Goal: Task Accomplishment & Management: Use online tool/utility

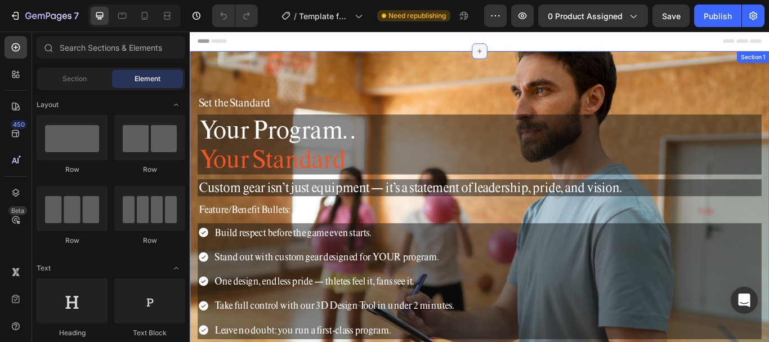
click at [524, 62] on div at bounding box center [527, 55] width 18 height 18
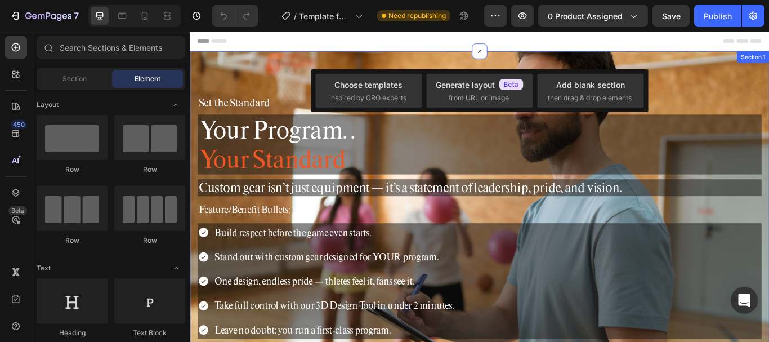
click at [608, 68] on div "Set the Standard Heading Your Program. . Your Standard Heading Custom gear isn’…" at bounding box center [527, 248] width 675 height 387
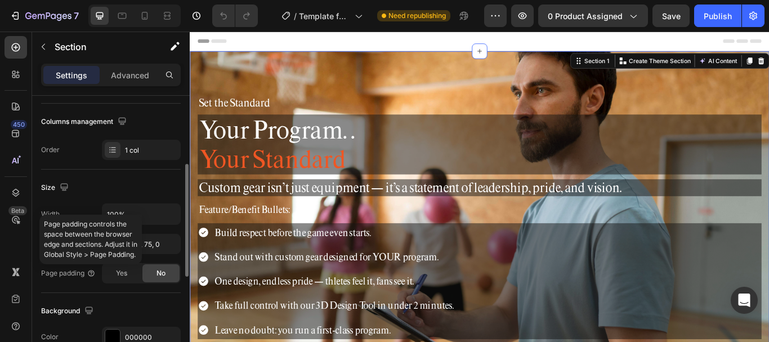
scroll to position [281, 0]
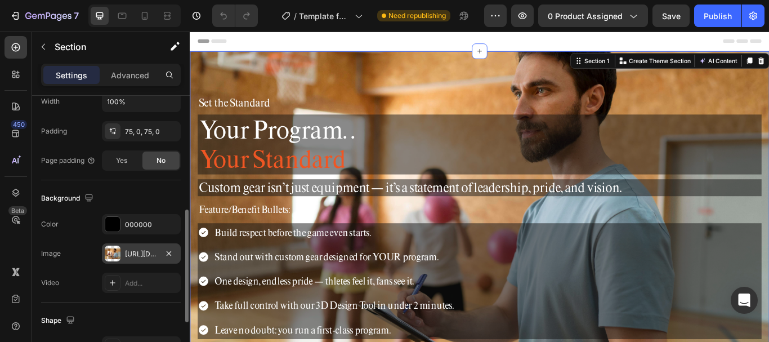
click at [117, 256] on div at bounding box center [113, 253] width 16 height 16
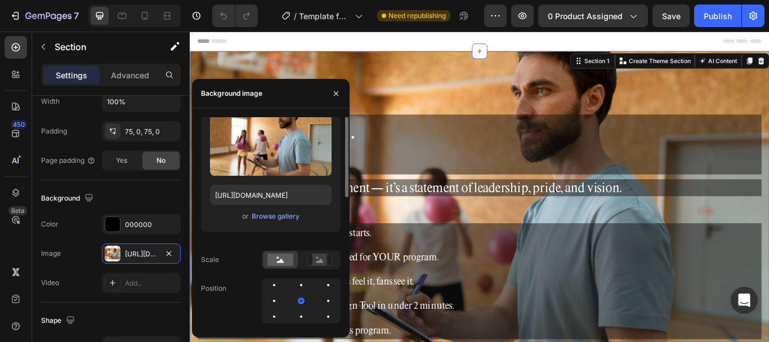
scroll to position [0, 0]
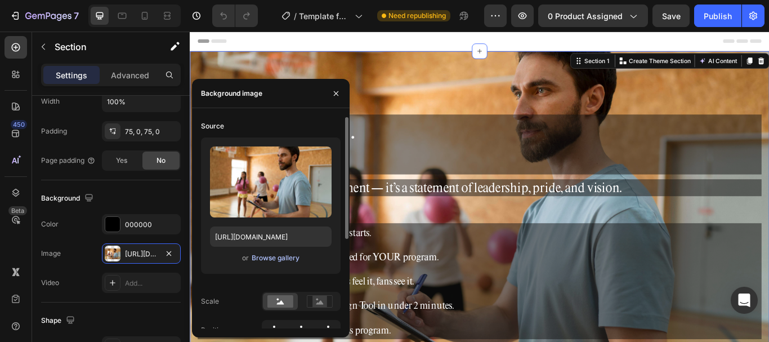
click at [284, 259] on div "Browse gallery" at bounding box center [276, 258] width 48 height 10
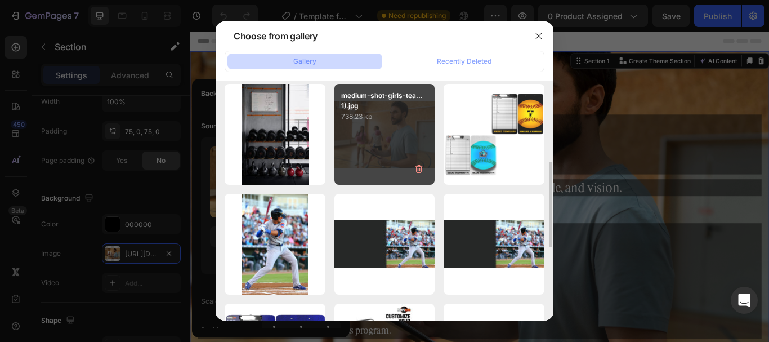
scroll to position [113, 0]
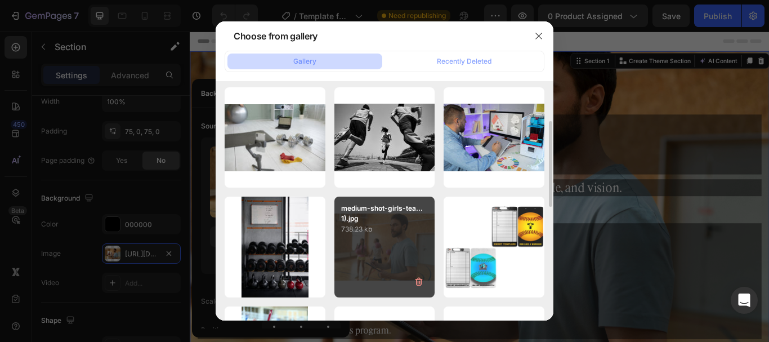
click at [388, 226] on p "738.23 kb" at bounding box center [384, 228] width 87 height 11
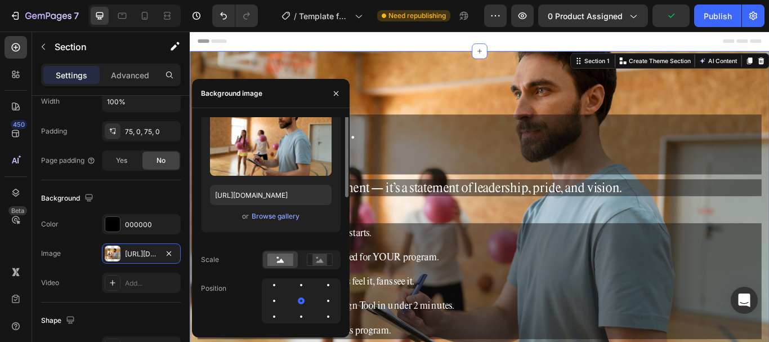
scroll to position [0, 0]
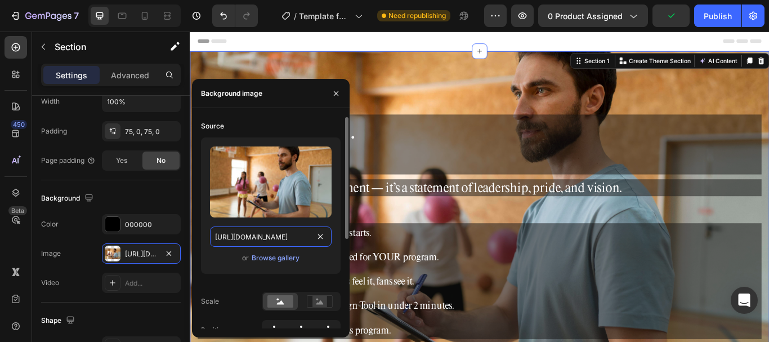
click at [287, 241] on input "https://cdn.shopify.com/s/files/1/0752/5249/8730/files/gempages_517222236088697…" at bounding box center [271, 236] width 122 height 20
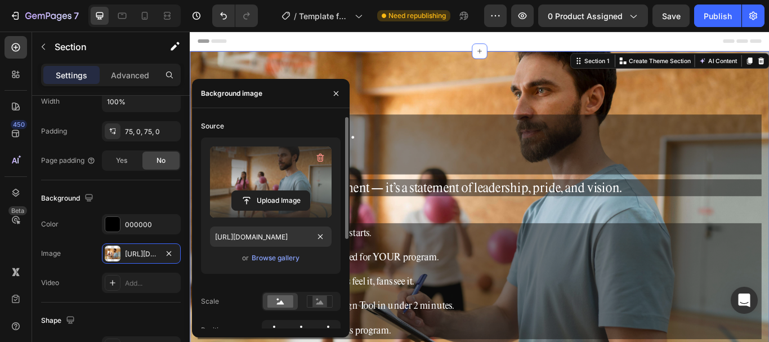
click at [265, 167] on label at bounding box center [271, 181] width 122 height 71
click at [265, 191] on input "file" at bounding box center [271, 200] width 78 height 19
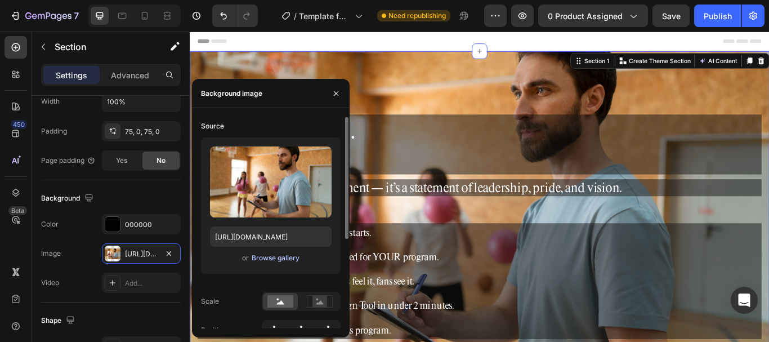
click at [257, 261] on div "Browse gallery" at bounding box center [276, 258] width 48 height 10
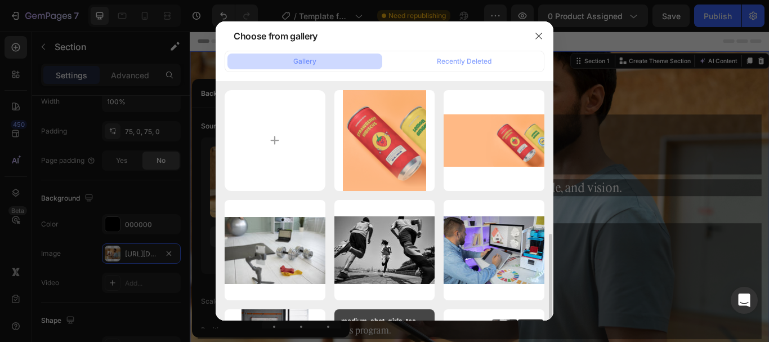
scroll to position [113, 0]
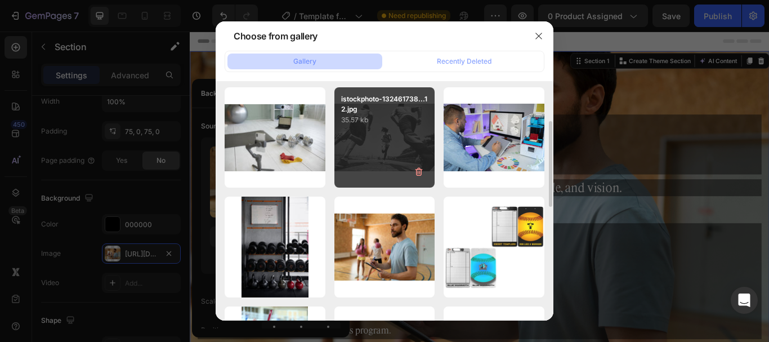
drag, startPoint x: 411, startPoint y: 231, endPoint x: 345, endPoint y: 186, distance: 79.5
click at [444, 186] on div "istockphoto-132461738...12.jpg 35.57 kb" at bounding box center [494, 137] width 101 height 101
type input "https://cdn.shopify.com/s/files/1/0752/5249/8730/files/gempages_517222236088697…"
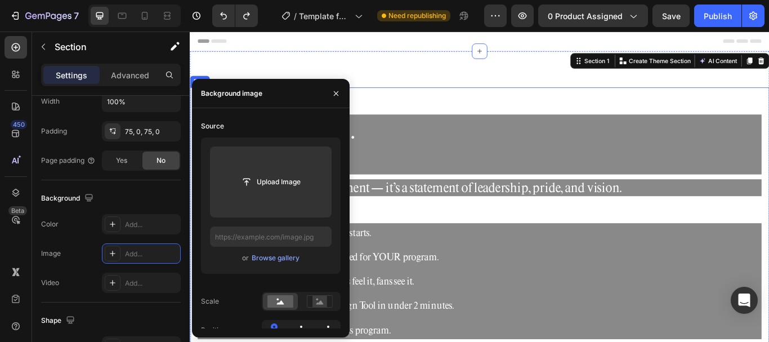
type input "https://cdn.shopify.com/s/files/1/0752/5249/8730/files/gempages_517222236088697…"
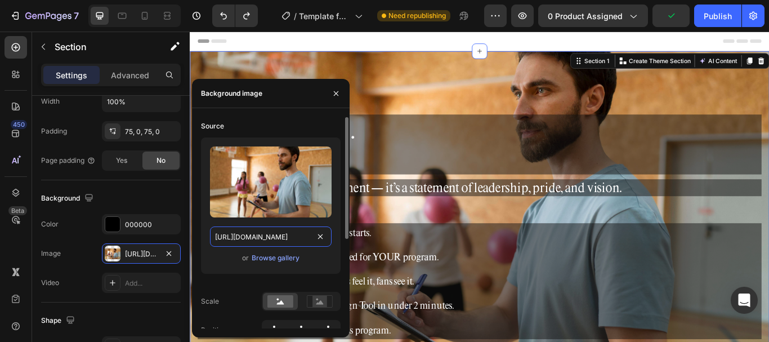
click at [301, 236] on input "https://cdn.shopify.com/s/files/1/0752/5249/8730/files/gempages_517222236088697…" at bounding box center [271, 236] width 122 height 20
click at [284, 258] on div "Browse gallery" at bounding box center [276, 258] width 48 height 10
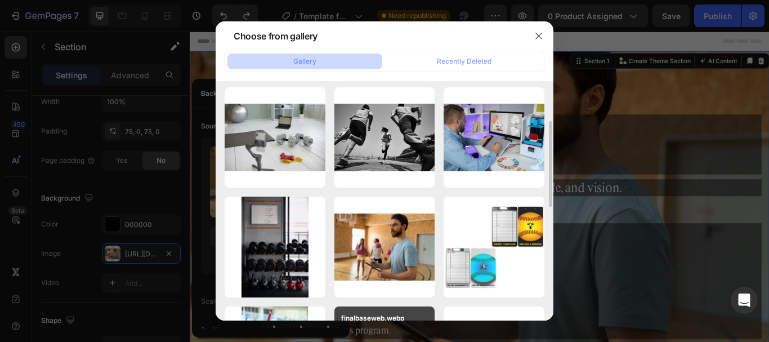
scroll to position [225, 0]
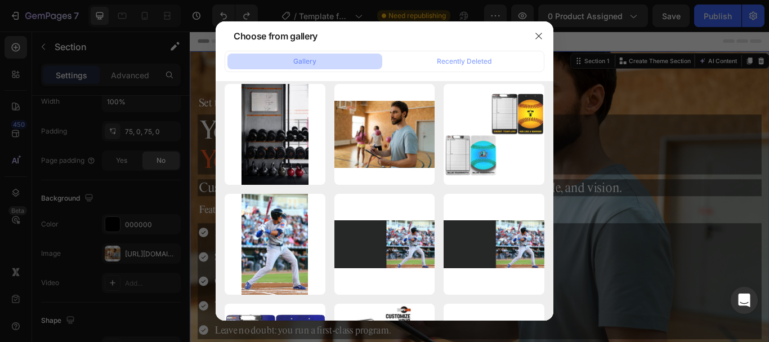
click at [129, 251] on div at bounding box center [384, 171] width 769 height 342
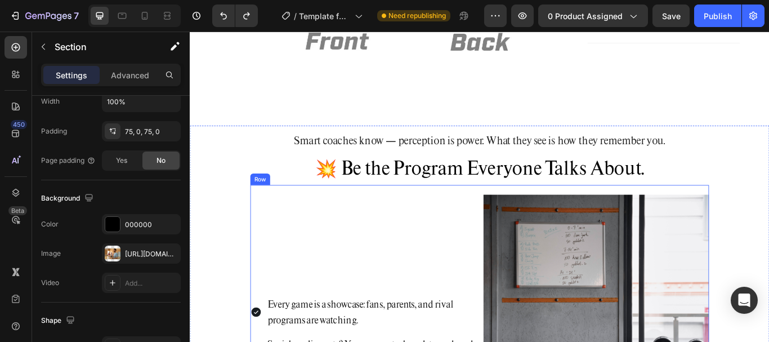
scroll to position [788, 0]
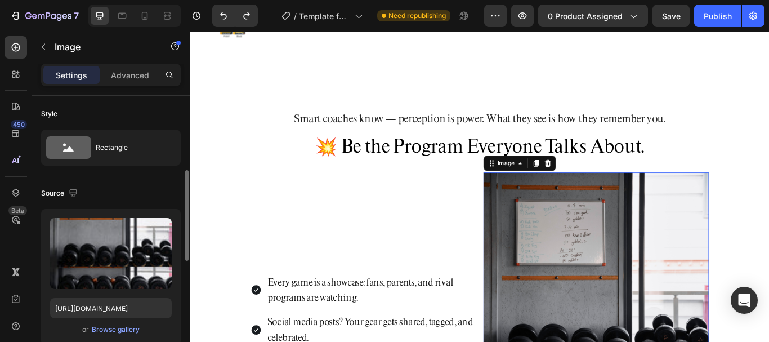
scroll to position [113, 0]
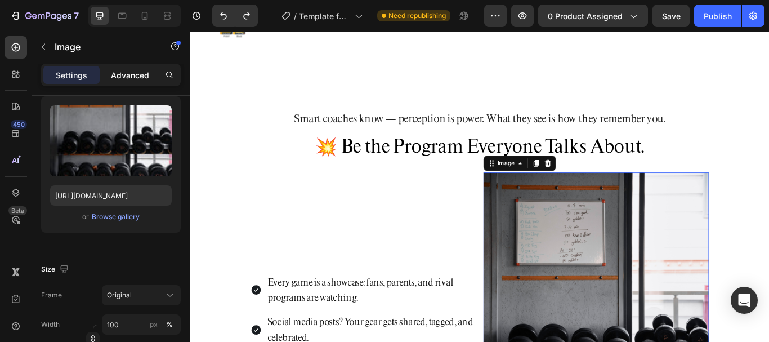
click at [132, 77] on p "Advanced" at bounding box center [130, 75] width 38 height 12
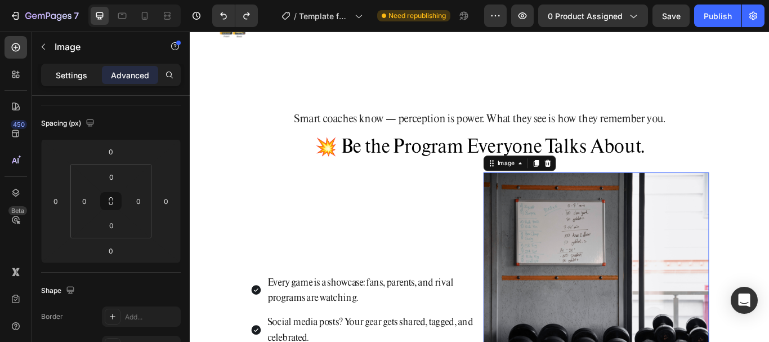
click at [70, 69] on p "Settings" at bounding box center [72, 75] width 32 height 12
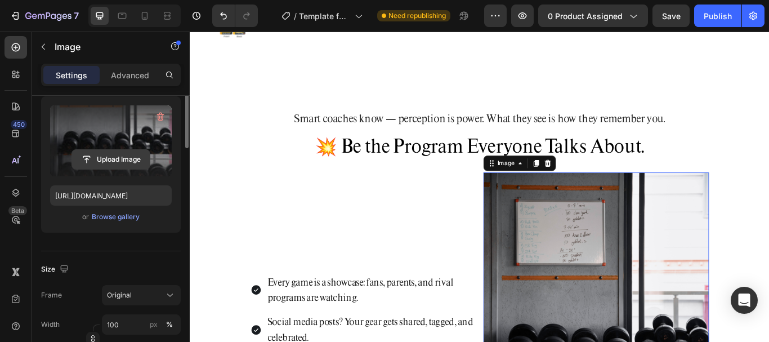
scroll to position [56, 0]
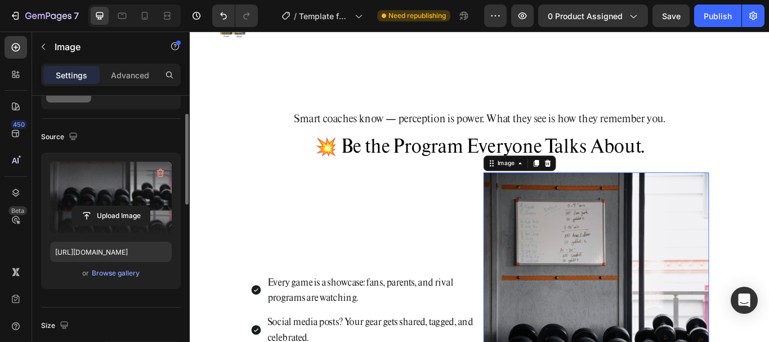
click at [60, 176] on label at bounding box center [111, 197] width 122 height 71
click at [72, 206] on input "file" at bounding box center [111, 215] width 78 height 19
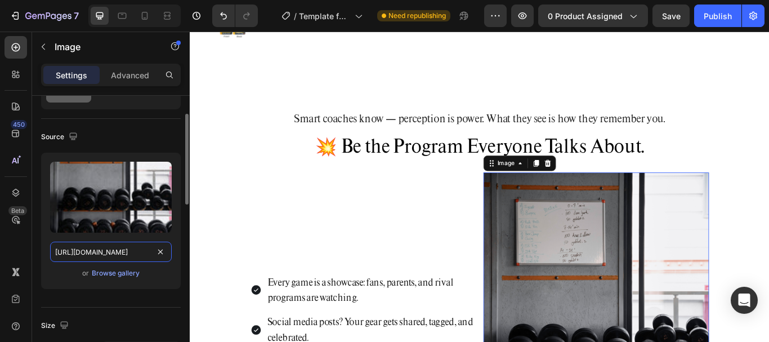
click at [104, 257] on input "https://cdn.shopify.com/s/files/1/0752/5249/8730/files/gempages_517222236088697…" at bounding box center [111, 251] width 122 height 20
click at [109, 278] on button "Browse gallery" at bounding box center [115, 272] width 49 height 11
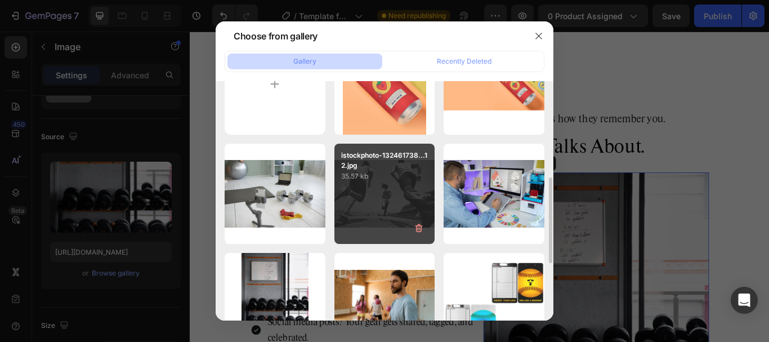
scroll to position [113, 0]
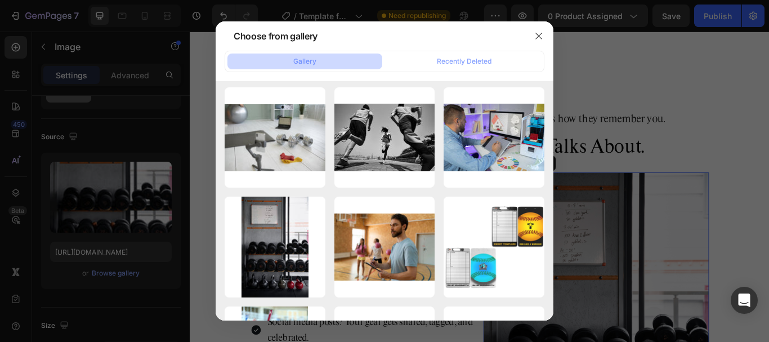
click at [195, 69] on div at bounding box center [384, 171] width 769 height 342
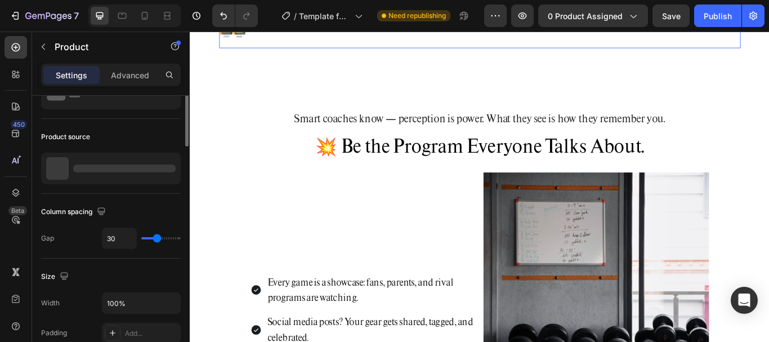
scroll to position [0, 0]
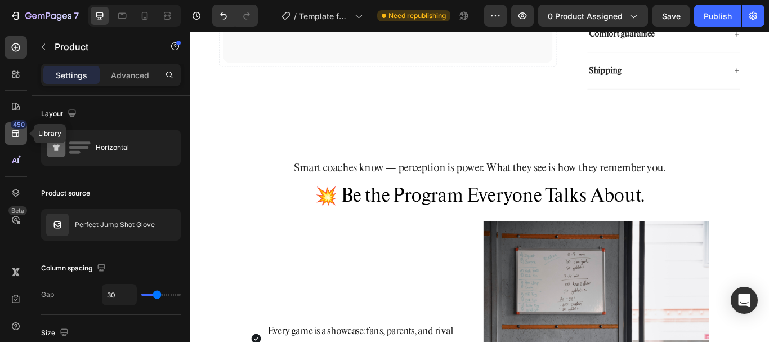
click at [13, 128] on div "450" at bounding box center [19, 124] width 16 height 9
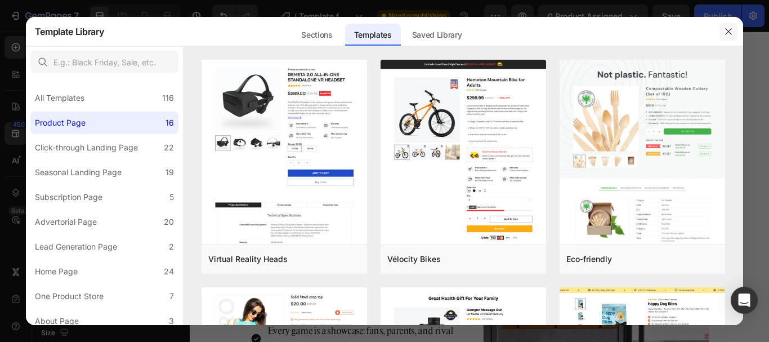
drag, startPoint x: 731, startPoint y: 32, endPoint x: 466, endPoint y: 266, distance: 354.5
click at [731, 32] on icon "button" at bounding box center [728, 31] width 9 height 9
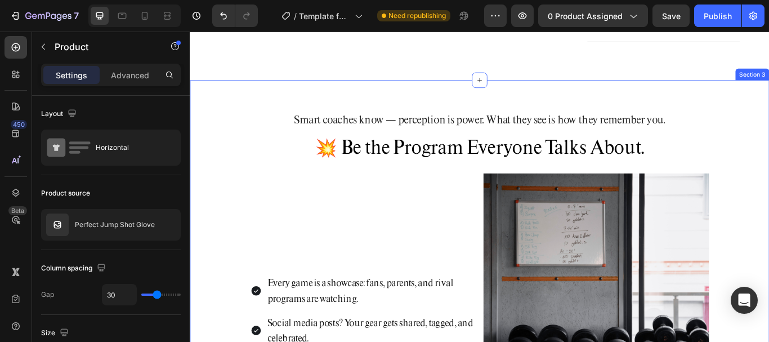
scroll to position [844, 0]
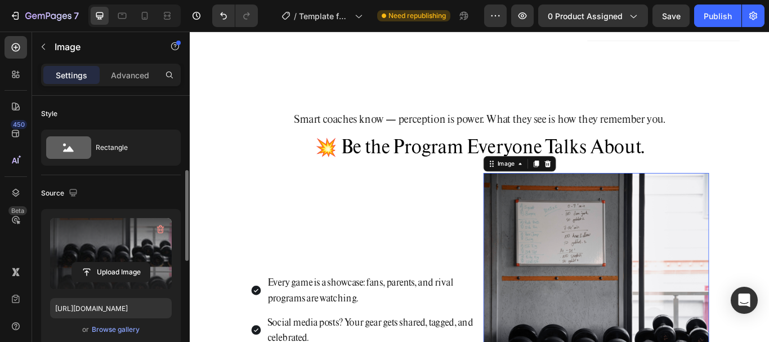
scroll to position [56, 0]
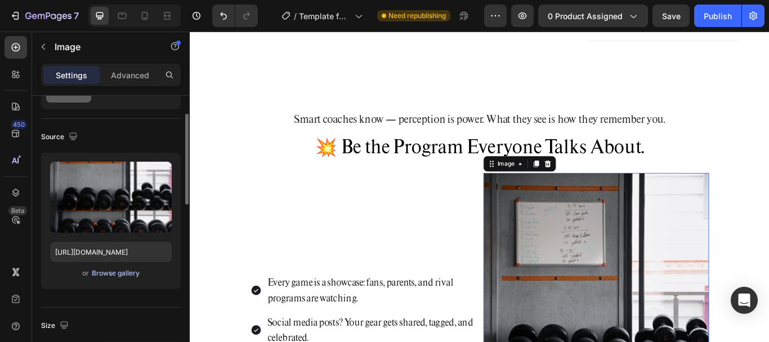
click at [109, 270] on div "Browse gallery" at bounding box center [116, 273] width 48 height 10
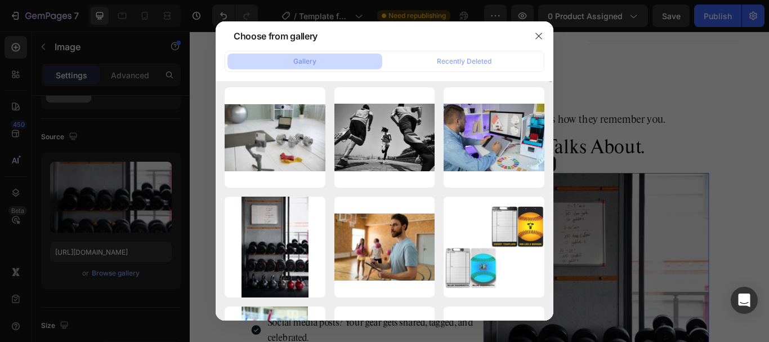
scroll to position [0, 0]
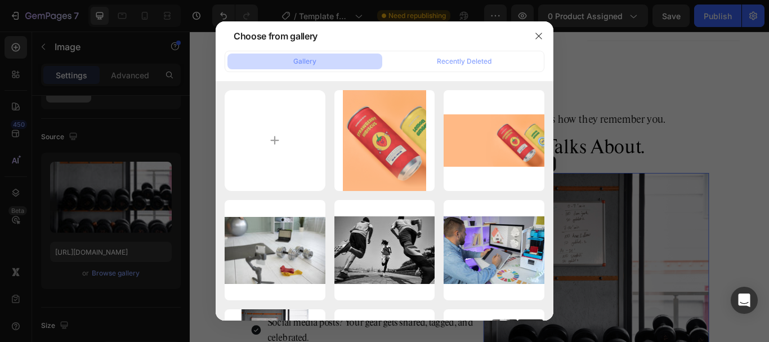
click at [118, 223] on div at bounding box center [384, 171] width 769 height 342
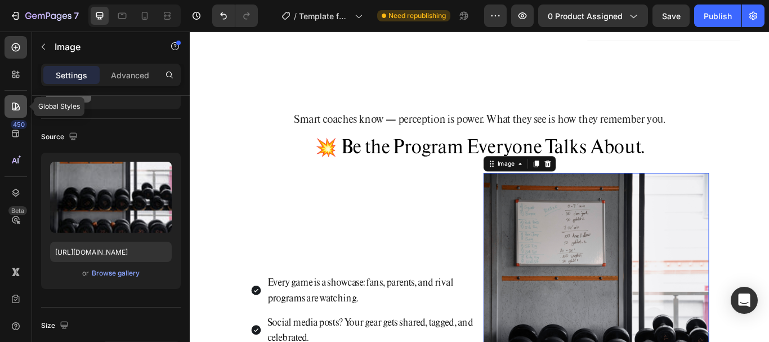
click at [17, 106] on icon at bounding box center [16, 106] width 8 height 8
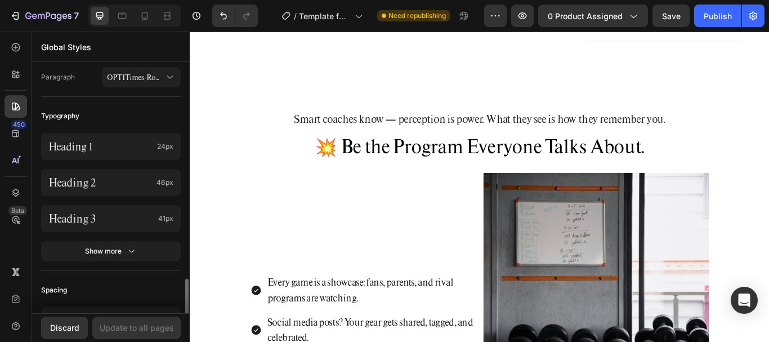
scroll to position [338, 0]
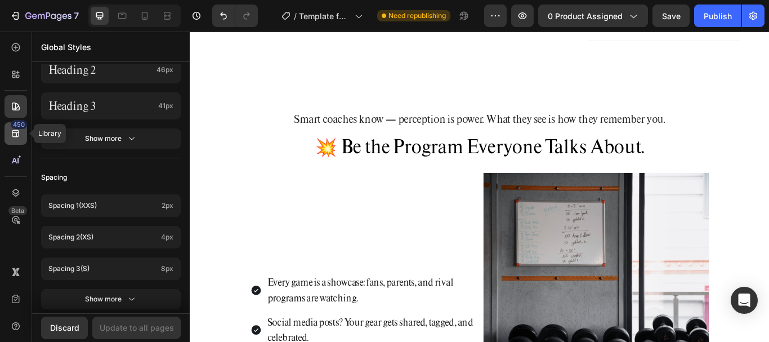
click at [18, 138] on icon at bounding box center [15, 133] width 11 height 11
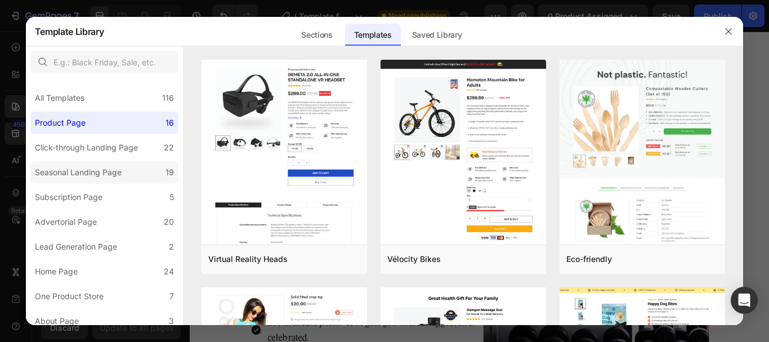
scroll to position [181, 0]
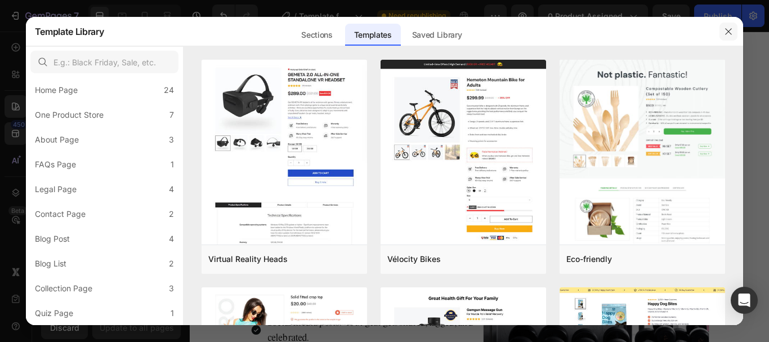
drag, startPoint x: 726, startPoint y: 32, endPoint x: 467, endPoint y: 287, distance: 363.0
click at [726, 32] on icon "button" at bounding box center [728, 31] width 9 height 9
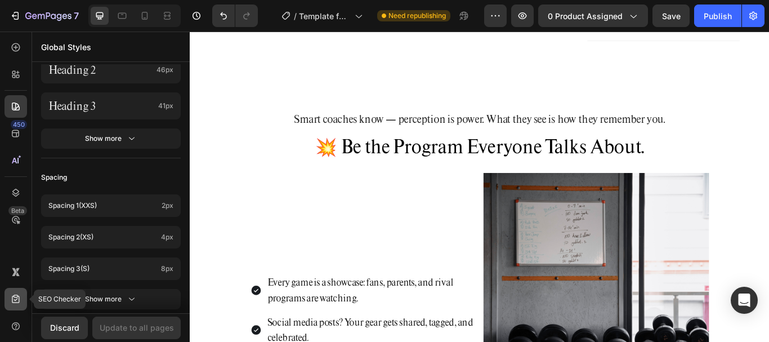
click at [19, 299] on icon at bounding box center [15, 298] width 11 height 11
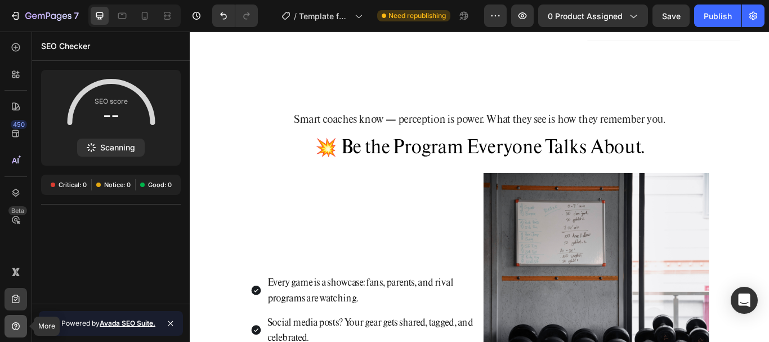
click at [13, 321] on icon at bounding box center [15, 325] width 11 height 11
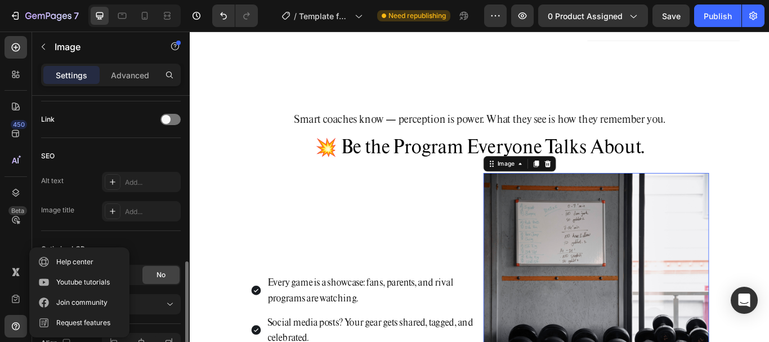
scroll to position [572, 0]
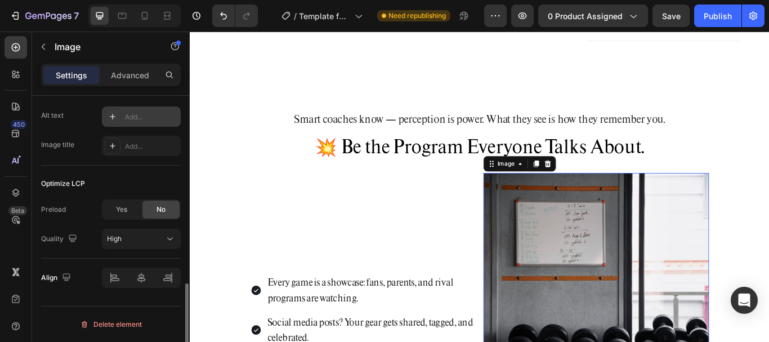
click at [129, 106] on div "Add..." at bounding box center [141, 116] width 79 height 20
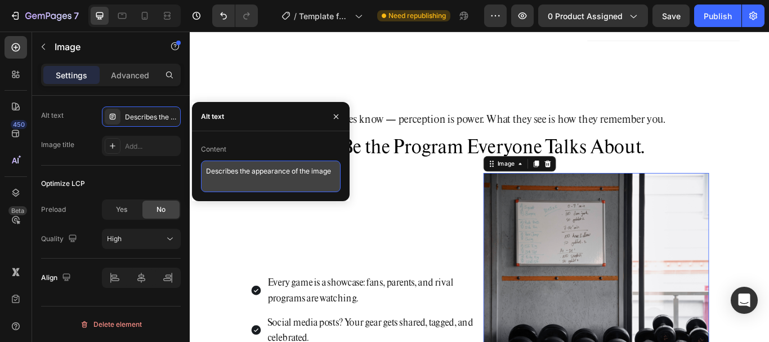
click at [292, 178] on textarea "Describes the appearance of the image" at bounding box center [271, 176] width 140 height 32
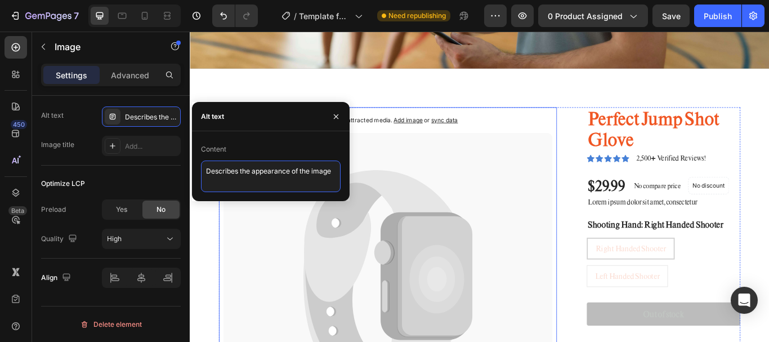
scroll to position [0, 0]
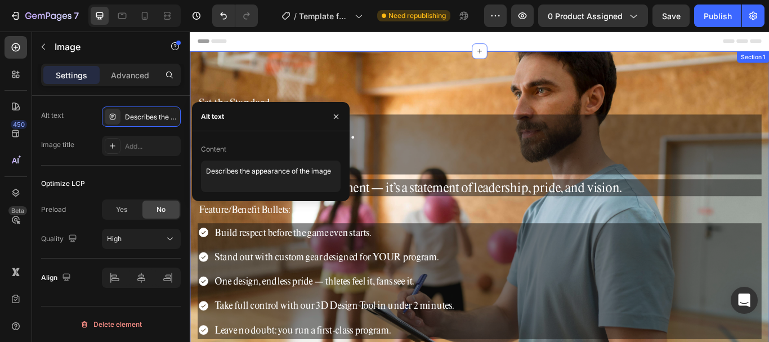
click at [539, 70] on div "Set the Standard Heading Your Program. . Your Standard Heading Custom gear isn’…" at bounding box center [527, 248] width 675 height 387
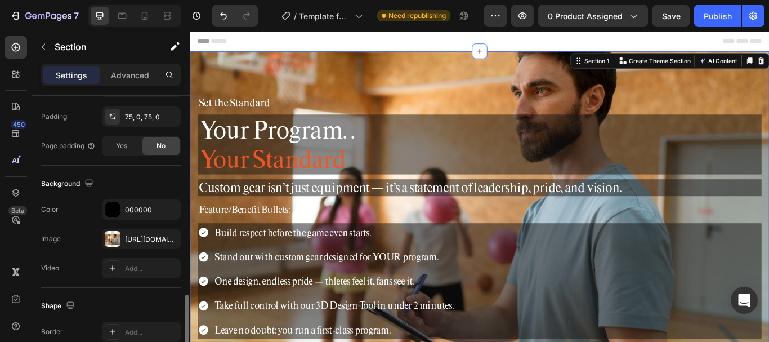
scroll to position [409, 0]
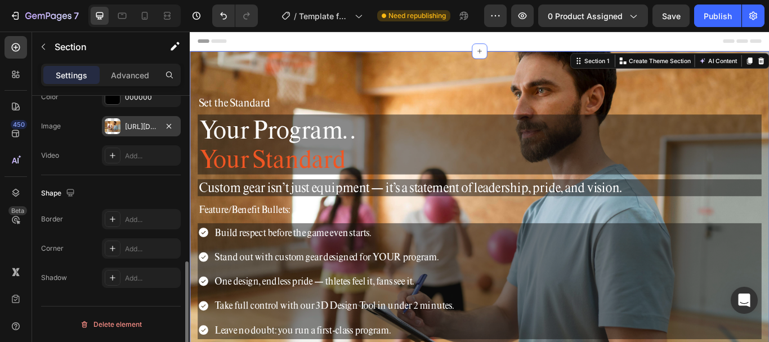
click at [145, 122] on div "https://cdn.shopify.com/s/files/1/0752/5249/8730/files/gempages_517222236088697…" at bounding box center [141, 127] width 33 height 10
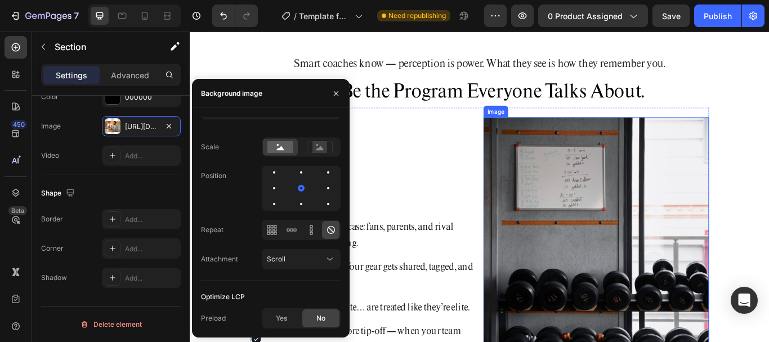
scroll to position [957, 0]
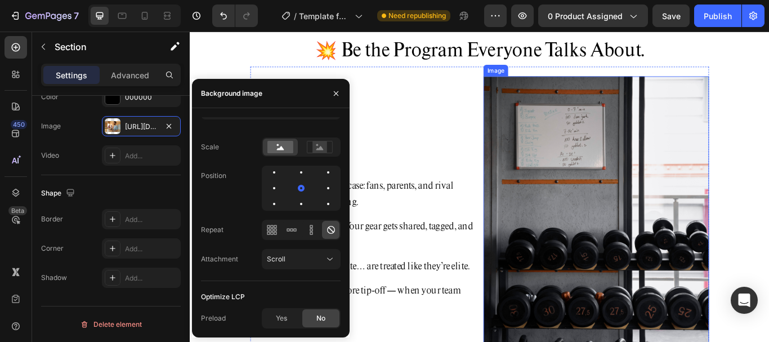
click at [617, 257] on img at bounding box center [663, 281] width 263 height 395
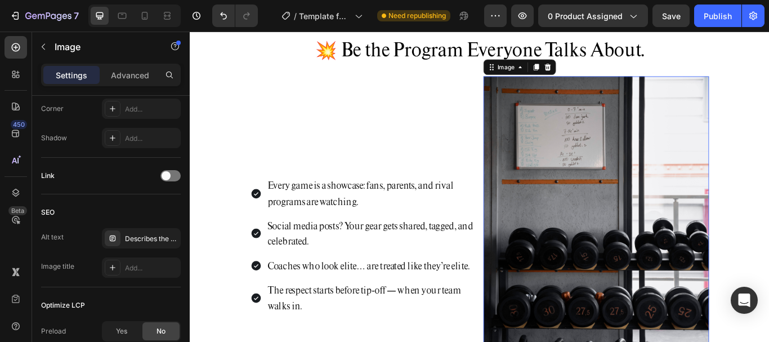
scroll to position [572, 0]
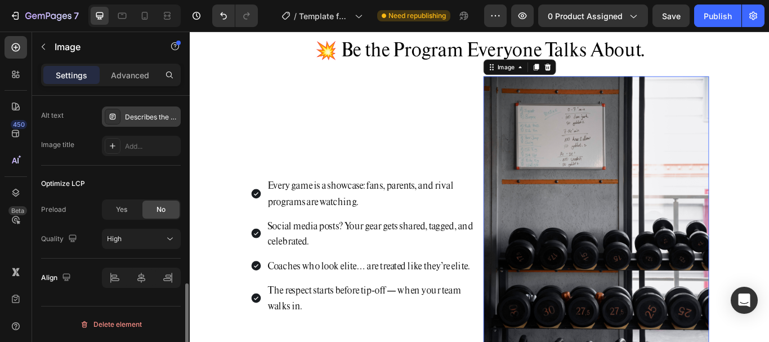
click at [150, 119] on div "Describes the appearance of the image" at bounding box center [151, 117] width 53 height 10
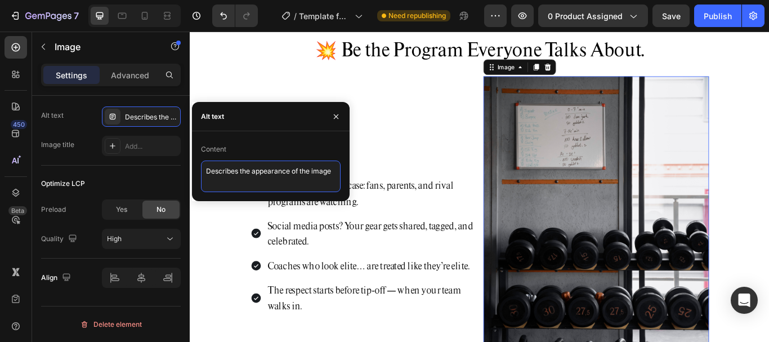
click at [278, 180] on textarea "Describes the appearance of the image" at bounding box center [271, 176] width 140 height 32
click at [278, 187] on textarea "Describes the appearance of the image" at bounding box center [271, 176] width 140 height 32
paste textarea "dry-erase with handle""
type textarea "dry-erase with handle"
click at [128, 167] on div "Optimize LCP Preload Yes No Quality High" at bounding box center [111, 211] width 140 height 93
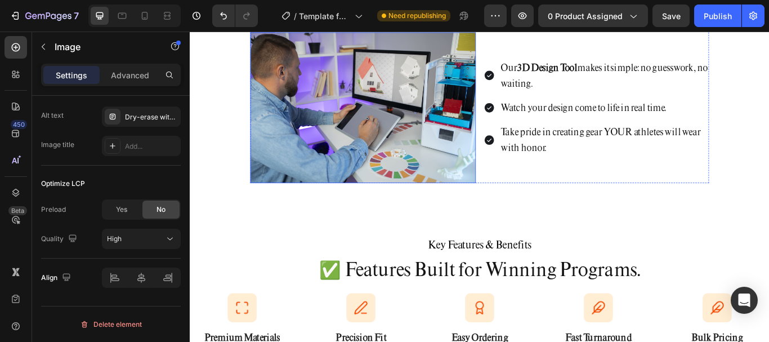
scroll to position [1407, 0]
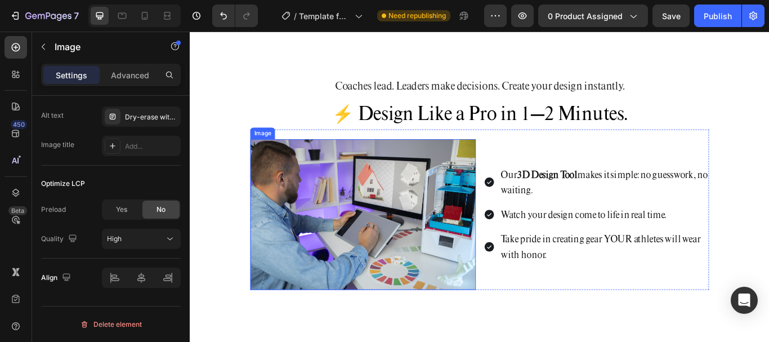
click at [443, 245] on img at bounding box center [391, 244] width 263 height 175
click at [140, 113] on div "Add..." at bounding box center [151, 117] width 53 height 10
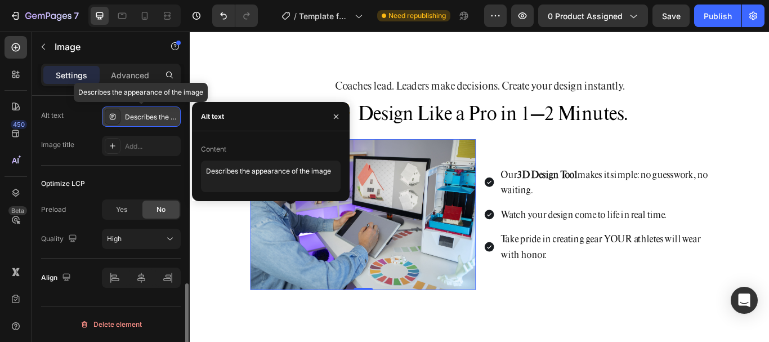
click at [147, 116] on div "Describes the appearance of the image" at bounding box center [151, 117] width 53 height 10
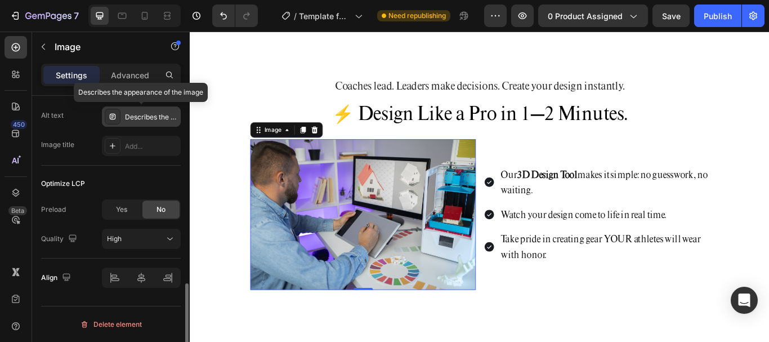
click at [154, 112] on div "Describes the appearance of the image" at bounding box center [151, 117] width 53 height 10
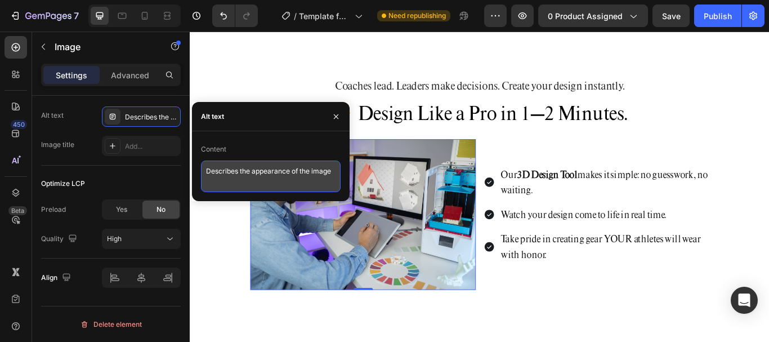
click at [284, 184] on textarea "Describes the appearance of the image" at bounding box center [271, 176] width 140 height 32
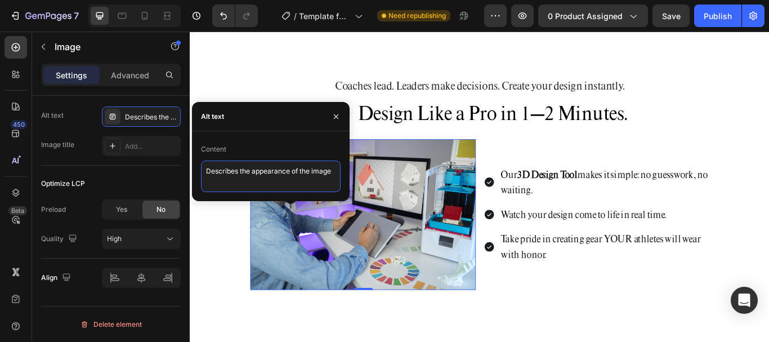
paste textarea "Custom dry-eras"
type textarea "Custom dry-erase"
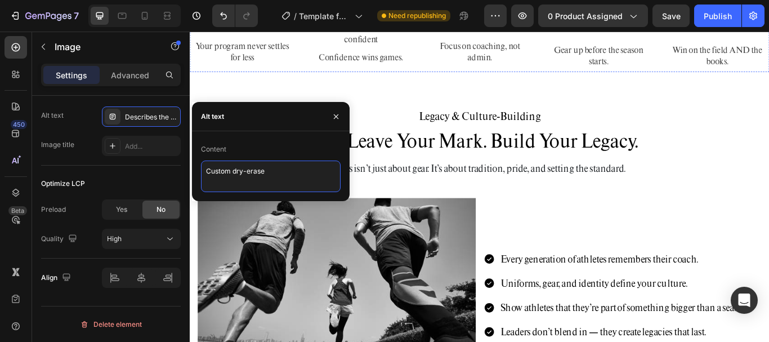
scroll to position [1970, 0]
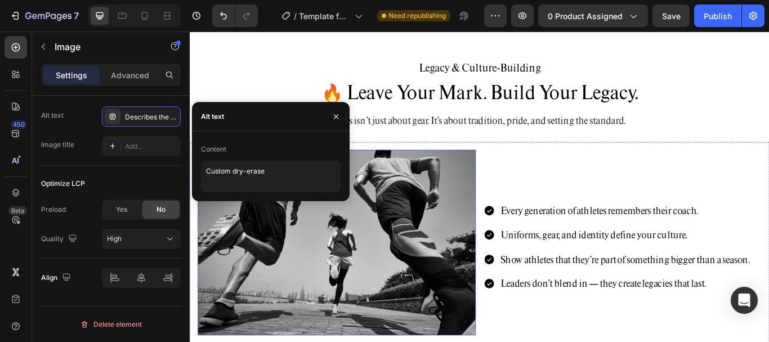
click at [460, 274] on img at bounding box center [361, 277] width 324 height 216
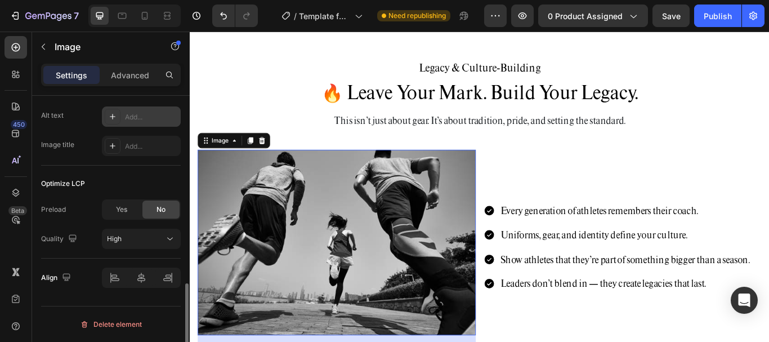
click at [129, 116] on div "Add..." at bounding box center [151, 117] width 53 height 10
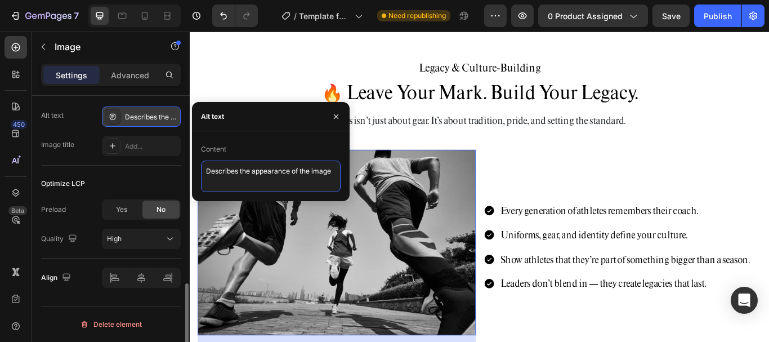
click at [299, 181] on textarea "Describes the appearance of the image" at bounding box center [271, 176] width 140 height 32
click at [156, 120] on div "Describes the appearance of the image" at bounding box center [151, 117] width 53 height 10
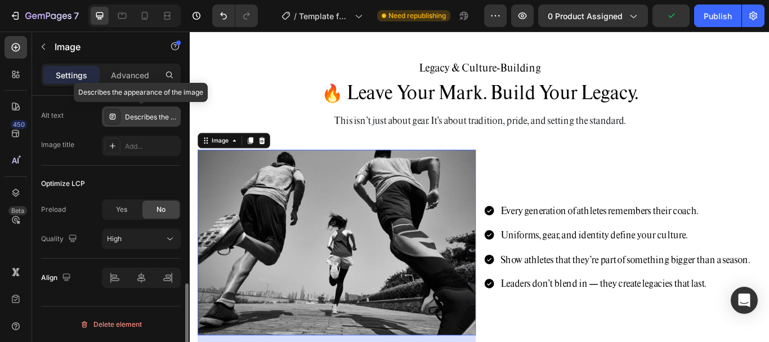
click at [156, 118] on div "Describes the appearance of the image" at bounding box center [151, 117] width 53 height 10
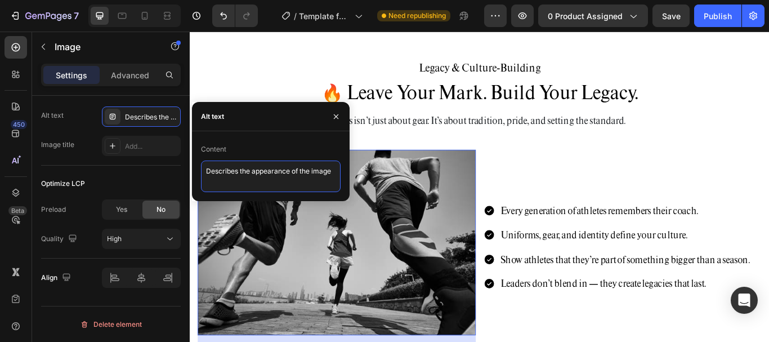
click at [271, 184] on textarea "Describes the appearance of the image" at bounding box center [271, 176] width 140 height 32
paste textarea "Whiteboard style football"
type textarea "Whiteboard style football"
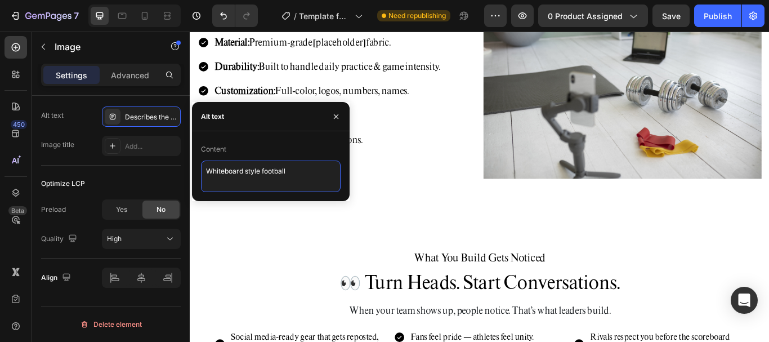
scroll to position [2533, 0]
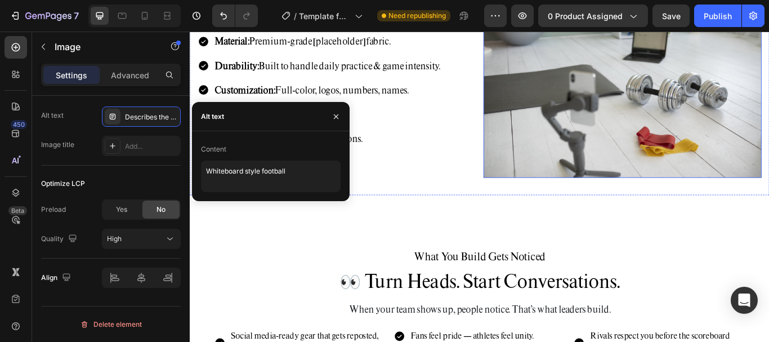
click at [638, 153] on img at bounding box center [694, 94] width 324 height 216
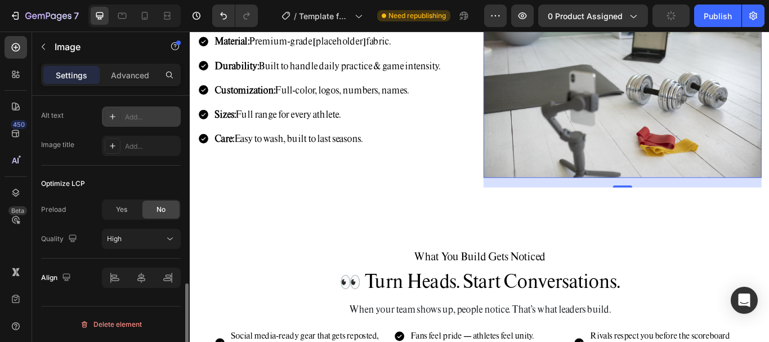
click at [145, 119] on div "Add..." at bounding box center [151, 117] width 53 height 10
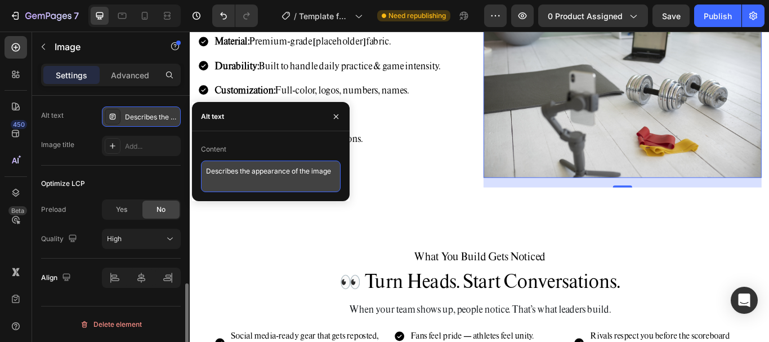
click at [283, 181] on textarea "Describes the appearance of the image" at bounding box center [271, 176] width 140 height 32
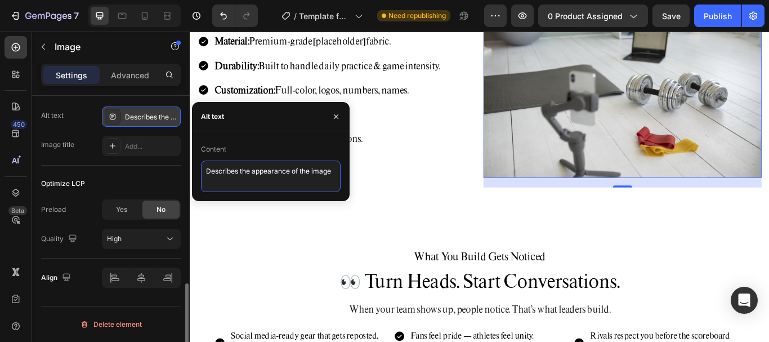
paste textarea "End-of-season coach gift"
type textarea "End-of-season coach gift"
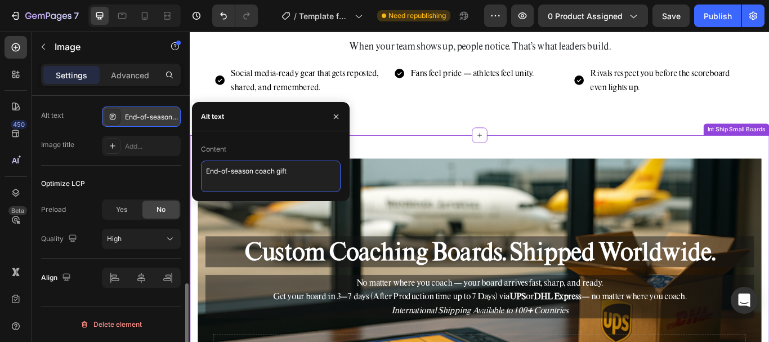
scroll to position [2871, 0]
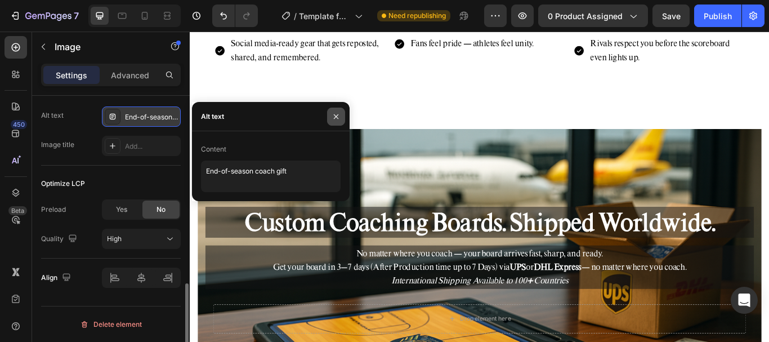
click at [340, 115] on icon "button" at bounding box center [336, 116] width 9 height 9
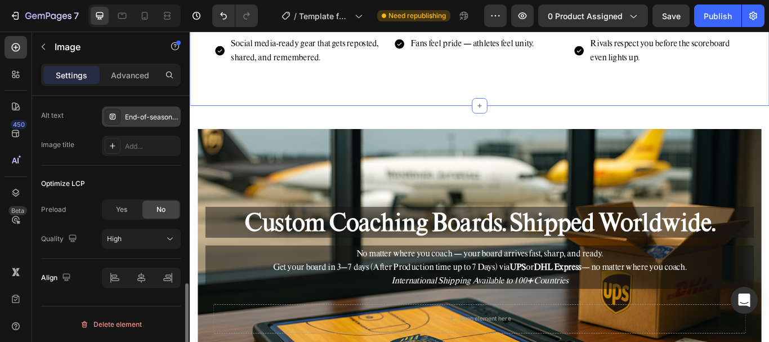
click at [275, 102] on div "What You Build Gets Noticed Heading 👀 Turn Heads. Start Conversations. Heading …" at bounding box center [527, 9] width 675 height 220
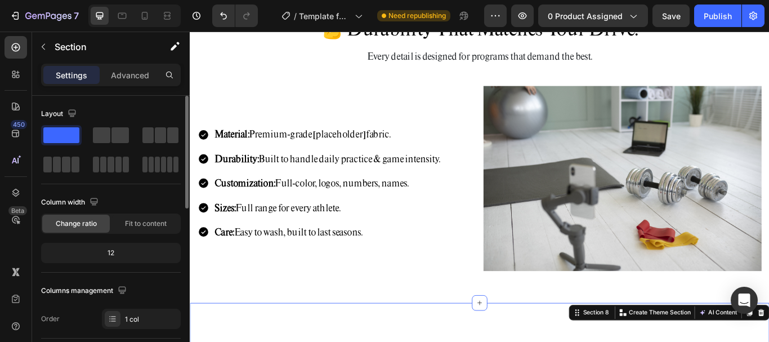
scroll to position [2420, 0]
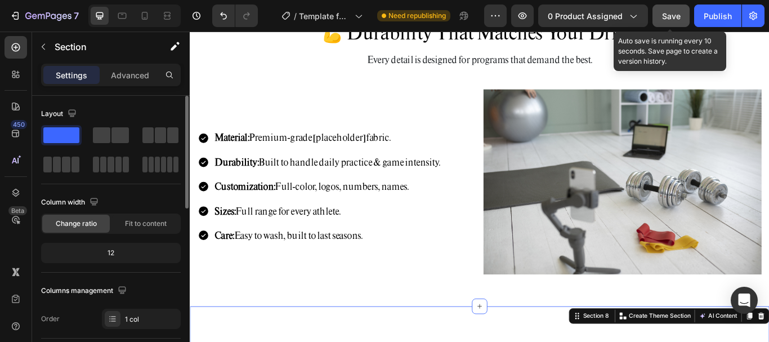
click at [672, 15] on span "Save" at bounding box center [671, 16] width 19 height 10
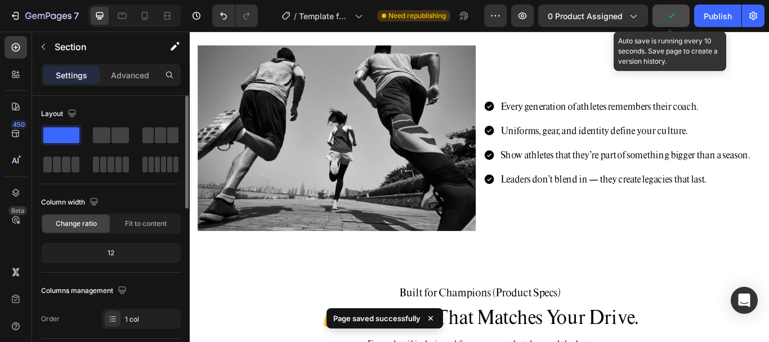
scroll to position [2026, 0]
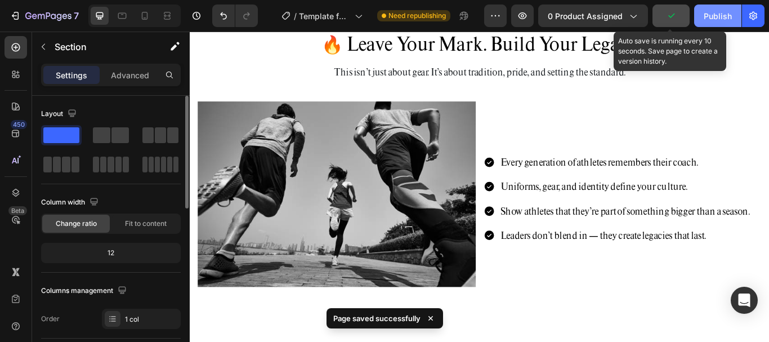
click at [713, 19] on div "Publish" at bounding box center [718, 16] width 28 height 12
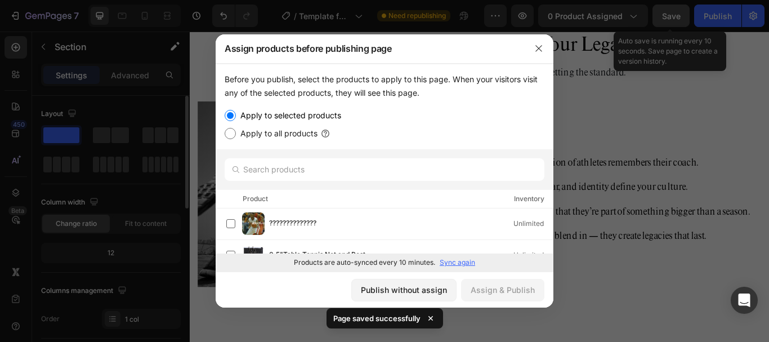
click at [712, 20] on div at bounding box center [384, 171] width 769 height 342
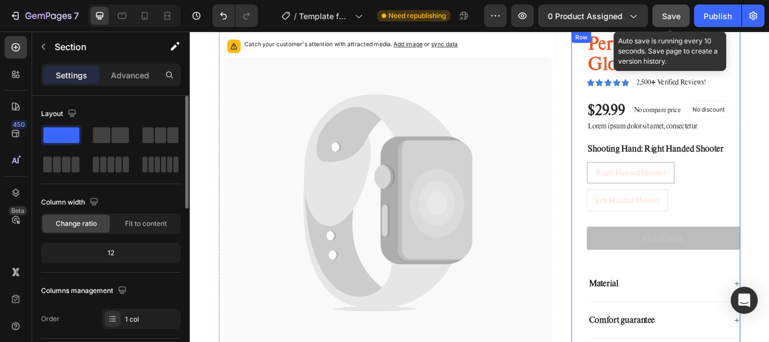
scroll to position [511, 0]
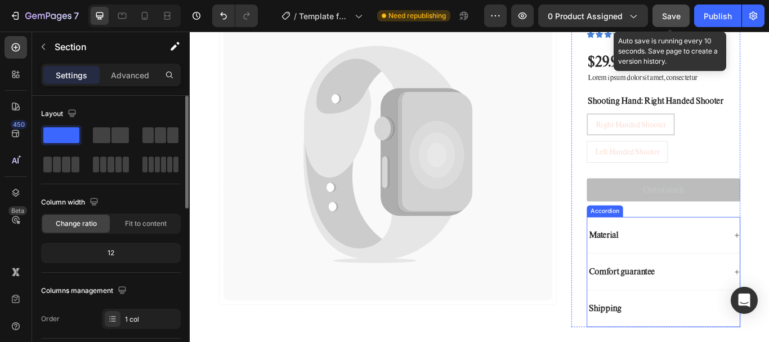
click at [697, 262] on div "Material" at bounding box center [734, 268] width 162 height 15
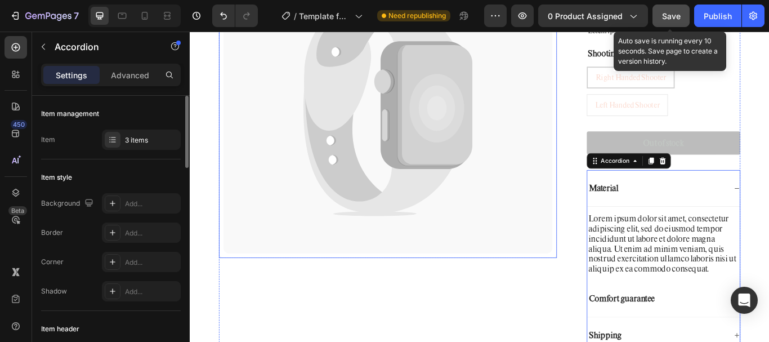
scroll to position [567, 0]
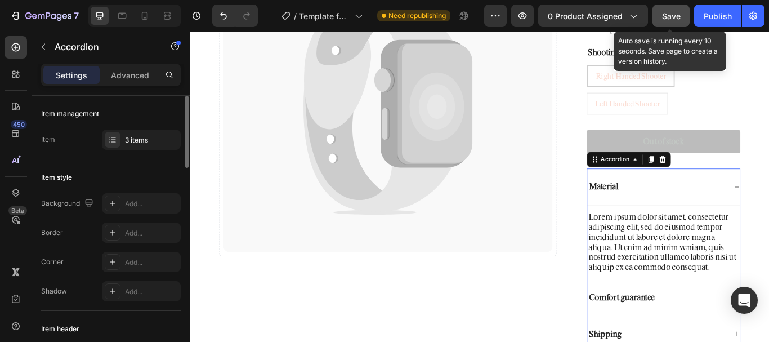
click at [722, 235] on div "Lorem ipsum dolor sit amet, consectetur adipiscing elit, sed do eiusmod tempor …" at bounding box center [742, 277] width 178 height 86
click at [688, 270] on div "Lorem ipsum dolor sit amet, consectetur adipiscing elit, sed do eiusmod tempor …" at bounding box center [742, 277] width 178 height 73
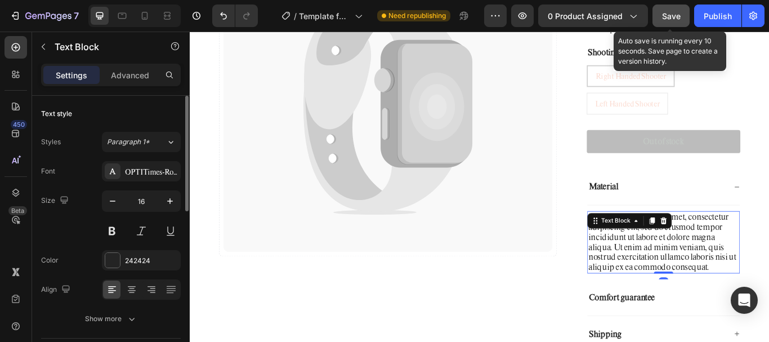
click at [726, 267] on div "Lorem ipsum dolor sit amet, consectetur adipiscing elit, sed do eiusmod tempor …" at bounding box center [742, 277] width 178 height 73
click at [726, 267] on p "Lorem ipsum dolor sit amet, consectetur adipiscing elit, sed do eiusmod tempor …" at bounding box center [742, 277] width 176 height 70
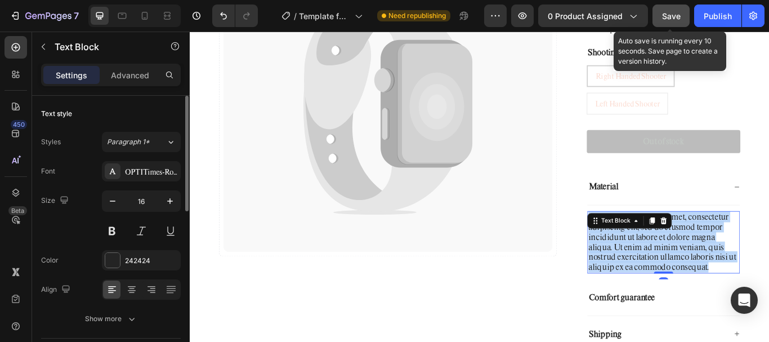
click at [726, 267] on p "Lorem ipsum dolor sit amet, consectetur adipiscing elit, sed do eiusmod tempor …" at bounding box center [742, 277] width 176 height 70
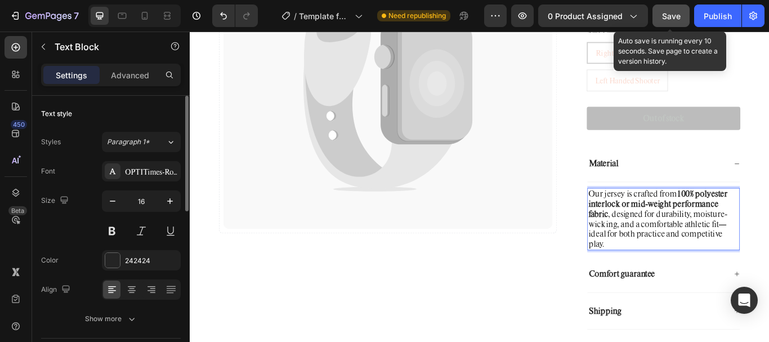
scroll to position [680, 0]
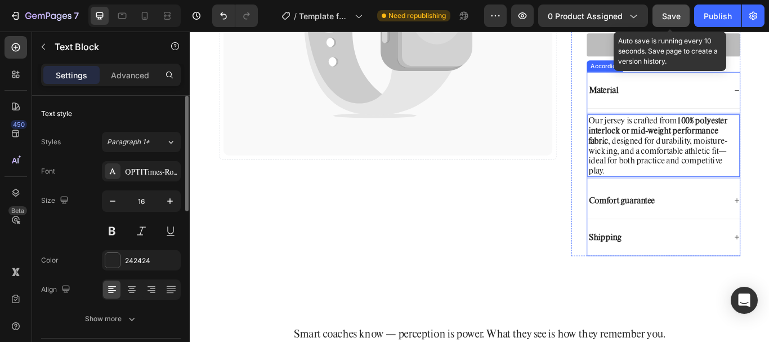
click at [724, 233] on p "Comfort guarantee" at bounding box center [693, 229] width 77 height 12
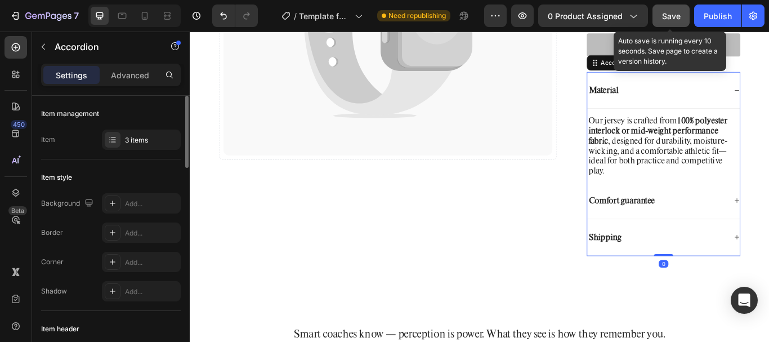
click at [768, 227] on div "Comfort guarantee" at bounding box center [742, 229] width 178 height 43
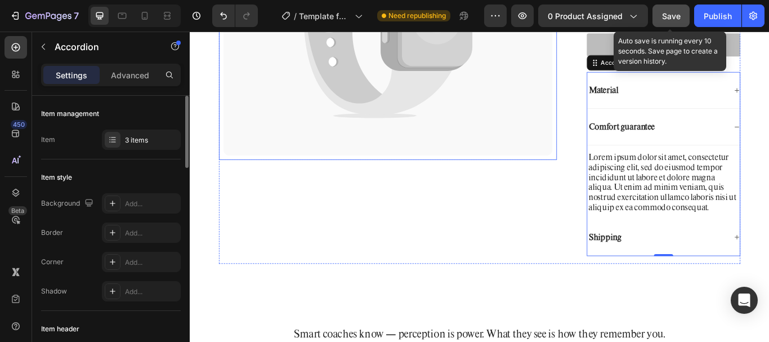
click at [718, 107] on div "Material" at bounding box center [734, 99] width 162 height 15
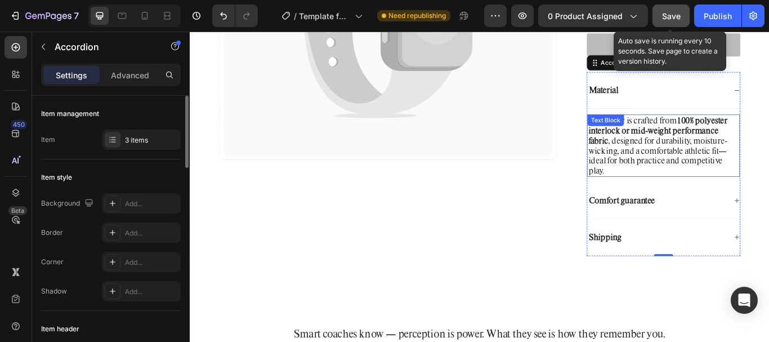
click at [712, 145] on strong "100% polyester interlock or mid-weight performance fabric" at bounding box center [735, 146] width 162 height 37
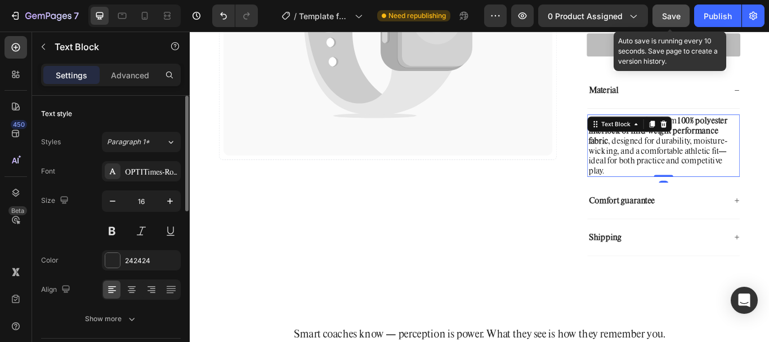
click at [713, 145] on div "Text Block" at bounding box center [702, 140] width 99 height 18
click at [768, 173] on p "Our jersey is crafted from 100% polyester interlock or mid-weight performance f…" at bounding box center [742, 164] width 176 height 70
click at [768, 172] on p "Our jersey is crafted from 100% polyester interlock or mid-weight performance f…" at bounding box center [742, 164] width 176 height 70
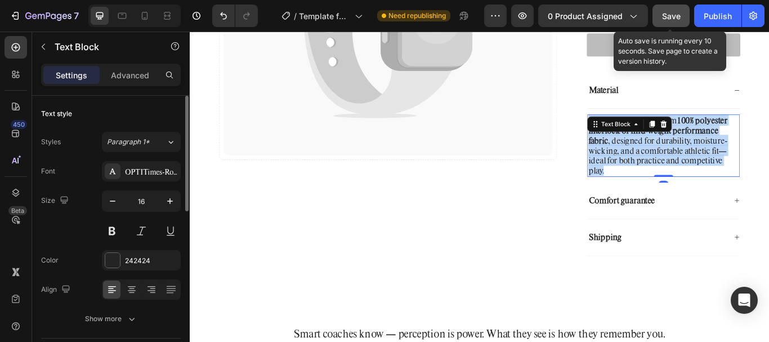
click at [768, 172] on p "Our jersey is crafted from 100% polyester interlock or mid-weight performance f…" at bounding box center [742, 164] width 176 height 70
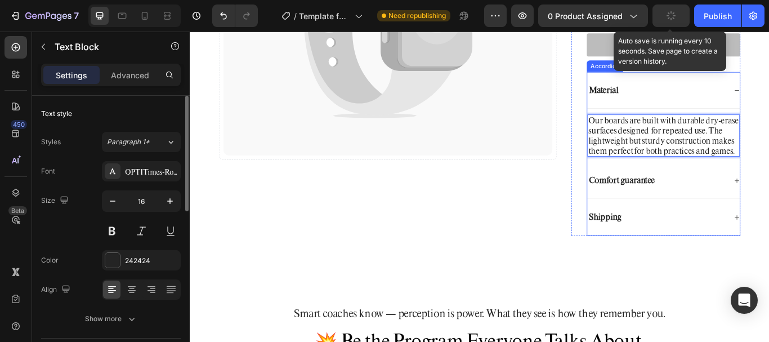
click at [721, 205] on div "Comfort guarantee" at bounding box center [742, 205] width 178 height 43
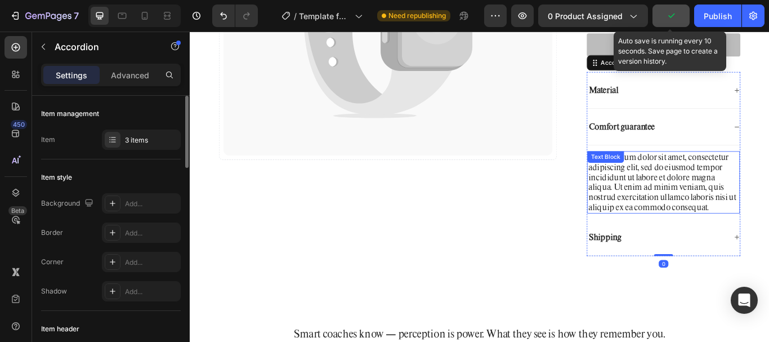
click at [730, 222] on div "Lorem ipsum dolor sit amet, consectetur adipiscing elit, sed do eiusmod tempor …" at bounding box center [742, 207] width 178 height 73
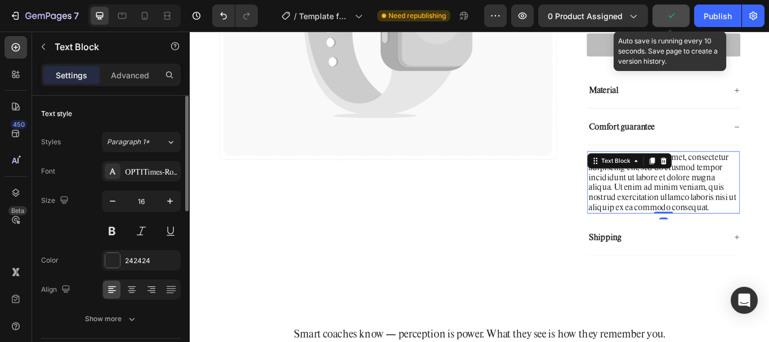
click at [732, 220] on div "Lorem ipsum dolor sit amet, consectetur adipiscing elit, sed do eiusmod tempor …" at bounding box center [742, 207] width 178 height 73
click at [732, 220] on p "Lorem ipsum dolor sit amet, consectetur adipiscing elit, sed do eiusmod tempor …" at bounding box center [742, 207] width 176 height 70
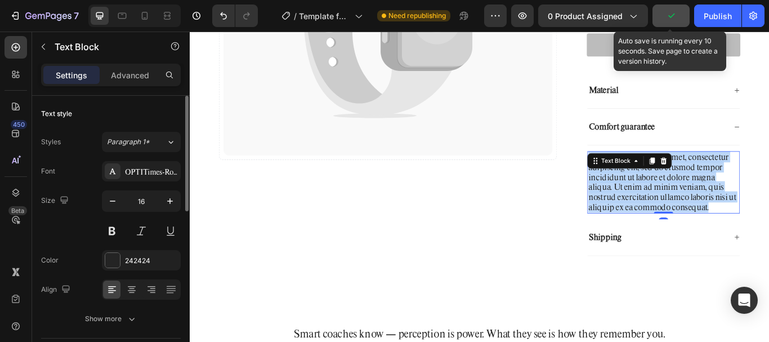
click at [732, 220] on p "Lorem ipsum dolor sit amet, consectetur adipiscing elit, sed do eiusmod tempor …" at bounding box center [742, 207] width 176 height 70
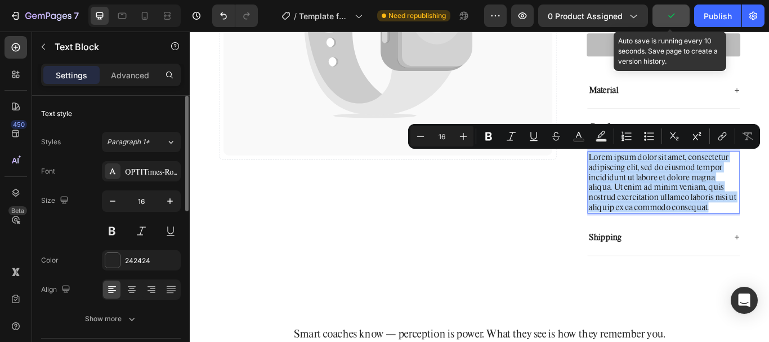
click at [733, 220] on p "Lorem ipsum dolor sit amet, consectetur adipiscing elit, sed do eiusmod tempor …" at bounding box center [742, 207] width 176 height 70
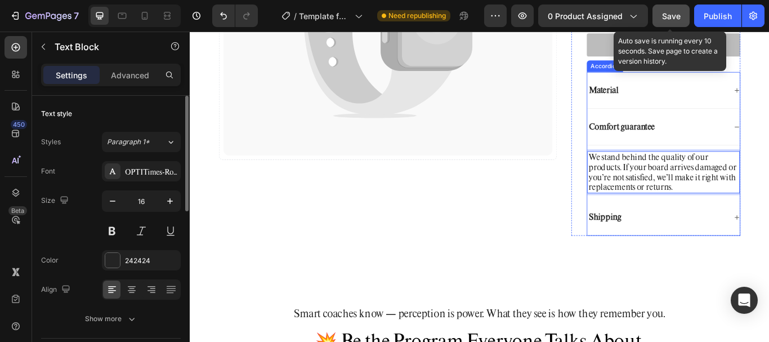
click at [696, 261] on div "Shipping" at bounding box center [742, 248] width 178 height 43
click at [697, 260] on div "Shipping" at bounding box center [742, 248] width 178 height 43
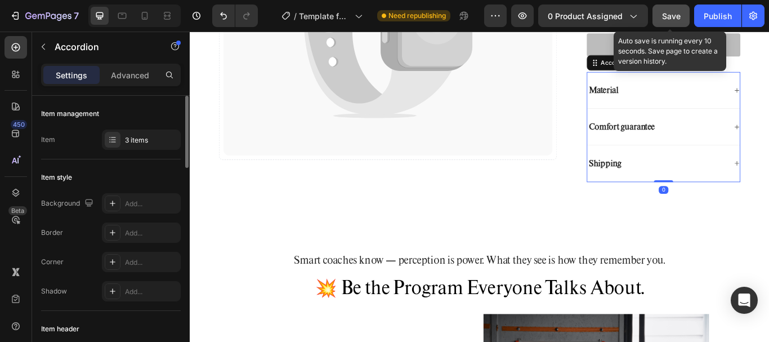
click at [716, 188] on div "Shipping" at bounding box center [734, 185] width 162 height 15
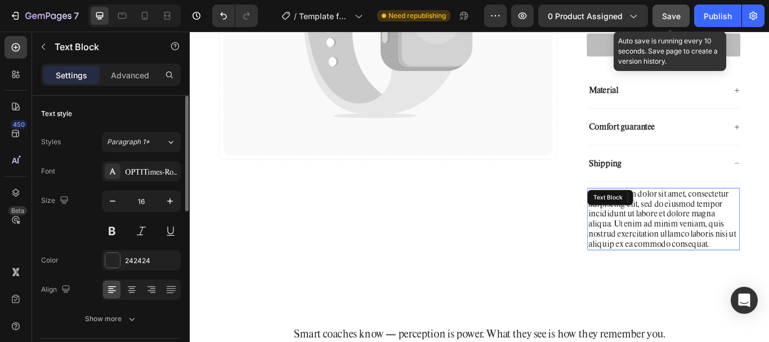
click at [768, 265] on div "Lorem ipsum dolor sit amet, consectetur adipiscing elit, sed do eiusmod tempor …" at bounding box center [742, 250] width 178 height 73
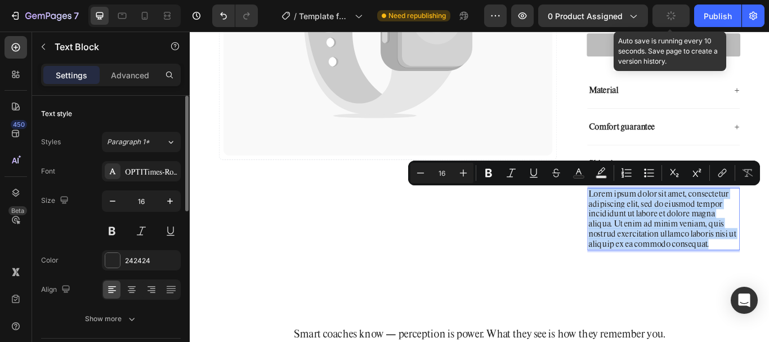
drag, startPoint x: 778, startPoint y: 265, endPoint x: 780, endPoint y: 272, distance: 7.0
click at [768, 271] on p "Lorem ipsum dolor sit amet, consectetur adipiscing elit, sed do eiusmod tempor …" at bounding box center [742, 250] width 176 height 70
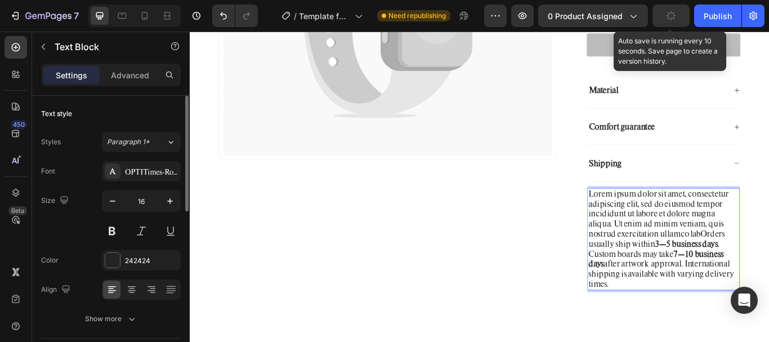
click at [768, 291] on strong "7–10 business days" at bounding box center [733, 296] width 158 height 25
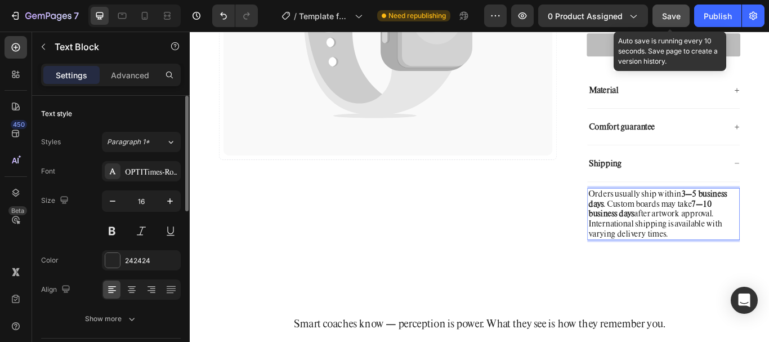
click at [678, 10] on div "Save" at bounding box center [671, 16] width 19 height 12
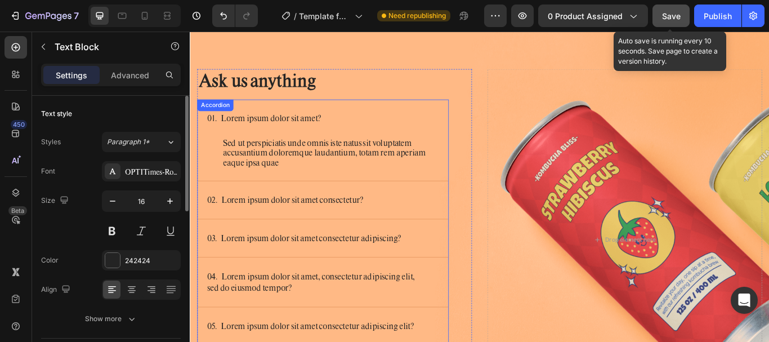
scroll to position [3494, 0]
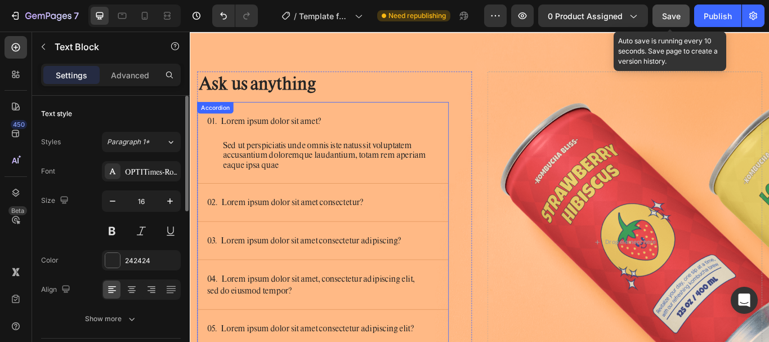
click at [398, 180] on p "Sed ut perspiciatis unde omnis iste natus sit voluptatem accusantium doloremque…" at bounding box center [354, 176] width 253 height 35
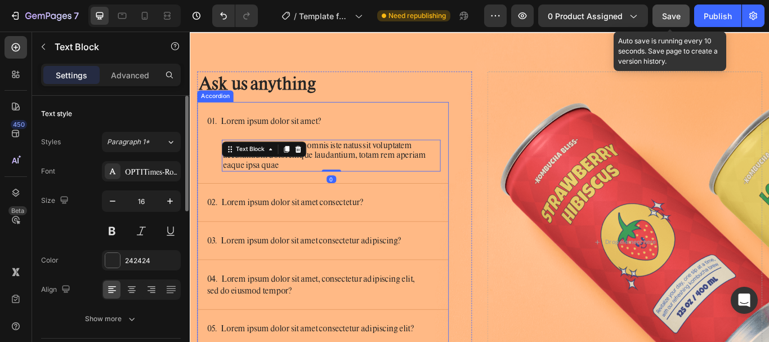
click at [374, 125] on div "01. Lorem ipsum dolor sit amet?" at bounding box center [345, 136] width 292 height 44
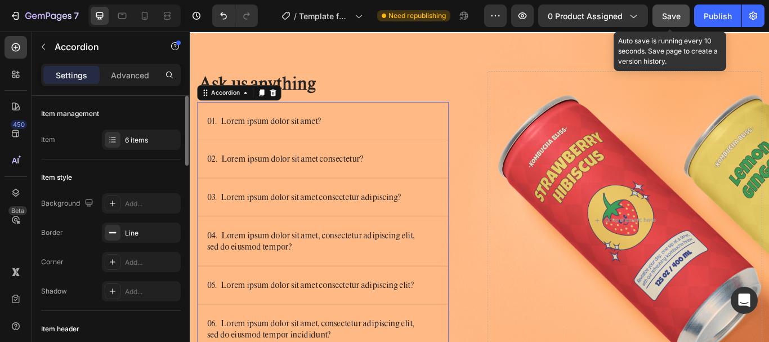
click at [314, 132] on p "01. Lorem ipsum dolor sit amet?" at bounding box center [275, 136] width 133 height 14
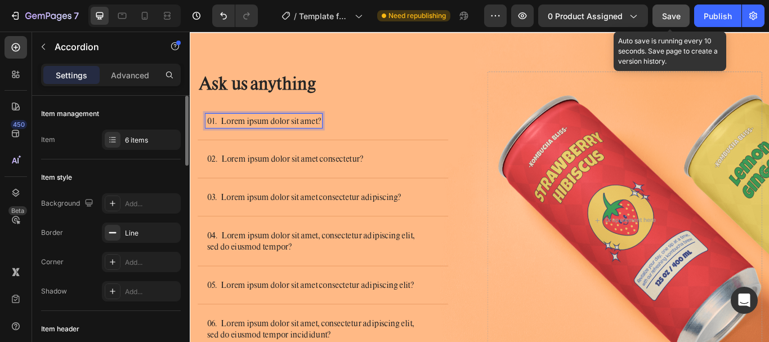
click at [311, 135] on p "01. Lorem ipsum dolor sit amet?" at bounding box center [275, 136] width 133 height 14
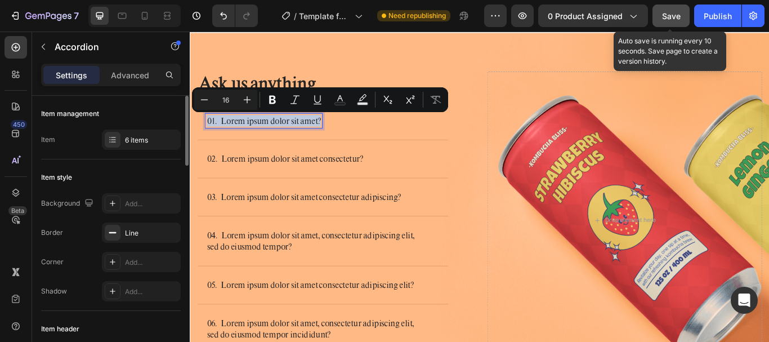
click at [231, 140] on p "01. Lorem ipsum dolor sit amet?" at bounding box center [275, 136] width 133 height 14
drag, startPoint x: 227, startPoint y: 137, endPoint x: 345, endPoint y: 138, distance: 118.2
click at [345, 138] on div "01. Lorem ipsum dolor sit amet?" at bounding box center [336, 135] width 256 height 17
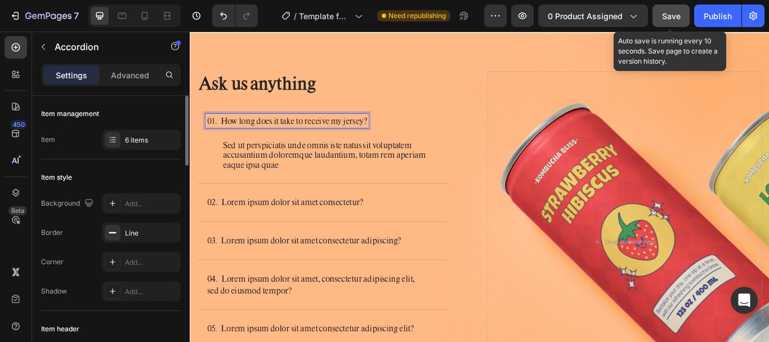
click at [382, 164] on p "Sed ut perspiciatis unde omnis iste natus sit voluptatem accusantium doloremque…" at bounding box center [354, 176] width 253 height 35
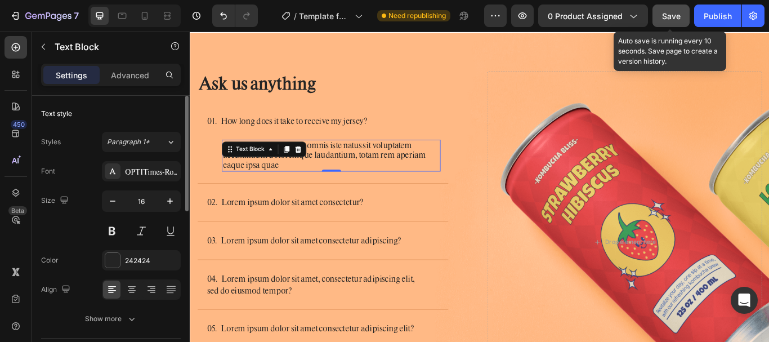
click at [364, 182] on p "Sed ut perspiciatis unde omnis iste natus sit voluptatem accusantium doloremque…" at bounding box center [354, 176] width 253 height 35
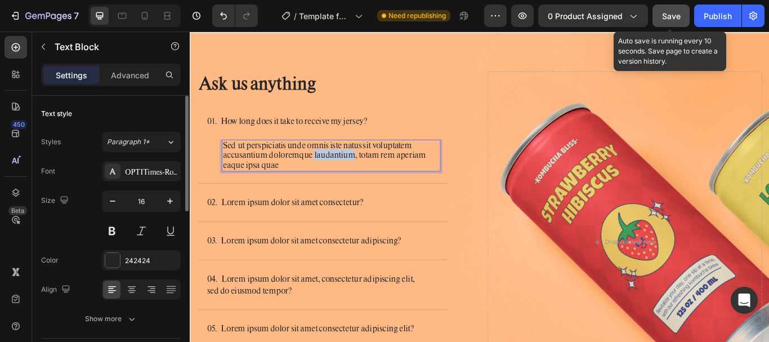
click at [364, 182] on p "Sed ut perspiciatis unde omnis iste natus sit voluptatem accusantium doloremque…" at bounding box center [354, 176] width 253 height 35
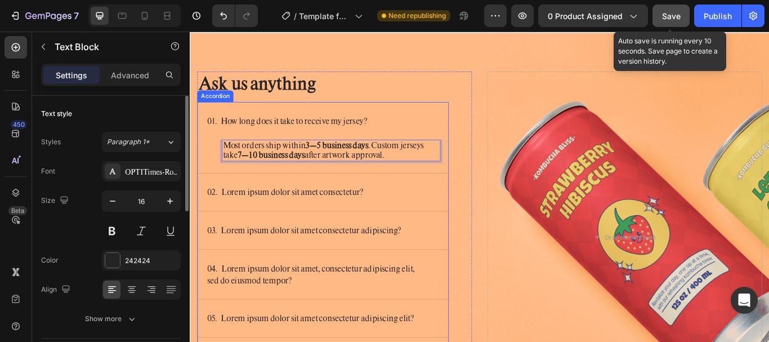
click at [311, 231] on div "02. Lorem ipsum dolor sit amet consectetur?" at bounding box center [345, 219] width 292 height 44
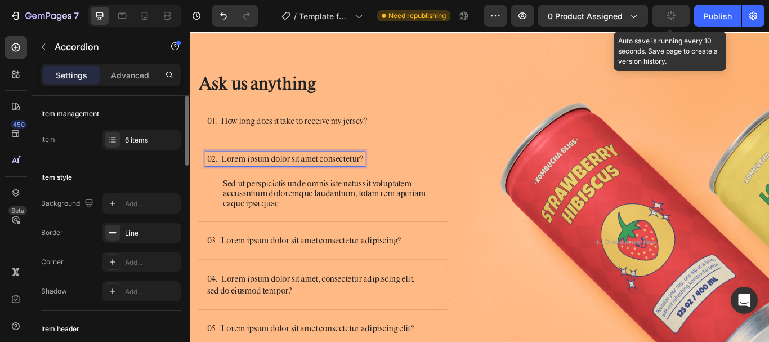
click at [314, 174] on p "02. Lorem ipsum dolor sit amet consectetur?" at bounding box center [300, 180] width 182 height 14
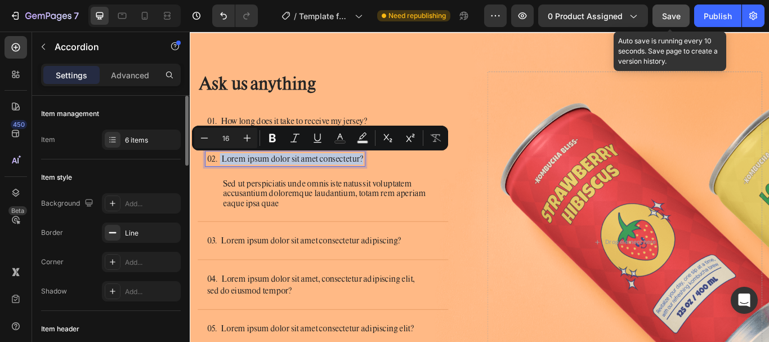
drag, startPoint x: 224, startPoint y: 181, endPoint x: 392, endPoint y: 178, distance: 167.8
click at [392, 178] on div "02. Lorem ipsum dolor sit amet consectetur?" at bounding box center [301, 180] width 186 height 17
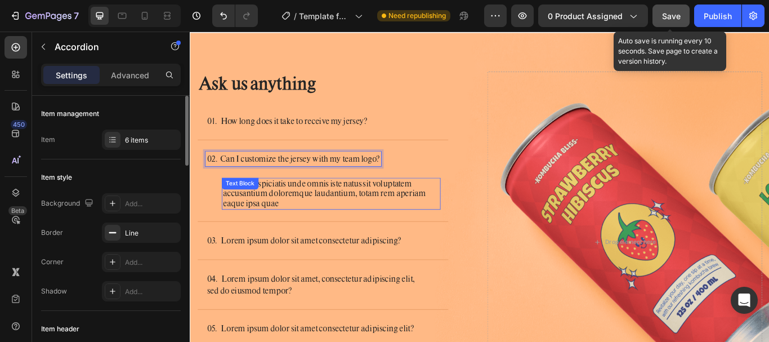
click at [244, 213] on div "Text Block" at bounding box center [248, 209] width 38 height 10
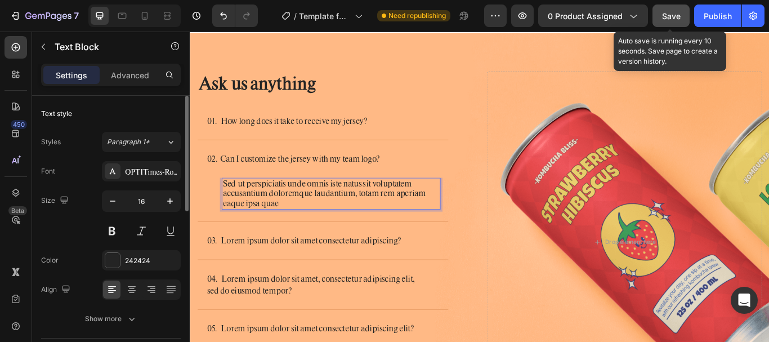
click at [362, 219] on p "Sed ut perspiciatis unde omnis iste natus sit voluptatem accusantium doloremque…" at bounding box center [354, 220] width 253 height 35
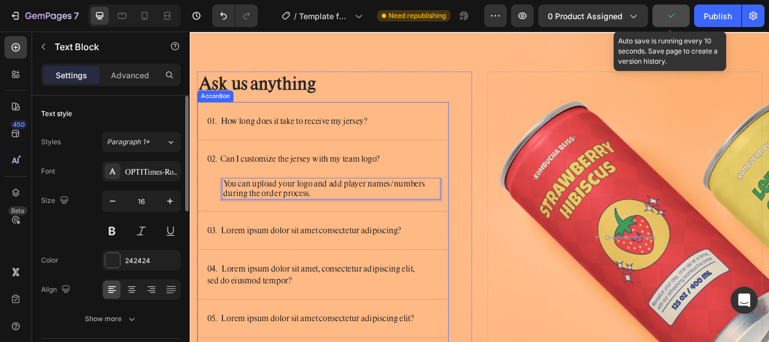
click at [279, 263] on p "03. Lorem ipsum dolor sit amet consectetur adipiscing?" at bounding box center [322, 264] width 226 height 14
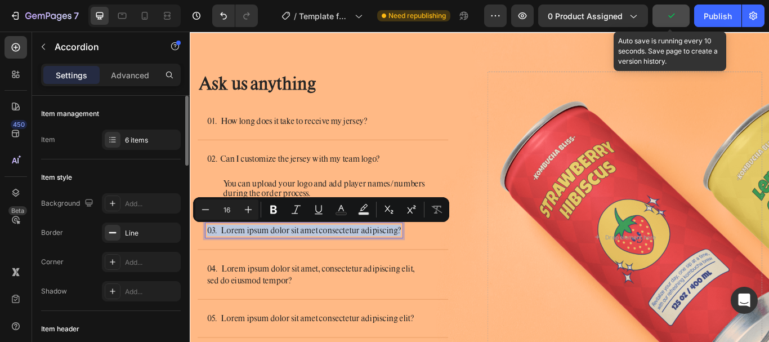
click at [246, 260] on p "03. Lorem ipsum dolor sit amet consectetur adipiscing?" at bounding box center [322, 264] width 226 height 14
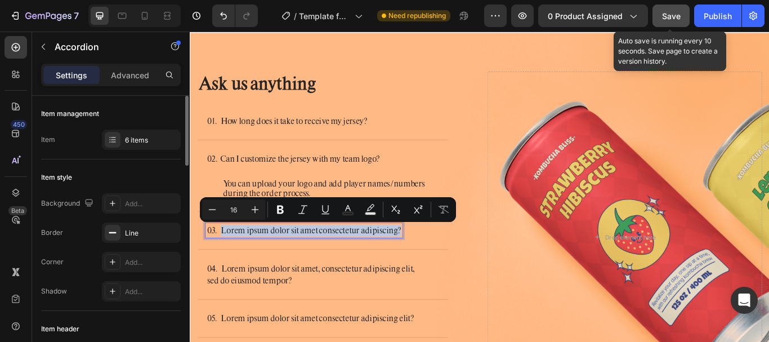
drag, startPoint x: 225, startPoint y: 263, endPoint x: 437, endPoint y: 264, distance: 212.2
click at [437, 264] on div "03. Lorem ipsum dolor sit amet consectetur adipiscing?" at bounding box center [336, 263] width 256 height 17
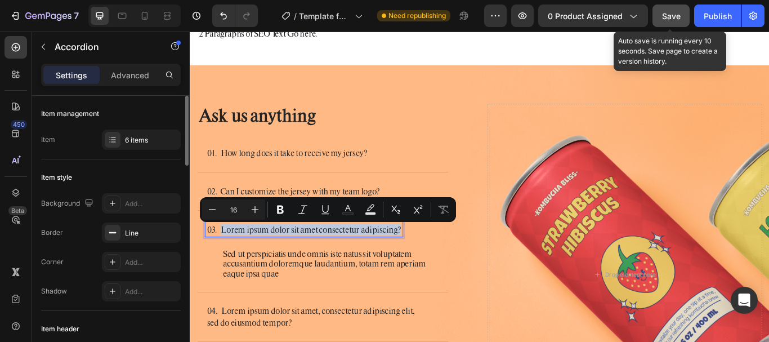
scroll to position [3456, 0]
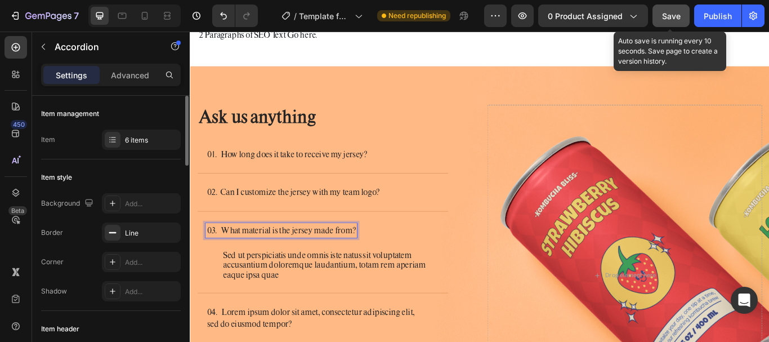
click at [383, 293] on p "Sed ut perspiciatis unde omnis iste natus sit voluptatem accusantium doloremque…" at bounding box center [354, 304] width 253 height 35
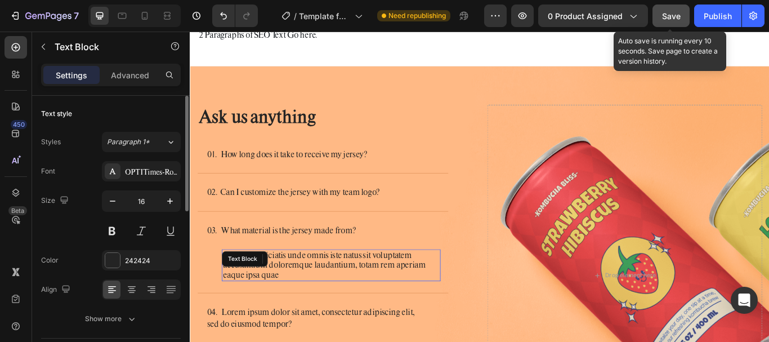
click at [298, 293] on p "Sed ut perspiciatis unde omnis iste natus sit voluptatem accusantium doloremque…" at bounding box center [354, 304] width 253 height 35
click at [312, 312] on p "Sed ut perspiciatis unde omnis iste natus sit voluptatem accusantium doloremque…" at bounding box center [354, 304] width 253 height 35
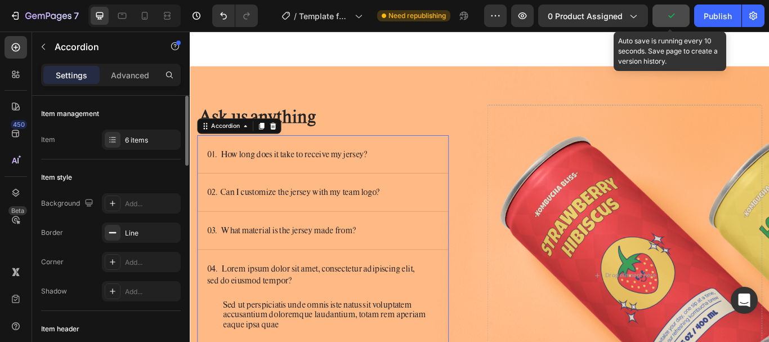
scroll to position [3568, 0]
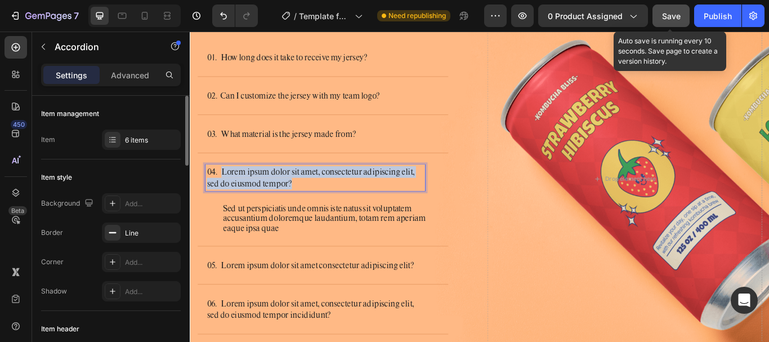
drag, startPoint x: 226, startPoint y: 195, endPoint x: 332, endPoint y: 210, distance: 106.8
click at [332, 210] on p "04. Lorem ipsum dolor sit amet, consectetur adipiscing elit, sed do eiusmod tem…" at bounding box center [335, 202] width 253 height 27
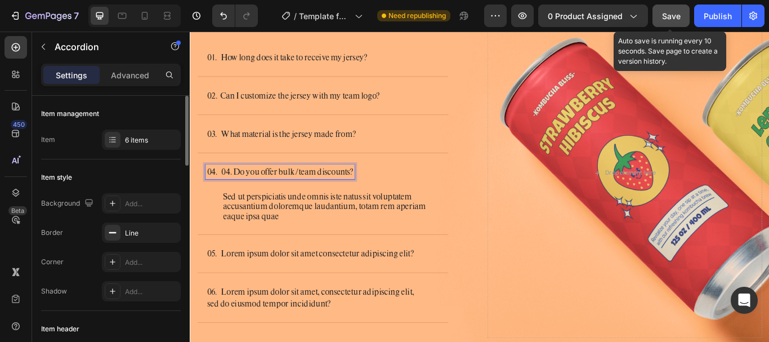
click at [365, 242] on p "Sed ut perspiciatis unde omnis iste natus sit voluptatem accusantium doloremque…" at bounding box center [354, 235] width 253 height 35
click at [369, 228] on p "Sed ut perspiciatis unde omnis iste natus sit voluptatem accusantium doloremque…" at bounding box center [354, 235] width 253 height 35
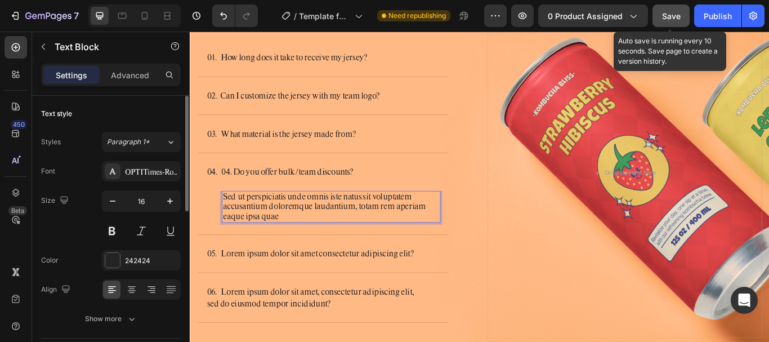
click at [377, 223] on p "Sed ut perspiciatis unde omnis iste natus sit voluptatem accusantium doloremque…" at bounding box center [354, 235] width 253 height 35
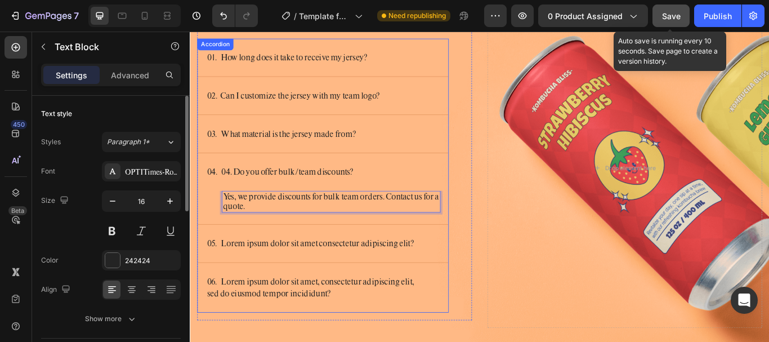
click at [346, 283] on p "05. Lorem ipsum dolor sit amet consectetur adipiscing elit?" at bounding box center [329, 279] width 241 height 14
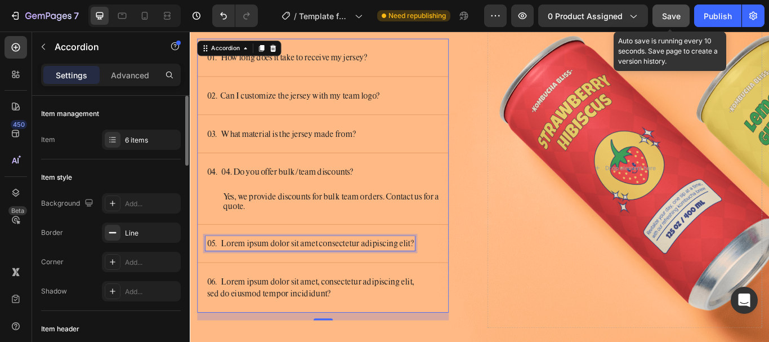
click at [338, 274] on p "05. Lorem ipsum dolor sit amet consectetur adipiscing elit?" at bounding box center [329, 279] width 241 height 14
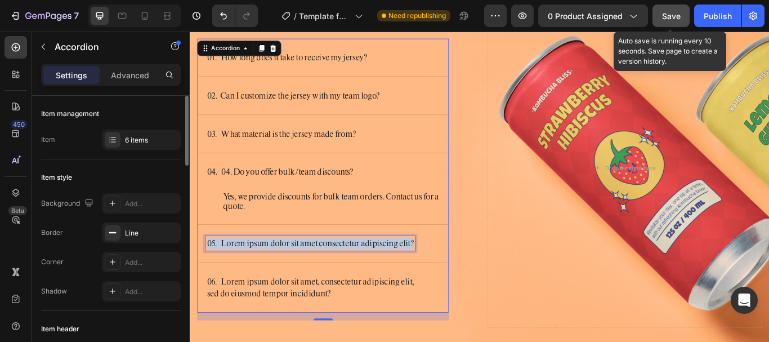
click at [338, 274] on p "05. Lorem ipsum dolor sit amet consectetur adipiscing elit?" at bounding box center [329, 279] width 241 height 14
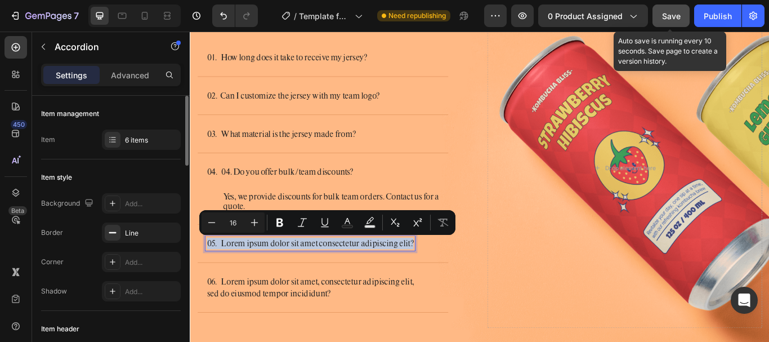
click at [250, 274] on p "05. Lorem ipsum dolor sit amet consectetur adipiscing elit?" at bounding box center [329, 279] width 241 height 14
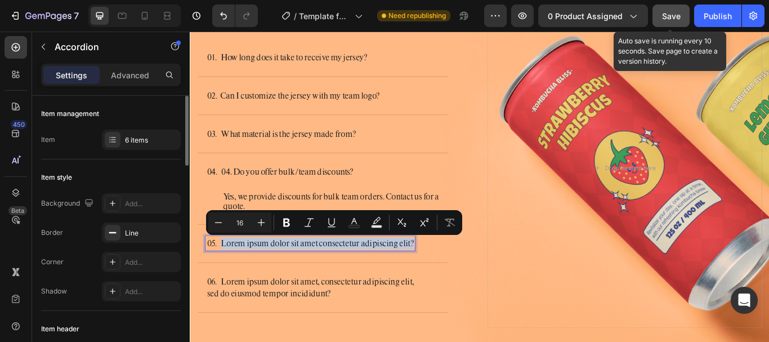
drag, startPoint x: 226, startPoint y: 278, endPoint x: 448, endPoint y: 275, distance: 222.4
click at [448, 275] on p "05. Lorem ipsum dolor sit amet consectetur adipiscing elit?" at bounding box center [329, 279] width 241 height 14
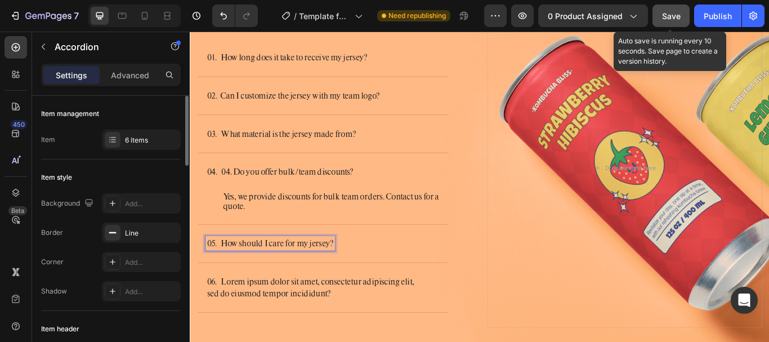
click at [269, 301] on div "06. Lorem ipsum dolor sit amet, consectetur adipiscing elit, sed do eiusmod tem…" at bounding box center [345, 329] width 292 height 57
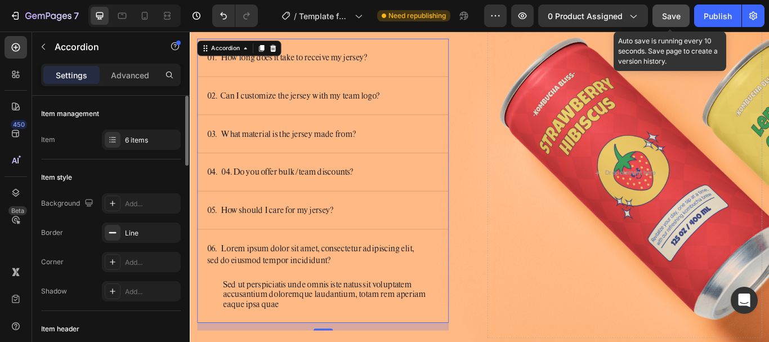
click at [302, 290] on p "06. Lorem ipsum dolor sit amet, consectetur adipiscing elit, sed do eiusmod tem…" at bounding box center [335, 291] width 253 height 27
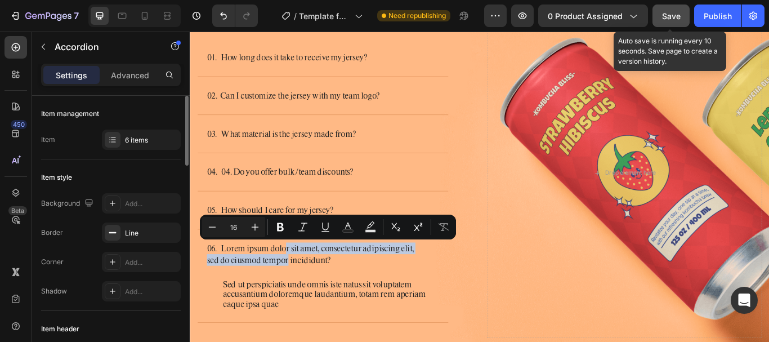
click at [292, 229] on div "05. How should I care for my jersey?" at bounding box center [345, 240] width 292 height 44
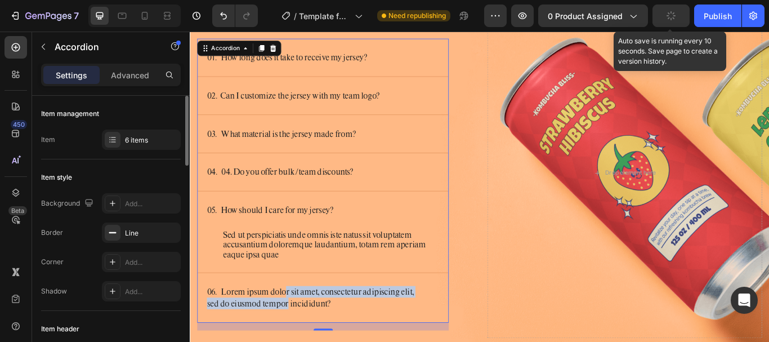
click at [410, 223] on div "05. How should I care for my jersey?" at bounding box center [345, 240] width 292 height 44
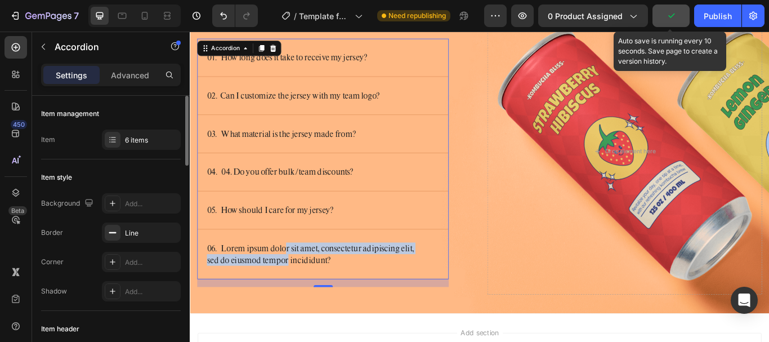
click at [390, 234] on div "05. How should I care for my jersey?" at bounding box center [336, 239] width 256 height 17
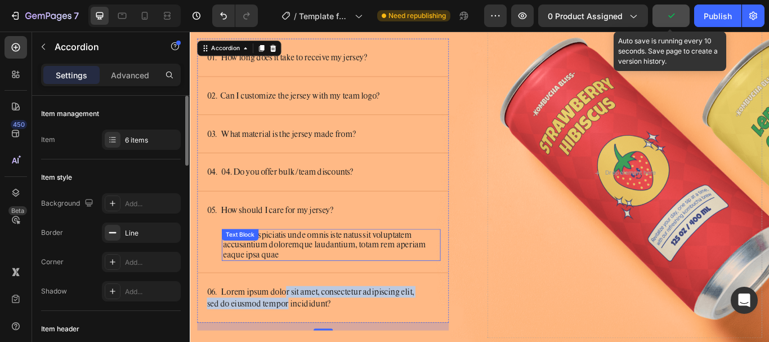
click at [301, 266] on p "Sed ut perspiciatis unde omnis iste natus sit voluptatem accusantium doloremque…" at bounding box center [354, 280] width 253 height 35
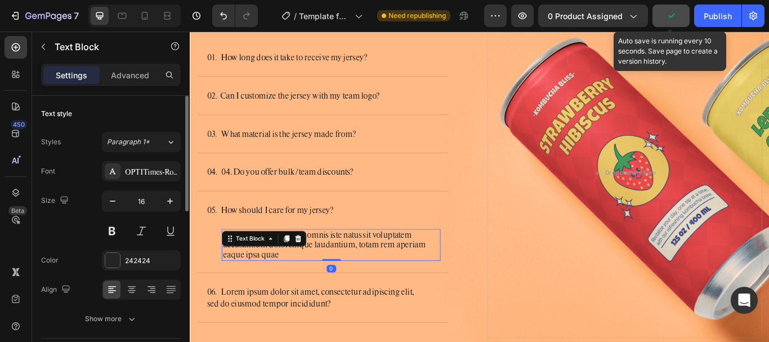
click at [301, 266] on div at bounding box center [303, 273] width 14 height 14
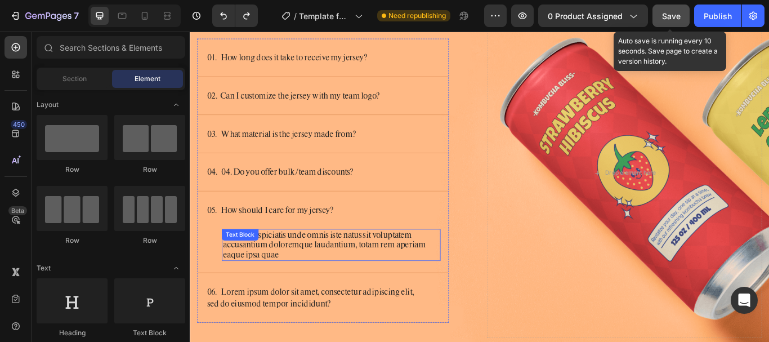
click at [341, 267] on p "Sed ut perspiciatis unde omnis iste natus sit voluptatem accusantium doloremque…" at bounding box center [354, 280] width 253 height 35
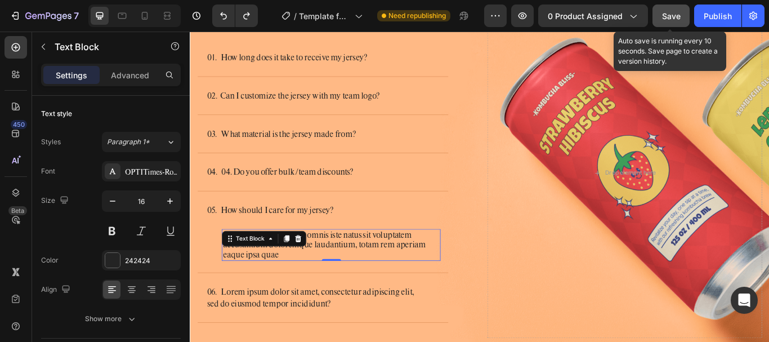
click at [341, 267] on p "Sed ut perspiciatis unde omnis iste natus sit voluptatem accusantium doloremque…" at bounding box center [354, 280] width 253 height 35
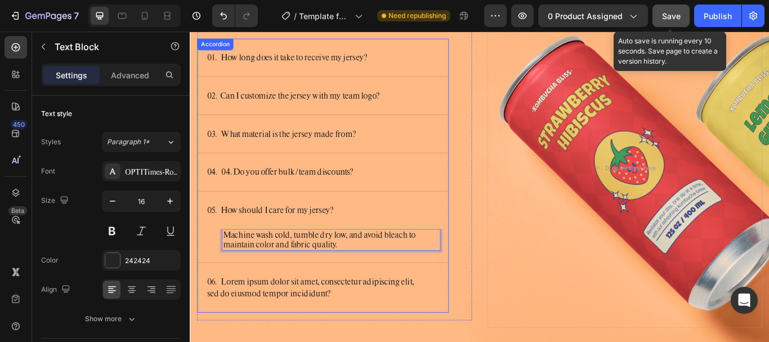
click at [321, 318] on p "06. Lorem ipsum dolor sit amet, consectetur adipiscing elit, sed do eiusmod tem…" at bounding box center [335, 329] width 253 height 27
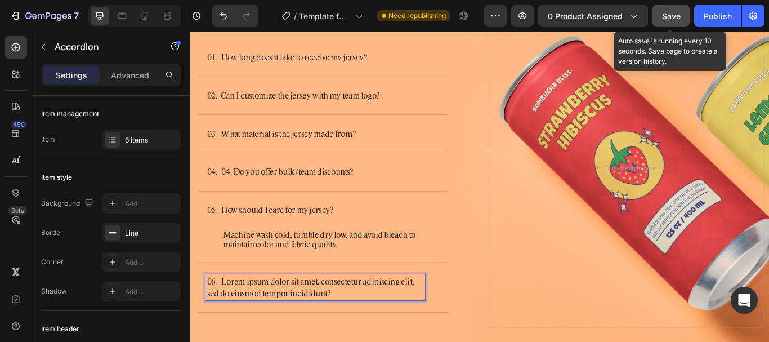
click at [280, 329] on p "06. Lorem ipsum dolor sit amet, consectetur adipiscing elit, sed do eiusmod tem…" at bounding box center [335, 329] width 253 height 27
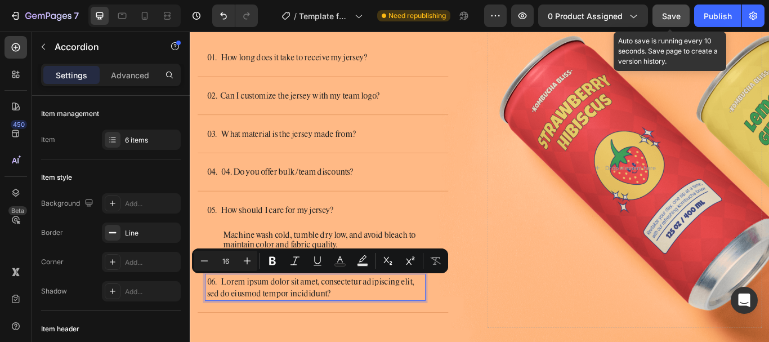
click at [231, 325] on p "06. Lorem ipsum dolor sit amet, consectetur adipiscing elit, sed do eiusmod tem…" at bounding box center [335, 329] width 253 height 27
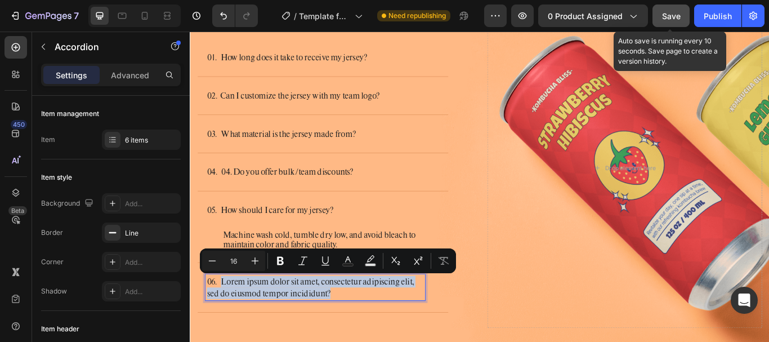
drag, startPoint x: 238, startPoint y: 325, endPoint x: 406, endPoint y: 336, distance: 168.6
click at [406, 336] on p "06. Lorem ipsum dolor sit amet, consectetur adipiscing elit, sed do eiusmod tem…" at bounding box center [335, 329] width 253 height 27
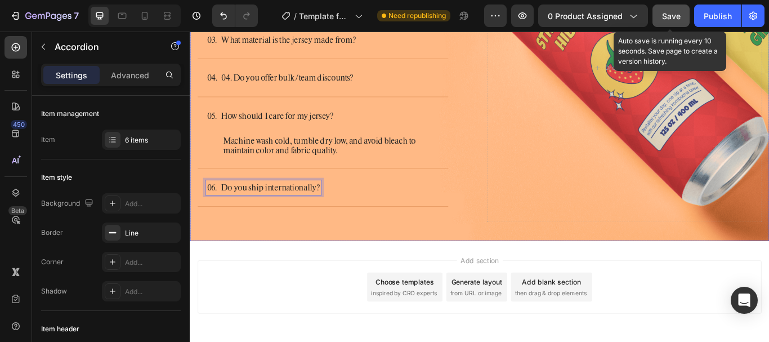
scroll to position [3681, 0]
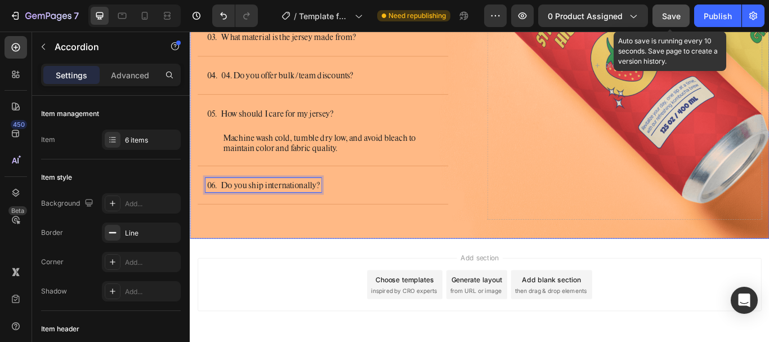
click at [333, 267] on div "Image Ask us anything Heading 01. How long does it take to receive my jersey? 0…" at bounding box center [527, 60] width 675 height 427
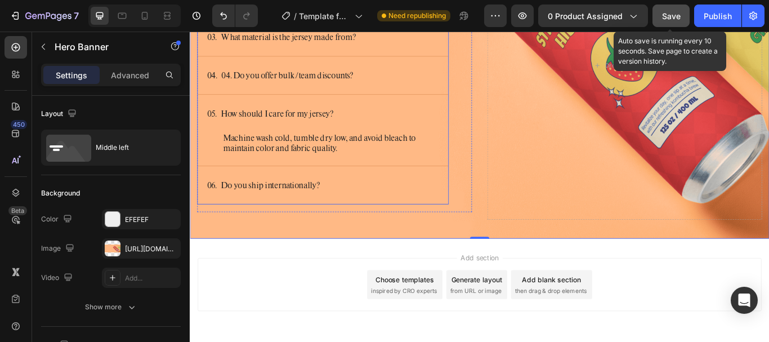
click at [344, 220] on div "06. Do you ship internationally?" at bounding box center [345, 211] width 292 height 44
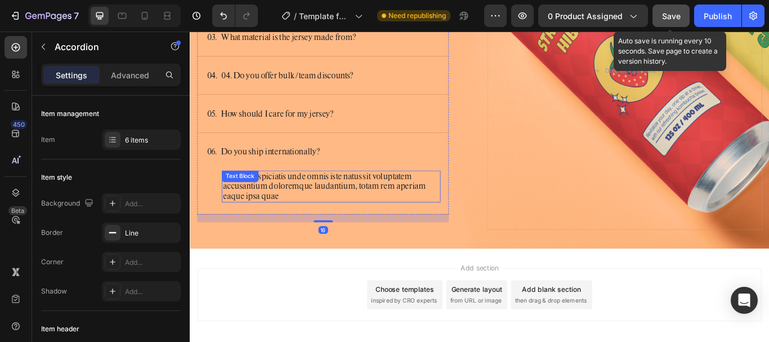
click at [334, 215] on p "Sed ut perspiciatis unde omnis iste natus sit voluptatem accusantium doloremque…" at bounding box center [354, 212] width 253 height 35
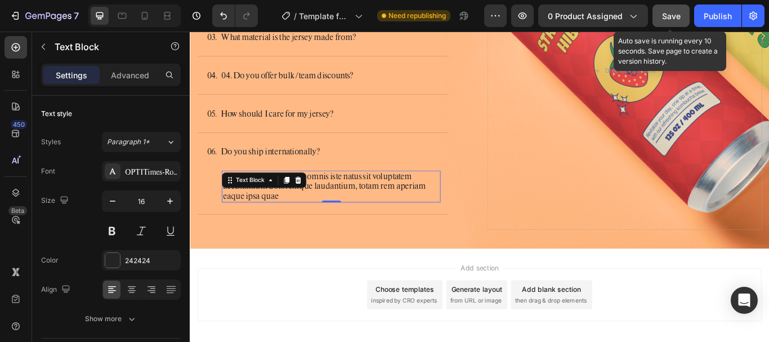
click at [334, 215] on p "Sed ut perspiciatis unde omnis iste natus sit voluptatem accusantium doloremque…" at bounding box center [354, 212] width 253 height 35
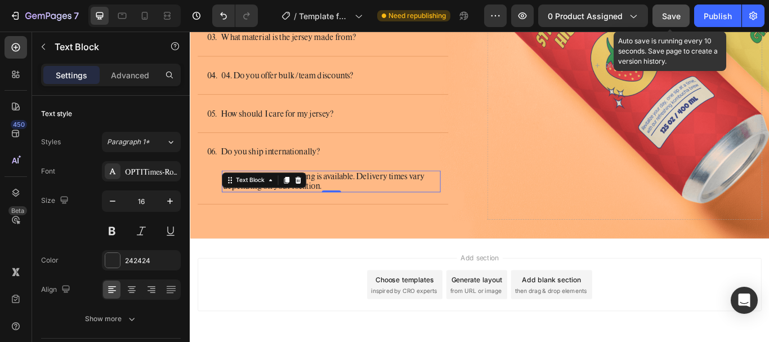
click at [688, 15] on button "Save" at bounding box center [670, 16] width 37 height 23
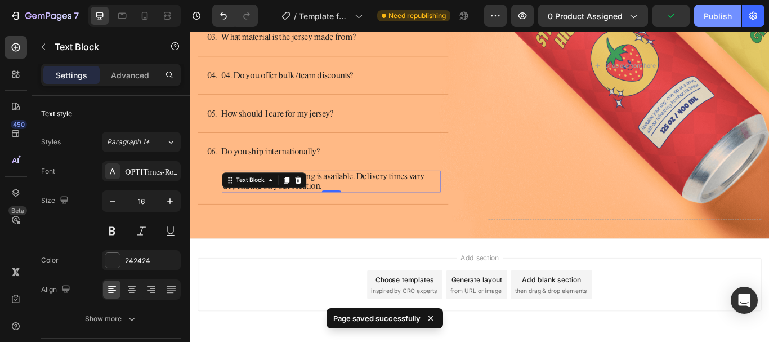
click at [719, 16] on div "Publish" at bounding box center [718, 16] width 28 height 12
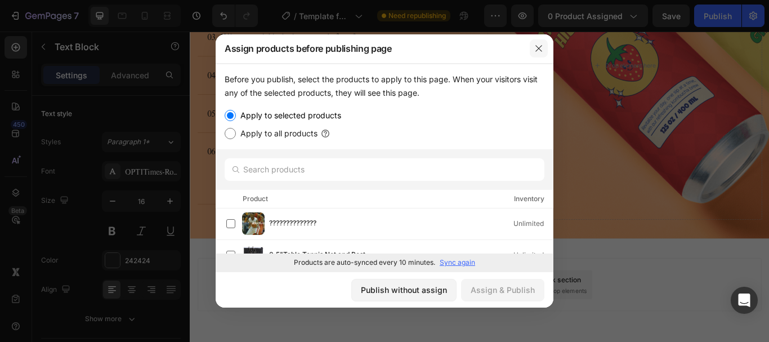
click at [543, 46] on button "button" at bounding box center [539, 48] width 18 height 18
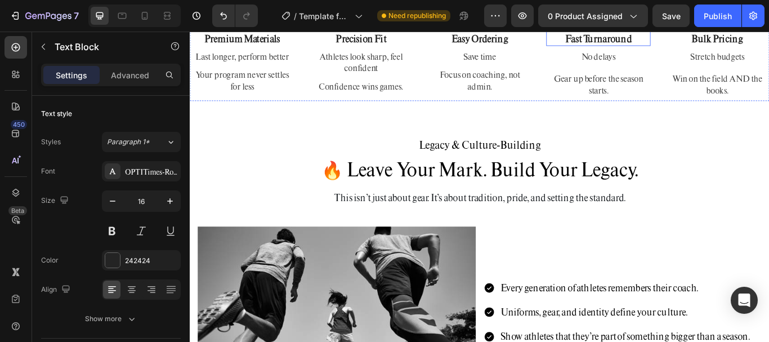
scroll to position [1767, 0]
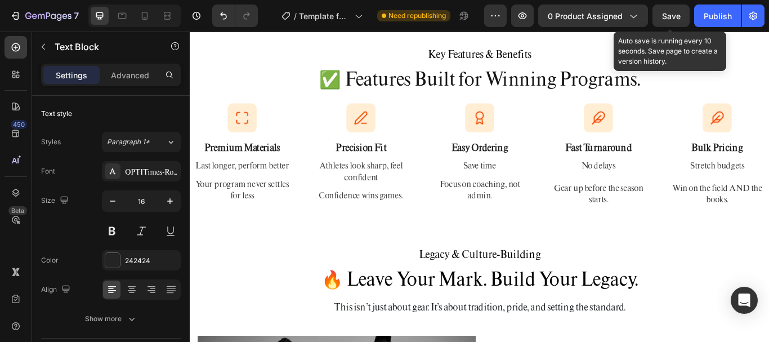
click at [681, 20] on span "Save" at bounding box center [671, 16] width 19 height 10
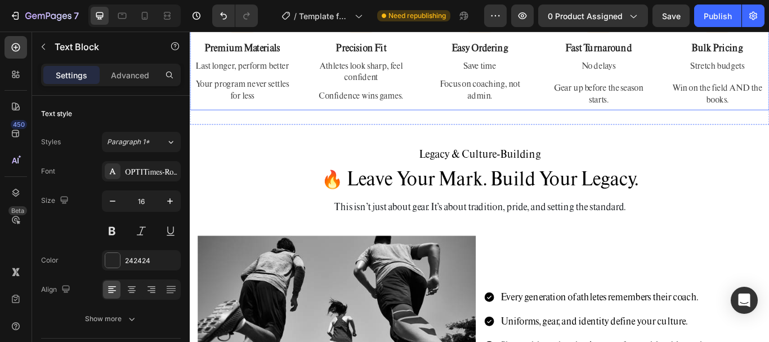
scroll to position [1598, 0]
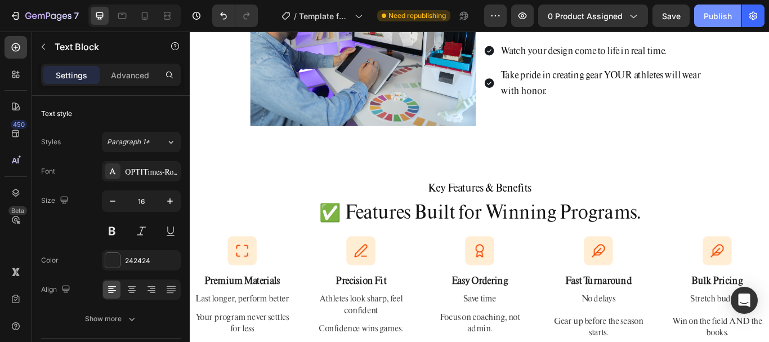
click at [724, 17] on div "Publish" at bounding box center [718, 16] width 28 height 12
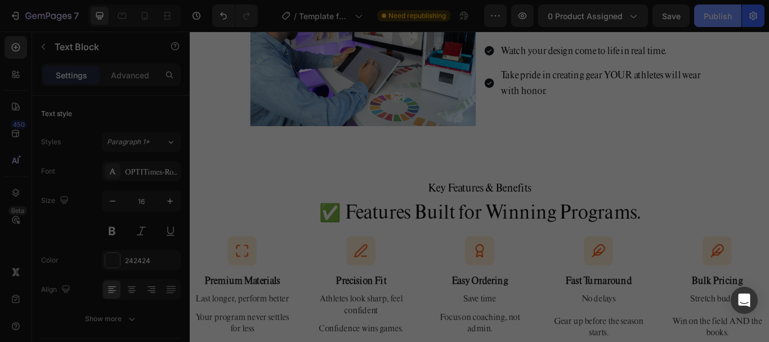
scroll to position [1148, 0]
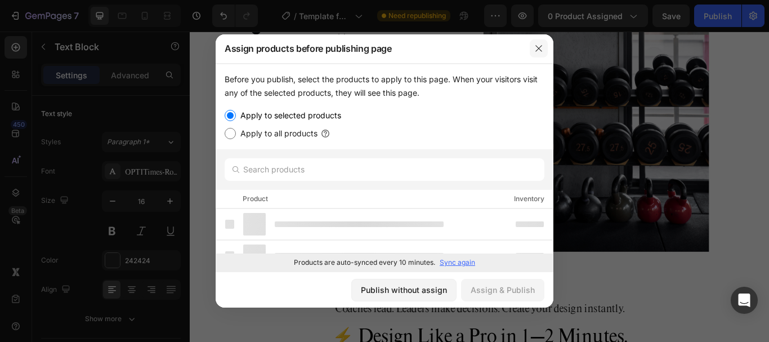
click at [538, 46] on icon "button" at bounding box center [538, 48] width 9 height 9
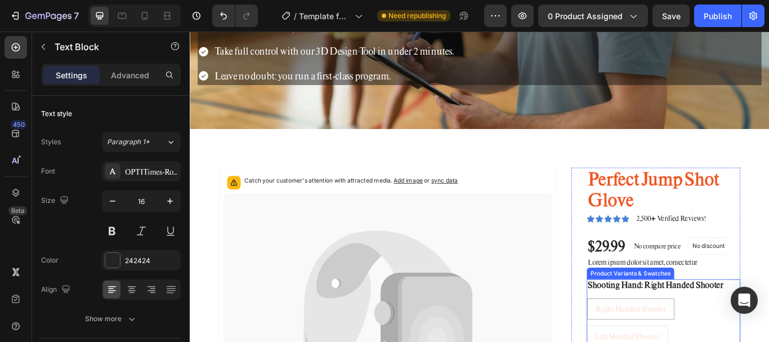
scroll to position [394, 0]
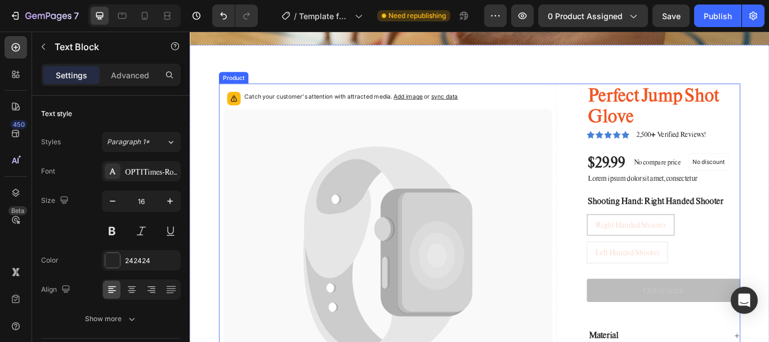
click at [616, 97] on div "Catch your customer's attention with attracted media. Add image or sync data Pr…" at bounding box center [527, 297] width 608 height 410
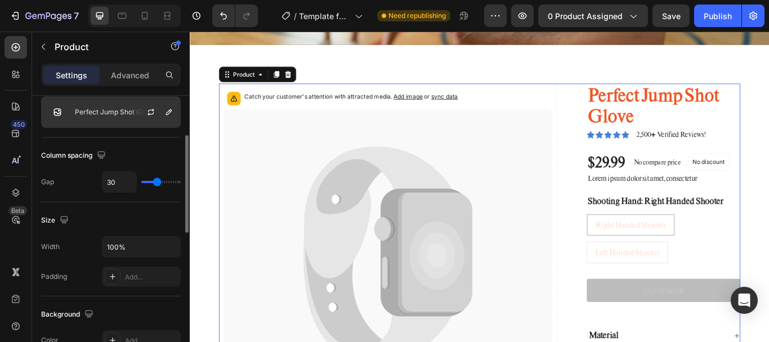
scroll to position [56, 0]
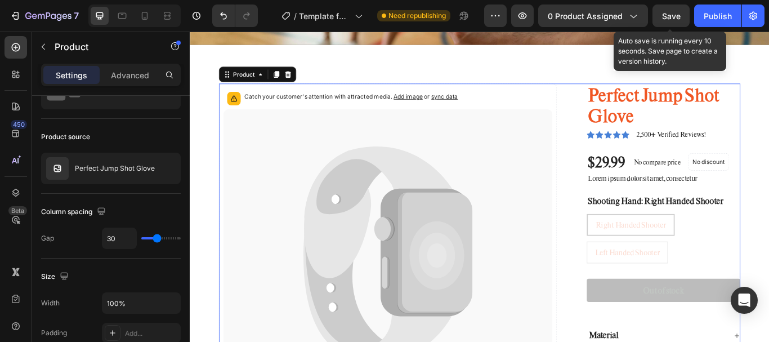
click at [672, 16] on span "Save" at bounding box center [671, 16] width 19 height 10
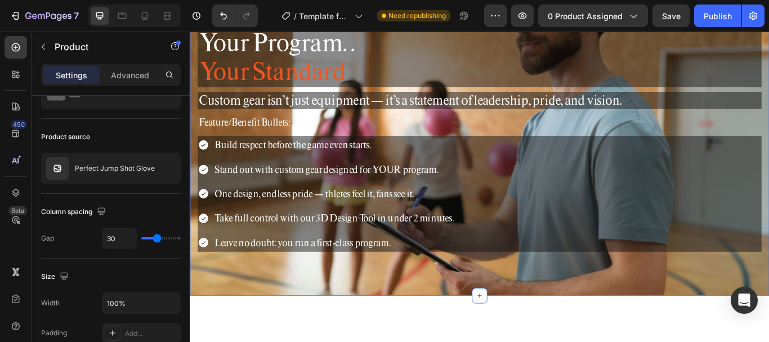
scroll to position [0, 0]
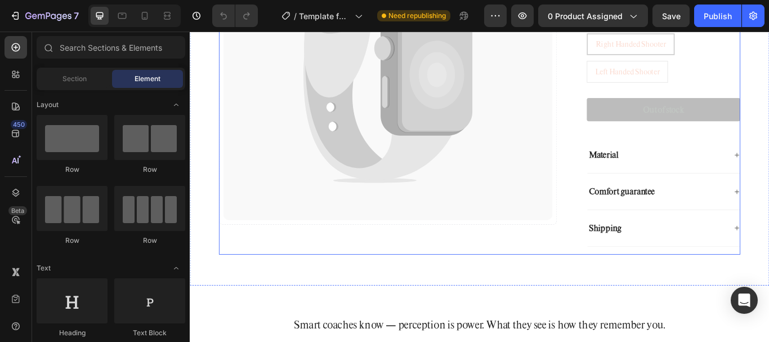
scroll to position [675, 0]
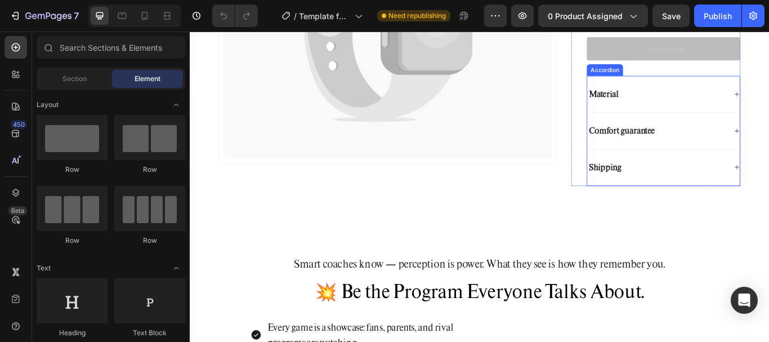
click at [768, 103] on div "Material" at bounding box center [742, 104] width 178 height 43
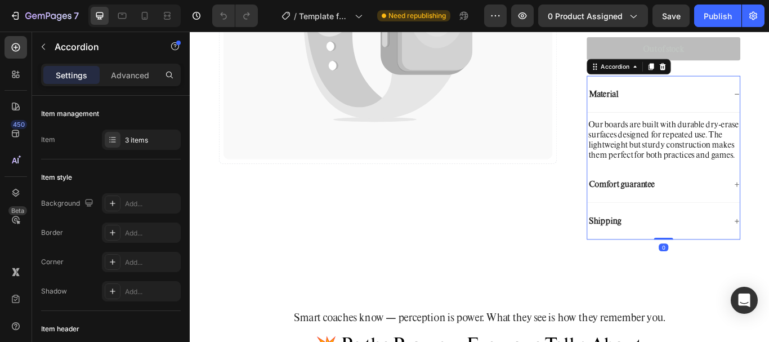
click at [768, 217] on div "Comfort guarantee" at bounding box center [734, 209] width 162 height 15
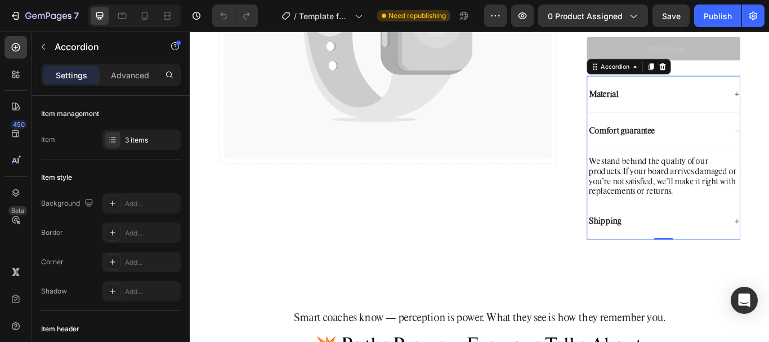
click at [768, 262] on div "Shipping" at bounding box center [742, 252] width 178 height 43
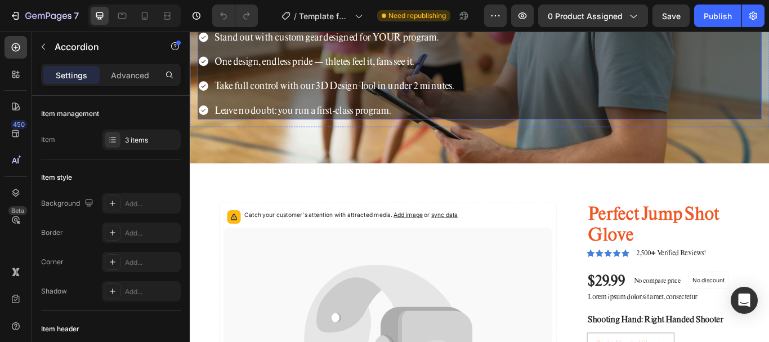
scroll to position [169, 0]
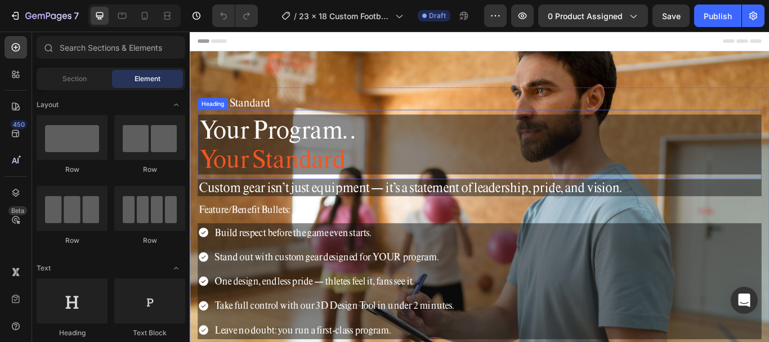
click at [336, 137] on span "Your Program. ." at bounding box center [290, 146] width 181 height 36
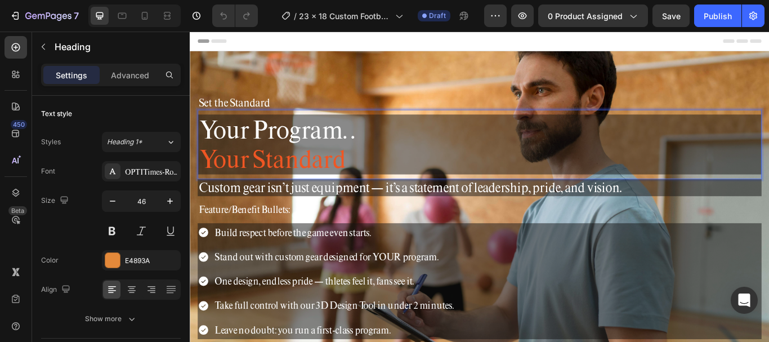
click at [333, 148] on span "Your Program. ." at bounding box center [290, 146] width 181 height 36
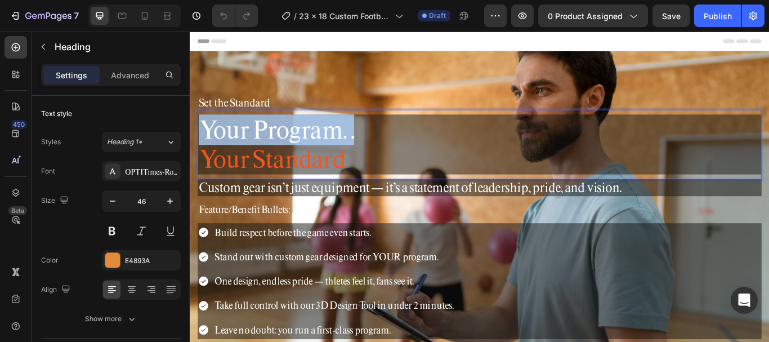
drag, startPoint x: 405, startPoint y: 144, endPoint x: 206, endPoint y: 149, distance: 198.8
click at [206, 149] on p "Your Program. . Your Standard" at bounding box center [527, 163] width 655 height 68
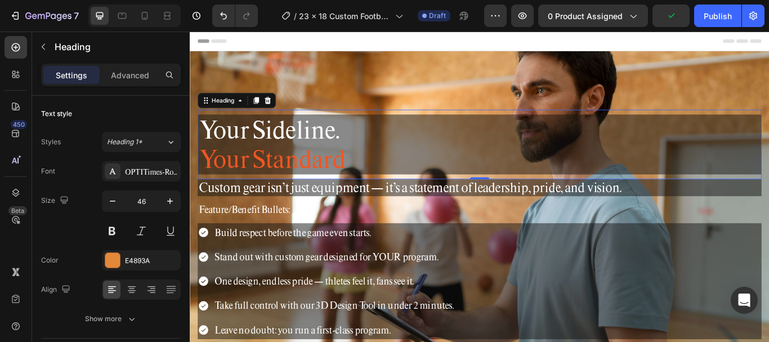
click at [270, 179] on span "Your Standard" at bounding box center [285, 180] width 171 height 36
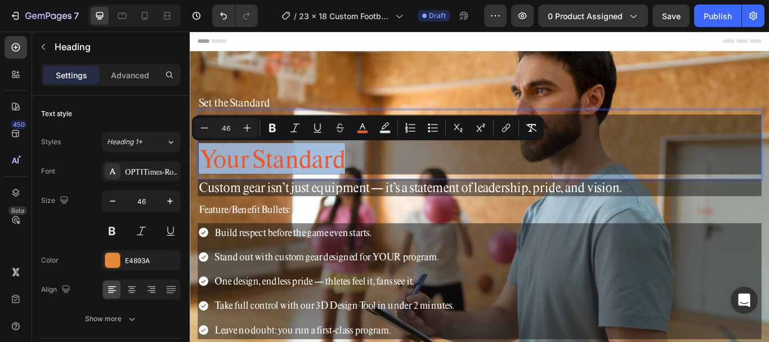
drag, startPoint x: 384, startPoint y: 180, endPoint x: 375, endPoint y: 193, distance: 16.6
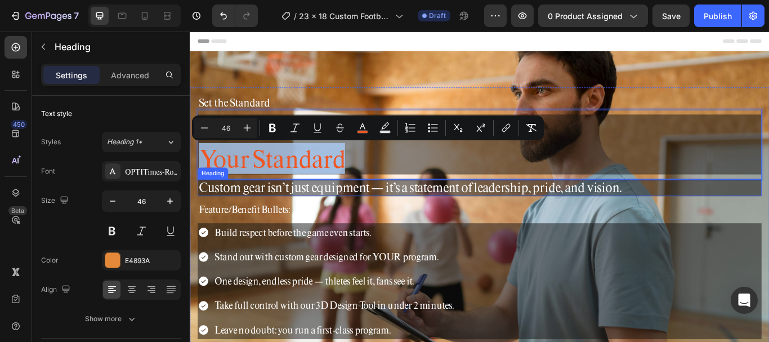
click at [378, 211] on h2 "Custom gear isn’t just equipment — it’s a statement of leadership, pride, and v…" at bounding box center [527, 214] width 657 height 20
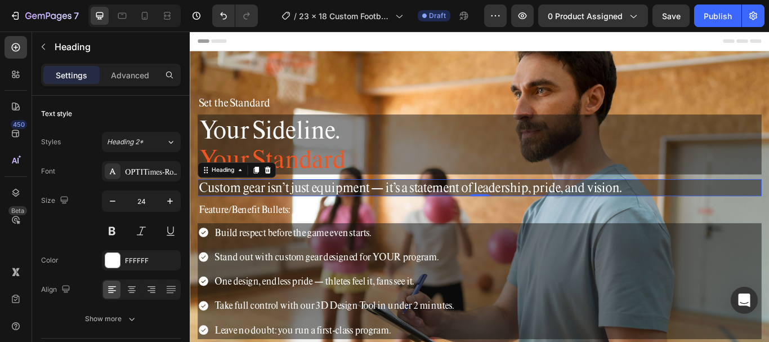
click at [420, 211] on h2 "Custom gear isn’t just equipment — it’s a statement of leadership, pride, and v…" at bounding box center [527, 214] width 657 height 20
click at [420, 211] on p "Custom gear isn’t just equipment — it’s a statement of leadership, pride, and v…" at bounding box center [527, 213] width 655 height 17
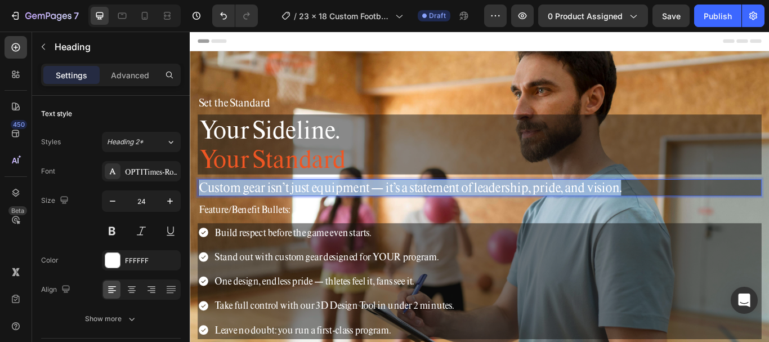
click at [420, 211] on p "Custom gear isn’t just equipment — it’s a statement of leadership, pride, and v…" at bounding box center [527, 213] width 655 height 17
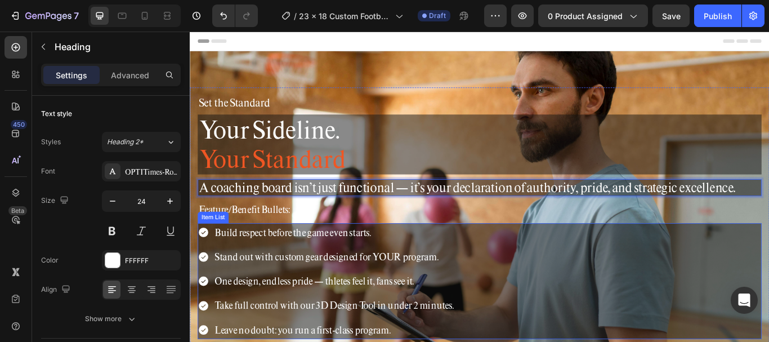
click at [314, 270] on p "Build respect before the game even starts." at bounding box center [357, 266] width 279 height 18
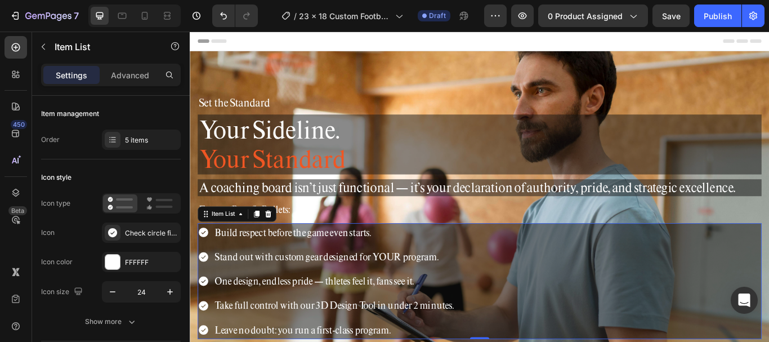
click at [361, 269] on p "Build respect before the game even starts." at bounding box center [357, 266] width 279 height 18
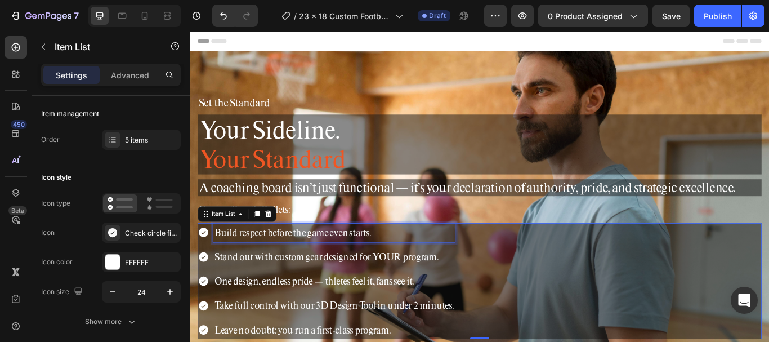
click at [361, 269] on p "Build respect before the game even starts." at bounding box center [357, 266] width 279 height 18
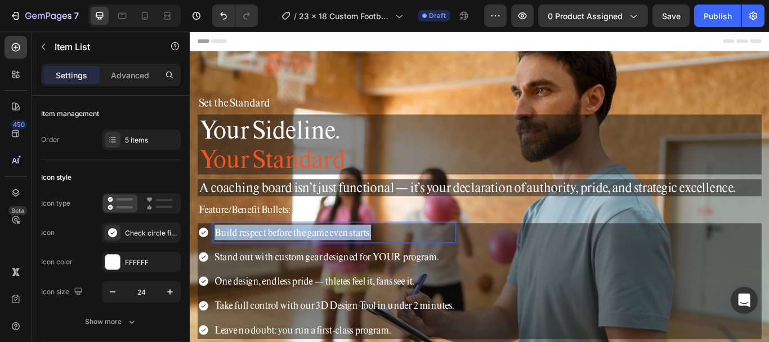
click at [365, 270] on p "Build respect before the game even starts." at bounding box center [357, 266] width 279 height 18
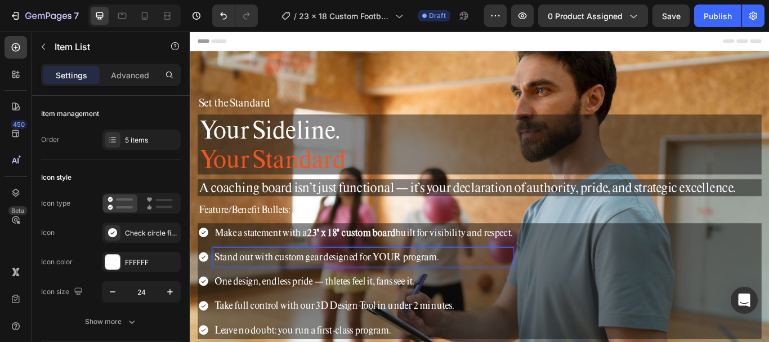
click at [298, 298] on p "Stand out with custom gear designed for YOUR program." at bounding box center [391, 294] width 347 height 18
click at [335, 297] on p "Stand out with custom gear designed for YOUR program." at bounding box center [391, 294] width 347 height 18
click at [282, 319] on p "One design, endless pride — thletes feel it, fans see it." at bounding box center [391, 323] width 347 height 18
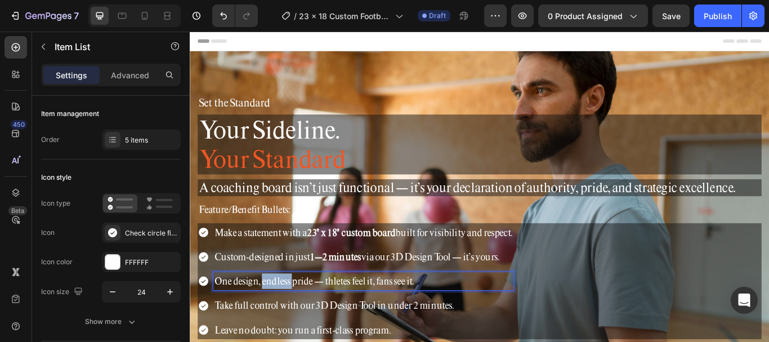
click at [282, 319] on p "One design, endless pride — thletes feel it, fans see it." at bounding box center [391, 323] width 347 height 18
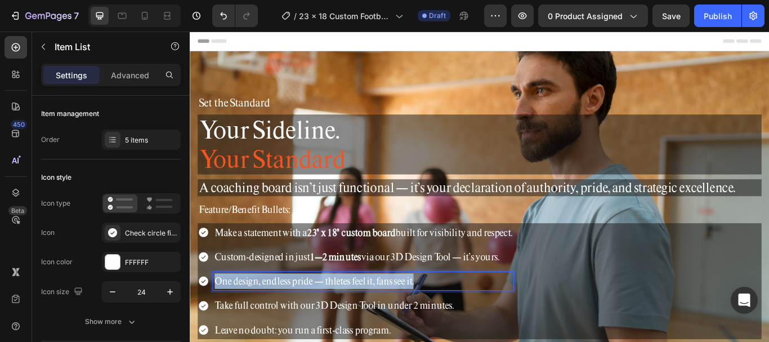
click at [285, 321] on p "One design, endless pride — thletes feel it, fans see it." at bounding box center [391, 323] width 347 height 18
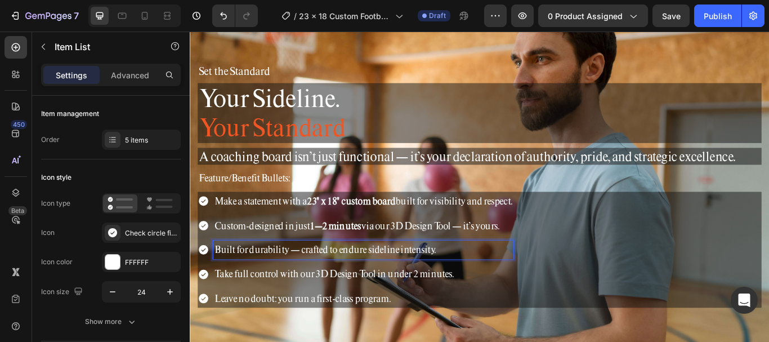
scroll to position [56, 0]
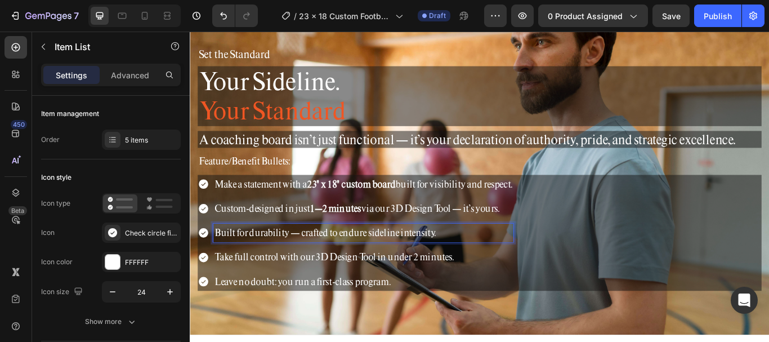
click at [312, 293] on p "Take full control with our 3D Design Tool in under 2 minutes." at bounding box center [391, 294] width 347 height 18
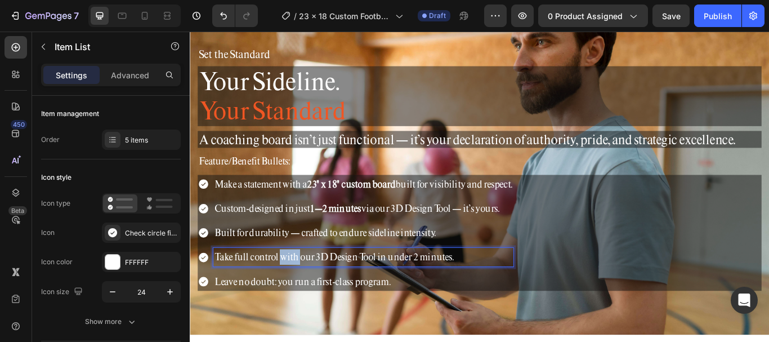
click at [312, 293] on p "Take full control with our 3D Design Tool in under 2 minutes." at bounding box center [391, 294] width 347 height 18
click at [342, 324] on p "Leave no doubt: you run a first-class program." at bounding box center [391, 323] width 347 height 18
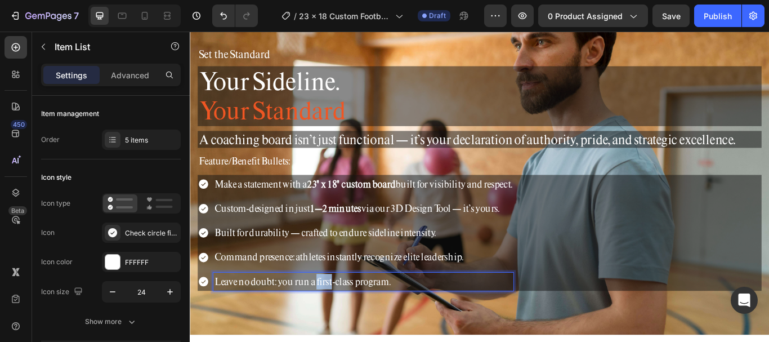
click at [342, 324] on p "Leave no doubt: you run a first-class program." at bounding box center [391, 323] width 347 height 18
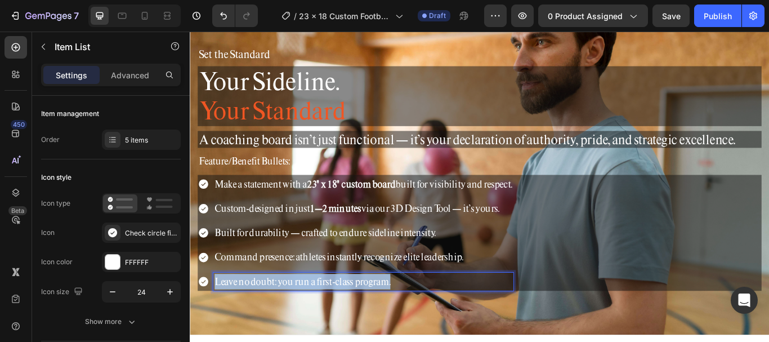
click at [343, 324] on p "Leave no doubt: you run a first-class program." at bounding box center [391, 323] width 347 height 18
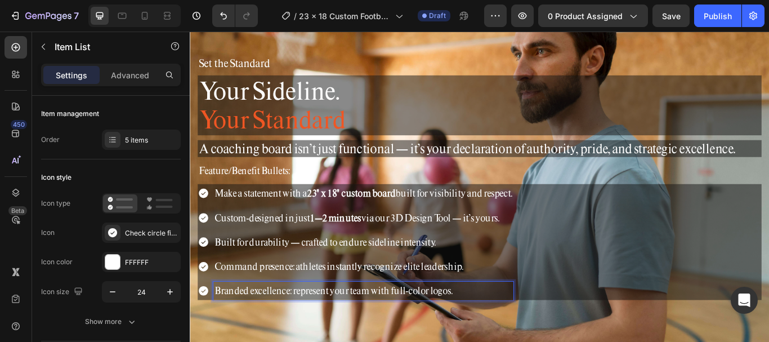
scroll to position [0, 0]
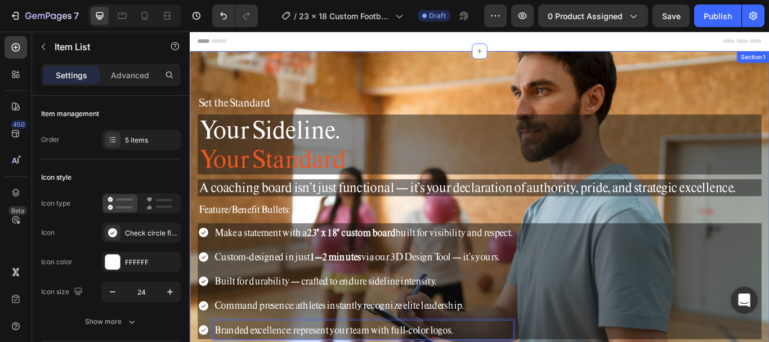
click at [440, 74] on div "Set the Standard Heading ⁠⁠⁠⁠⁠⁠⁠ Your Sideline. Your Standard Heading A coachin…" at bounding box center [527, 248] width 675 height 387
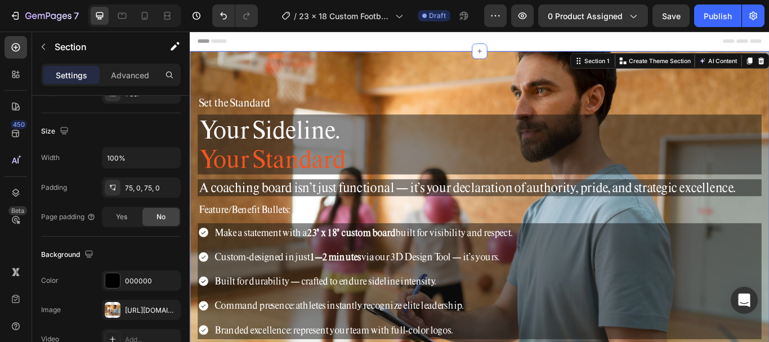
scroll to position [338, 0]
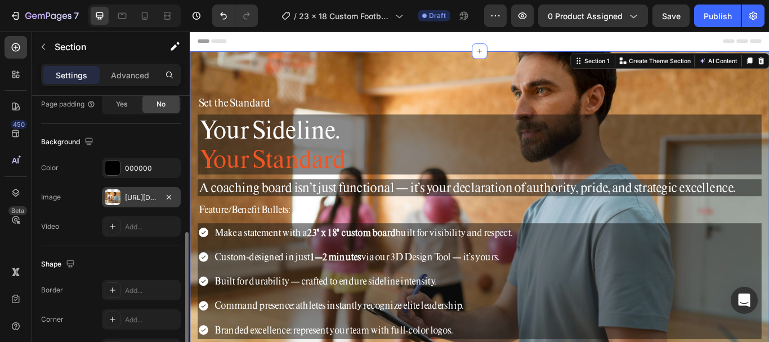
click at [118, 196] on div at bounding box center [113, 197] width 16 height 16
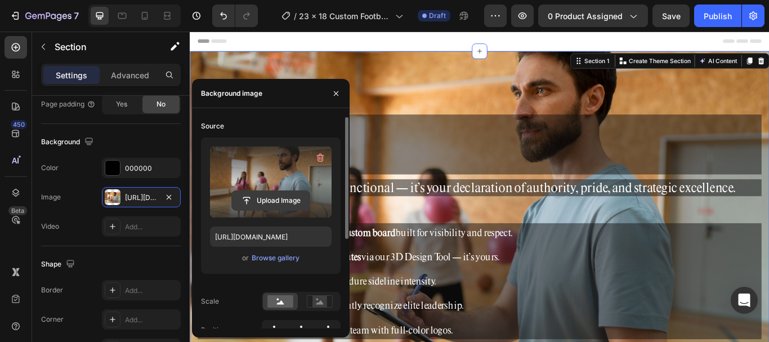
click at [276, 202] on input "file" at bounding box center [271, 200] width 78 height 19
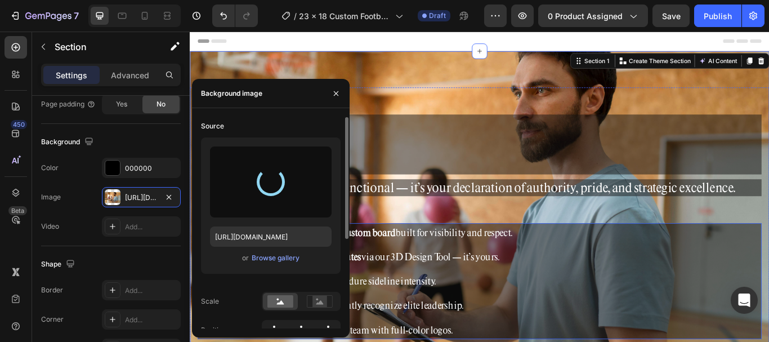
type input "https://cdn.shopify.com/s/files/1/0752/5249/8730/files/gempages_517222236088697…"
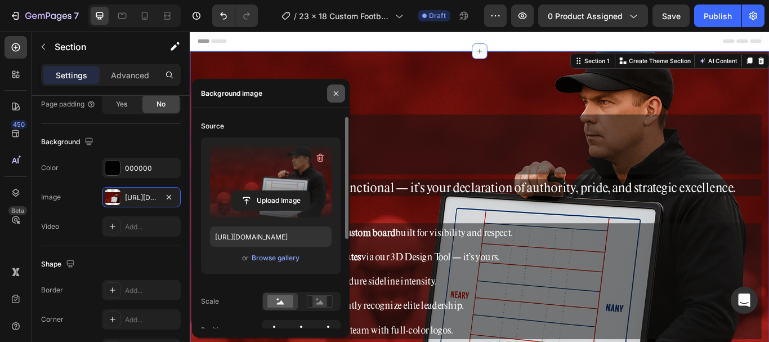
click at [334, 95] on icon "button" at bounding box center [336, 93] width 5 height 5
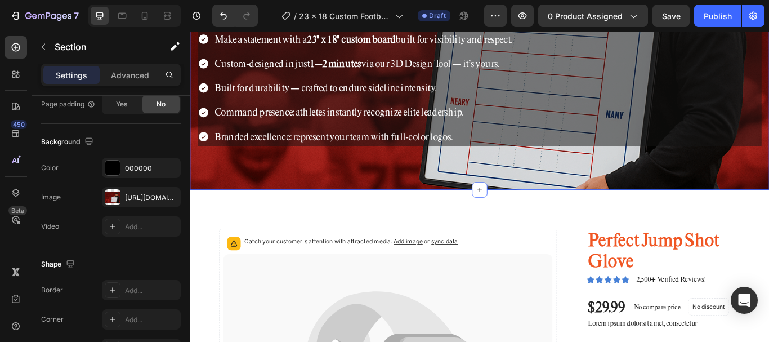
scroll to position [281, 0]
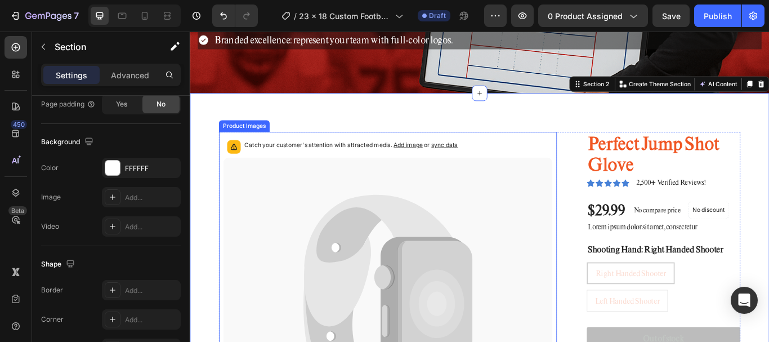
click at [299, 161] on p "Catch your customer's attention with attracted media. Add image or sync data" at bounding box center [377, 163] width 249 height 11
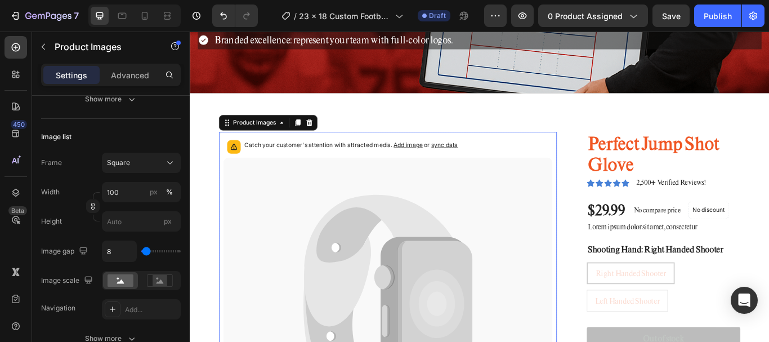
scroll to position [0, 0]
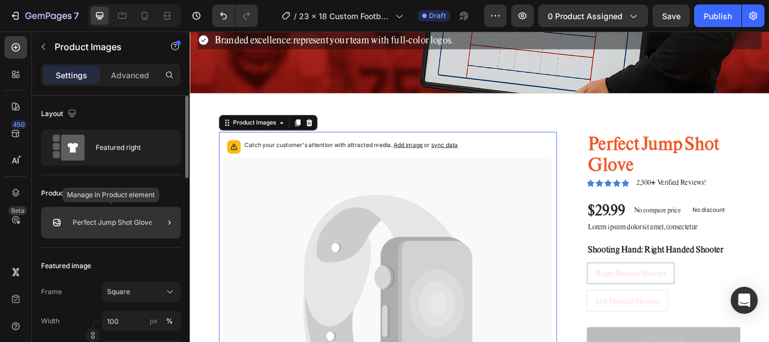
click at [113, 223] on p "Perfect Jump Shot Glove" at bounding box center [113, 222] width 80 height 8
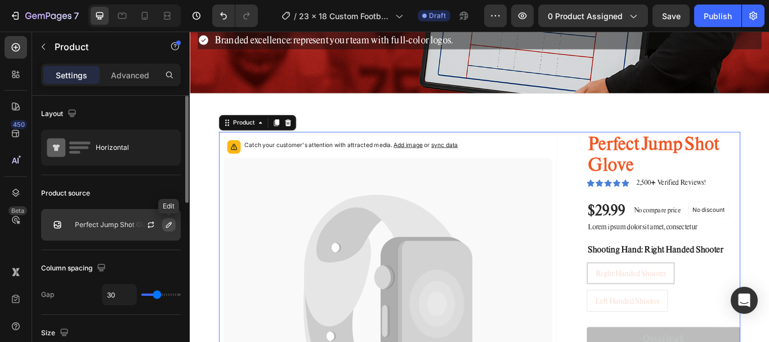
click at [171, 224] on icon "button" at bounding box center [169, 225] width 6 height 6
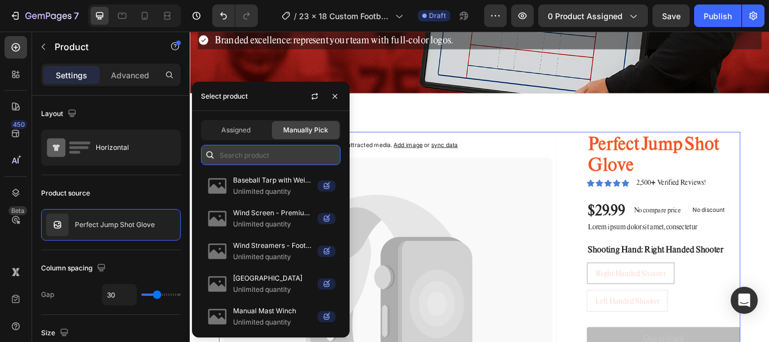
click at [247, 159] on input "text" at bounding box center [271, 155] width 140 height 20
paste input "23 X 18 Custom Football Coaching Board"
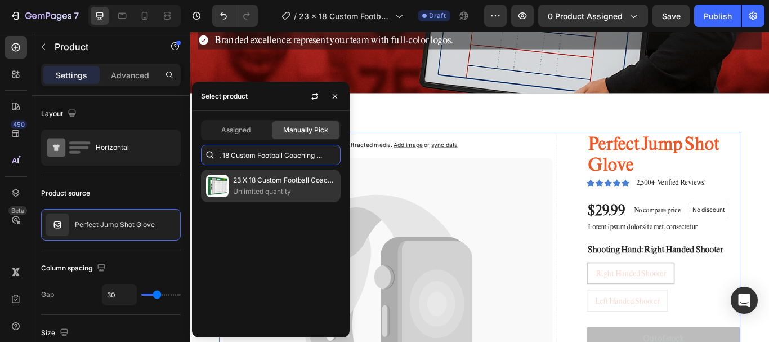
type input "23 X 18 Custom Football Coaching Board"
click at [276, 184] on p "23 X 18 Custom Football Coaching Board" at bounding box center [284, 179] width 102 height 11
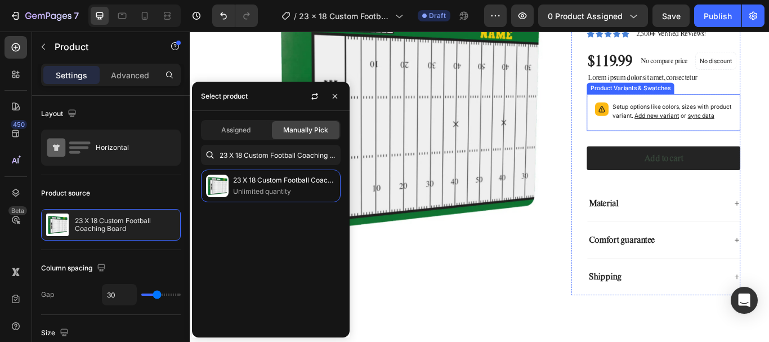
scroll to position [563, 0]
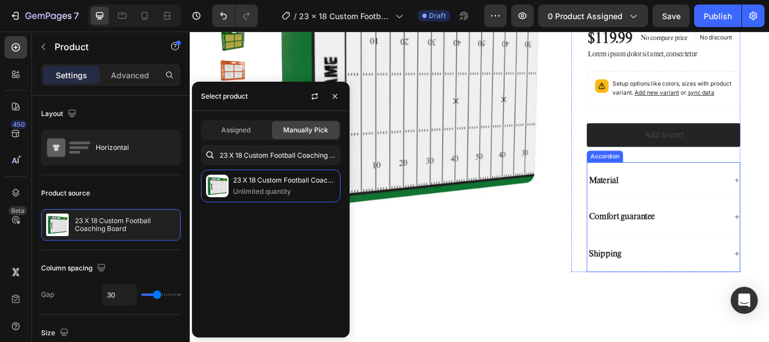
click at [737, 225] on div "Material" at bounding box center [742, 205] width 178 height 43
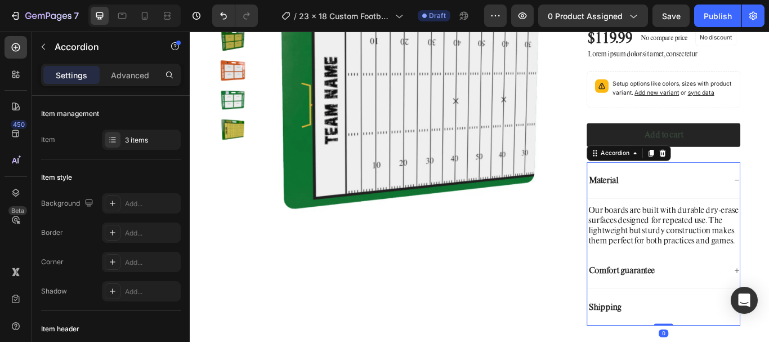
click at [737, 224] on div "Material" at bounding box center [742, 205] width 178 height 43
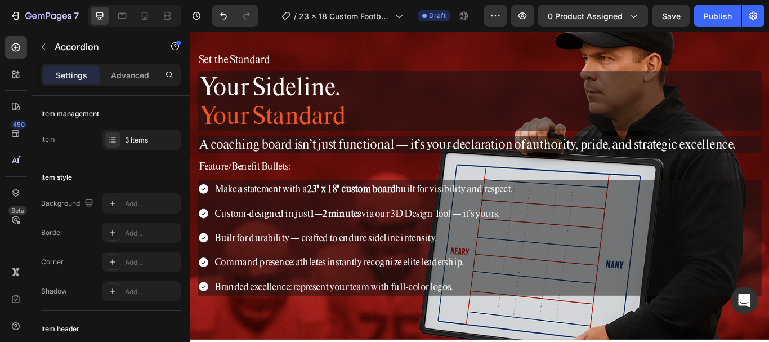
scroll to position [0, 0]
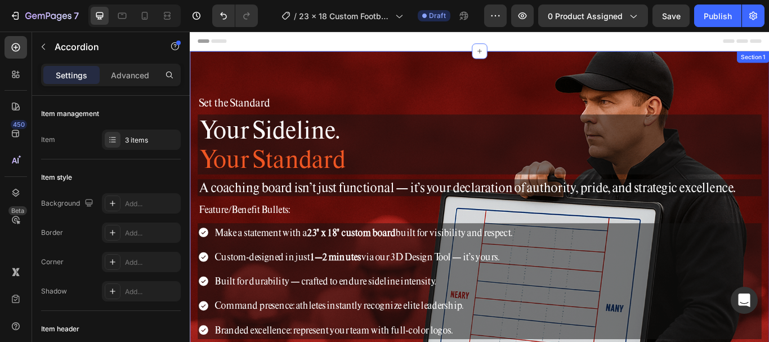
click at [484, 66] on div "Set the Standard Heading Your Sideline. Your Standard Heading A coaching board …" at bounding box center [527, 248] width 675 height 387
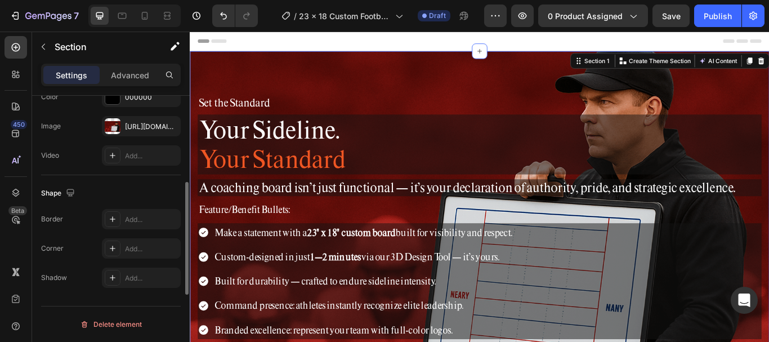
scroll to position [352, 0]
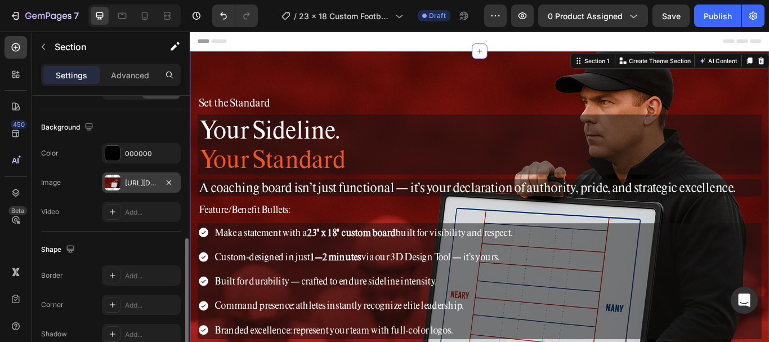
click at [117, 182] on div at bounding box center [113, 182] width 16 height 16
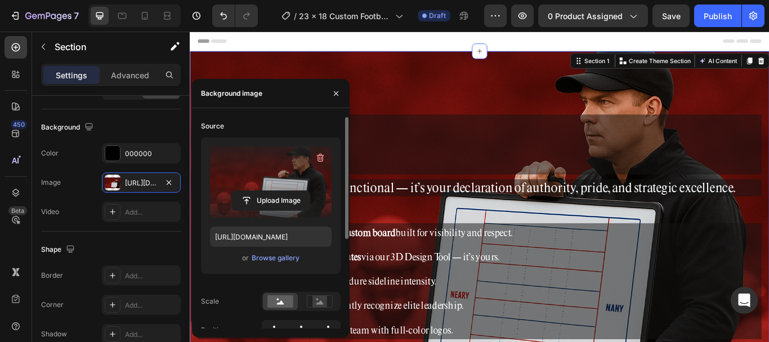
click at [280, 186] on label at bounding box center [271, 181] width 122 height 71
click at [280, 191] on input "file" at bounding box center [271, 200] width 78 height 19
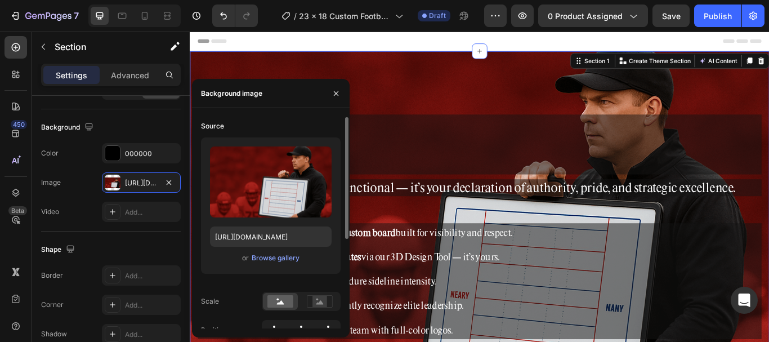
scroll to position [154, 0]
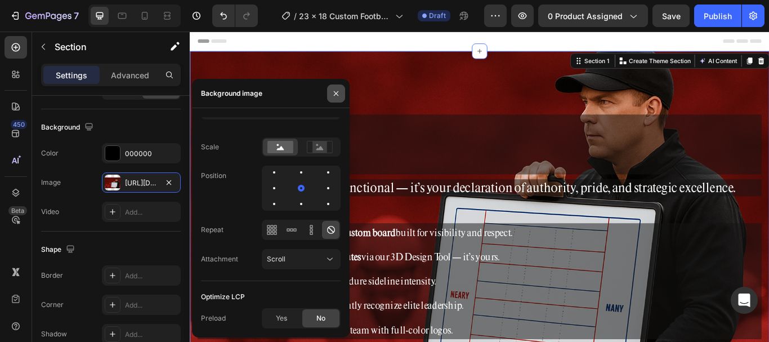
click at [334, 86] on button "button" at bounding box center [336, 93] width 18 height 18
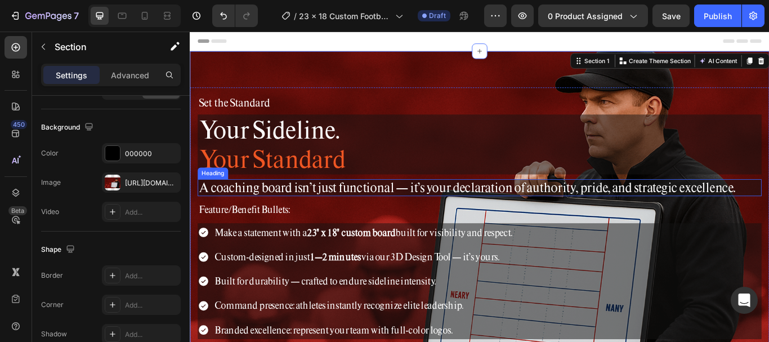
click at [383, 217] on h2 "A coaching board isn’t just functional — it’s your declaration of authority, pr…" at bounding box center [527, 214] width 657 height 20
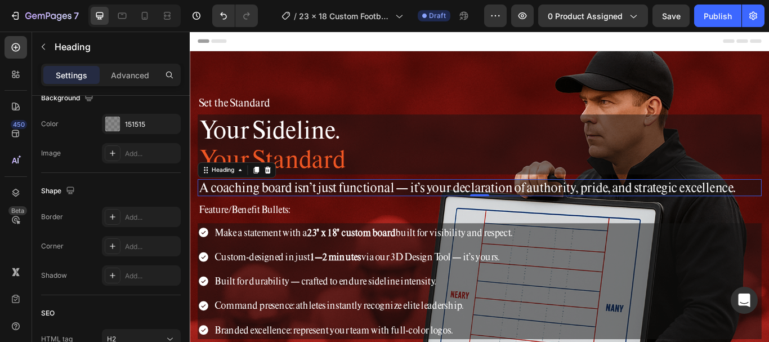
scroll to position [0, 0]
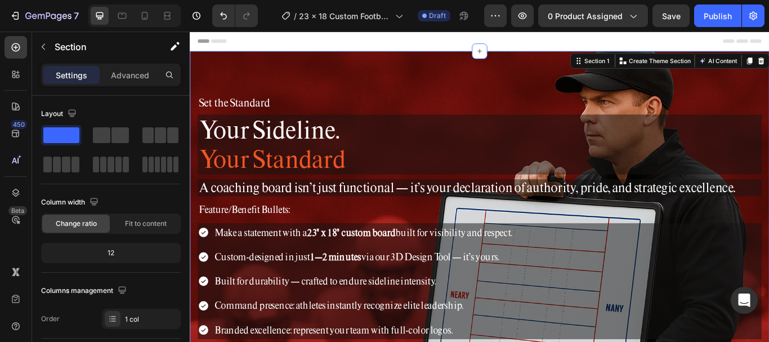
click at [479, 64] on div "Set the Standard Heading Your Sideline. Your Standard Heading A coaching board …" at bounding box center [527, 248] width 675 height 387
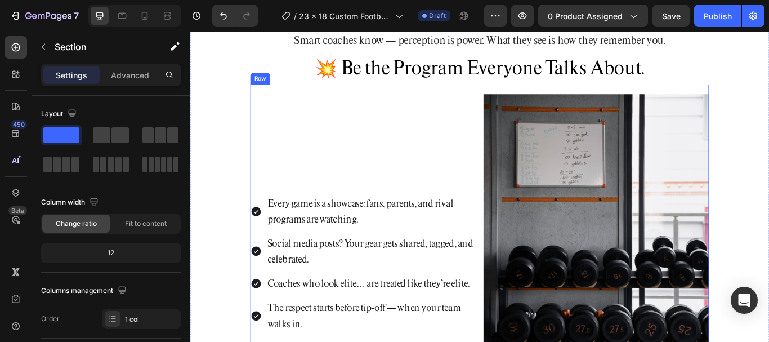
scroll to position [844, 0]
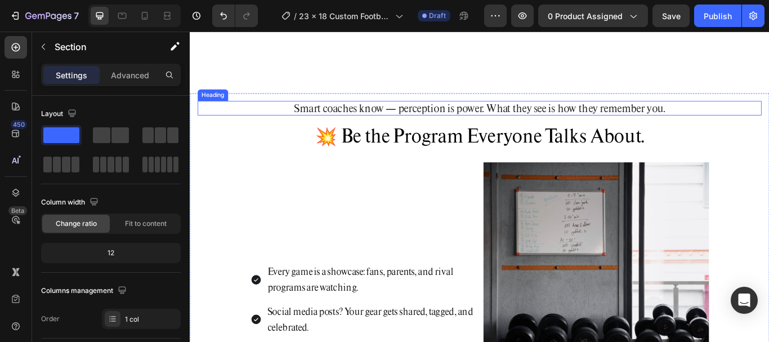
click at [427, 127] on h2 "Smart coaches know — perception is power. What they see is how they remember yo…" at bounding box center [527, 121] width 657 height 17
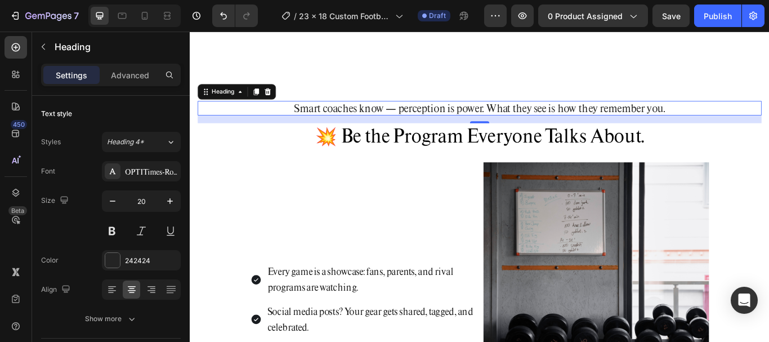
click at [469, 129] on h2 "Smart coaches know — perception is power. What they see is how they remember yo…" at bounding box center [527, 121] width 657 height 17
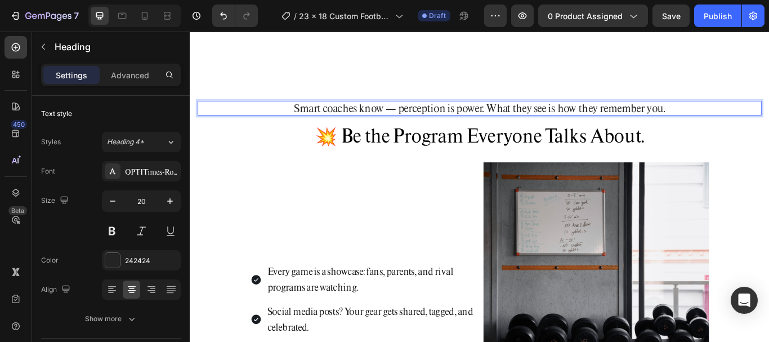
click at [469, 128] on p "Smart coaches know — perception is power. What they see is how they remember yo…" at bounding box center [527, 121] width 655 height 15
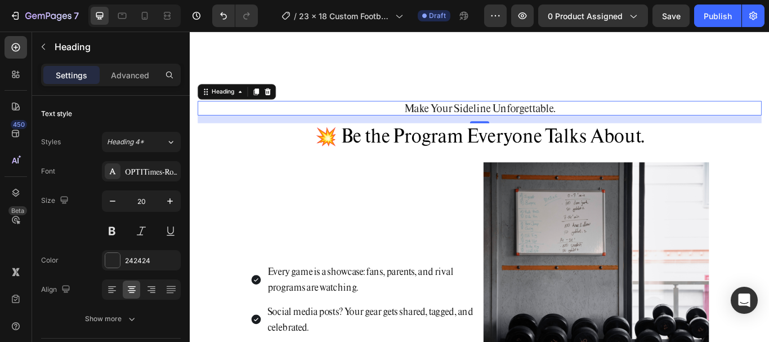
click at [500, 162] on span "💥 Be the Program Everyone Talks About." at bounding box center [527, 152] width 383 height 28
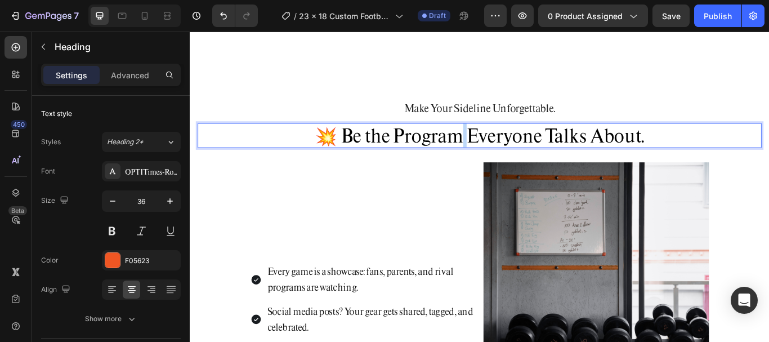
click at [500, 162] on span "💥 Be the Program Everyone Talks About." at bounding box center [527, 152] width 383 height 28
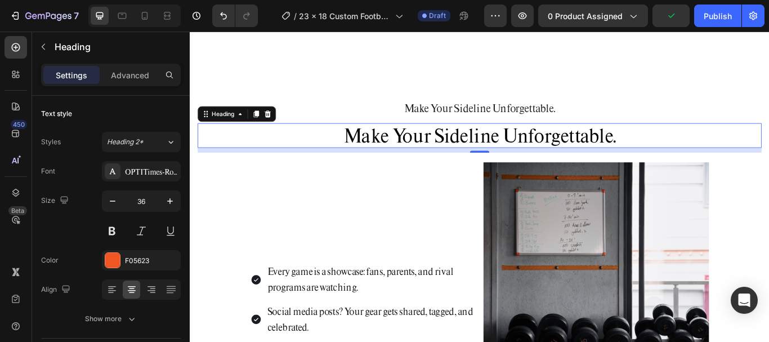
click at [492, 128] on p "Make Your Sideline Unforgettable." at bounding box center [527, 121] width 655 height 15
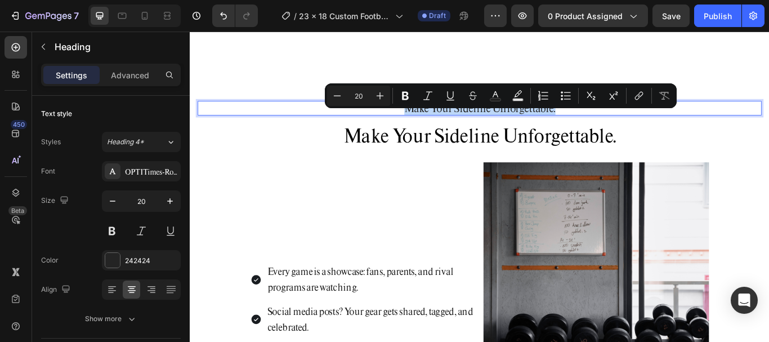
click at [492, 128] on p "Make Your Sideline Unforgettable." at bounding box center [527, 121] width 655 height 15
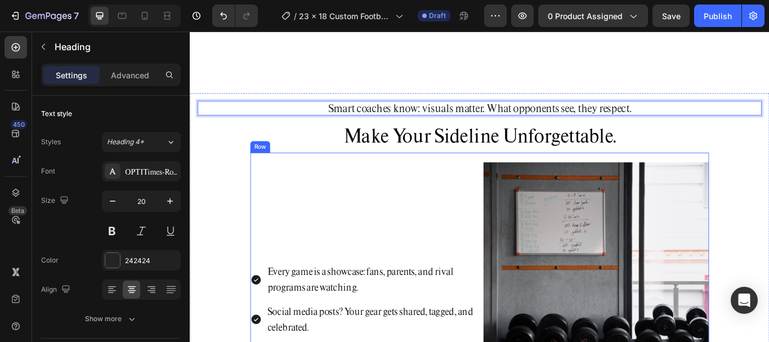
scroll to position [957, 0]
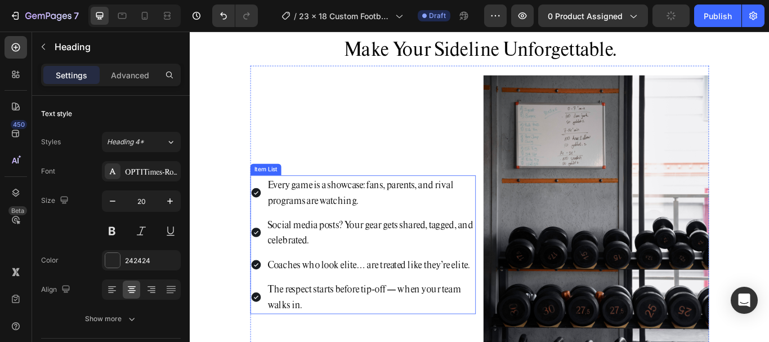
click at [329, 207] on p "Every game is a showcase: fans, parents, and rival programs are watching." at bounding box center [400, 219] width 241 height 37
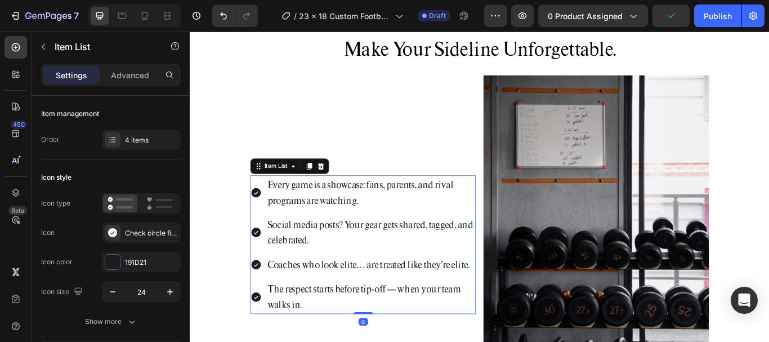
click at [330, 207] on p "Every game is a showcase: fans, parents, and rival programs are watching." at bounding box center [400, 219] width 241 height 37
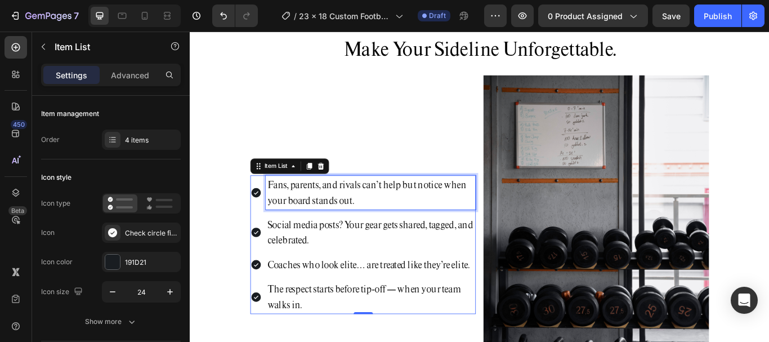
click at [338, 250] on p "Social media posts? Your gear gets shared, tagged, and celebrated." at bounding box center [400, 266] width 241 height 37
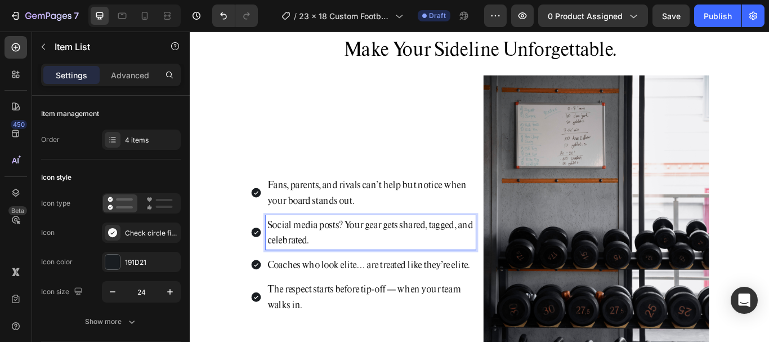
click at [345, 258] on p "Social media posts? Your gear gets shared, tagged, and celebrated." at bounding box center [400, 266] width 241 height 37
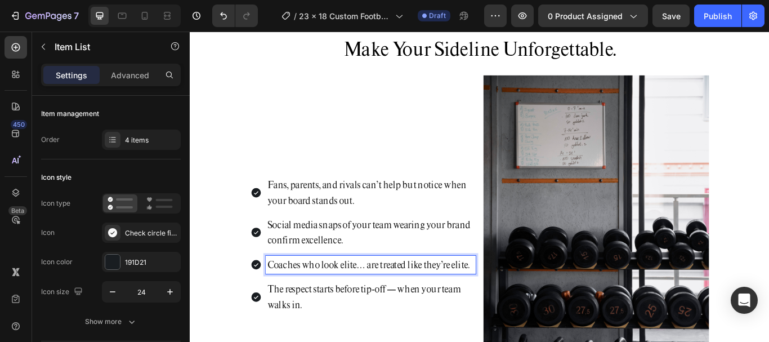
click at [357, 297] on p "Coaches who look elite… are treated like they’re elite." at bounding box center [400, 303] width 241 height 18
click at [357, 298] on p "Coaches who look elite… are treated like they’re elite." at bounding box center [400, 303] width 241 height 18
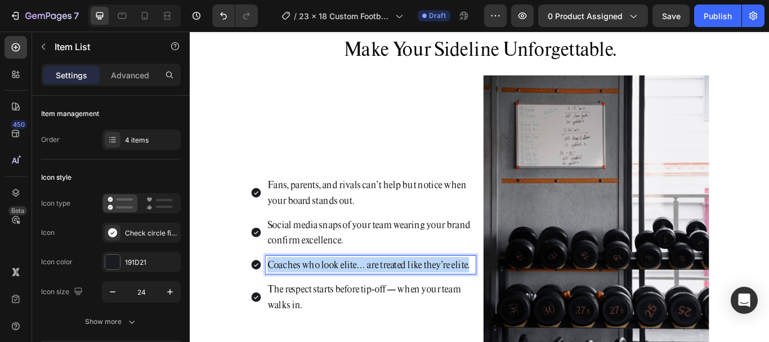
click at [357, 298] on p "Coaches who look elite… are treated like they’re elite." at bounding box center [400, 303] width 241 height 18
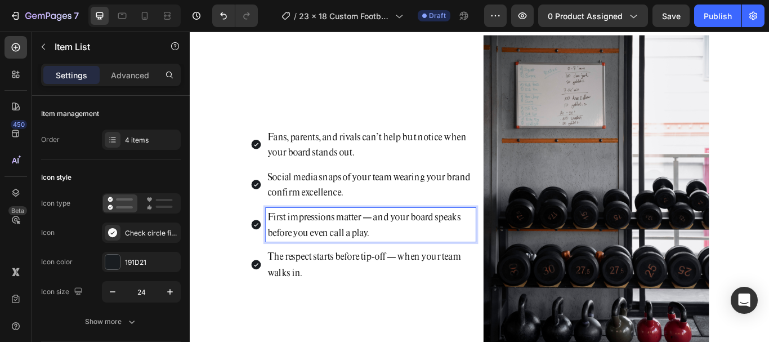
scroll to position [1004, 0]
click at [334, 305] on p "The respect starts before tip-off — when your team walks in." at bounding box center [400, 302] width 241 height 37
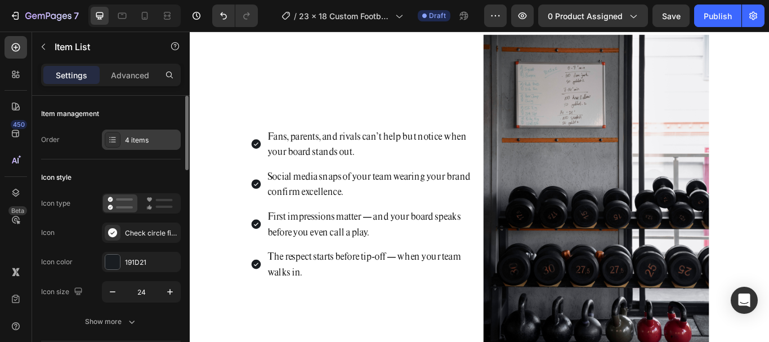
click at [146, 147] on div "4 items" at bounding box center [141, 139] width 79 height 20
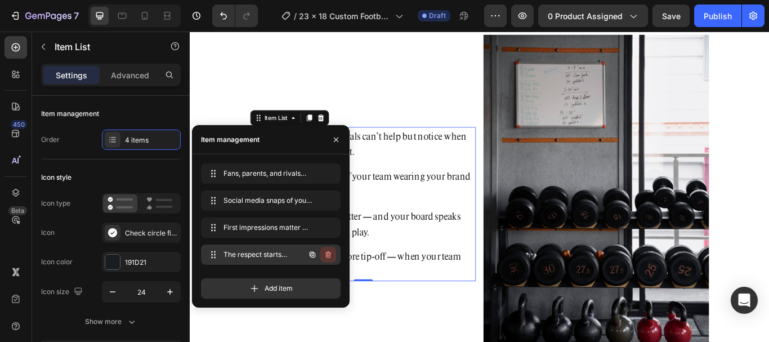
click at [334, 253] on button "button" at bounding box center [328, 255] width 16 height 16
click at [323, 256] on div "Delete" at bounding box center [320, 254] width 21 height 10
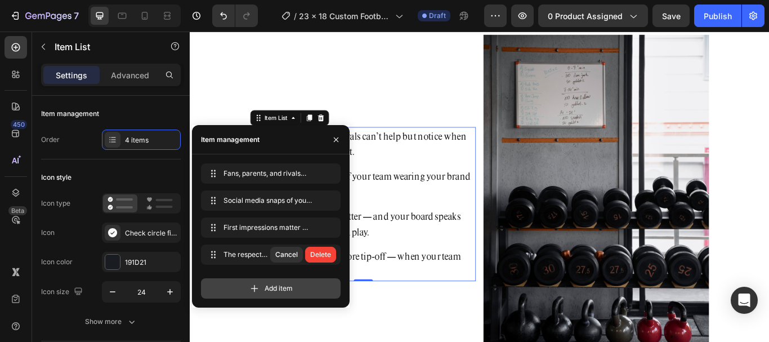
scroll to position [1027, 0]
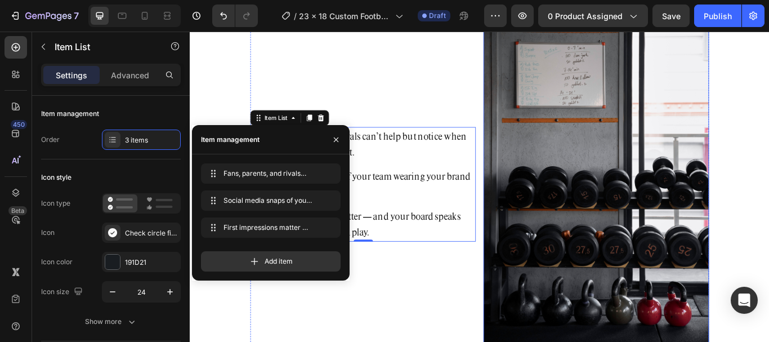
click at [606, 178] on img at bounding box center [663, 209] width 263 height 395
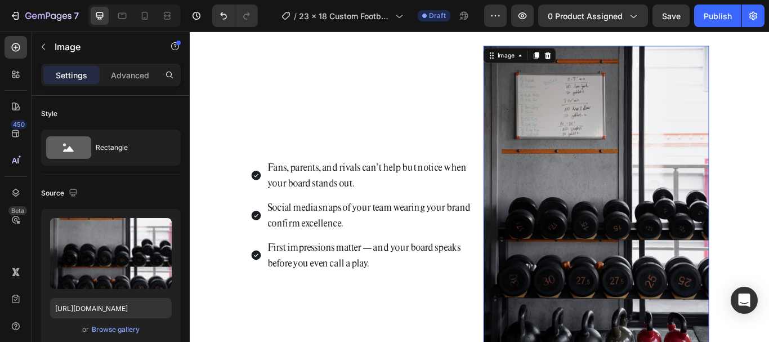
scroll to position [971, 0]
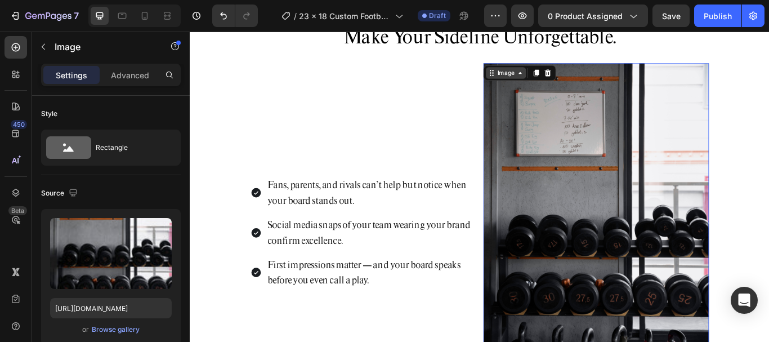
click at [558, 86] on div "Image" at bounding box center [558, 80] width 47 height 14
click at [669, 135] on img at bounding box center [663, 266] width 263 height 395
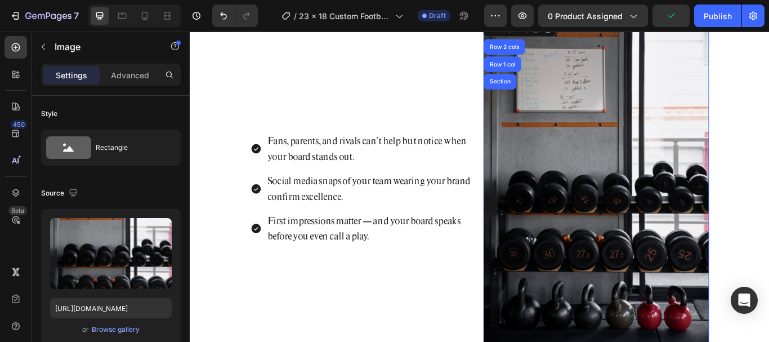
scroll to position [1027, 0]
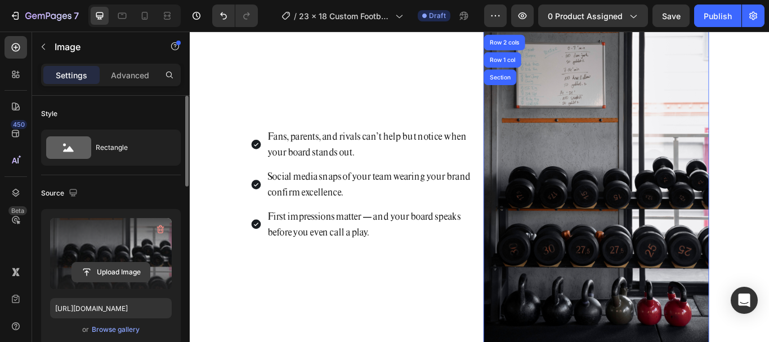
click at [121, 270] on input "file" at bounding box center [111, 271] width 78 height 19
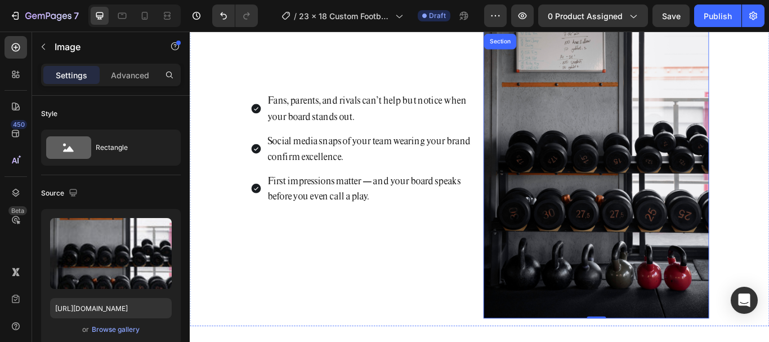
scroll to position [1140, 0]
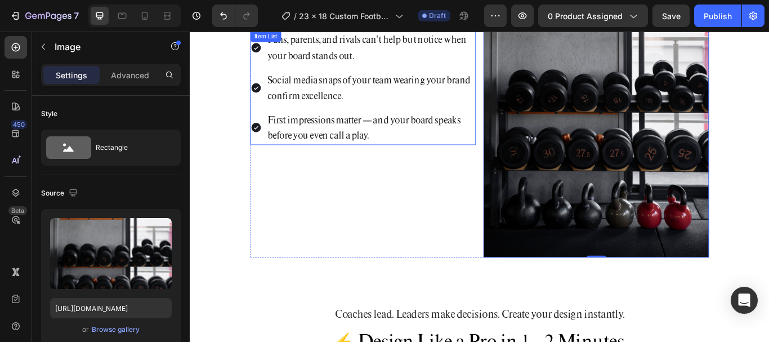
click at [706, 177] on img at bounding box center [663, 97] width 263 height 395
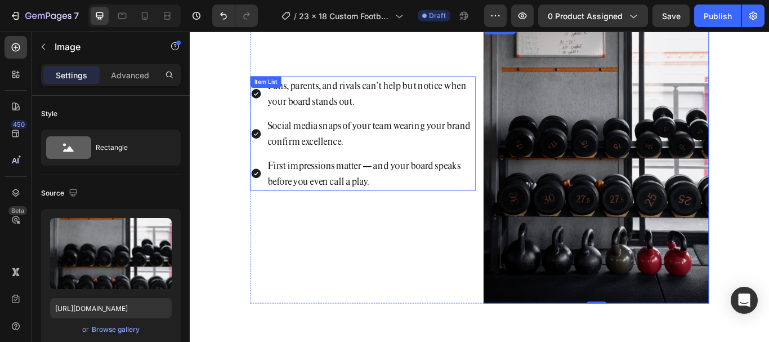
scroll to position [1084, 0]
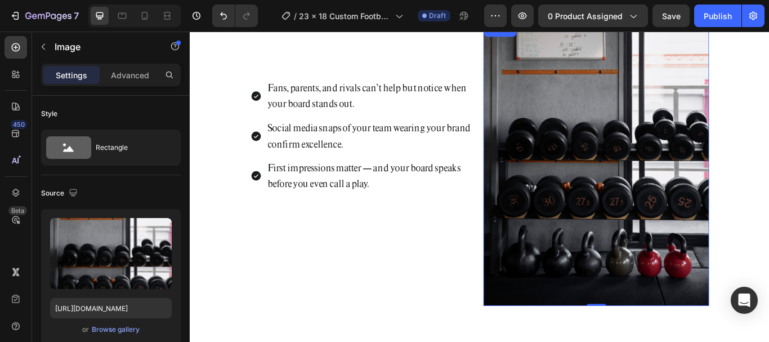
click at [655, 138] on img at bounding box center [663, 153] width 263 height 395
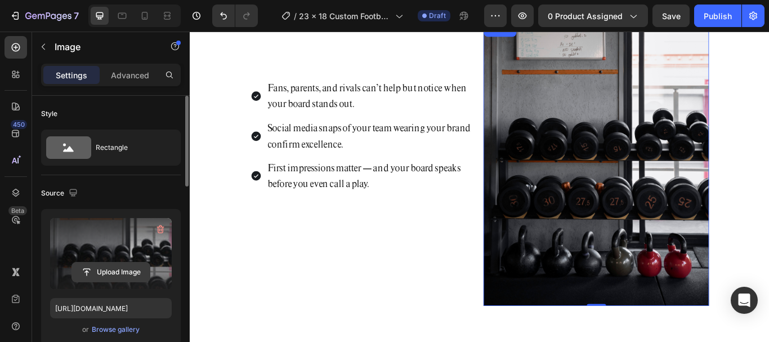
click at [122, 275] on input "file" at bounding box center [111, 271] width 78 height 19
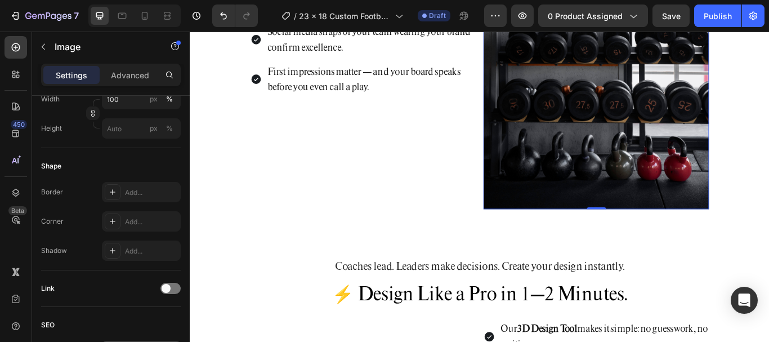
scroll to position [507, 0]
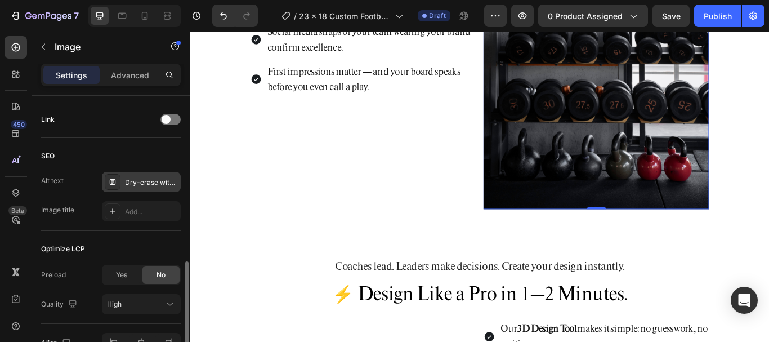
click at [138, 182] on div "Dry-erase with handle" at bounding box center [151, 182] width 53 height 10
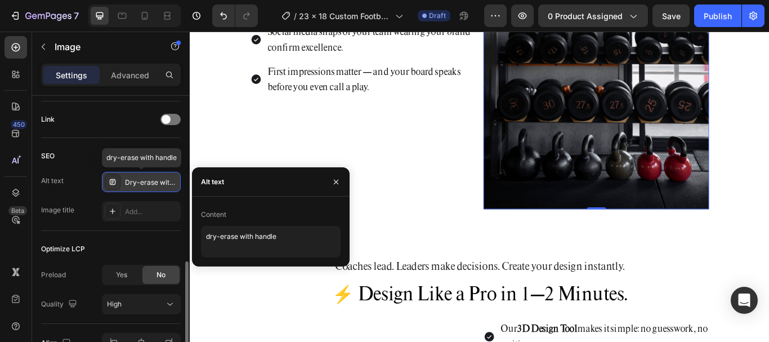
type input "https://cdn.shopify.com/s/files/1/0752/5249/8730/files/gempages_517222236088697…"
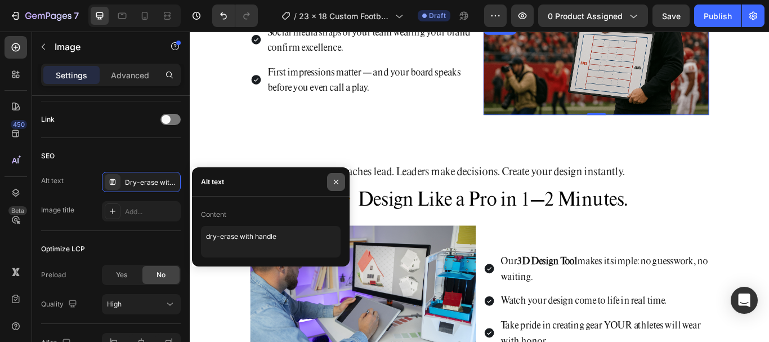
click at [336, 184] on icon "button" at bounding box center [336, 181] width 9 height 9
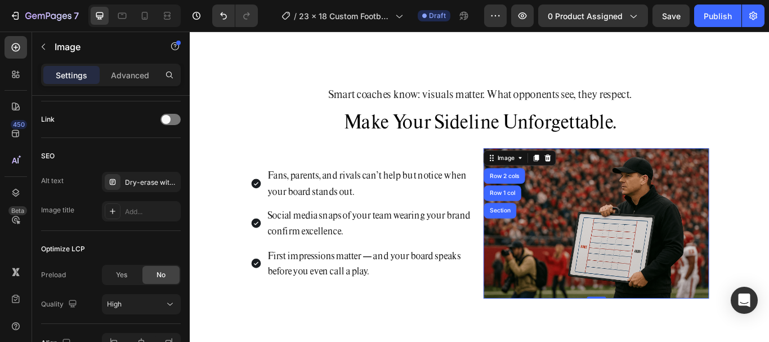
scroll to position [804, 0]
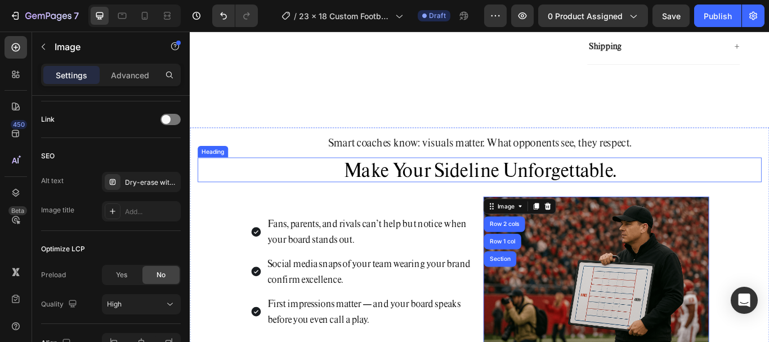
click at [485, 207] on span "Make Your Sideline Unforgettable." at bounding box center [528, 192] width 318 height 28
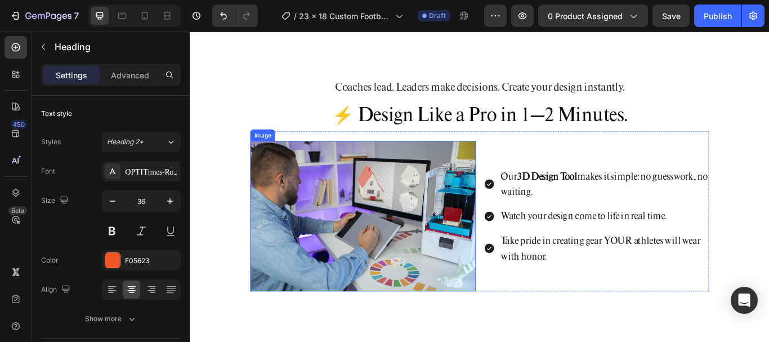
scroll to position [1030, 0]
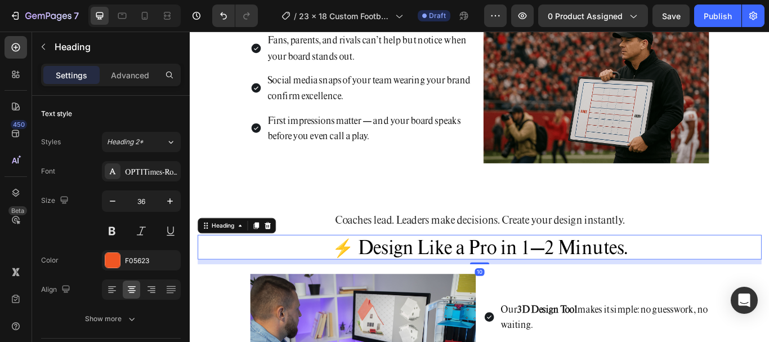
click at [525, 285] on span "⚡ Design Like a Pro in 1–2 Minutes." at bounding box center [528, 283] width 344 height 28
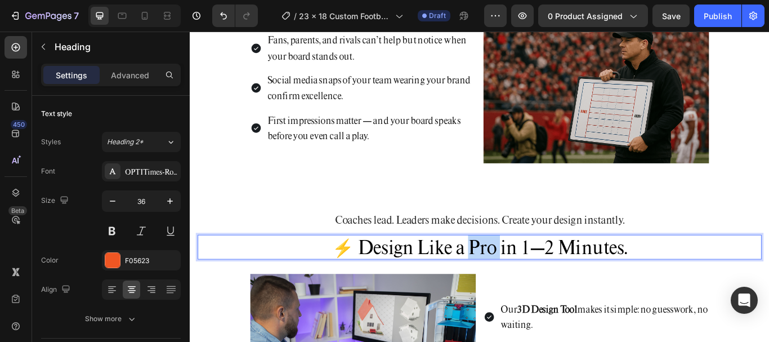
click at [526, 285] on span "⚡ Design Like a Pro in 1–2 Minutes." at bounding box center [528, 283] width 344 height 28
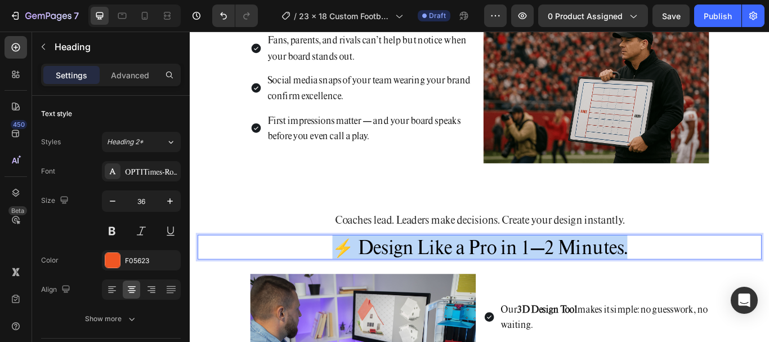
click at [526, 285] on span "⚡ Design Like a Pro in 1–2 Minutes." at bounding box center [528, 283] width 344 height 28
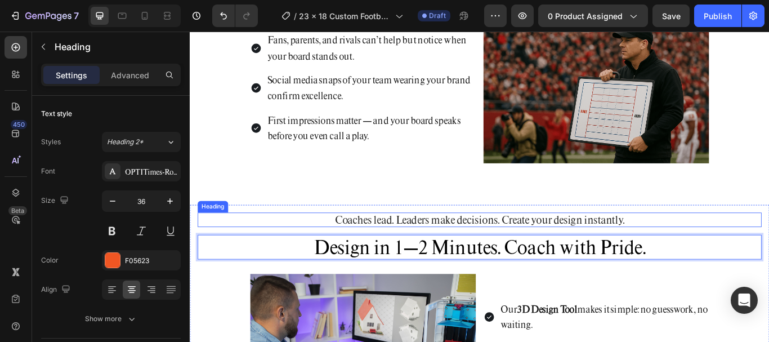
click at [560, 243] on h2 "Coaches lead. Leaders make decisions. Create your design instantly." at bounding box center [527, 251] width 657 height 17
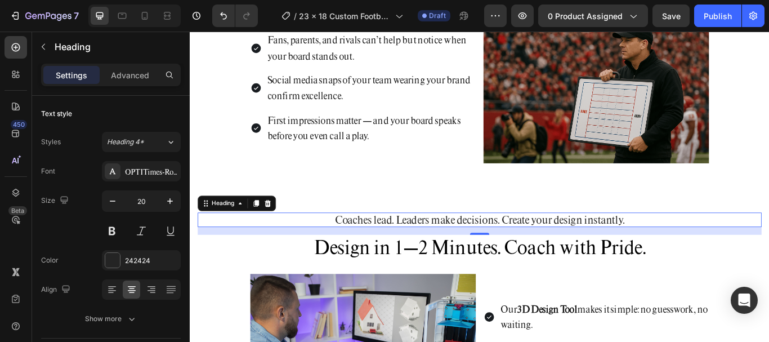
click at [465, 254] on h2 "Coaches lead. Leaders make decisions. Create your design instantly." at bounding box center [527, 251] width 657 height 17
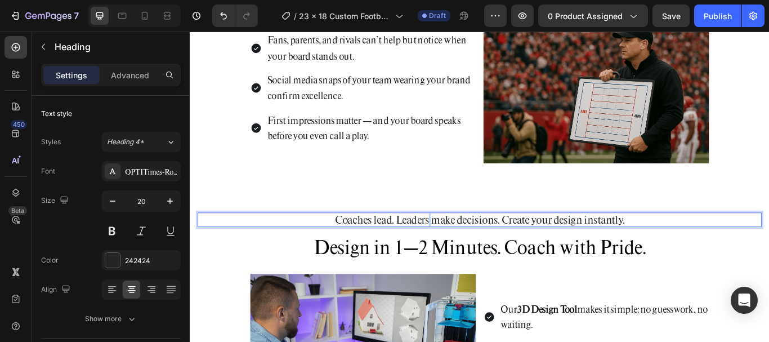
click at [465, 254] on p "Coaches lead. Leaders make decisions. Create your design instantly." at bounding box center [527, 251] width 655 height 15
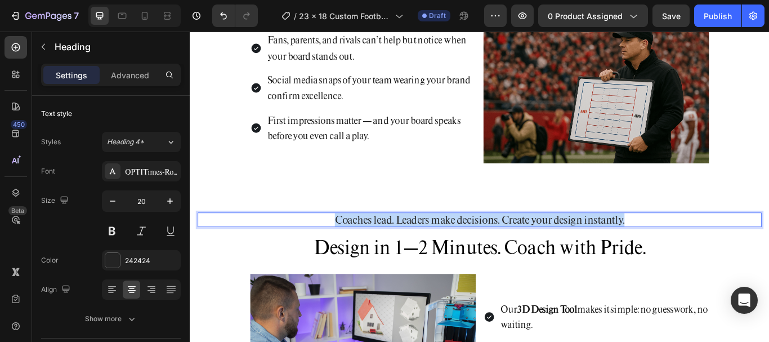
click at [466, 254] on p "Coaches lead. Leaders make decisions. Create your design instantly." at bounding box center [527, 251] width 655 height 15
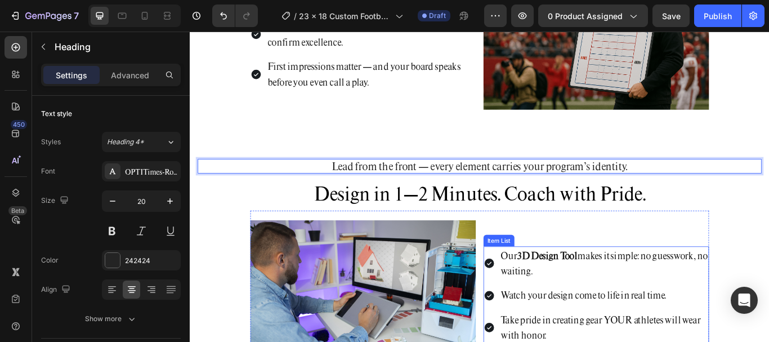
scroll to position [1198, 0]
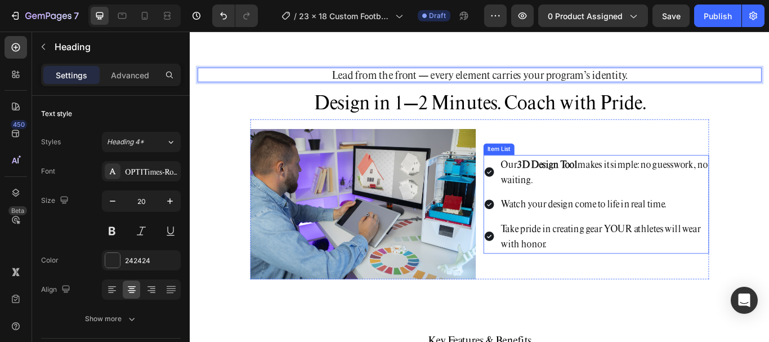
click at [633, 223] on p "Watch your design come to life in real time." at bounding box center [672, 232] width 241 height 18
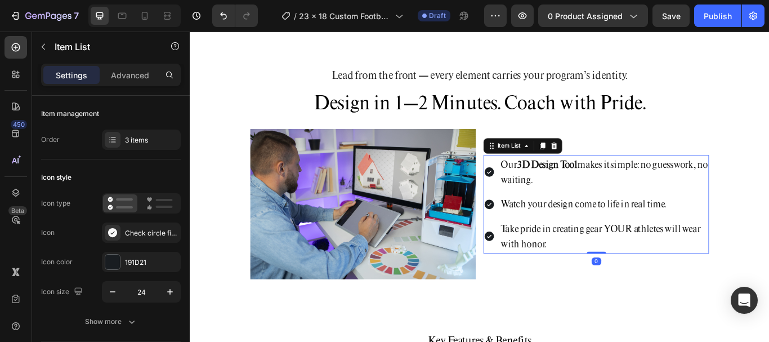
click at [618, 191] on strong "3D Design Tool" at bounding box center [606, 186] width 70 height 14
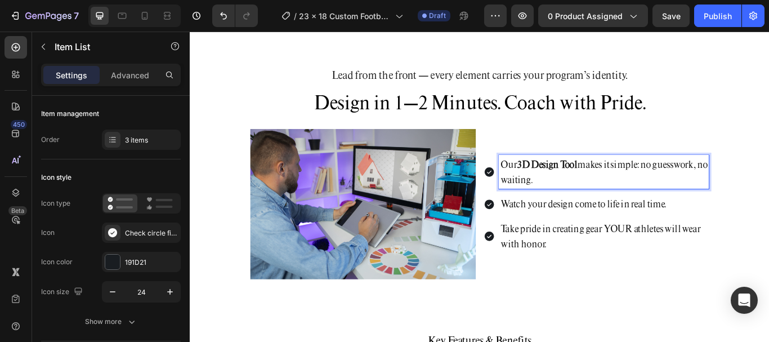
click at [583, 186] on strong "3D Design Tool" at bounding box center [606, 186] width 70 height 14
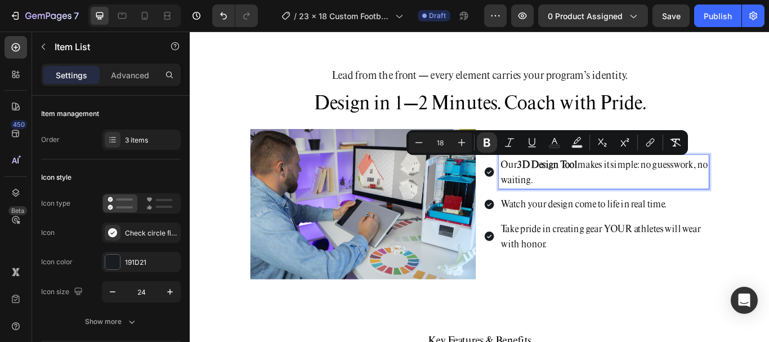
click at [623, 208] on p "Our 3D Design Tool makes it simple: no guesswork, no waiting." at bounding box center [672, 195] width 241 height 37
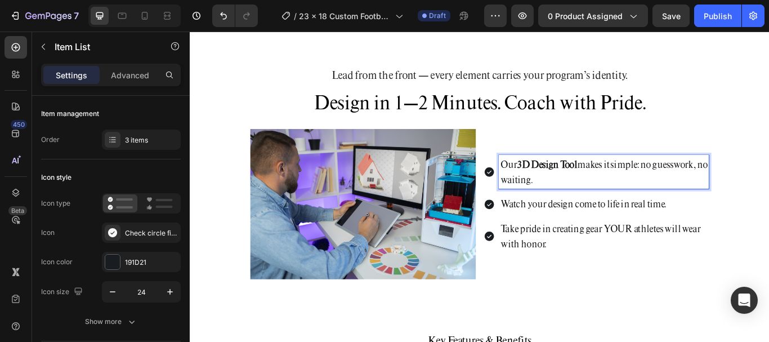
drag, startPoint x: 619, startPoint y: 205, endPoint x: 542, endPoint y: 185, distance: 79.9
click at [542, 185] on div "Our 3D Design Tool makes it simple: no guesswork, no waiting." at bounding box center [663, 196] width 263 height 40
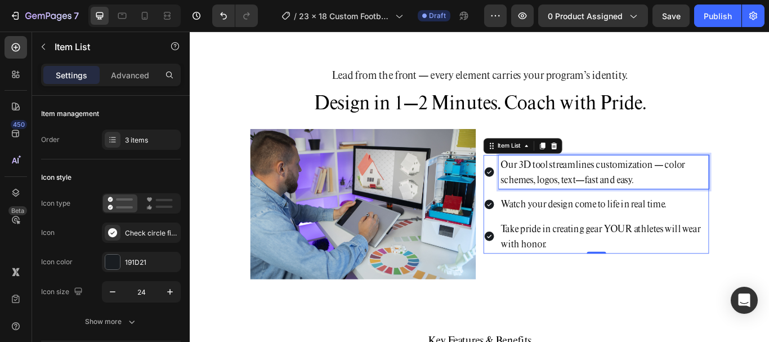
click at [633, 234] on p "Watch your design come to life in real time." at bounding box center [672, 232] width 241 height 18
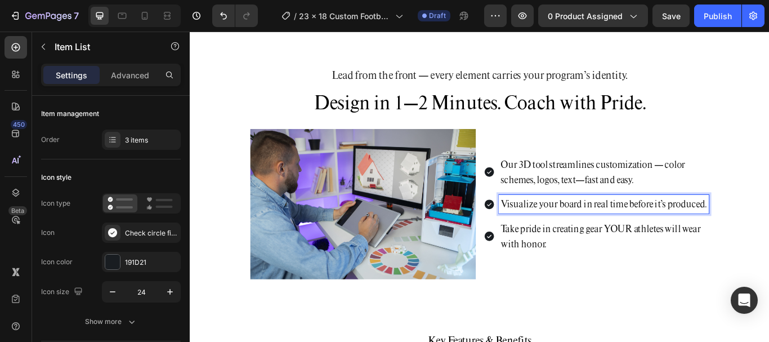
scroll to position [1189, 0]
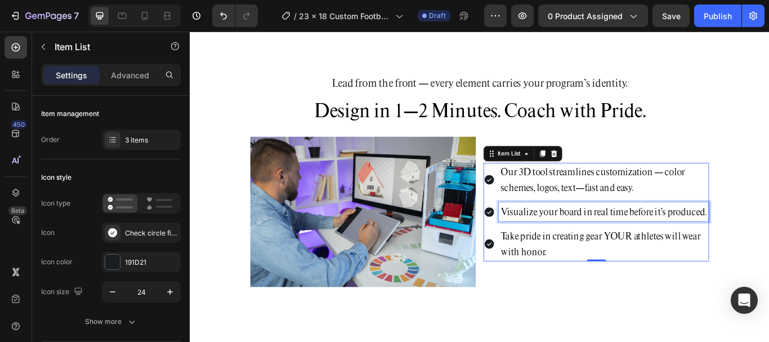
click at [620, 298] on p "Take pride in creating gear YOUR athletes will wear with honor." at bounding box center [672, 279] width 241 height 37
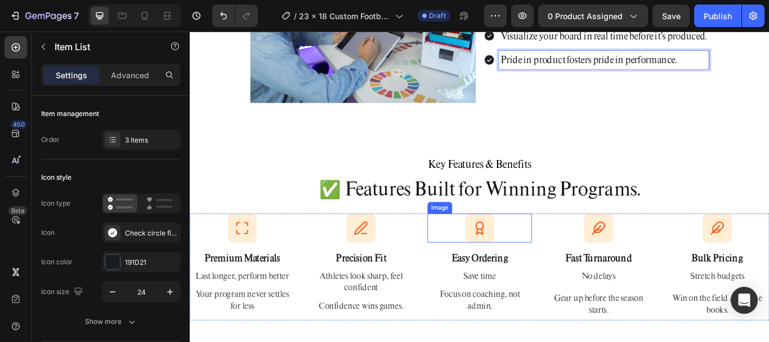
scroll to position [1424, 0]
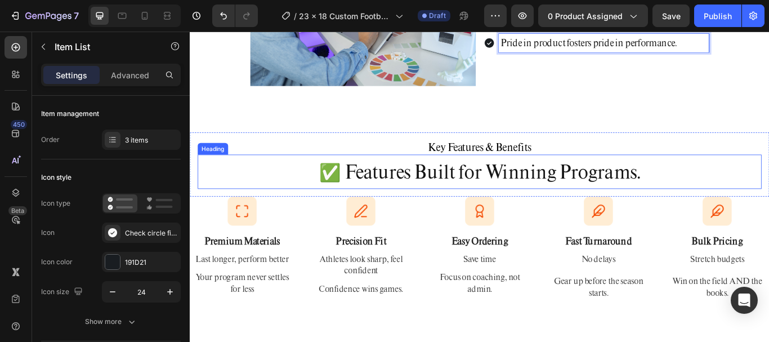
click at [500, 191] on h2 "✅ Features Built for Winning Programs." at bounding box center [527, 195] width 657 height 29
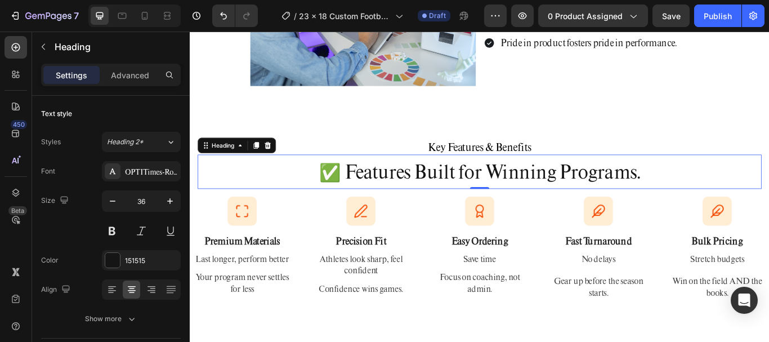
click at [518, 193] on h2 "✅ Features Built for Winning Programs." at bounding box center [527, 195] width 657 height 29
click at [518, 193] on p "✅ Features Built for Winning Programs." at bounding box center [527, 195] width 655 height 26
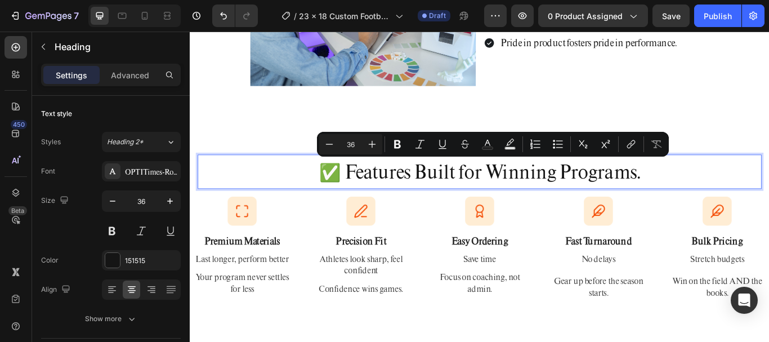
click at [701, 193] on p "✅ Features Built for Winning Programs." at bounding box center [527, 195] width 655 height 26
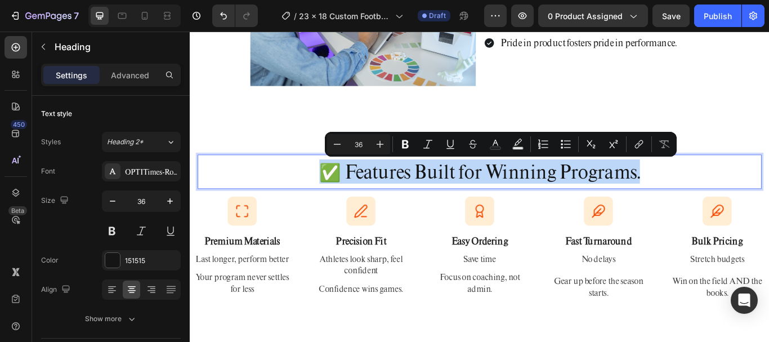
drag, startPoint x: 714, startPoint y: 193, endPoint x: 309, endPoint y: 184, distance: 404.8
click at [309, 184] on p "✅ Features Built for Winning Programs." at bounding box center [527, 195] width 655 height 26
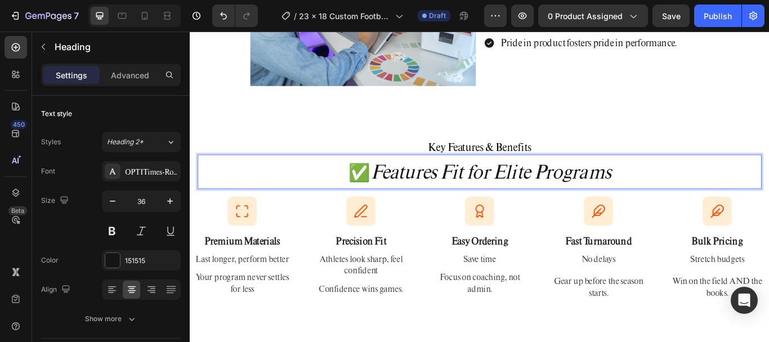
click at [491, 166] on h2 "Key Features & Benefits" at bounding box center [527, 166] width 657 height 17
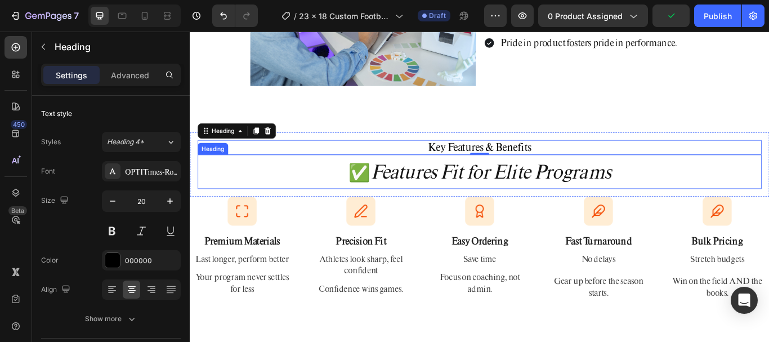
click at [602, 193] on icon "Features Fit for Elite Programs" at bounding box center [540, 195] width 280 height 28
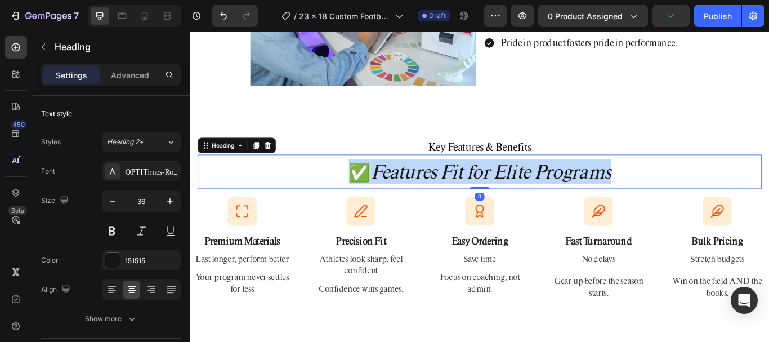
click at [602, 193] on icon "Features Fit for Elite Programs" at bounding box center [540, 195] width 280 height 28
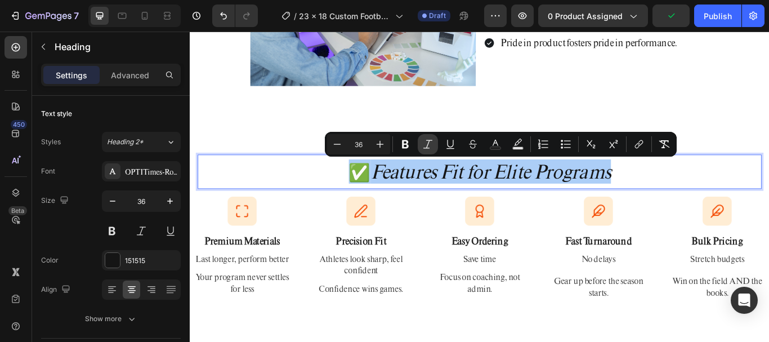
click at [431, 144] on icon "Editor contextual toolbar" at bounding box center [427, 143] width 11 height 11
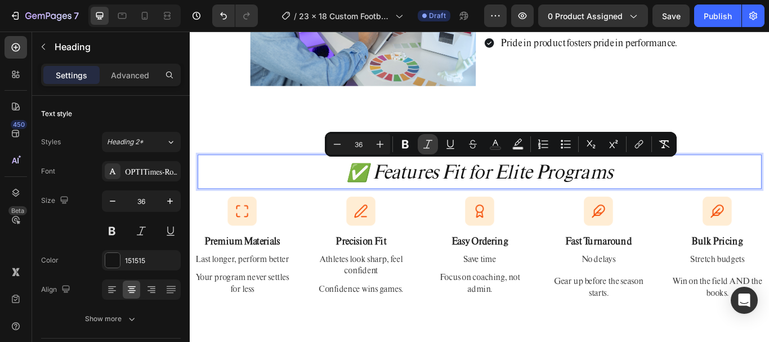
click at [431, 144] on icon "Editor contextual toolbar" at bounding box center [427, 143] width 11 height 11
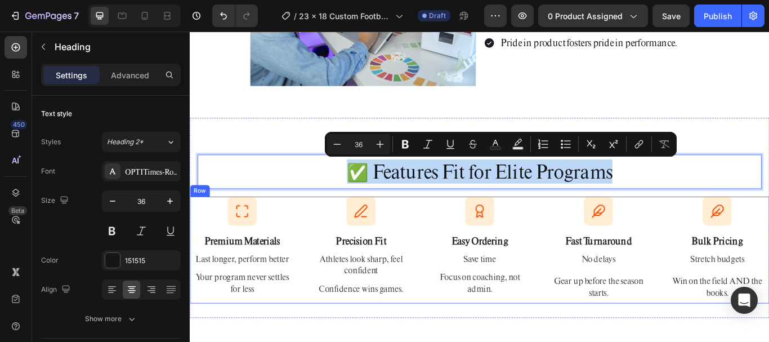
click at [611, 239] on div at bounding box center [666, 241] width 122 height 34
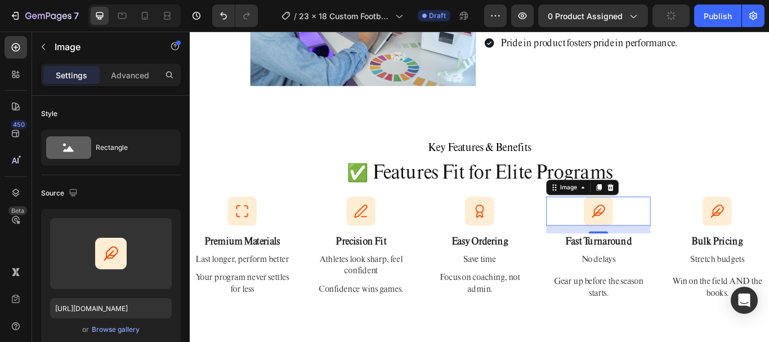
click at [280, 270] on p "Premium Materials" at bounding box center [250, 275] width 119 height 15
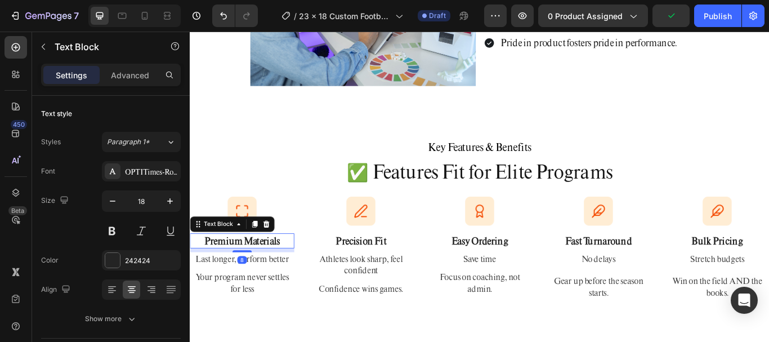
click at [279, 271] on p "Premium Materials" at bounding box center [250, 275] width 119 height 15
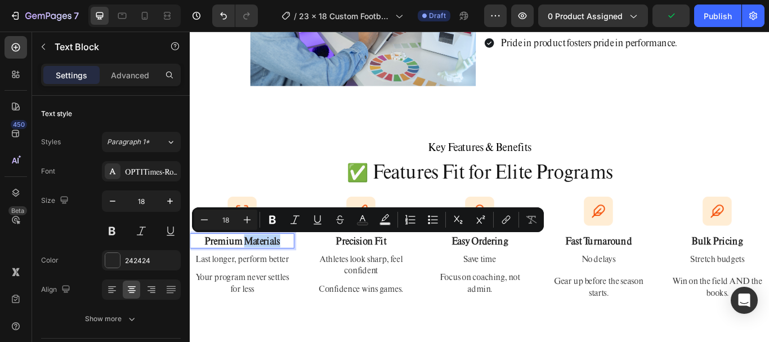
click at [279, 271] on p "Premium Materials" at bounding box center [250, 275] width 119 height 15
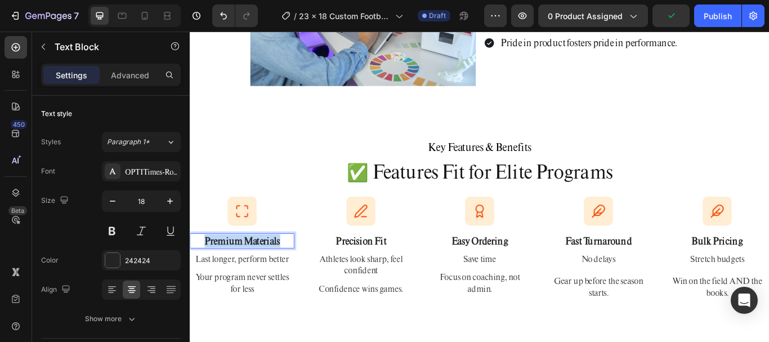
click at [279, 271] on p "Premium Materials" at bounding box center [250, 275] width 119 height 15
click at [299, 295] on p "Last longer, perform better" at bounding box center [250, 297] width 119 height 14
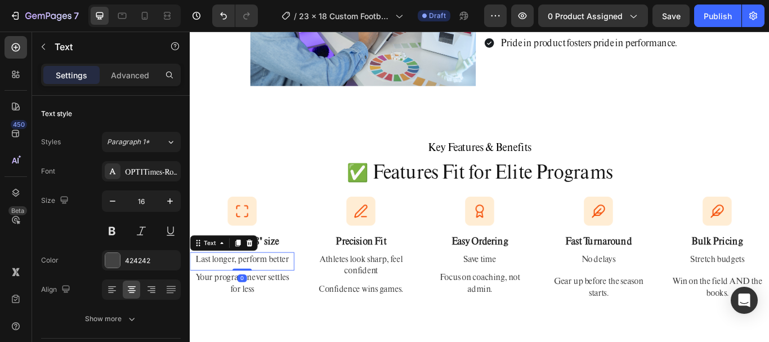
click at [293, 296] on p "Last longer, perform better" at bounding box center [250, 297] width 119 height 14
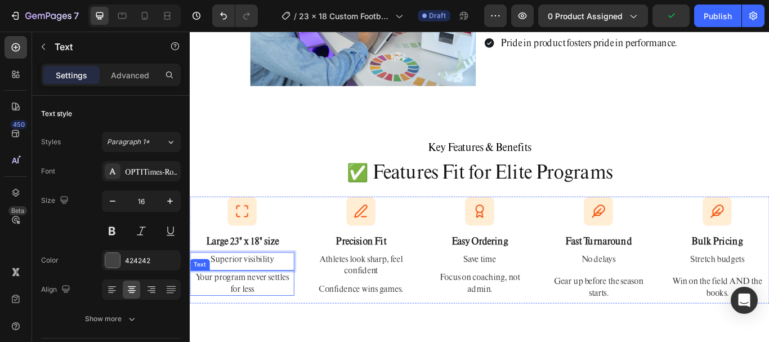
click at [272, 320] on p "Your program never settles for less" at bounding box center [250, 324] width 119 height 27
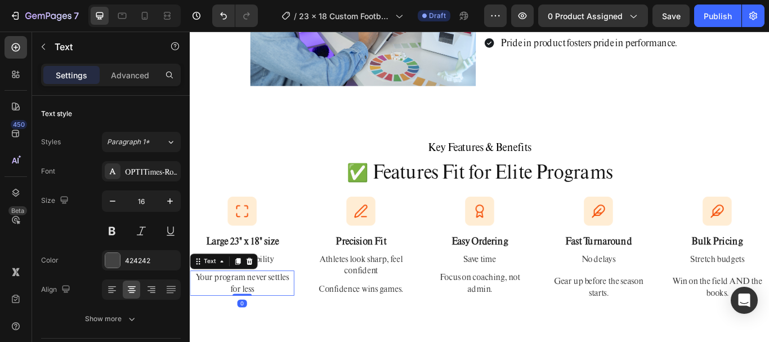
click at [274, 320] on p "Your program never settles for less" at bounding box center [250, 324] width 119 height 27
click at [274, 319] on p "Your program never settles for less" at bounding box center [250, 324] width 119 height 27
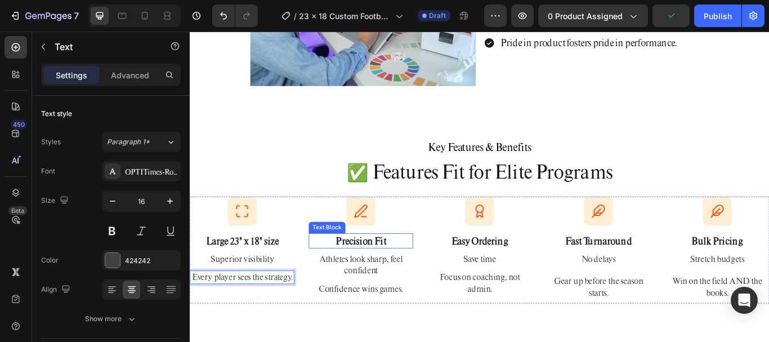
click at [388, 273] on p "Precision Fit" at bounding box center [388, 275] width 119 height 15
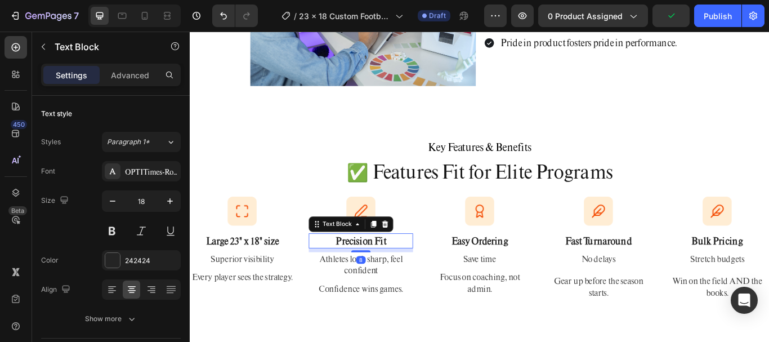
click at [389, 272] on p "Precision Fit" at bounding box center [388, 275] width 119 height 15
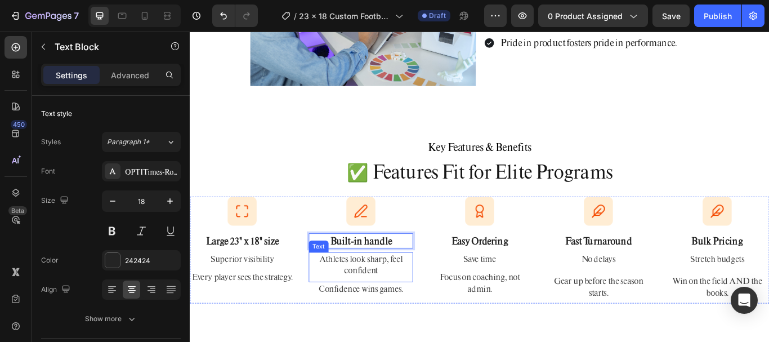
click at [382, 299] on p "Athletes look sharp, feel confident" at bounding box center [388, 303] width 119 height 27
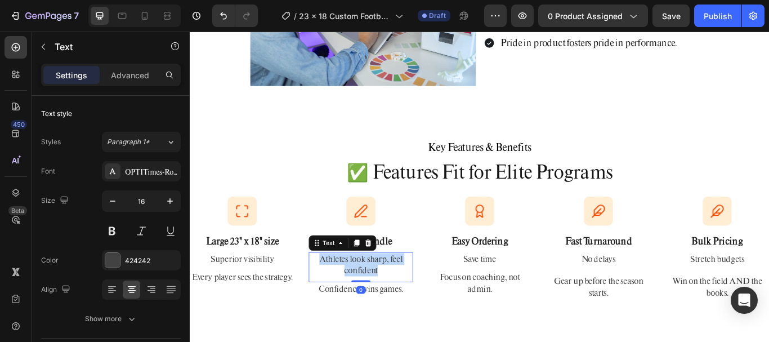
click at [382, 299] on p "Athletes look sharp, feel confident" at bounding box center [388, 303] width 119 height 27
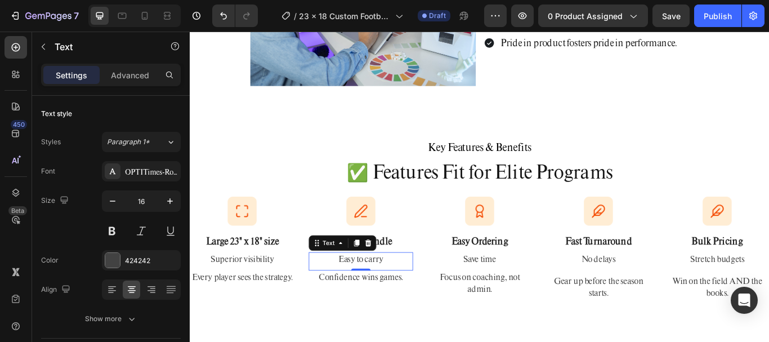
click at [388, 314] on p "Confidence wins games." at bounding box center [388, 318] width 119 height 14
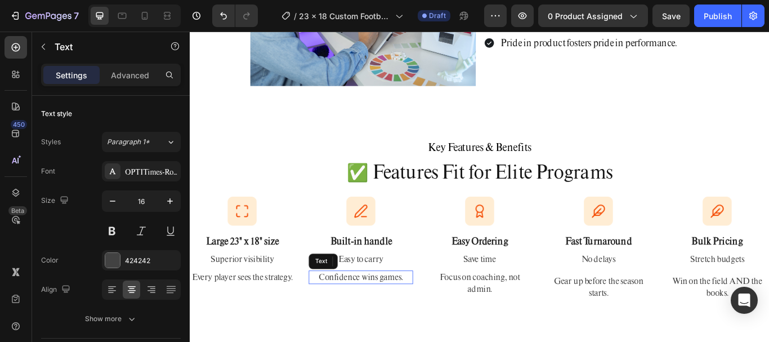
click at [388, 314] on p "Confidence wins games." at bounding box center [388, 318] width 119 height 14
click at [388, 307] on div "Image Built-in handle Text Block Easy to carry Text Confidence wins games. Text…" at bounding box center [389, 286] width 122 height 124
click at [530, 279] on p "Easy Ordering" at bounding box center [527, 275] width 119 height 15
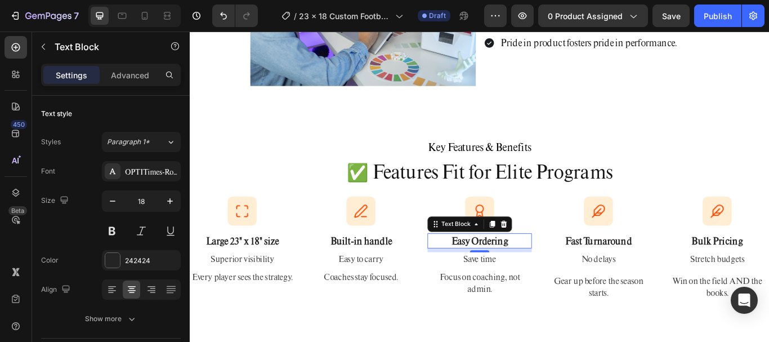
click at [553, 281] on p "Easy Ordering" at bounding box center [527, 275] width 119 height 15
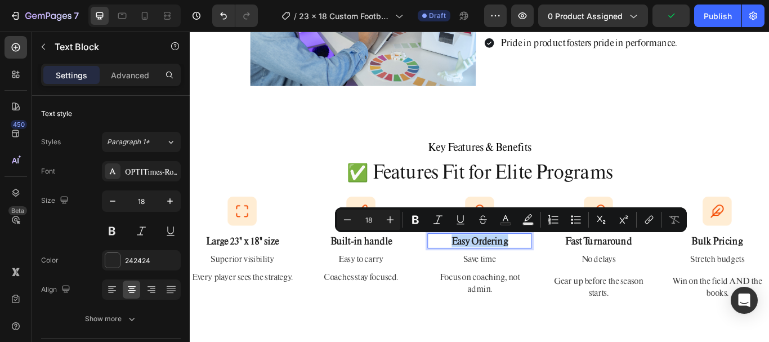
drag, startPoint x: 553, startPoint y: 281, endPoint x: 554, endPoint y: 250, distance: 30.4
click at [553, 276] on p "Easy Ordering" at bounding box center [527, 275] width 119 height 15
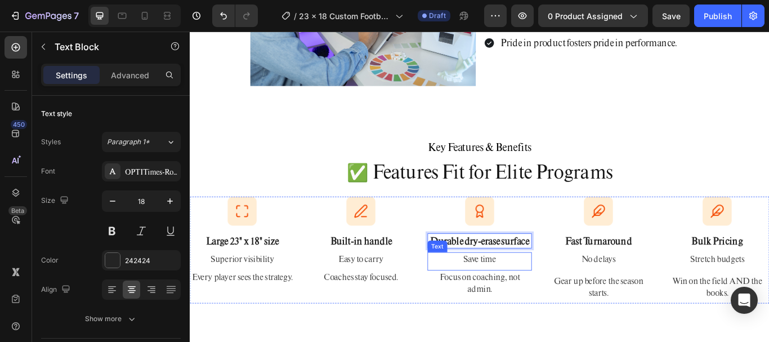
click at [516, 298] on p "Save time" at bounding box center [527, 297] width 119 height 14
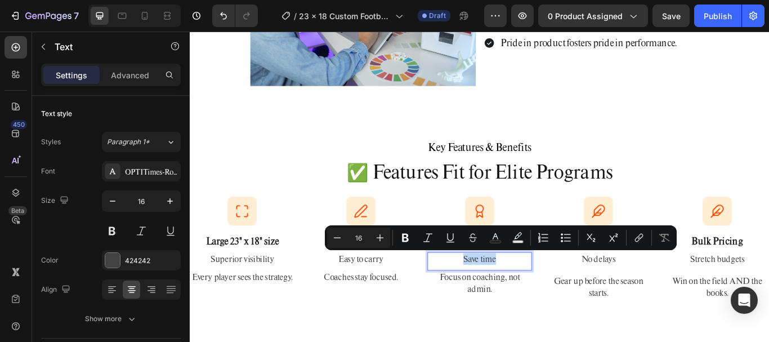
click at [516, 298] on p "Save time" at bounding box center [527, 297] width 119 height 14
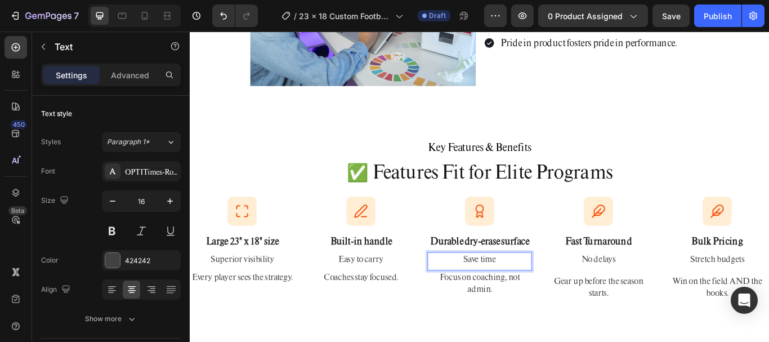
click at [524, 294] on p "Save time" at bounding box center [527, 297] width 119 height 14
click at [524, 293] on p "Save time" at bounding box center [527, 297] width 119 height 14
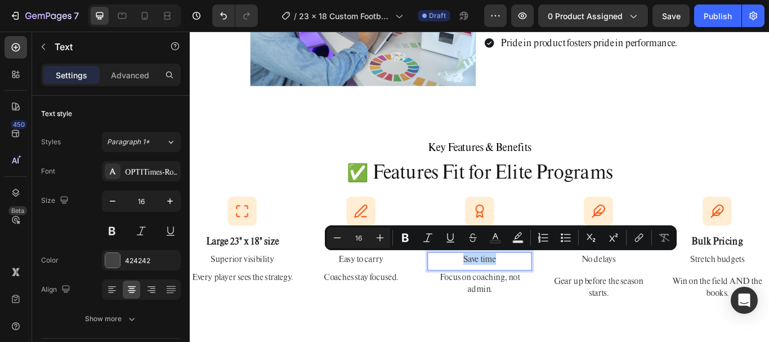
drag, startPoint x: 522, startPoint y: 292, endPoint x: 528, endPoint y: 283, distance: 10.6
click at [526, 287] on div "Image Durable dry-erase surface Text Block Save time Text 0 Focus on coaching, …" at bounding box center [528, 286] width 122 height 124
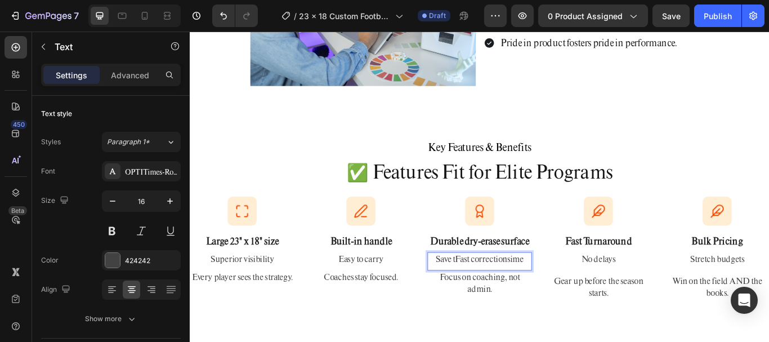
click at [517, 315] on p "Focus on coaching, not admin." at bounding box center [527, 324] width 119 height 27
click at [536, 319] on p "Focus on coaching, not admin." at bounding box center [527, 324] width 119 height 27
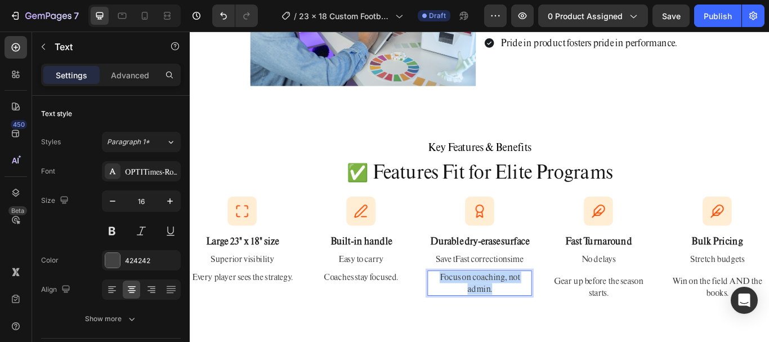
click at [536, 319] on p "Focus on coaching, not admin." at bounding box center [527, 324] width 119 height 27
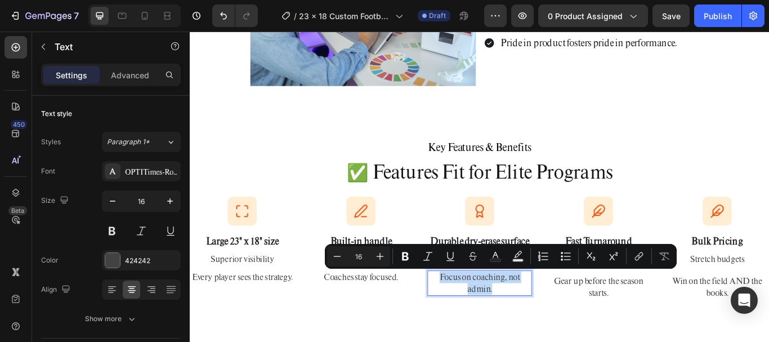
click at [535, 319] on p "Focus on coaching, not admin." at bounding box center [527, 324] width 119 height 27
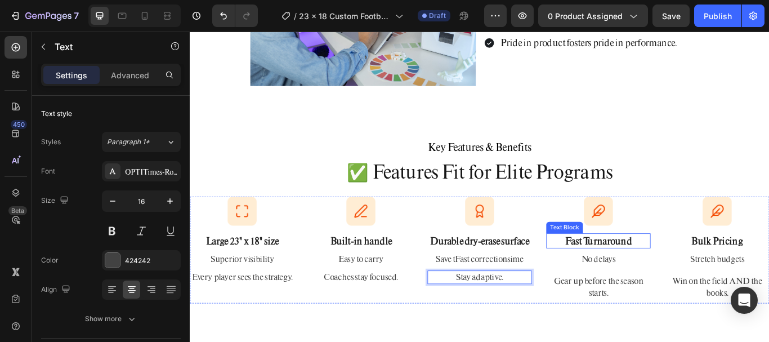
click at [655, 275] on strong "Fast Turnaround" at bounding box center [666, 276] width 78 height 14
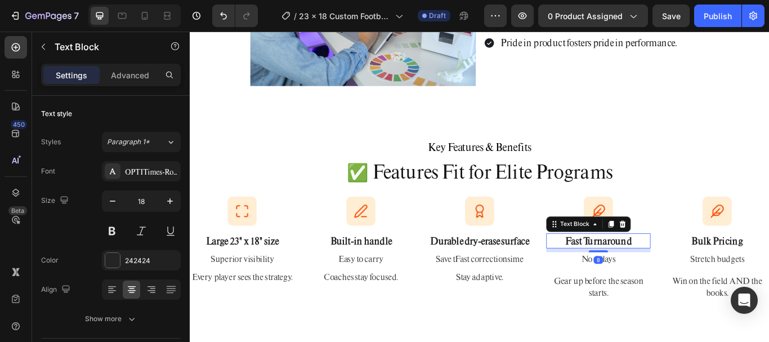
click at [656, 274] on strong "Fast Turnaround" at bounding box center [666, 276] width 78 height 14
click at [657, 274] on strong "Fast Turnaround" at bounding box center [666, 276] width 78 height 14
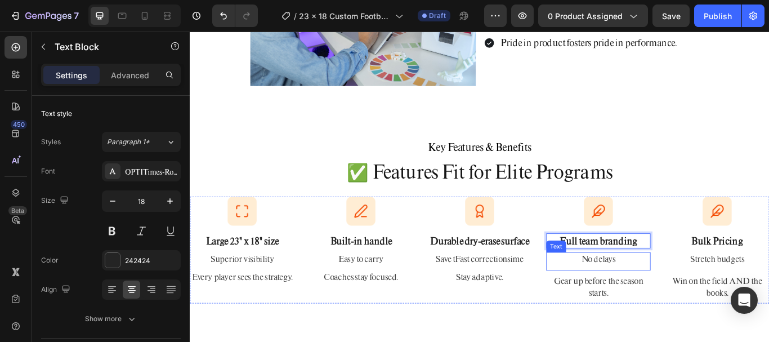
click at [643, 296] on p "No delays" at bounding box center [665, 297] width 119 height 14
click at [645, 296] on p "No delays" at bounding box center [665, 297] width 119 height 14
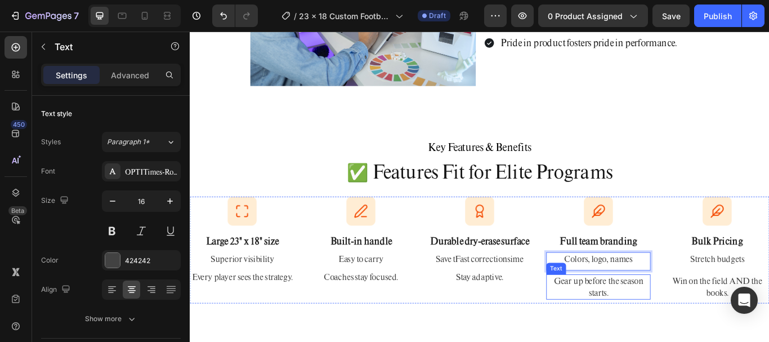
click at [646, 325] on p "Gear up before the season starts." at bounding box center [665, 329] width 119 height 27
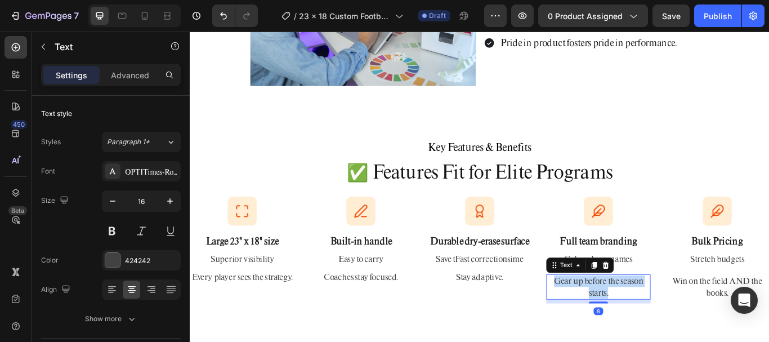
click at [646, 325] on p "Gear up before the season starts." at bounding box center [665, 329] width 119 height 27
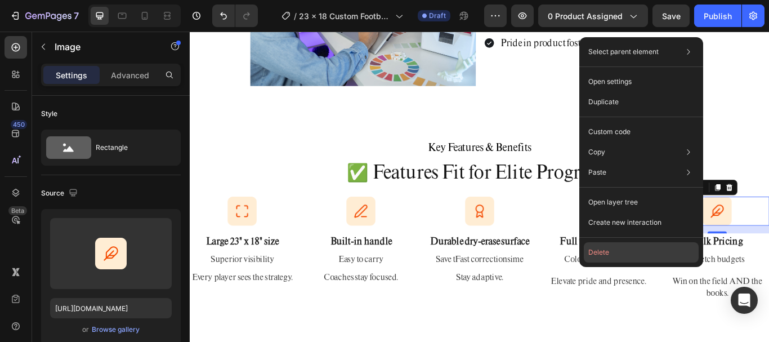
click at [635, 251] on button "Delete" at bounding box center [641, 252] width 115 height 20
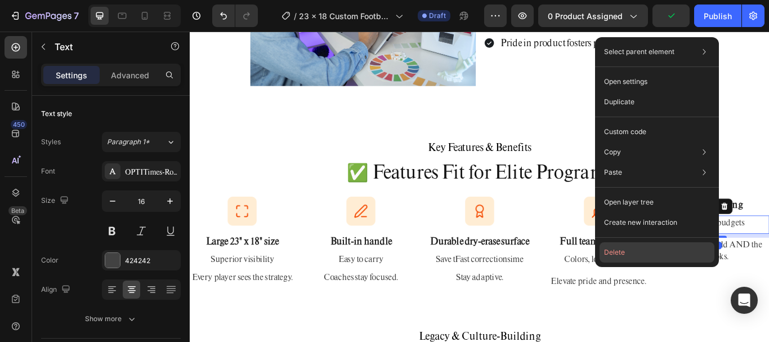
click at [648, 248] on button "Delete" at bounding box center [656, 252] width 115 height 20
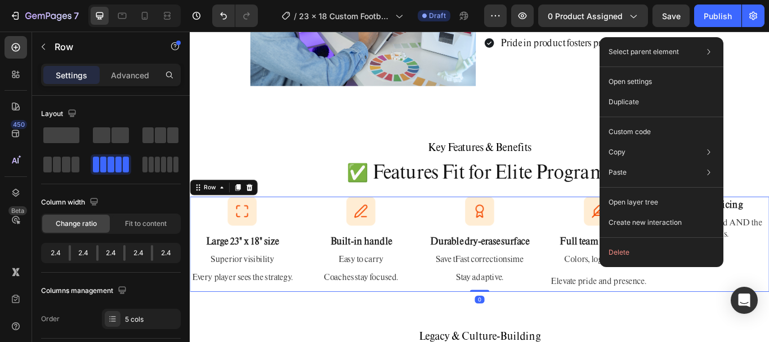
click at [692, 241] on div "Select parent element Section Row 5 cols Open settings Duplicate Custom code Co…" at bounding box center [661, 152] width 124 height 230
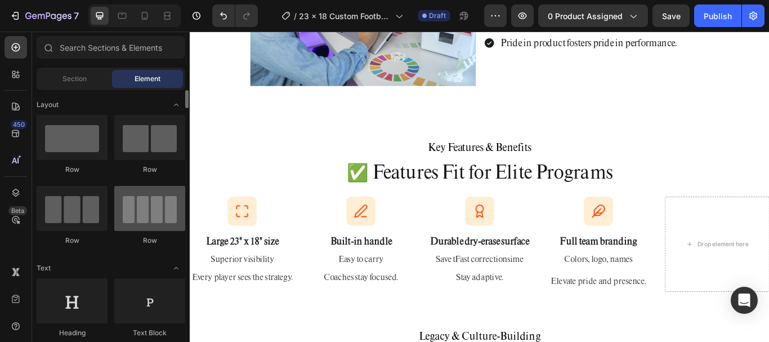
click at [141, 219] on div at bounding box center [149, 208] width 71 height 45
click at [152, 226] on div at bounding box center [149, 208] width 71 height 45
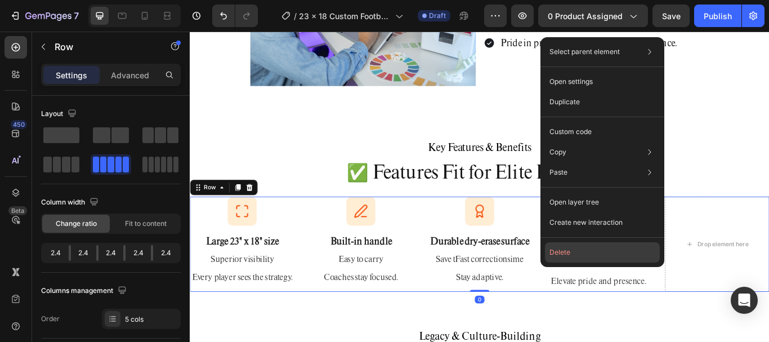
click at [576, 245] on button "Delete" at bounding box center [602, 252] width 115 height 20
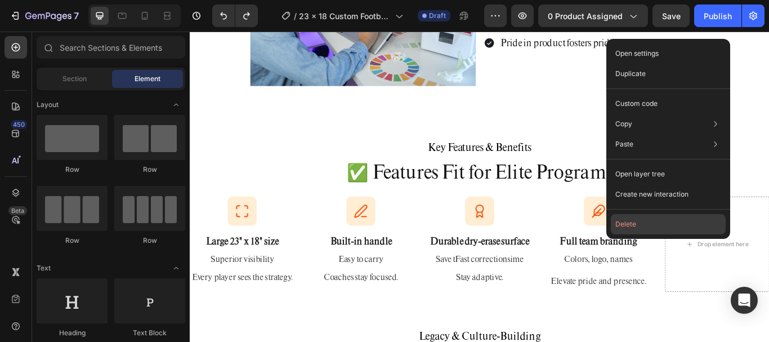
click at [688, 220] on button "Delete" at bounding box center [668, 224] width 115 height 20
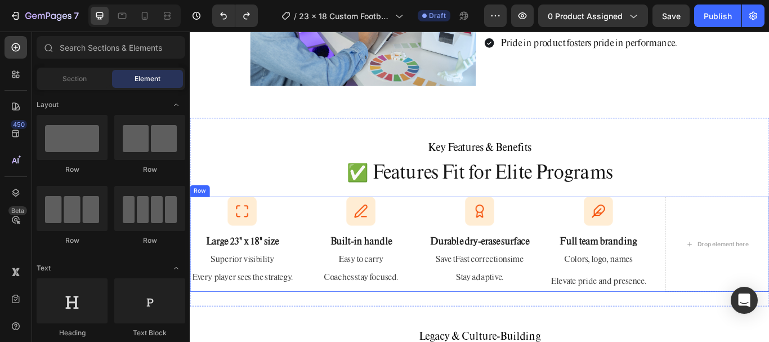
click at [732, 270] on div "Image Large 23" x 18" size Text Block Superior visibility Text Every player see…" at bounding box center [527, 279] width 675 height 111
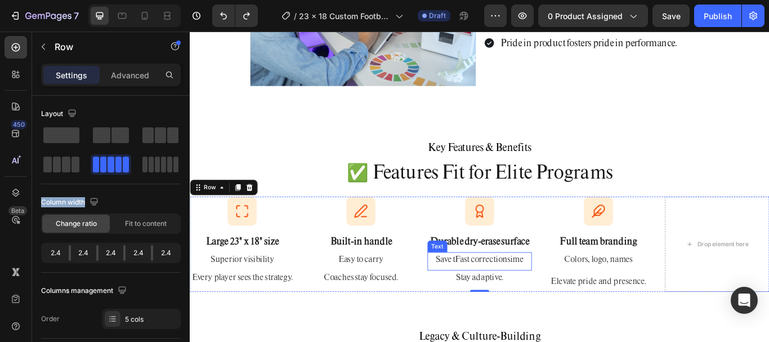
drag, startPoint x: 307, startPoint y: 198, endPoint x: 239, endPoint y: 253, distance: 87.7
drag, startPoint x: 113, startPoint y: 165, endPoint x: 144, endPoint y: 165, distance: 31.0
click at [144, 165] on div at bounding box center [111, 150] width 140 height 50
click at [52, 162] on div at bounding box center [61, 164] width 36 height 16
click at [70, 163] on span at bounding box center [66, 164] width 8 height 16
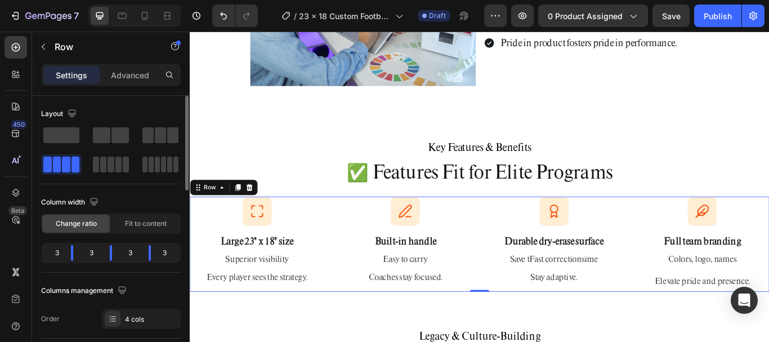
click at [71, 163] on span at bounding box center [75, 164] width 8 height 16
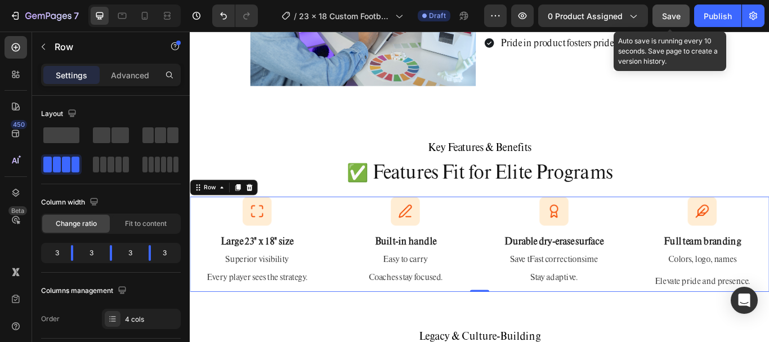
click at [678, 17] on span "Save" at bounding box center [671, 16] width 19 height 10
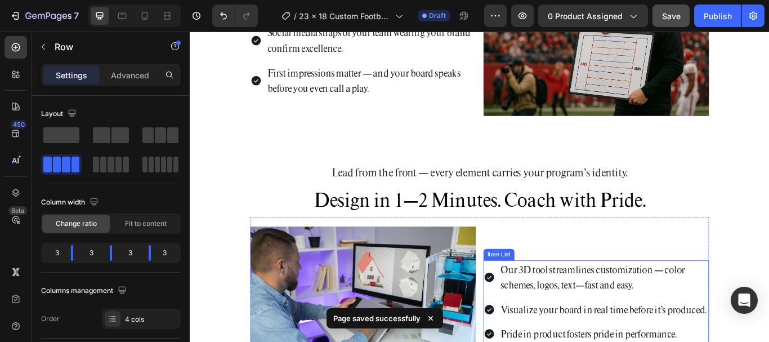
scroll to position [1198, 0]
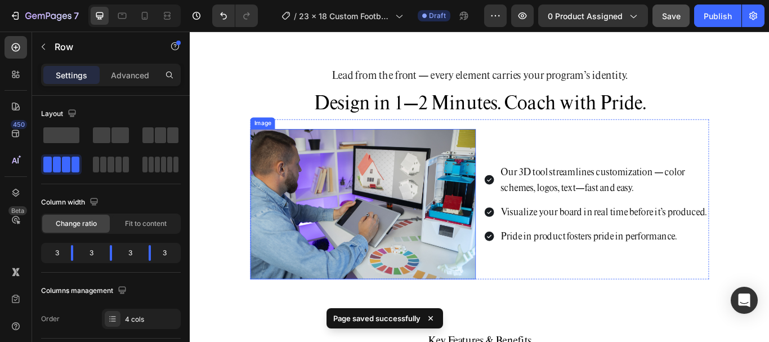
click at [475, 210] on img at bounding box center [391, 232] width 263 height 175
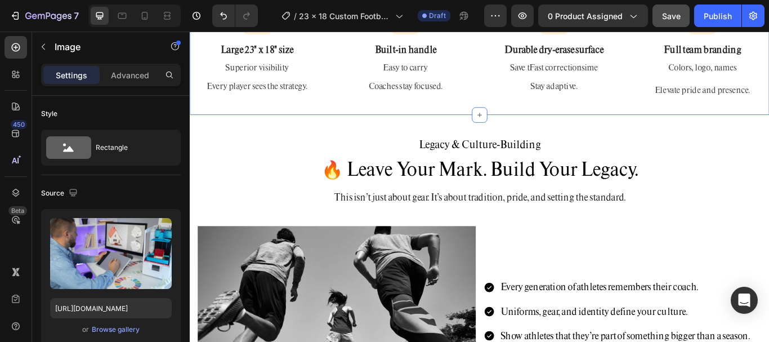
scroll to position [1649, 0]
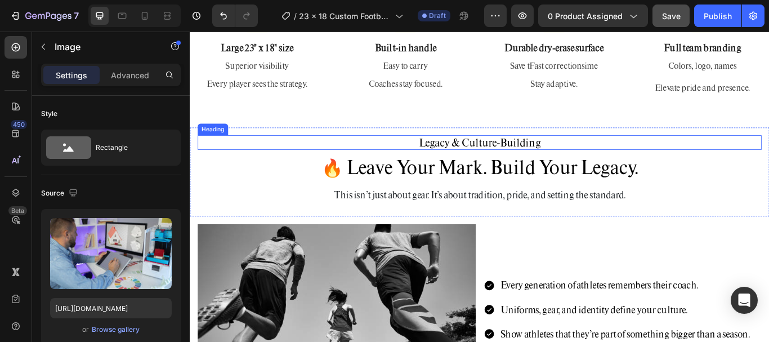
click at [525, 164] on h2 "Legacy & Culture-Building" at bounding box center [527, 161] width 657 height 17
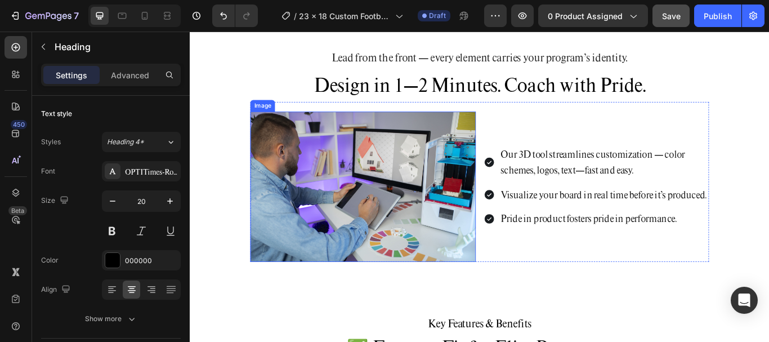
scroll to position [1198, 0]
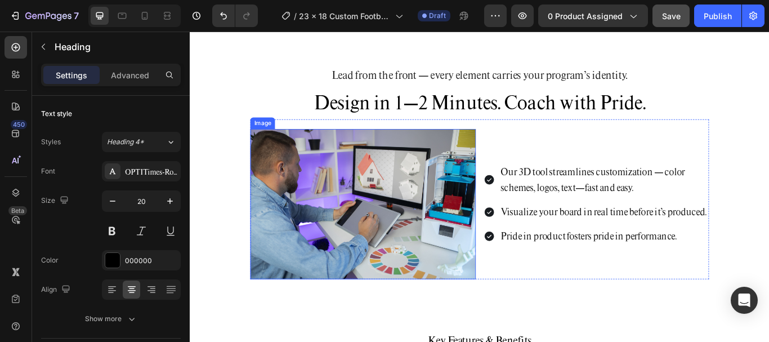
click at [432, 186] on img at bounding box center [391, 232] width 263 height 175
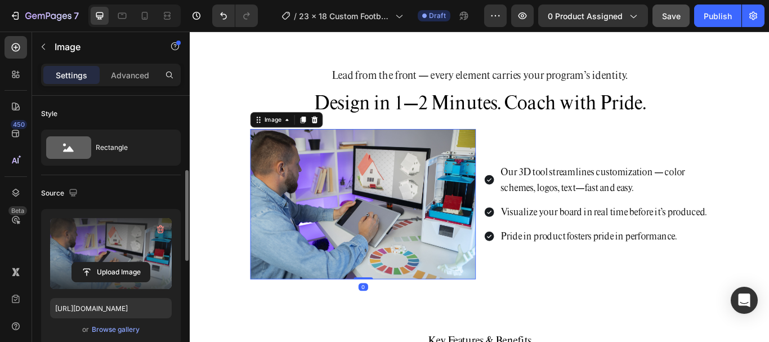
scroll to position [56, 0]
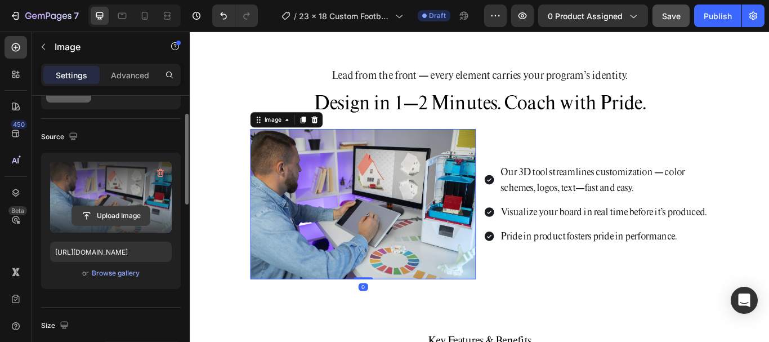
click at [118, 213] on input "file" at bounding box center [111, 215] width 78 height 19
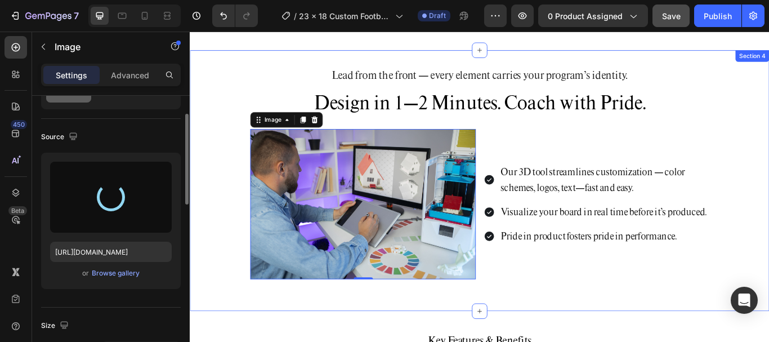
type input "https://cdn.shopify.com/s/files/1/0752/5249/8730/files/gempages_517222236088697…"
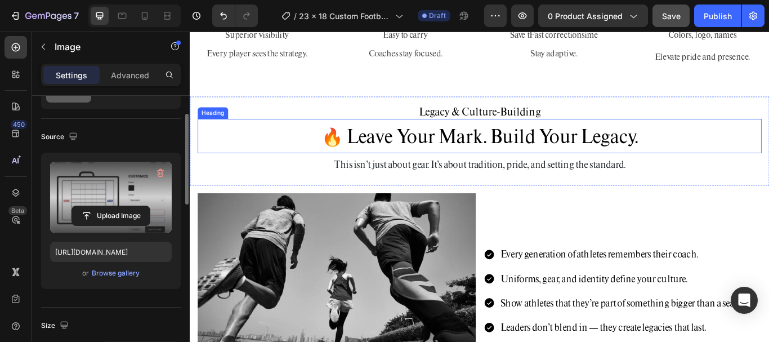
scroll to position [1705, 0]
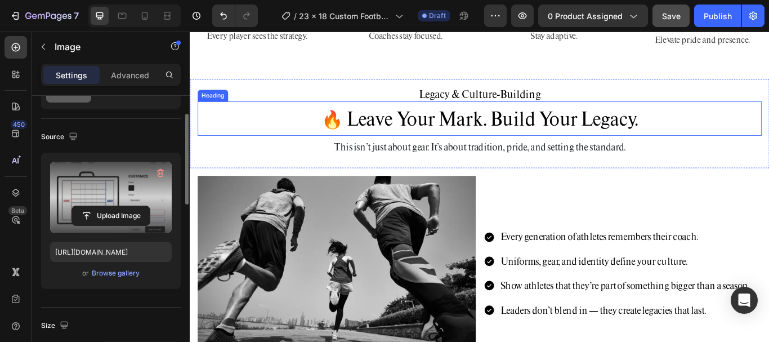
click at [527, 135] on span "🔥 Leave Your Mark. Build Your Legacy." at bounding box center [527, 133] width 369 height 28
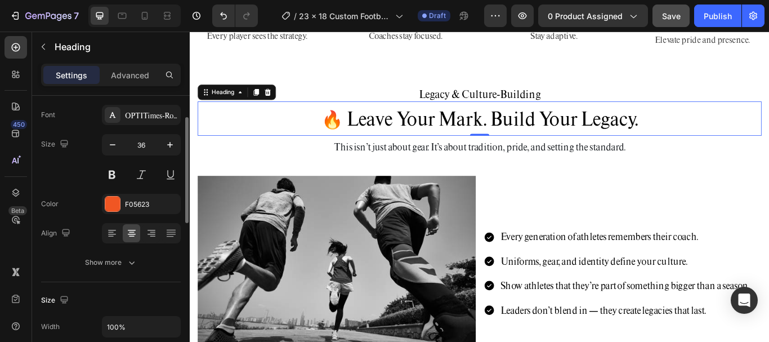
scroll to position [0, 0]
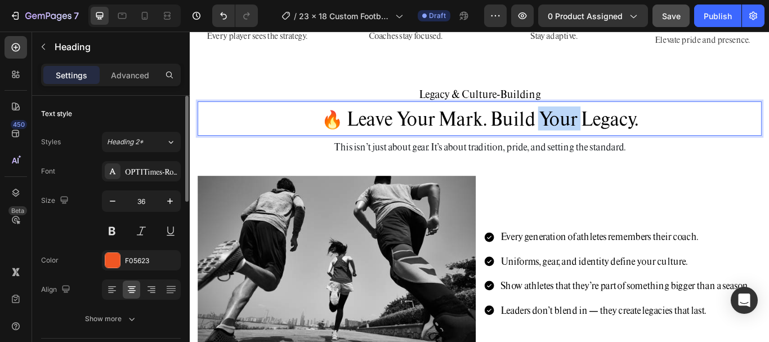
click at [623, 135] on span "🔥 Leave Your Mark. Build Your Legacy." at bounding box center [527, 133] width 369 height 28
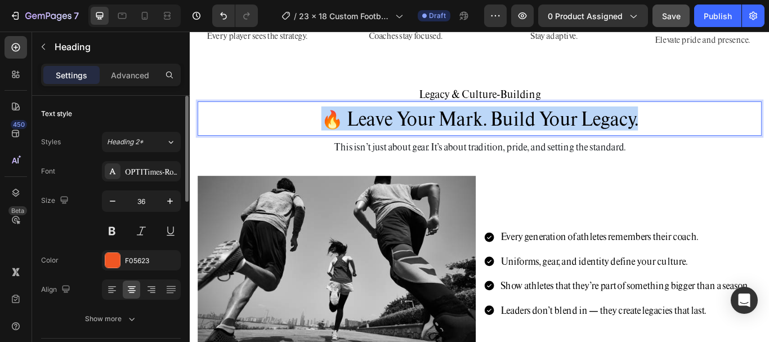
click at [623, 135] on span "🔥 Leave Your Mark. Build Your Legacy." at bounding box center [527, 133] width 369 height 28
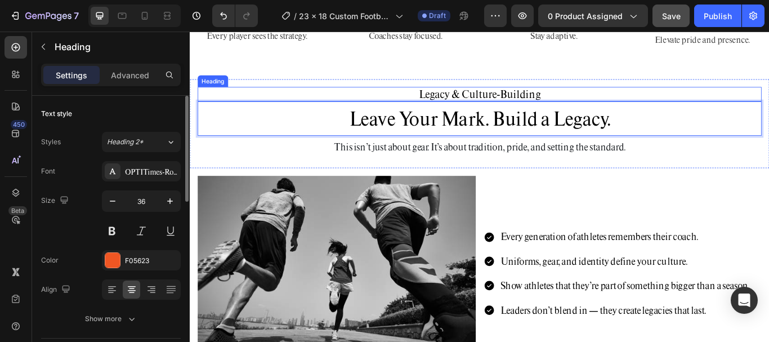
click at [583, 104] on h2 "Legacy & Culture-Building" at bounding box center [527, 104] width 657 height 17
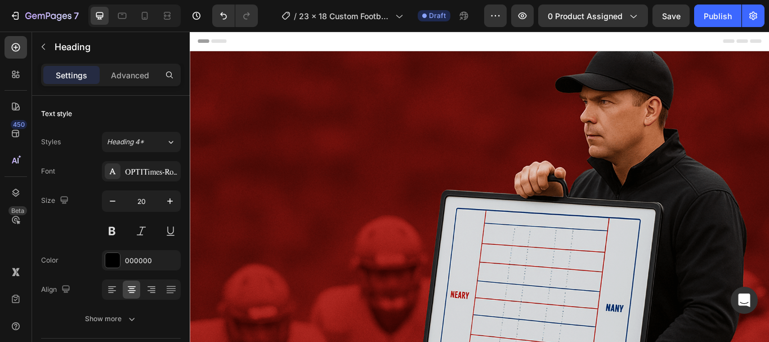
scroll to position [1705, 0]
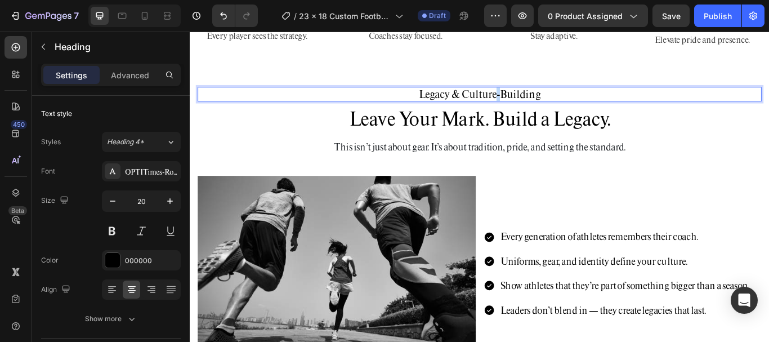
click at [542, 104] on p "Legacy & Culture-Building" at bounding box center [527, 104] width 655 height 15
click at [543, 105] on p "Legacy & Culture-Building" at bounding box center [527, 104] width 655 height 15
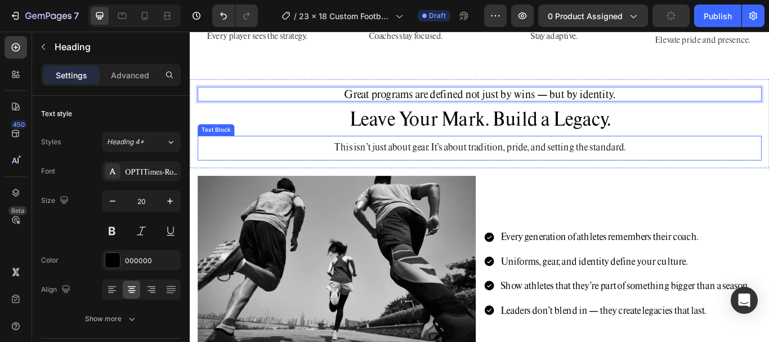
click at [503, 168] on p "This isn’t just about gear. It’s about tradition, pride, and setting the standa…" at bounding box center [527, 166] width 655 height 18
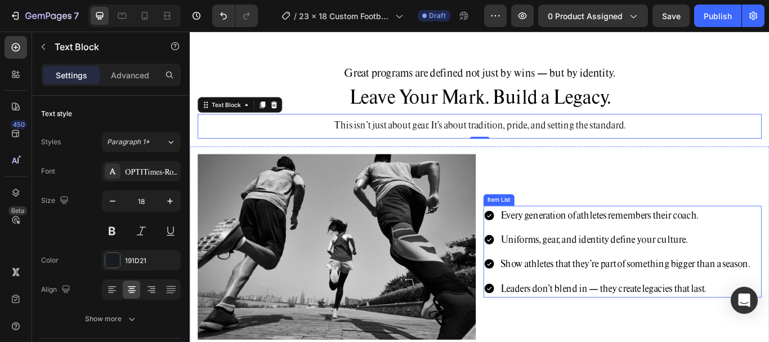
scroll to position [1818, 0]
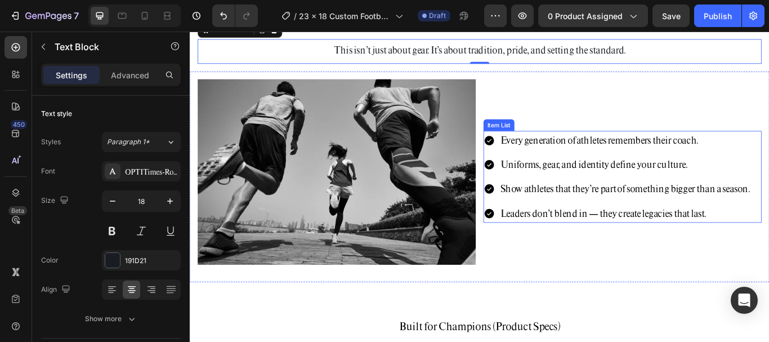
click at [668, 157] on p "Every generation of athletes remembers their coach." at bounding box center [697, 158] width 290 height 18
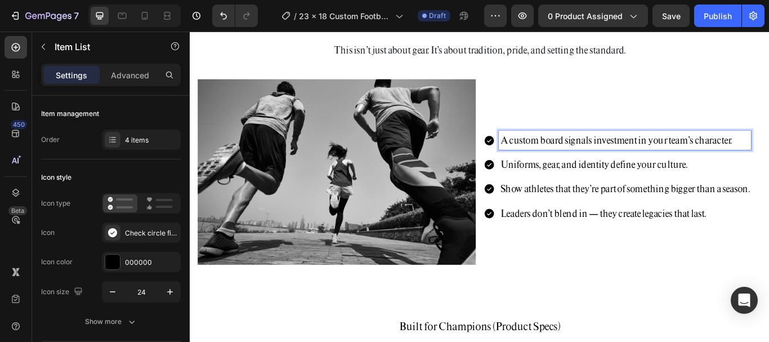
click at [623, 178] on p "Uniforms, gear, and identity define your culture." at bounding box center [697, 187] width 290 height 18
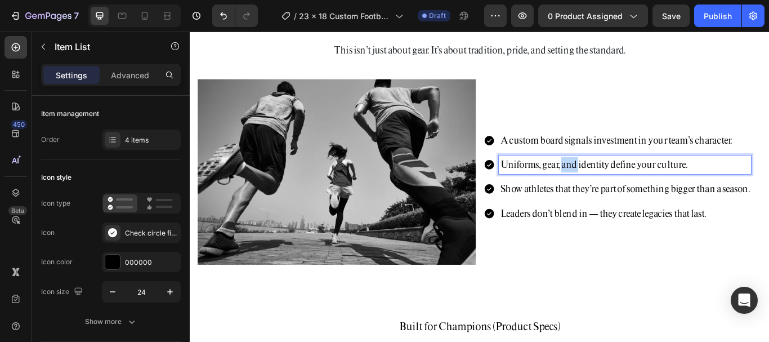
click at [623, 178] on p "Uniforms, gear, and identity define your culture." at bounding box center [697, 187] width 290 height 18
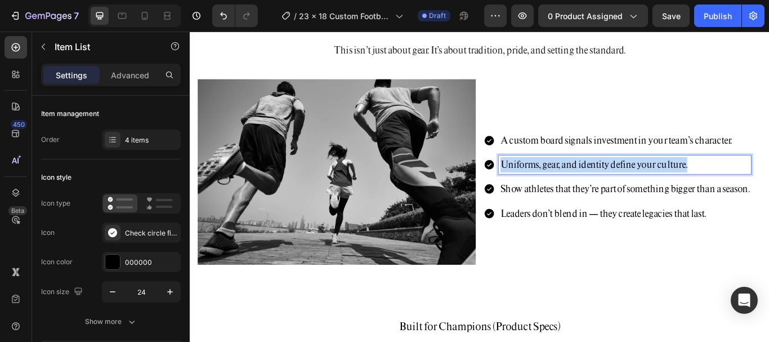
click at [623, 178] on p "Uniforms, gear, and identity define your culture." at bounding box center [697, 187] width 290 height 18
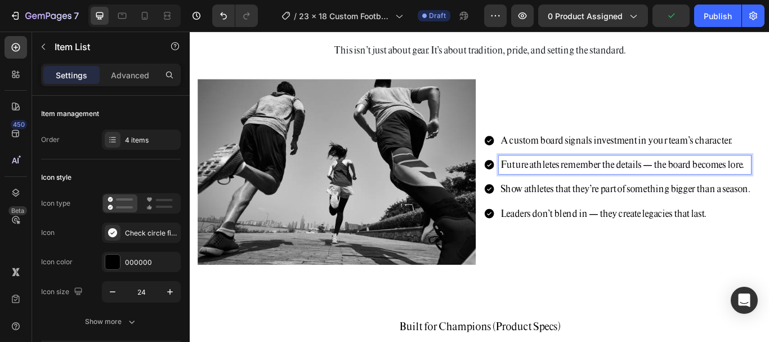
click at [628, 218] on p "Show athletes that they’re part of something bigger than a season." at bounding box center [697, 215] width 290 height 18
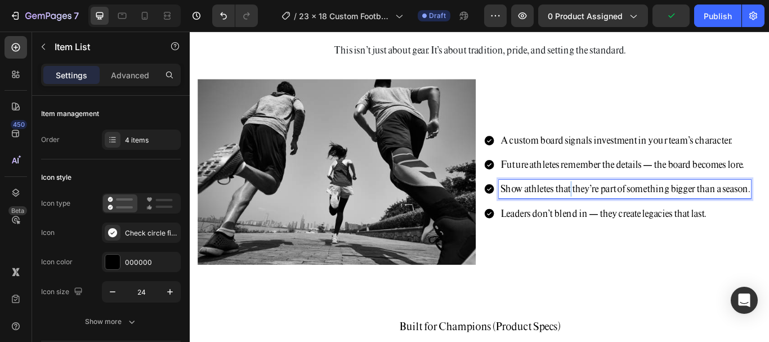
click at [628, 218] on p "Show athletes that they’re part of something bigger than a season." at bounding box center [697, 215] width 290 height 18
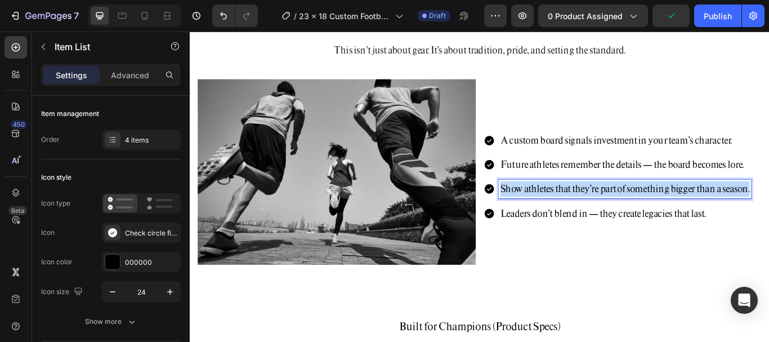
click at [628, 218] on p "Show athletes that they’re part of something bigger than a season." at bounding box center [697, 215] width 290 height 18
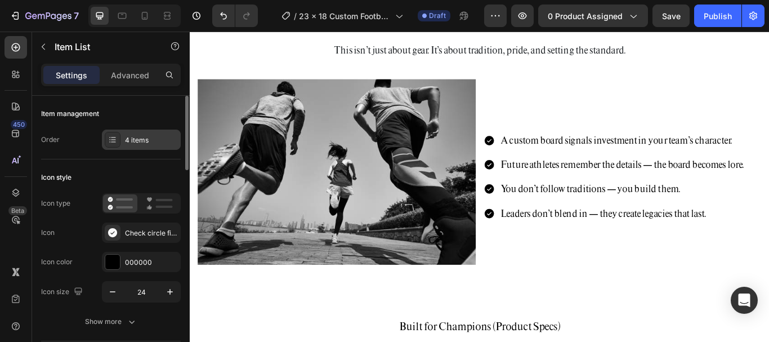
click at [153, 141] on div "4 items" at bounding box center [151, 140] width 53 height 10
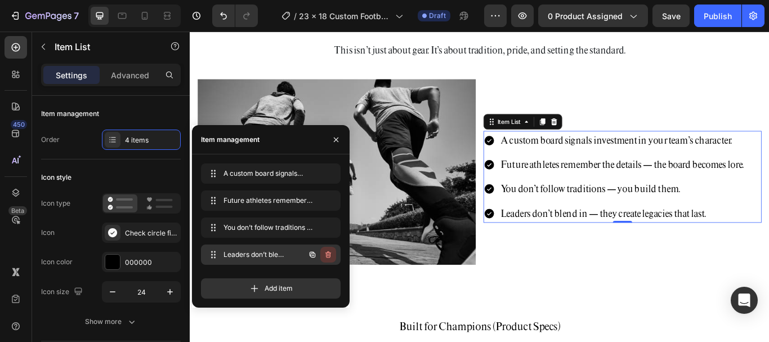
click at [330, 256] on icon "button" at bounding box center [328, 254] width 6 height 7
click at [330, 256] on div "Delete" at bounding box center [320, 254] width 21 height 10
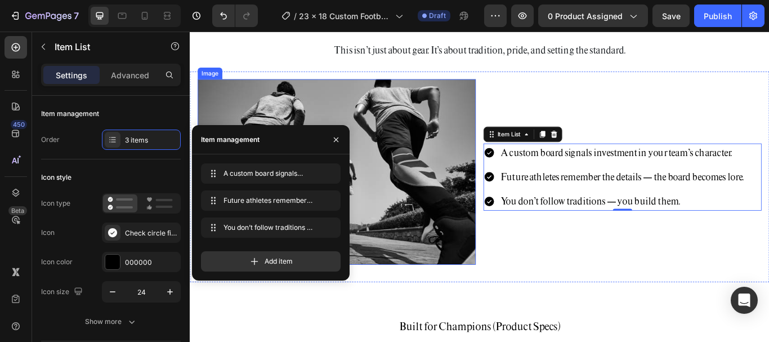
click at [493, 168] on img at bounding box center [361, 195] width 324 height 216
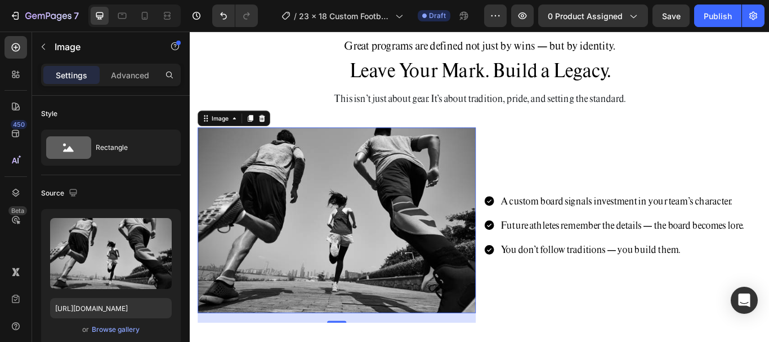
scroll to position [1705, 0]
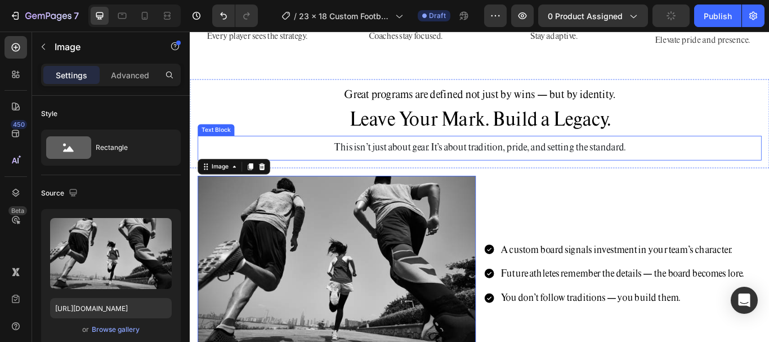
click at [440, 168] on p "This isn’t just about gear. It’s about tradition, pride, and setting the standa…" at bounding box center [527, 166] width 655 height 18
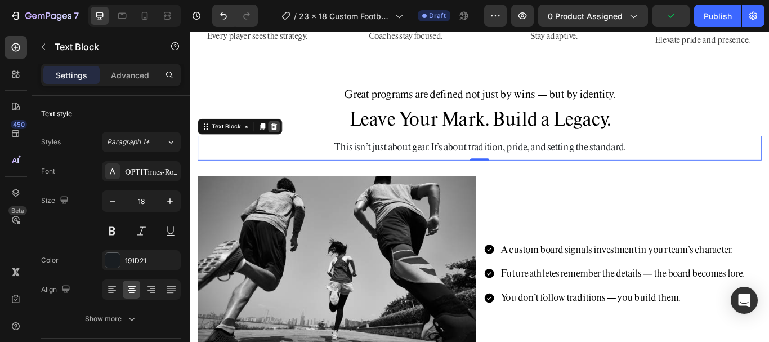
click at [292, 140] on div at bounding box center [288, 143] width 14 height 14
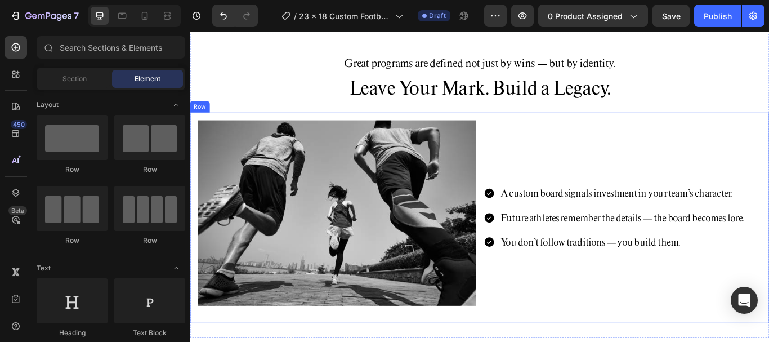
scroll to position [1761, 0]
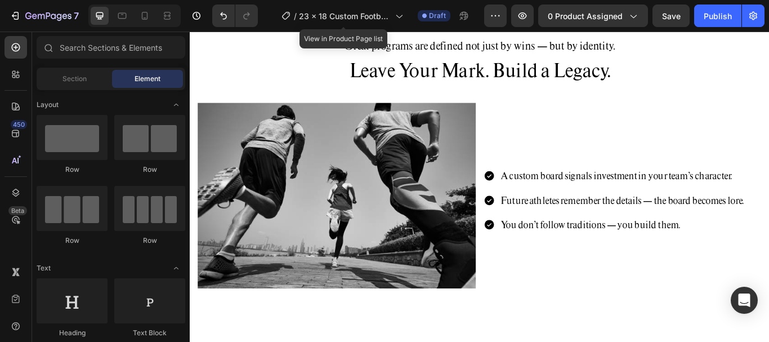
click at [407, 168] on img at bounding box center [361, 223] width 324 height 216
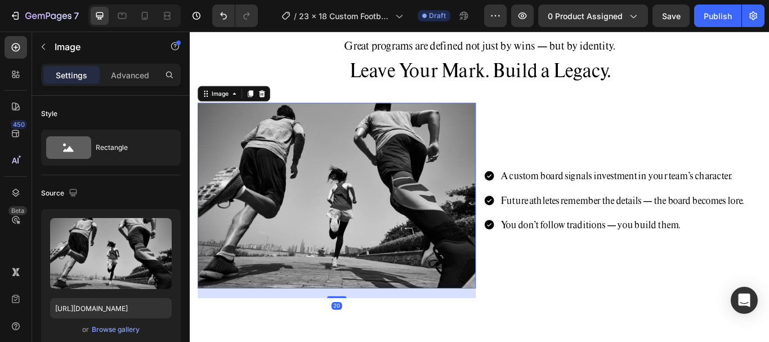
click at [437, 195] on img at bounding box center [361, 223] width 324 height 216
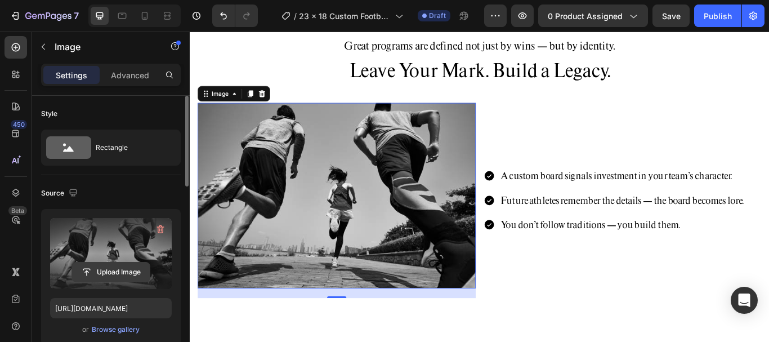
click at [110, 271] on input "file" at bounding box center [111, 271] width 78 height 19
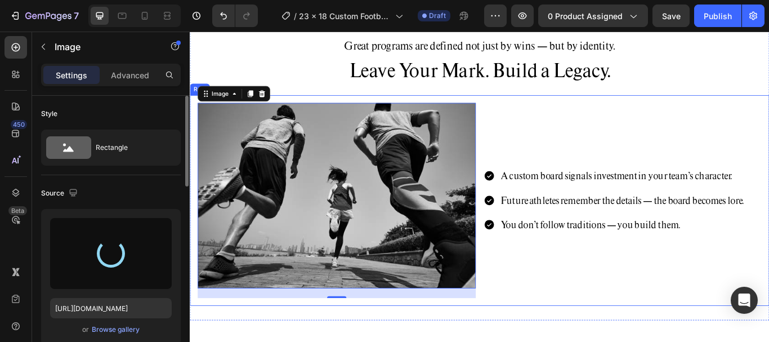
type input "https://cdn.shopify.com/s/files/1/0752/5249/8730/files/gempages_517222236088697…"
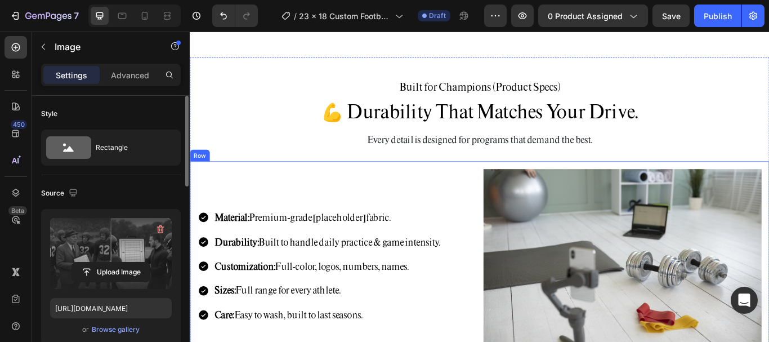
scroll to position [2043, 0]
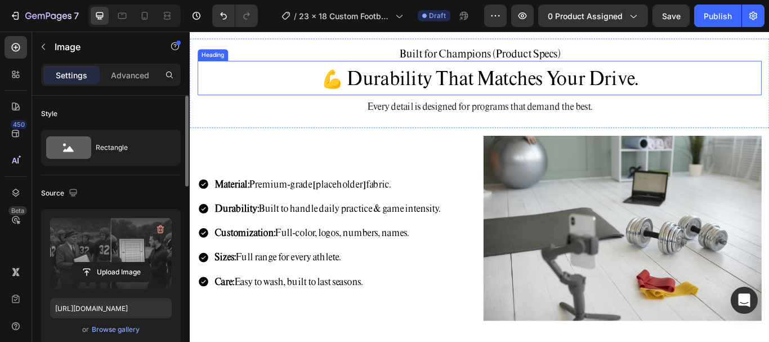
click at [538, 96] on span "💪 Durability That Matches Your Drive." at bounding box center [527, 85] width 369 height 28
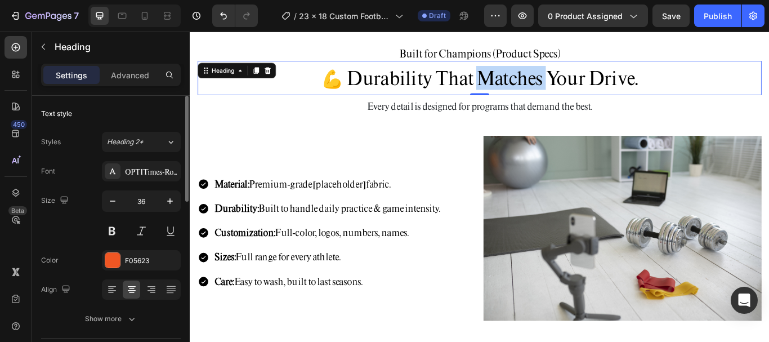
click at [542, 93] on span "💪 Durability That Matches Your Drive." at bounding box center [527, 85] width 369 height 28
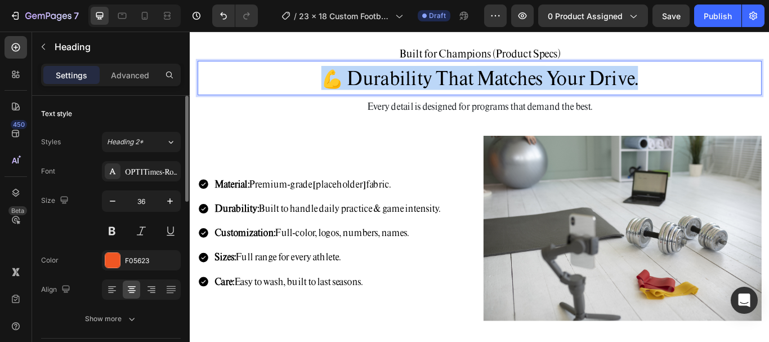
click at [542, 93] on span "💪 Durability That Matches Your Drive." at bounding box center [527, 85] width 369 height 28
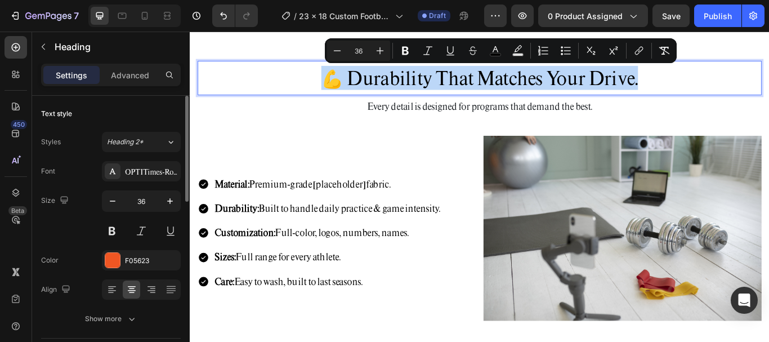
click at [388, 78] on span "💪 Durability That Matches Your Drive." at bounding box center [527, 85] width 369 height 28
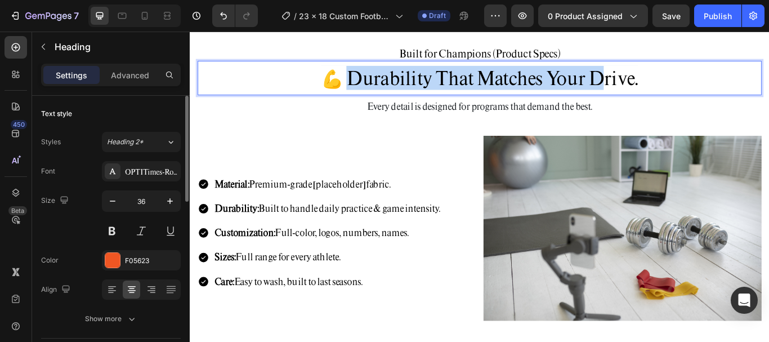
drag, startPoint x: 376, startPoint y: 82, endPoint x: 668, endPoint y: 95, distance: 292.4
click at [668, 95] on span "💪 Durability That Matches Your Drive." at bounding box center [527, 85] width 369 height 28
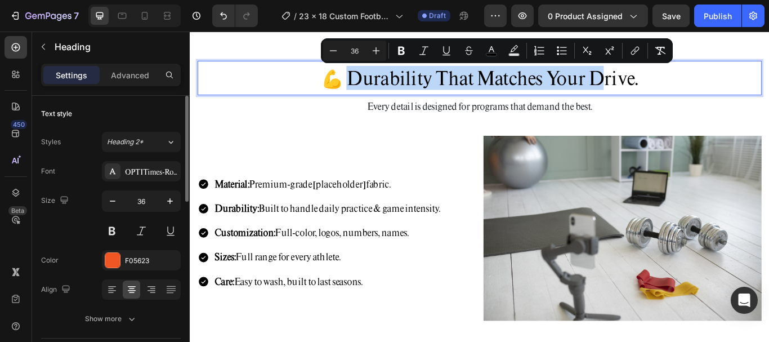
click at [704, 94] on span "💪 Durability That Matches Your Drive." at bounding box center [527, 85] width 369 height 28
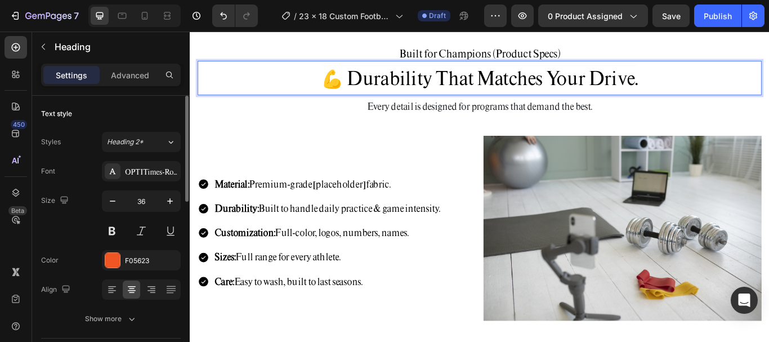
click at [709, 93] on p "💪 Durability That Matches Your Drive." at bounding box center [527, 86] width 655 height 26
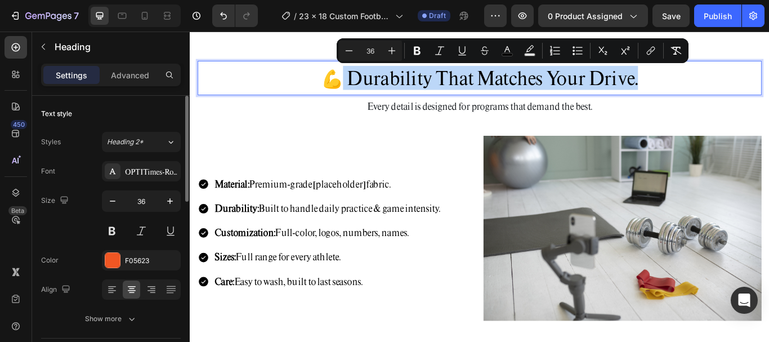
drag, startPoint x: 711, startPoint y: 89, endPoint x: 365, endPoint y: 87, distance: 346.2
click at [365, 87] on p "💪 Durability That Matches Your Drive." at bounding box center [527, 86] width 655 height 26
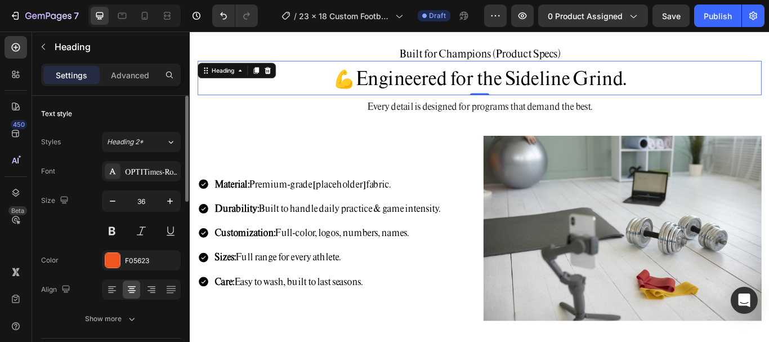
click at [575, 57] on h2 "Built for Champions (Product Specs)" at bounding box center [527, 57] width 657 height 17
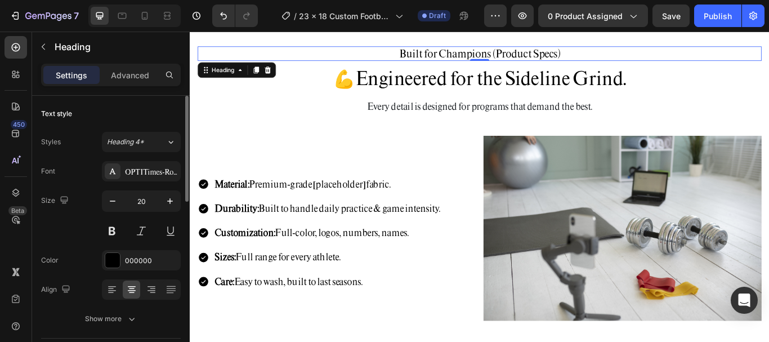
click at [575, 57] on h2 "Built for Champions (Product Specs)" at bounding box center [527, 57] width 657 height 17
click at [575, 57] on p "Built for Champions (Product Specs)" at bounding box center [527, 57] width 655 height 15
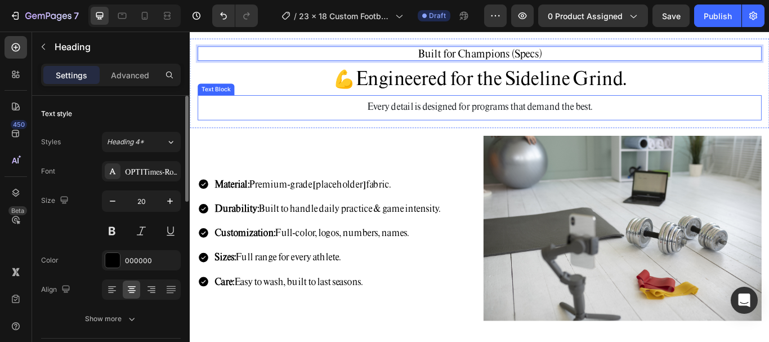
click at [674, 113] on p "Every detail is designed for programs that demand the best." at bounding box center [527, 119] width 655 height 18
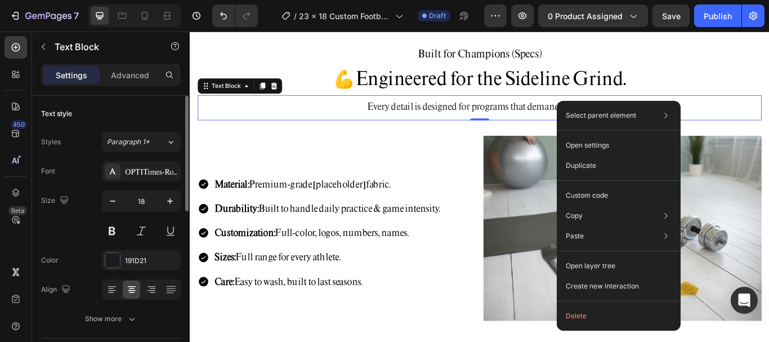
click at [599, 305] on div "Select parent element Section Row 1 col Text Block Open settings Duplicate Cust…" at bounding box center [619, 216] width 124 height 230
click at [579, 311] on button "Delete" at bounding box center [618, 316] width 115 height 20
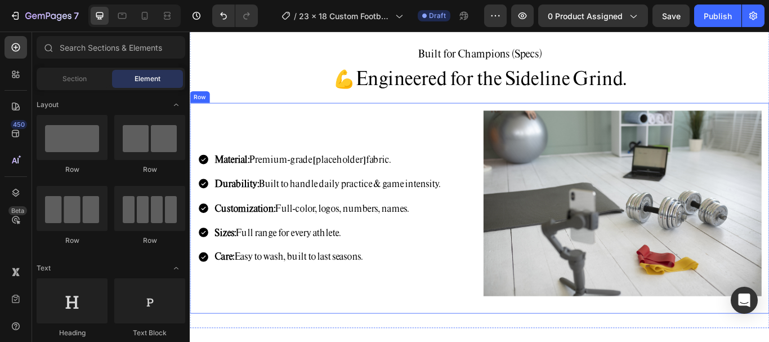
click at [643, 341] on div "Material: Premium-grade [placeholder] fabric. Durability: Built to handle daily…" at bounding box center [527, 237] width 675 height 245
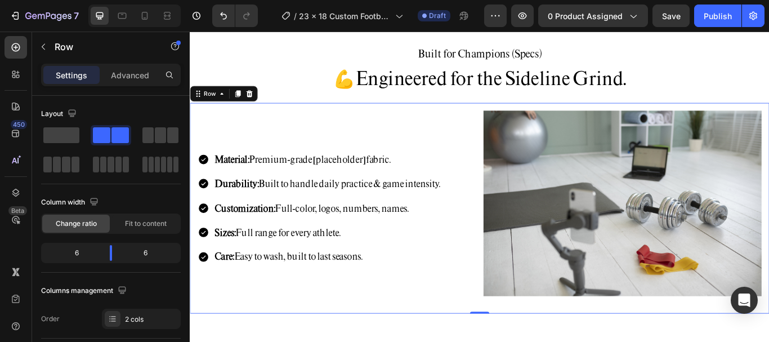
click at [344, 179] on p "Material: Premium-grade [placeholder] fabric." at bounding box center [349, 181] width 263 height 18
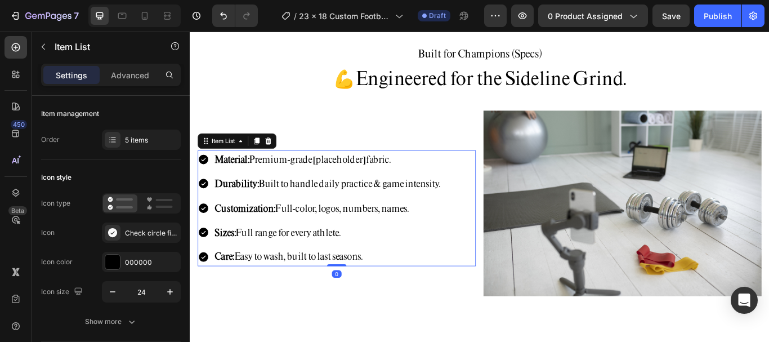
click at [330, 181] on p "Material: Premium-grade [placeholder] fabric." at bounding box center [349, 181] width 263 height 18
click at [333, 181] on p "Material: Premium-grade [placeholder] fabric." at bounding box center [349, 181] width 263 height 18
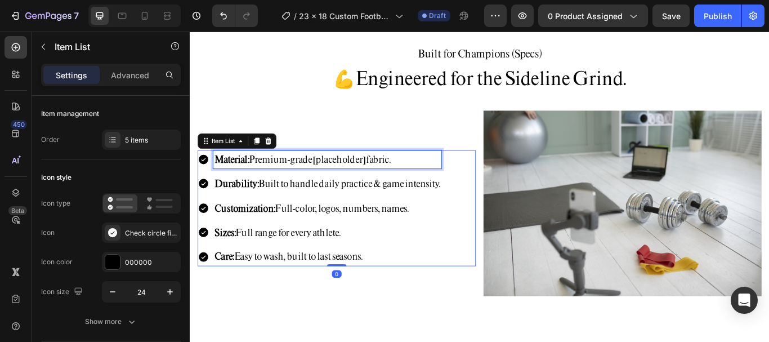
click at [333, 181] on p "Material: Premium-grade [placeholder] fabric." at bounding box center [349, 181] width 263 height 18
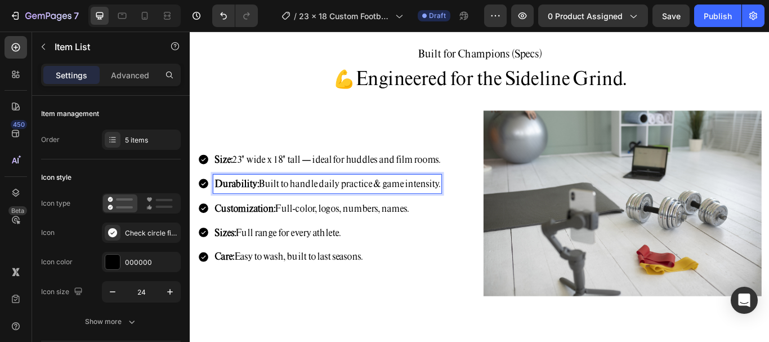
click at [291, 215] on p "Durability: Built to handle daily practice & game intensity." at bounding box center [349, 209] width 263 height 18
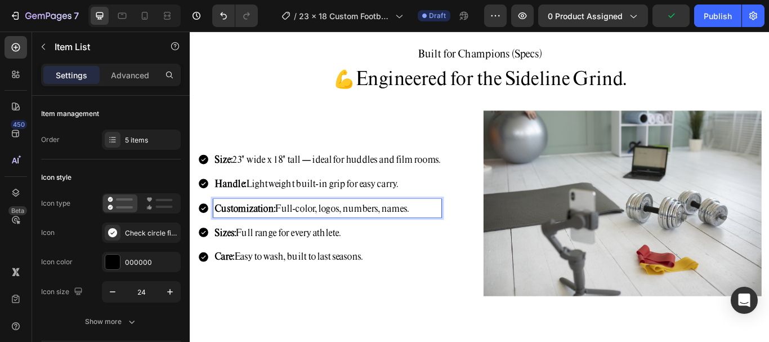
click at [278, 230] on strong "Customization:" at bounding box center [253, 237] width 70 height 14
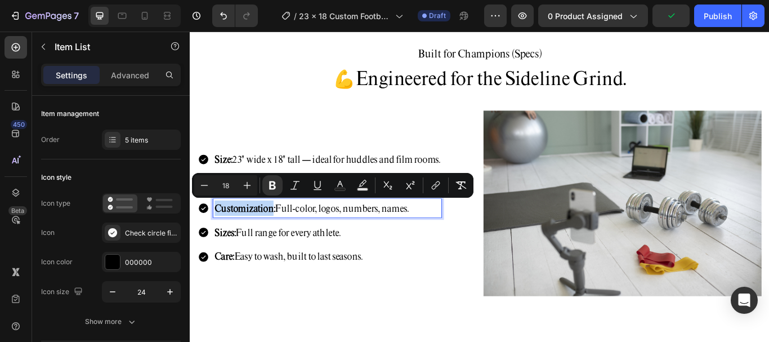
drag, startPoint x: 278, startPoint y: 230, endPoint x: 283, endPoint y: 227, distance: 5.8
click at [280, 231] on strong "Customization:" at bounding box center [253, 237] width 70 height 14
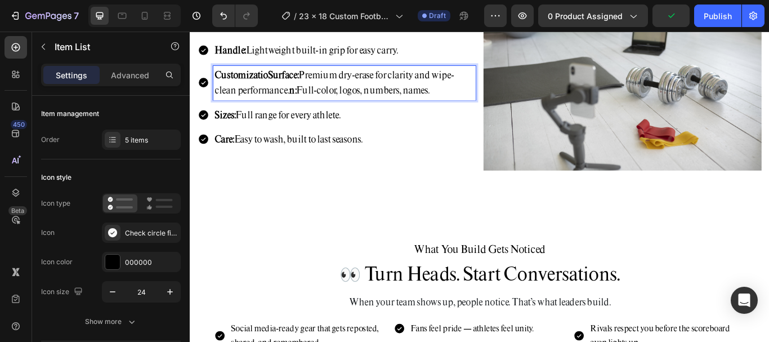
scroll to position [2034, 0]
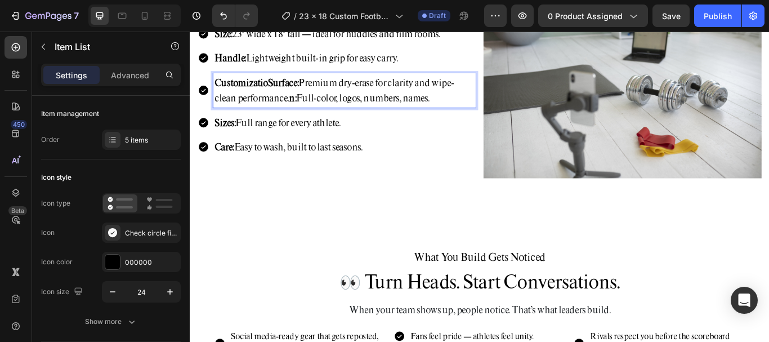
click at [280, 98] on strong "CustomizatioSurface:" at bounding box center [267, 91] width 98 height 14
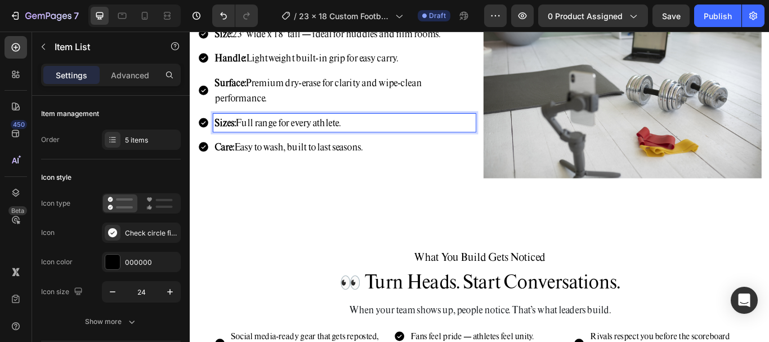
click at [319, 147] on p "Sizes: Full range for every athlete." at bounding box center [369, 138] width 303 height 18
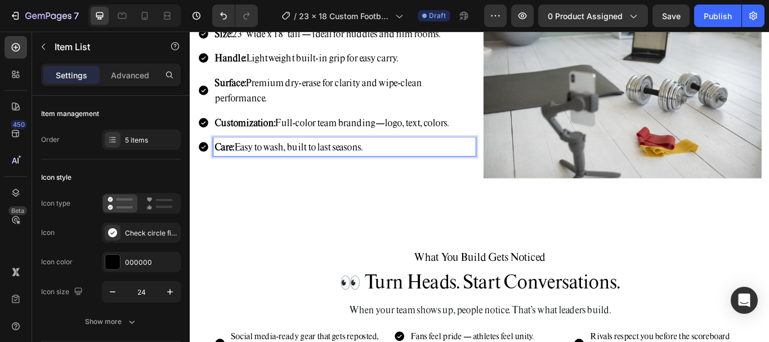
click at [318, 175] on p "Care: Easy to wash, built to last seasons." at bounding box center [369, 166] width 303 height 18
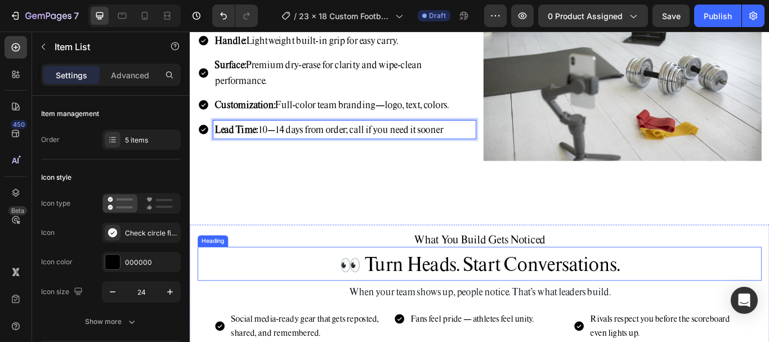
scroll to position [2259, 0]
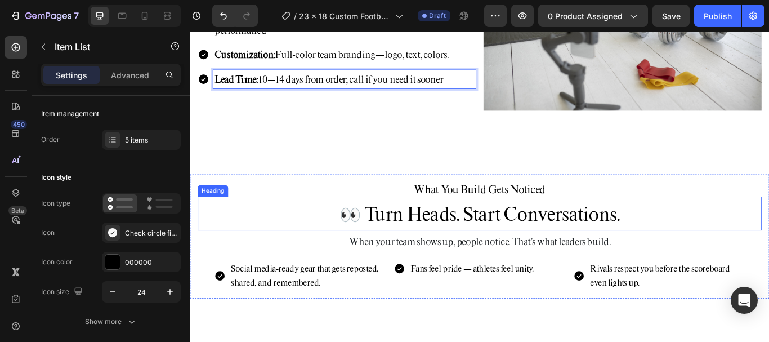
click at [481, 236] on span "👀 Turn Heads. Start Conversations." at bounding box center [527, 244] width 327 height 28
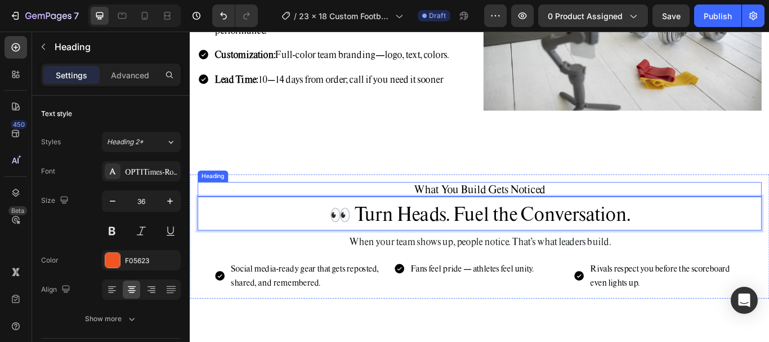
click at [527, 215] on h2 "What You Build Gets Noticed" at bounding box center [527, 215] width 657 height 17
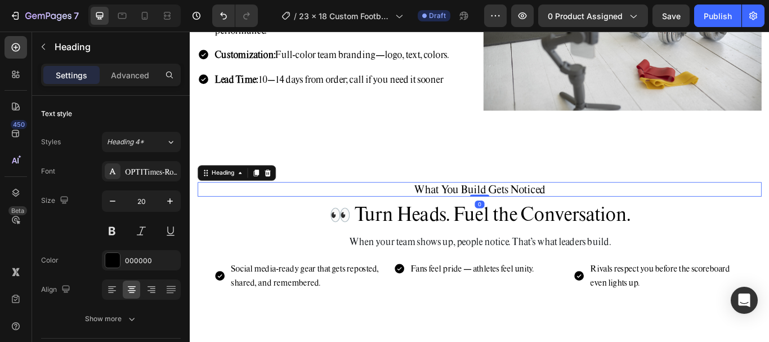
click at [527, 215] on h2 "What You Build Gets Noticed" at bounding box center [527, 215] width 657 height 17
click at [527, 215] on p "What You Build Gets Noticed" at bounding box center [527, 215] width 655 height 15
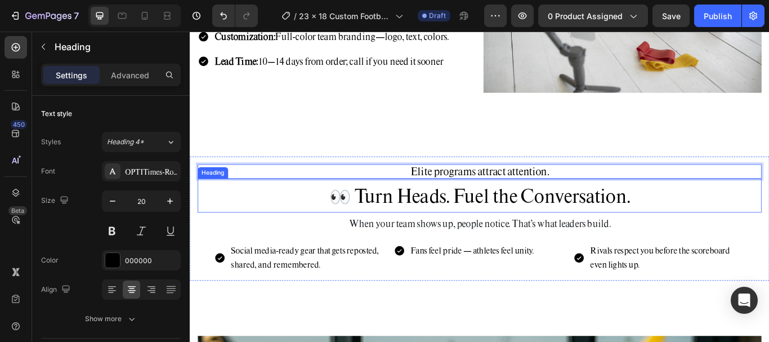
scroll to position [2315, 0]
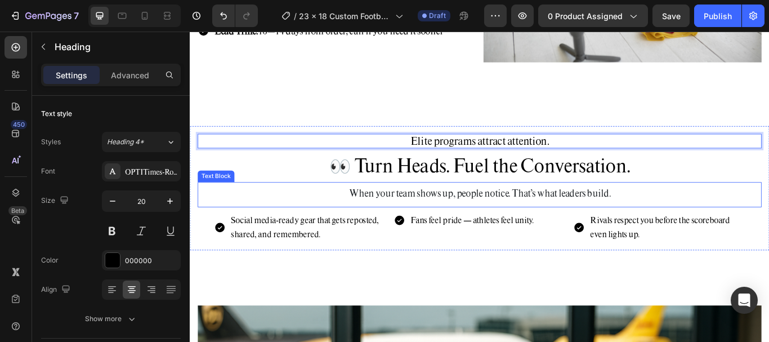
click at [370, 217] on p "When your team shows up, people notice. That’s what leaders build." at bounding box center [527, 220] width 655 height 18
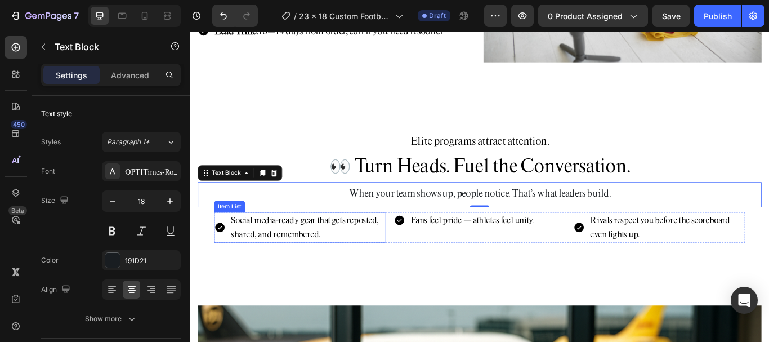
click at [353, 244] on p "Social media-ready gear that gets reposted, shared, and remembered." at bounding box center [327, 260] width 179 height 33
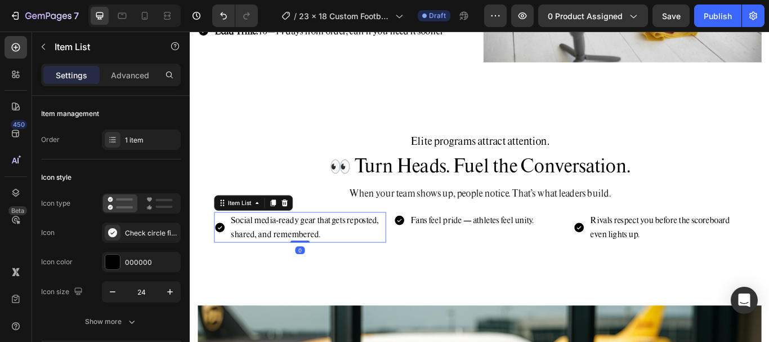
click at [353, 244] on p "Social media-ready gear that gets reposted, shared, and remembered." at bounding box center [327, 260] width 179 height 33
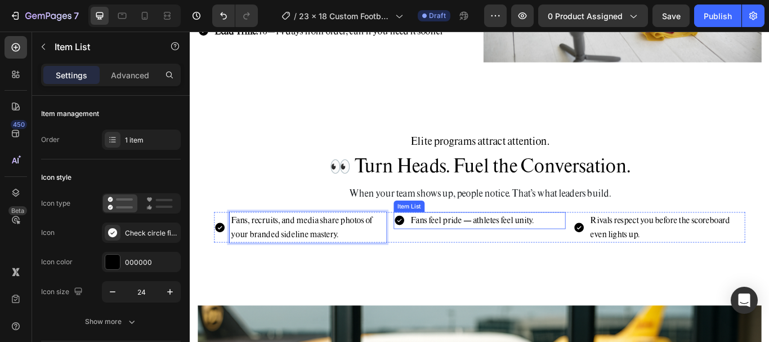
click at [499, 247] on p "Fans feel pride — athletes feel unity." at bounding box center [519, 252] width 144 height 16
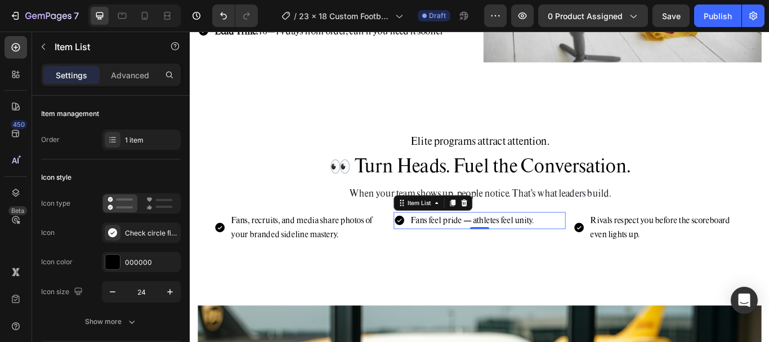
click at [530, 249] on p "Fans feel pride — athletes feel unity." at bounding box center [519, 252] width 144 height 16
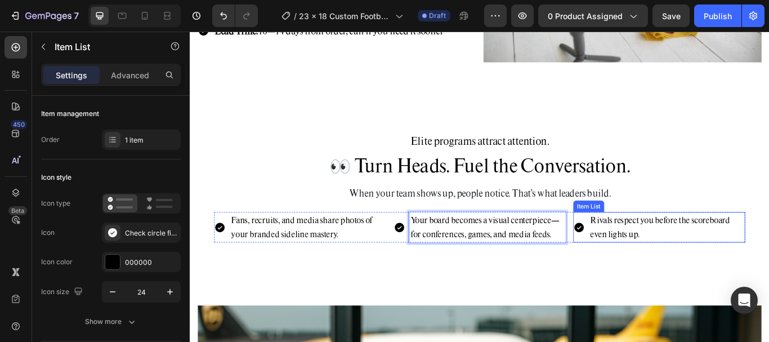
click at [714, 262] on p "Rivals respect you before the scoreboard even lights up." at bounding box center [745, 260] width 179 height 33
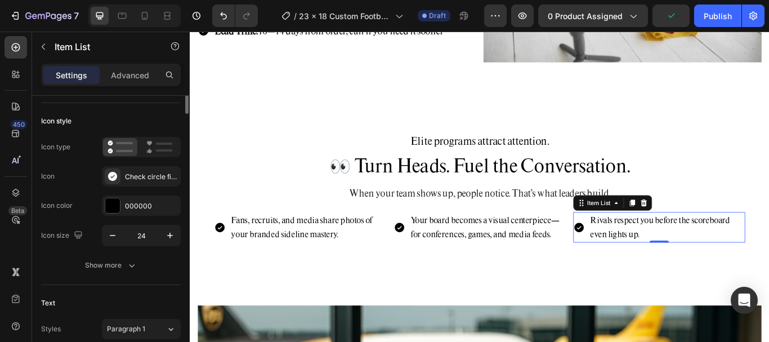
scroll to position [0, 0]
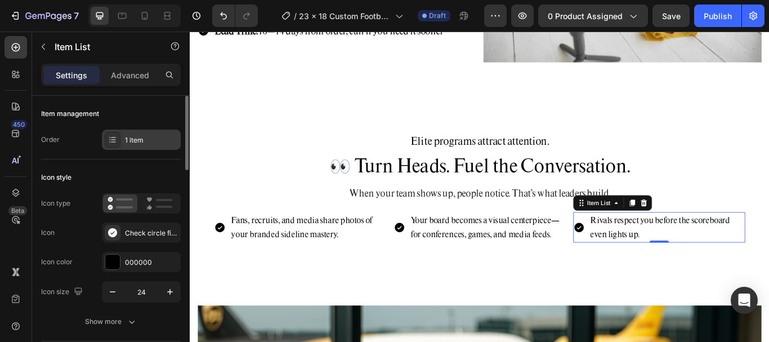
click at [151, 138] on div "1 item" at bounding box center [151, 140] width 53 height 10
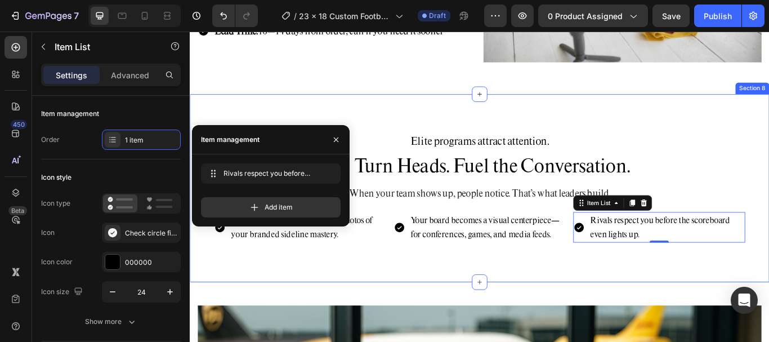
click at [631, 303] on div "Elite programs attract attention. Heading ⁠⁠⁠⁠⁠⁠⁠ 👀 Turn Heads. Fuel the Conver…" at bounding box center [527, 215] width 675 height 220
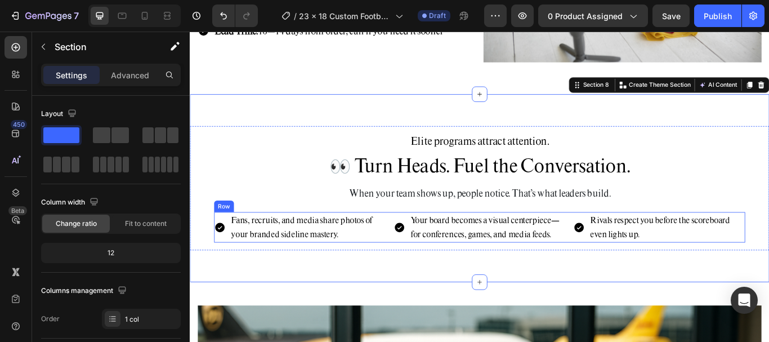
click at [418, 248] on div "Fans, recruits, and media share photos of your branded sideline mastery. Item L…" at bounding box center [527, 260] width 619 height 36
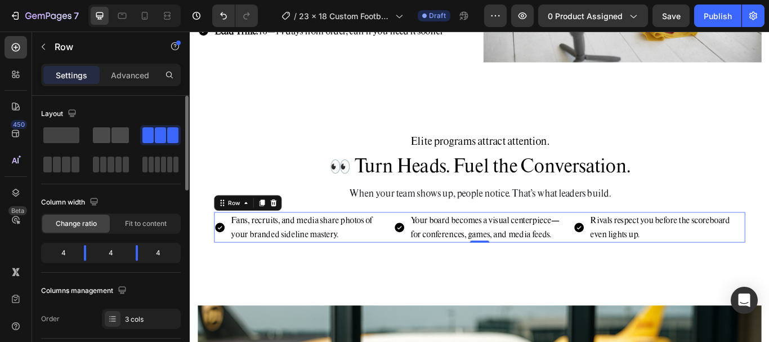
click at [113, 138] on span at bounding box center [119, 135] width 17 height 16
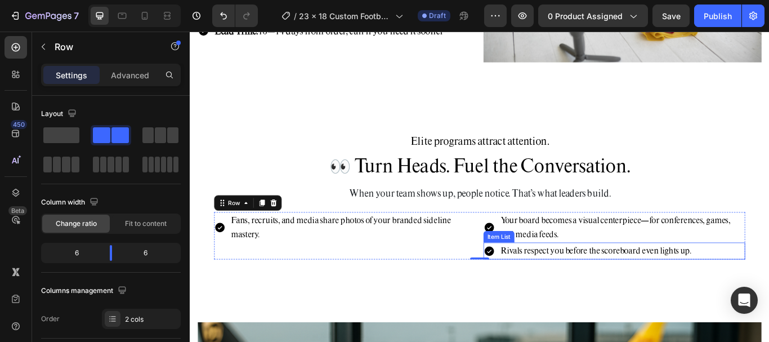
click at [584, 285] on p "Rivals respect you before the scoreboard even lights up." at bounding box center [663, 287] width 222 height 16
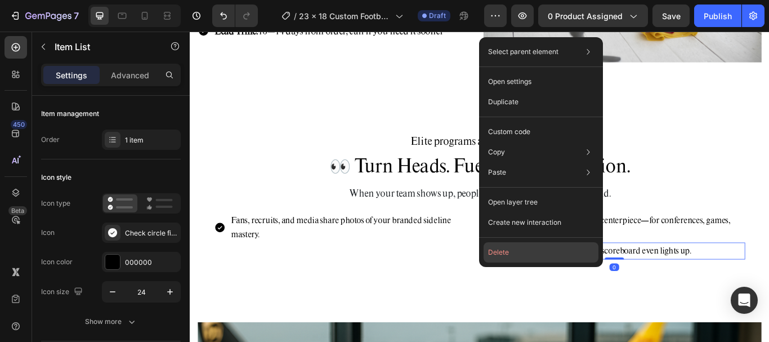
click at [511, 253] on button "Delete" at bounding box center [541, 252] width 115 height 20
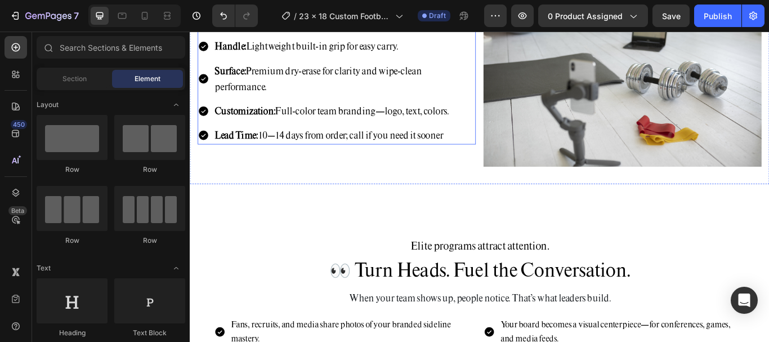
scroll to position [2034, 0]
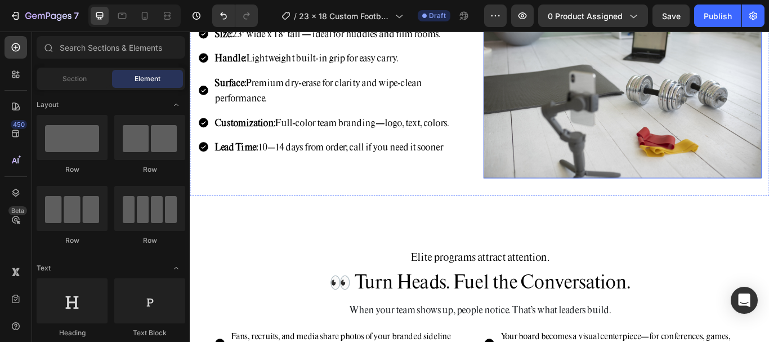
click at [616, 180] on img at bounding box center [694, 94] width 324 height 216
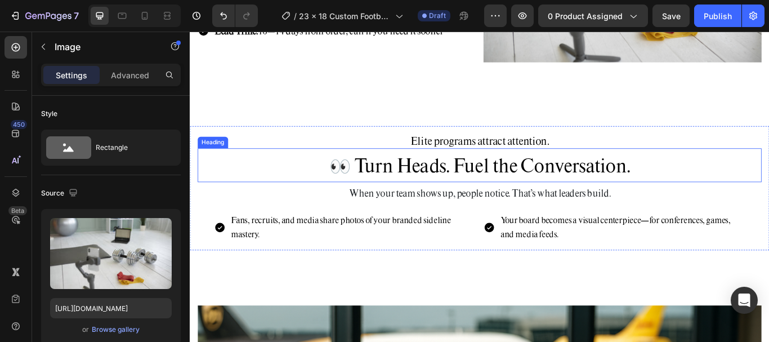
scroll to position [2259, 0]
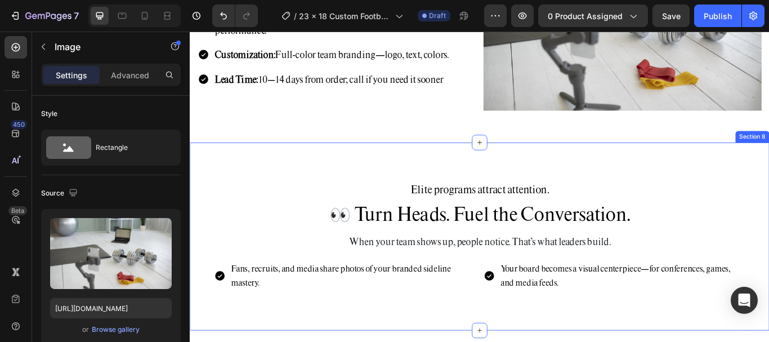
click at [597, 175] on div "Elite programs attract attention. Heading 👀 Turn Heads. Fuel the Conversation. …" at bounding box center [527, 271] width 675 height 220
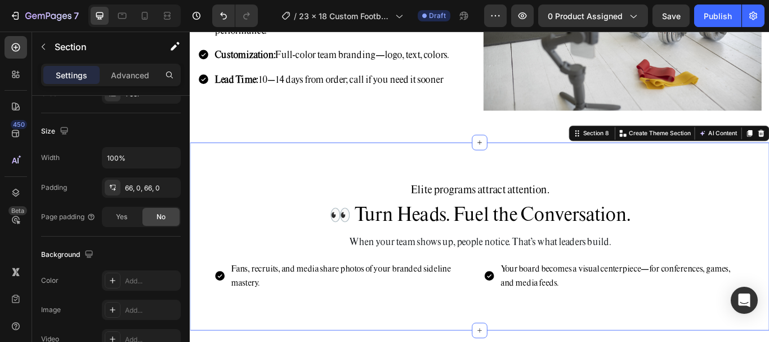
scroll to position [56, 0]
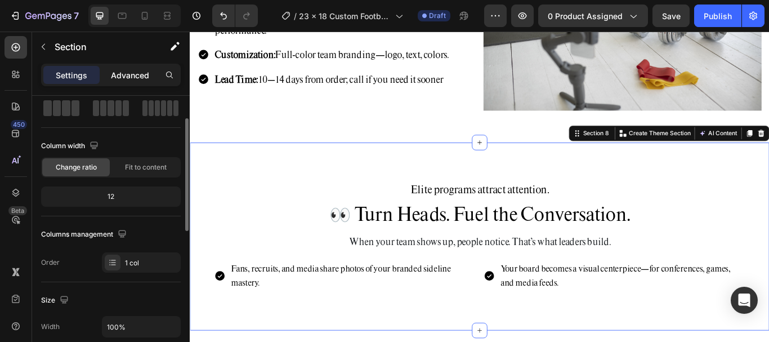
click at [145, 76] on p "Advanced" at bounding box center [130, 75] width 38 height 12
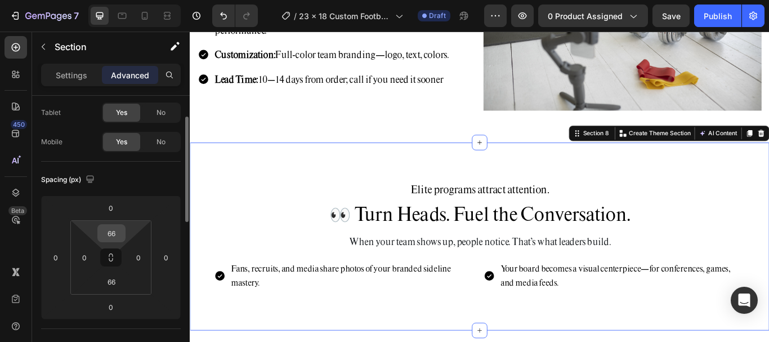
click at [115, 230] on input "66" at bounding box center [111, 233] width 23 height 17
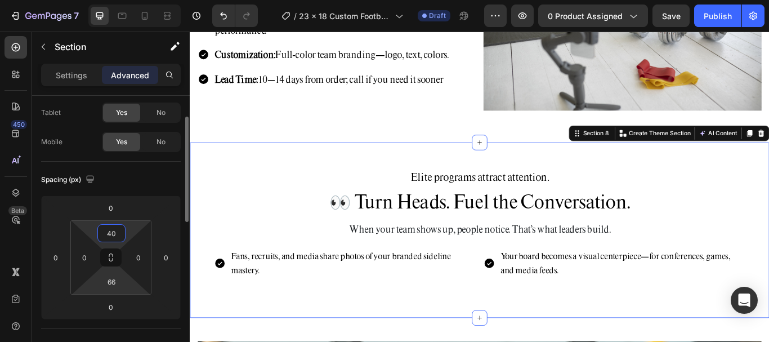
type input "40"
click at [128, 0] on html "7 Version history / 23 x 18 Custom Football Coaching Board 1 for SOP - Duplicat…" at bounding box center [384, 0] width 769 height 0
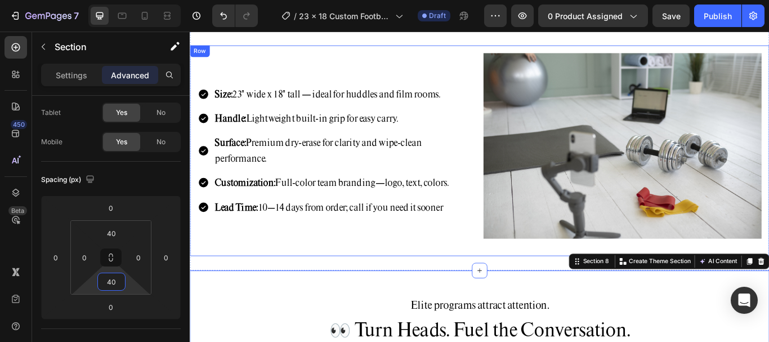
scroll to position [2090, 0]
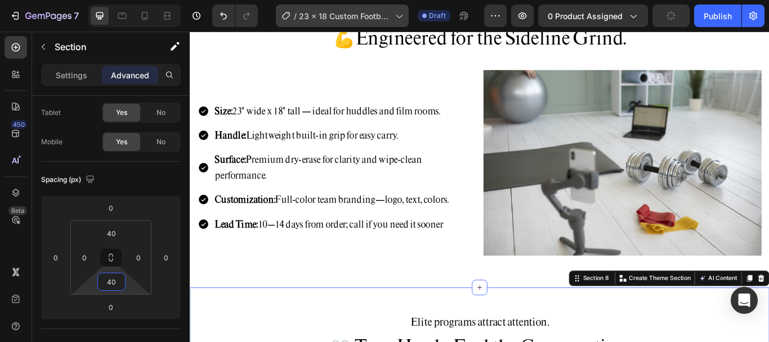
type input "40"
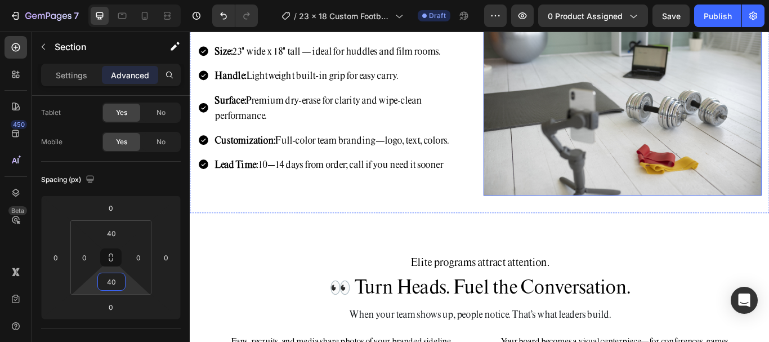
scroll to position [2034, 0]
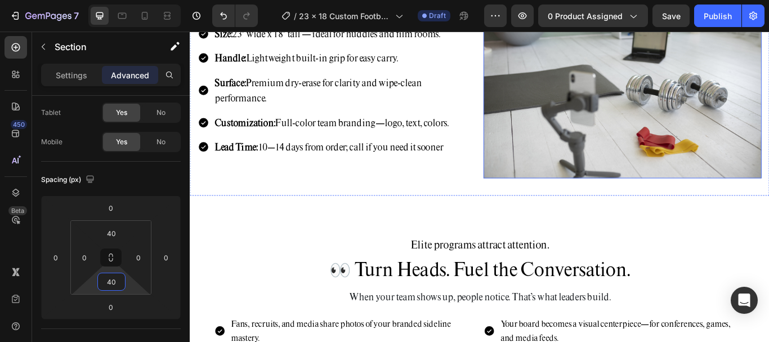
click at [688, 202] on img at bounding box center [694, 94] width 324 height 216
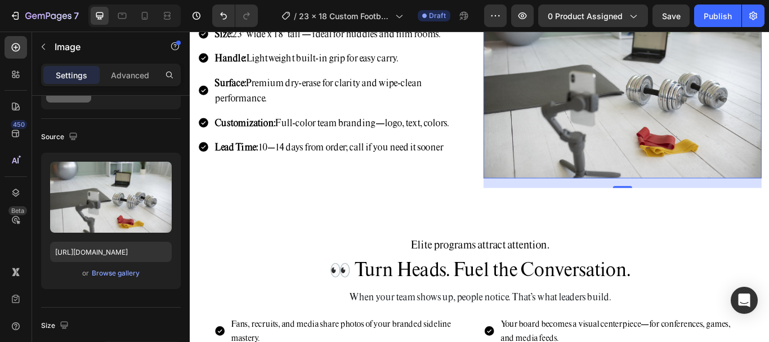
scroll to position [0, 0]
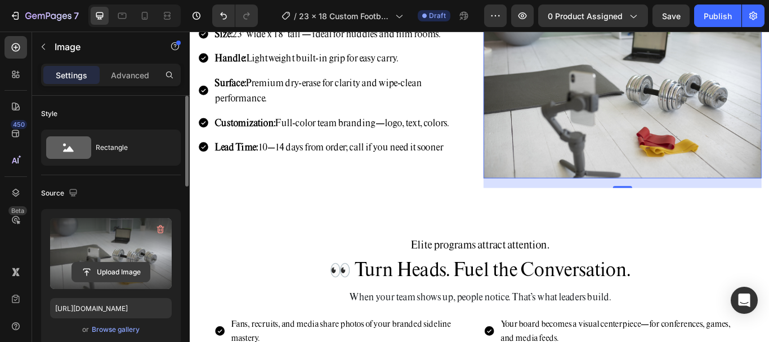
click at [117, 267] on input "file" at bounding box center [111, 271] width 78 height 19
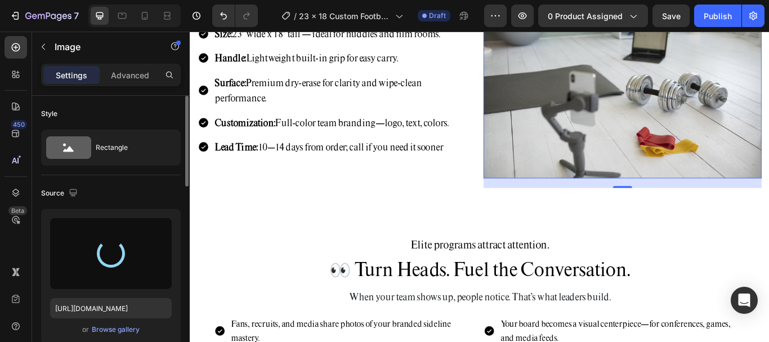
type input "https://cdn.shopify.com/s/files/1/0752/5249/8730/files/gempages_517222236088697…"
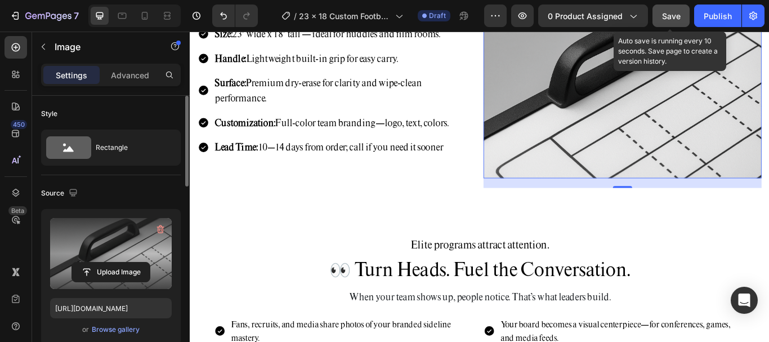
click at [656, 16] on button "Save" at bounding box center [670, 16] width 37 height 23
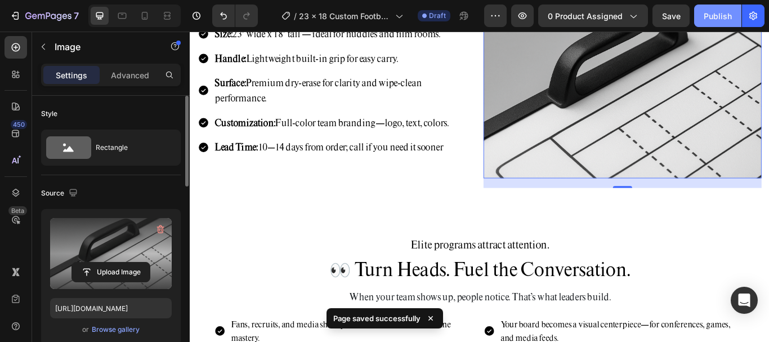
click at [720, 18] on div "Publish" at bounding box center [718, 16] width 28 height 12
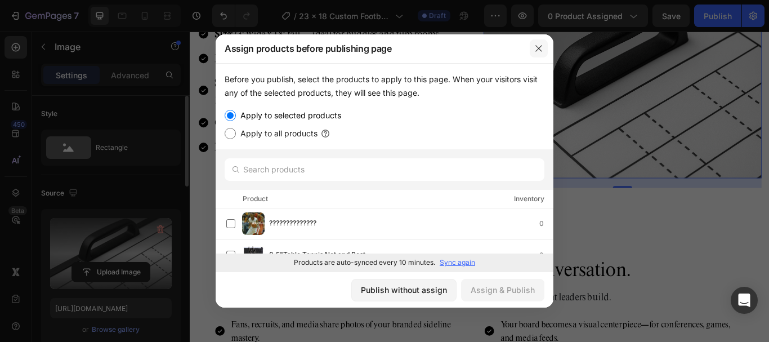
click at [542, 41] on button "button" at bounding box center [539, 48] width 18 height 18
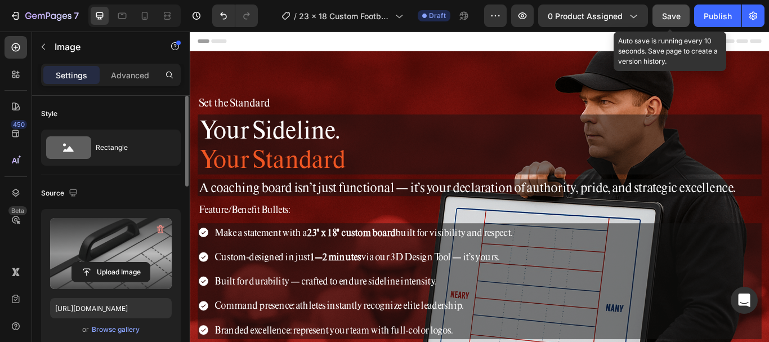
click at [668, 8] on button "Save" at bounding box center [670, 16] width 37 height 23
click at [682, 10] on button "Save" at bounding box center [670, 16] width 37 height 23
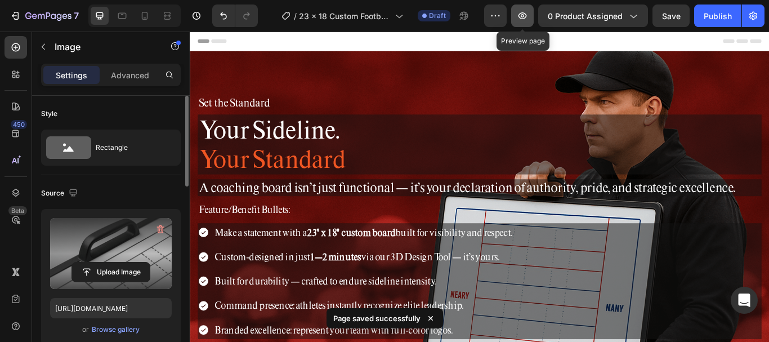
click at [520, 15] on icon "button" at bounding box center [522, 15] width 11 height 11
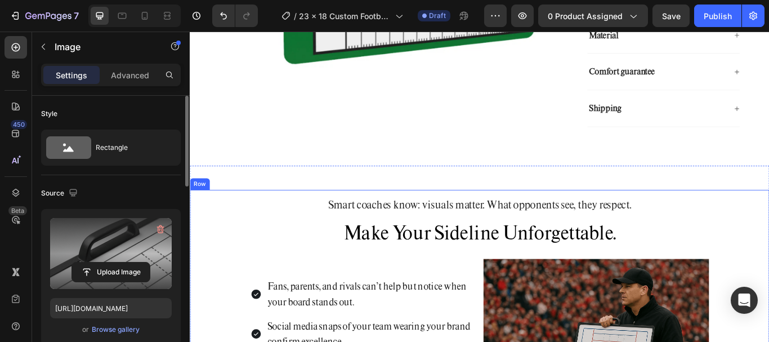
scroll to position [619, 0]
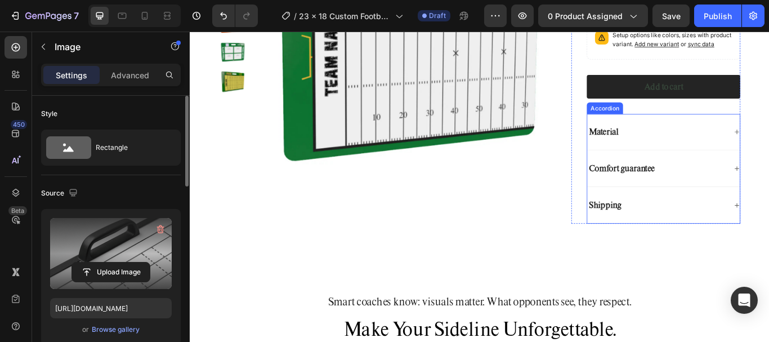
click at [722, 156] on div "Material" at bounding box center [734, 148] width 162 height 15
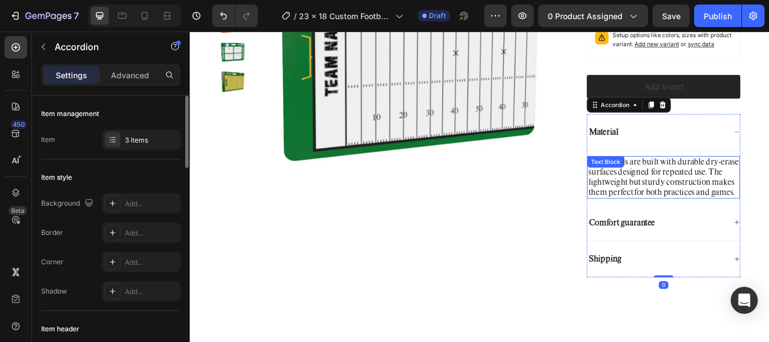
click at [728, 215] on p "Our boards are built with durable dry-erase surfaces designed for repeated use.…" at bounding box center [742, 201] width 176 height 47
click at [729, 215] on p "Our boards are built with durable dry-erase surfaces designed for repeated use.…" at bounding box center [742, 201] width 176 height 47
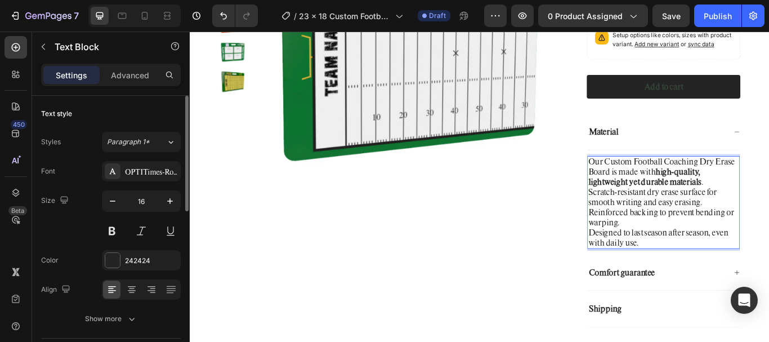
click at [768, 291] on div "Our Custom Football Coaching Dry Erase Board is made with high-quality, lightwe…" at bounding box center [742, 230] width 178 height 121
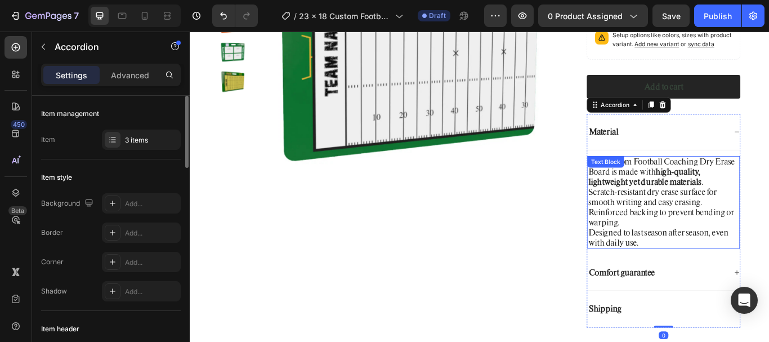
click at [768, 225] on p "Scratch-resistant dry erase surface for smooth writing and easy erasing." at bounding box center [742, 225] width 176 height 24
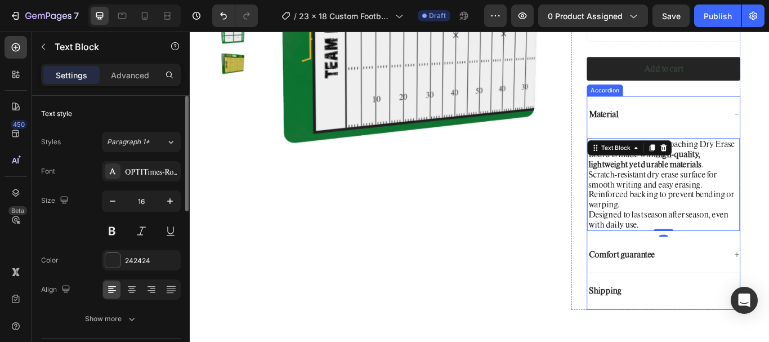
scroll to position [675, 0]
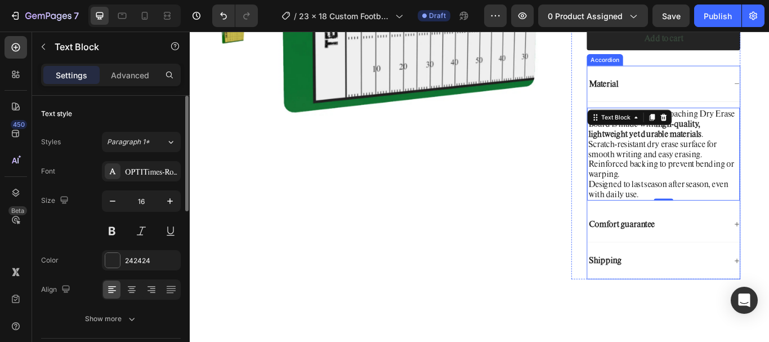
click at [768, 264] on div "Comfort guarantee" at bounding box center [734, 256] width 162 height 15
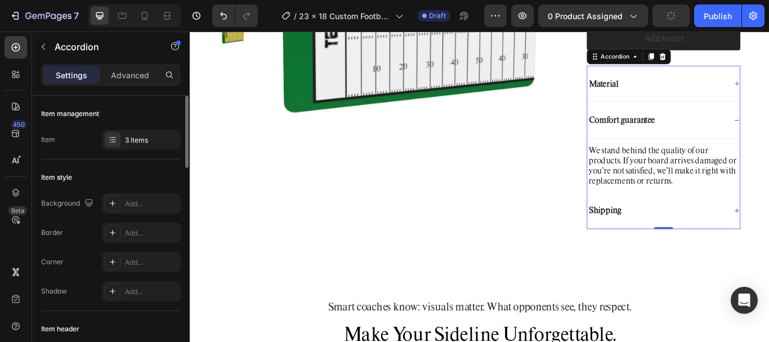
click at [726, 186] on p "We stand behind the quality of our products. If your board arrives damaged or y…" at bounding box center [742, 187] width 176 height 47
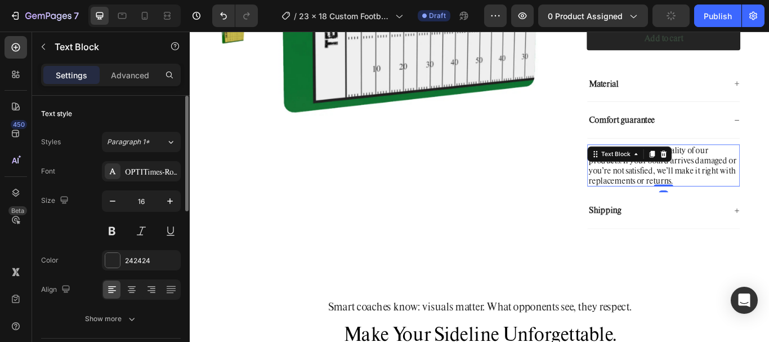
click at [726, 179] on icon at bounding box center [728, 174] width 9 height 9
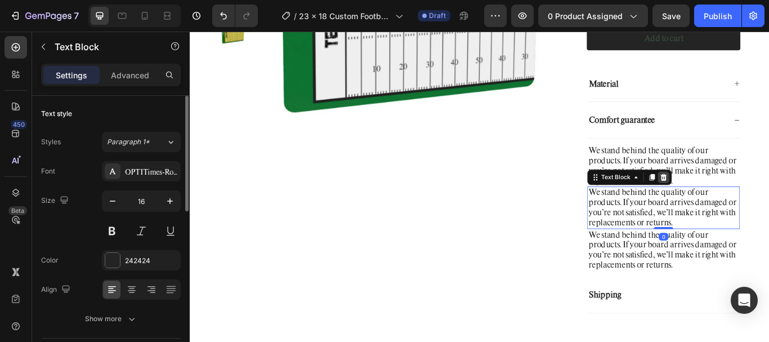
click at [737, 206] on icon at bounding box center [741, 201] width 9 height 9
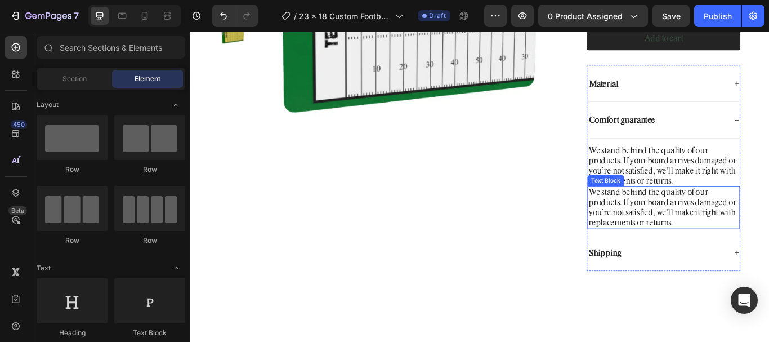
click at [749, 229] on p "We stand behind the quality of our products. If your board arrives damaged or y…" at bounding box center [742, 236] width 176 height 47
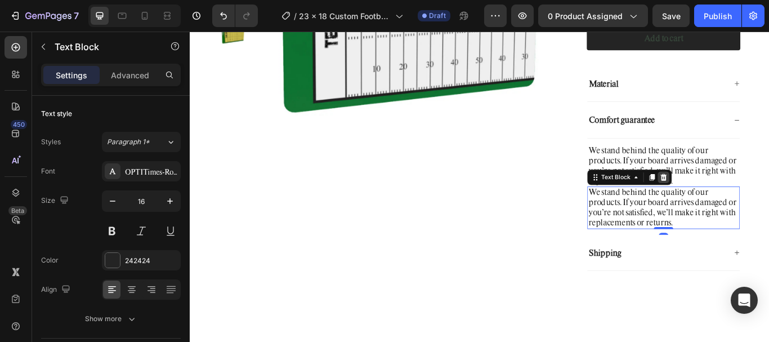
click at [739, 205] on icon at bounding box center [742, 202] width 7 height 8
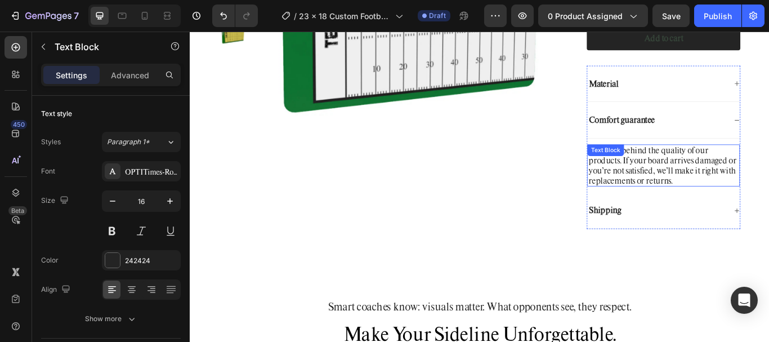
click at [758, 200] on p "We stand behind the quality of our products. If your board arrives damaged or y…" at bounding box center [742, 187] width 176 height 47
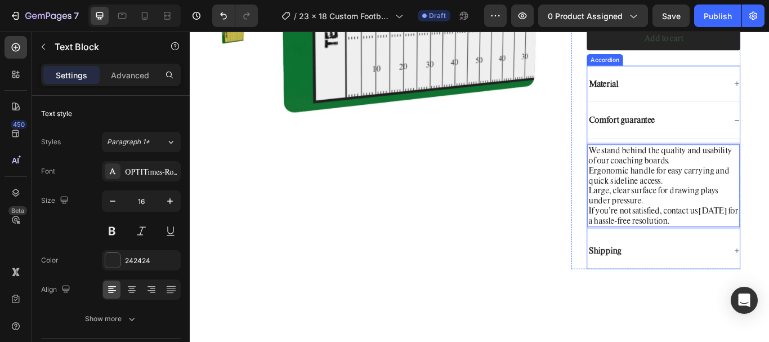
click at [726, 295] on div "Shipping" at bounding box center [734, 287] width 162 height 15
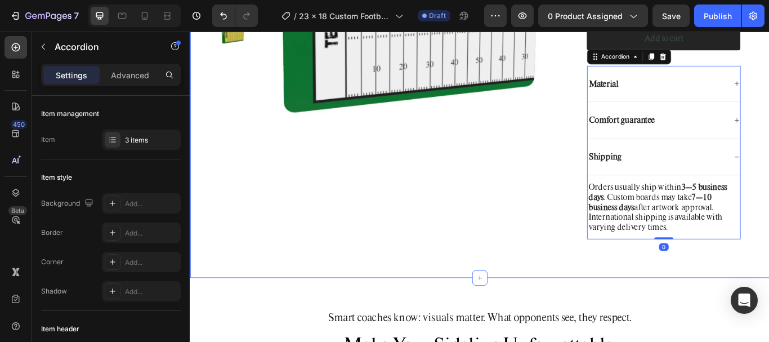
scroll to position [732, 0]
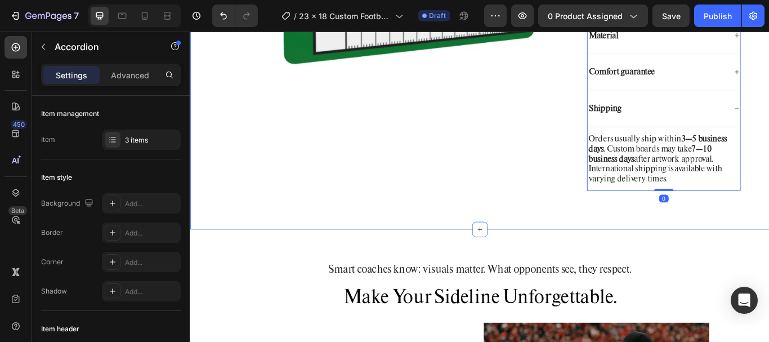
click at [725, 184] on p "Orders usually ship within 3–5 business days . Custom boards may take 7–10 busi…" at bounding box center [742, 180] width 176 height 59
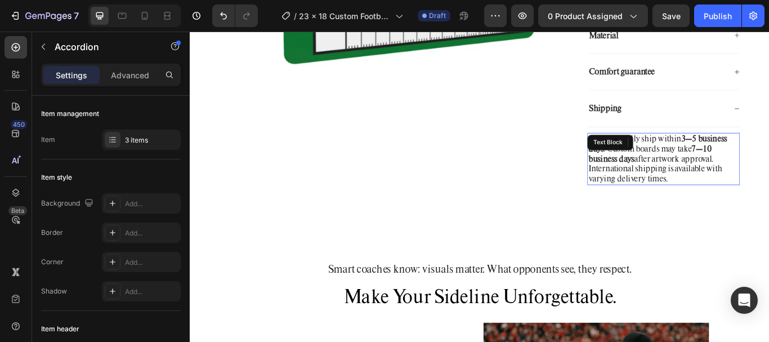
click at [725, 184] on p "Orders usually ship within 3–5 business days . Custom boards may take 7–10 busi…" at bounding box center [742, 180] width 176 height 59
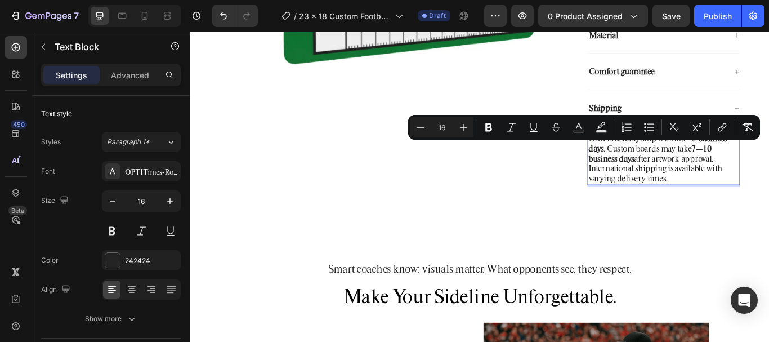
click at [725, 184] on p "Orders usually ship within 3–5 business days . Custom boards may take 7–10 busi…" at bounding box center [742, 180] width 176 height 59
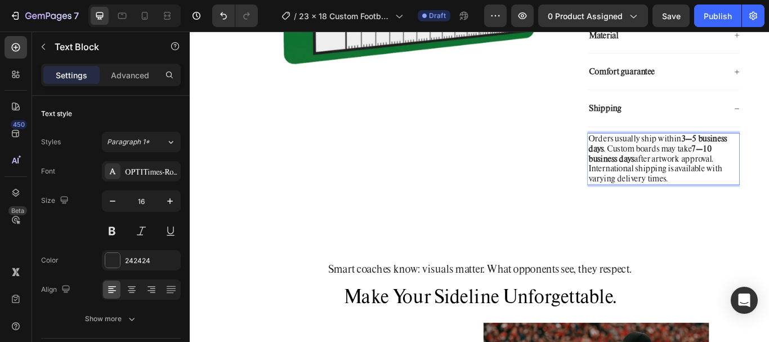
click at [725, 184] on p "Orders usually ship within 3–5 business days . Custom boards may take 7–10 busi…" at bounding box center [742, 180] width 176 height 59
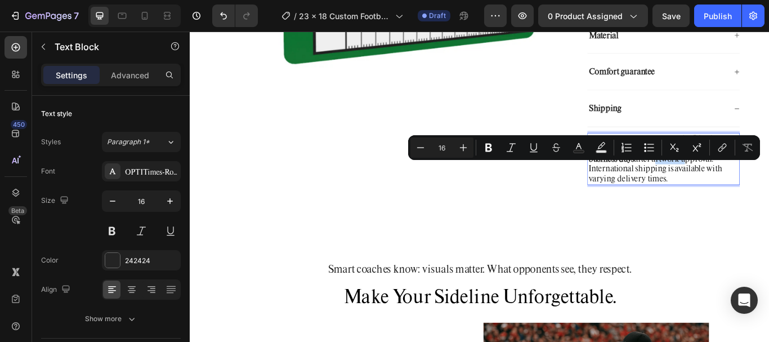
click at [737, 199] on p "Orders usually ship within 3–5 business days . Custom boards may take 7–10 busi…" at bounding box center [742, 180] width 176 height 59
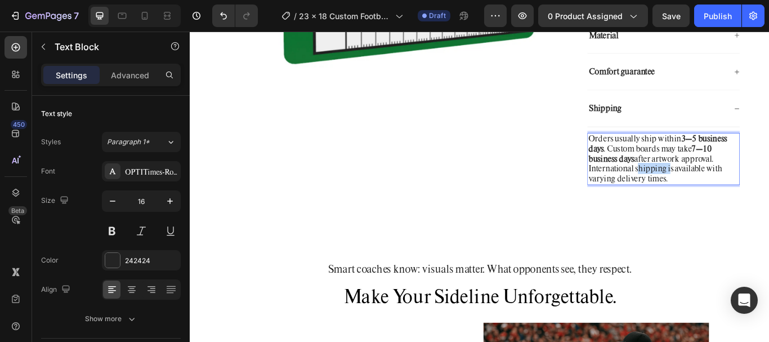
click at [737, 199] on p "Orders usually ship within 3–5 business days . Custom boards may take 7–10 busi…" at bounding box center [742, 180] width 176 height 59
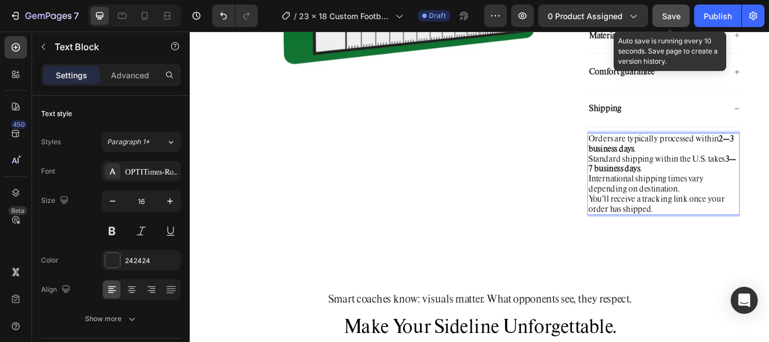
click at [675, 15] on span "Save" at bounding box center [671, 16] width 19 height 10
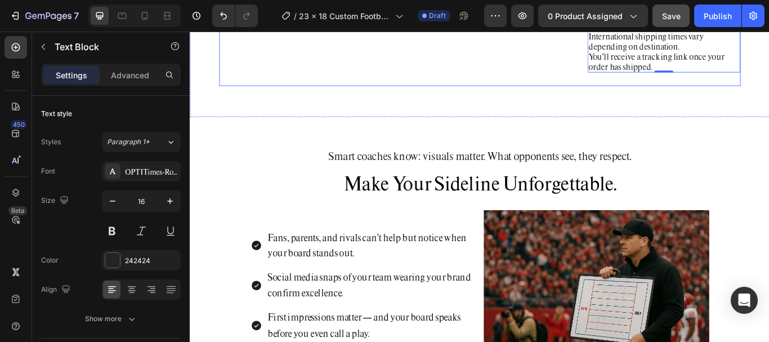
scroll to position [1013, 0]
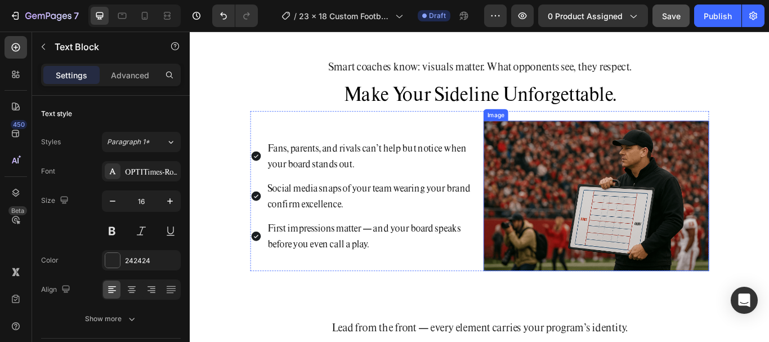
click at [611, 152] on img at bounding box center [663, 223] width 263 height 175
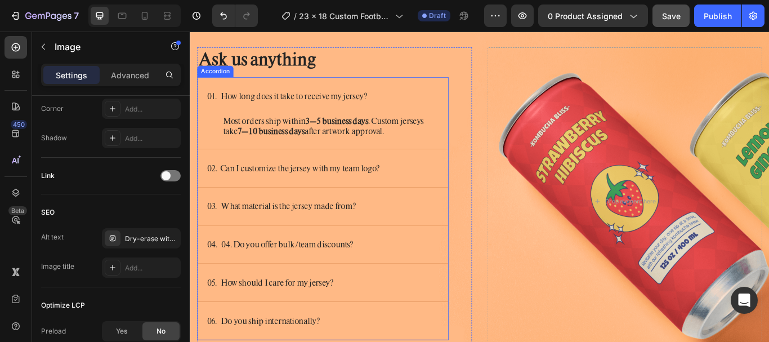
scroll to position [3208, 0]
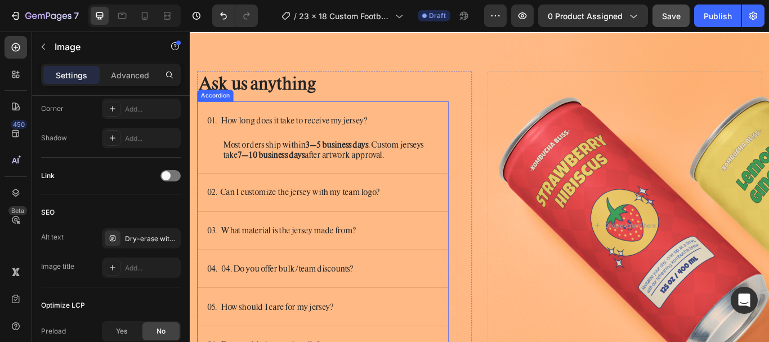
click at [341, 138] on p "01. How long does it take to receive my jersey?" at bounding box center [302, 135] width 187 height 14
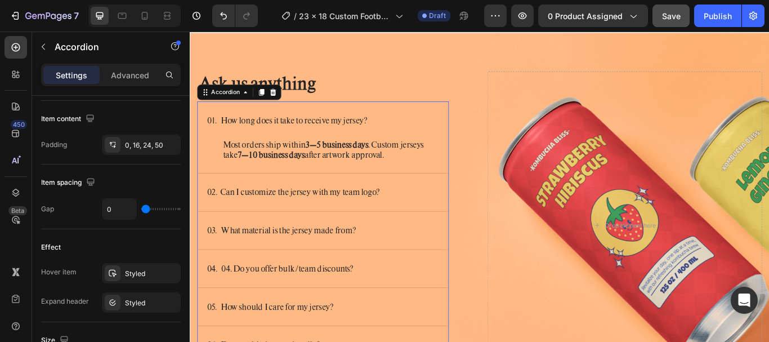
scroll to position [0, 0]
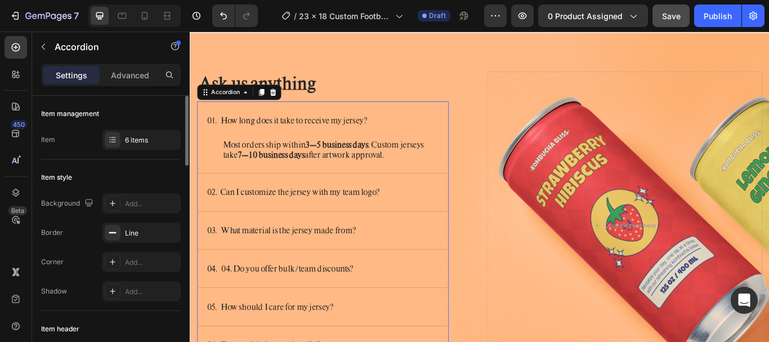
click at [341, 133] on p "01. How long does it take to receive my jersey?" at bounding box center [302, 135] width 187 height 14
click at [342, 133] on p "01. How long does it take to receive my jersey?" at bounding box center [302, 135] width 187 height 14
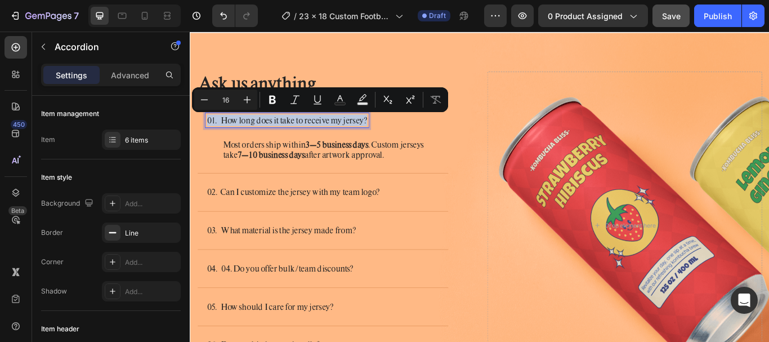
click at [342, 133] on p "01. How long does it take to receive my jersey?" at bounding box center [302, 135] width 187 height 14
drag, startPoint x: 226, startPoint y: 133, endPoint x: 413, endPoint y: 141, distance: 187.1
click at [413, 141] on div "01. How long does it take to receive my jersey?" at bounding box center [336, 135] width 256 height 17
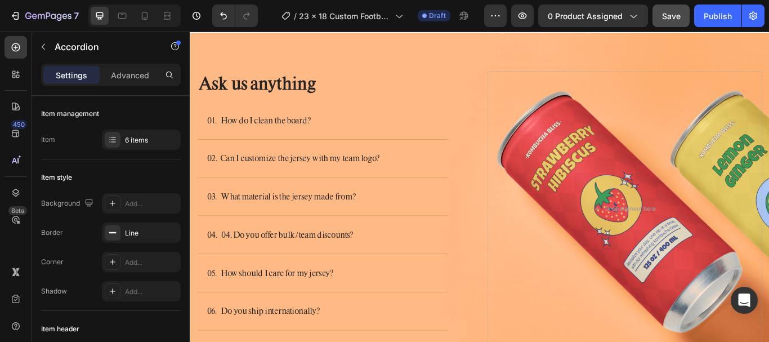
click at [372, 140] on div "01. How do I clean the board?" at bounding box center [336, 135] width 256 height 17
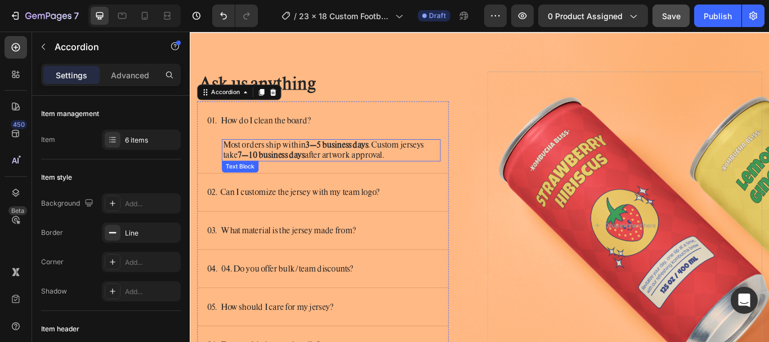
click at [297, 159] on p "Most orders ship within 3–5 business days . Custom jerseys take 7–10 business d…" at bounding box center [354, 170] width 253 height 24
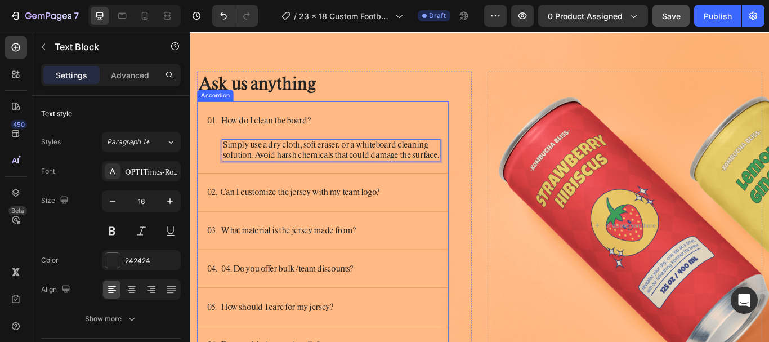
click at [319, 226] on p "02. Can I customize the jersey with my team logo?" at bounding box center [310, 219] width 202 height 14
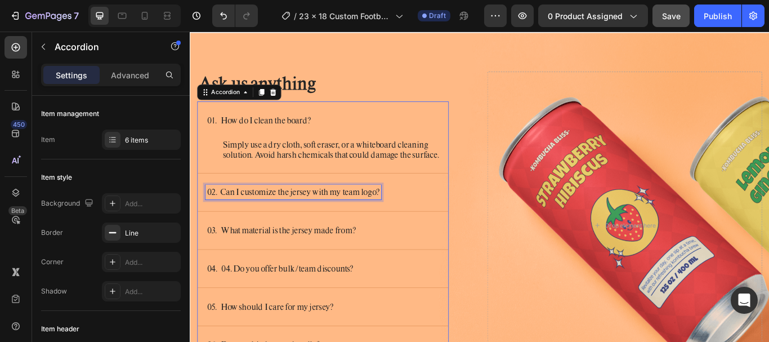
click at [230, 223] on p "02. Can I customize the jersey with my team logo?" at bounding box center [310, 219] width 202 height 14
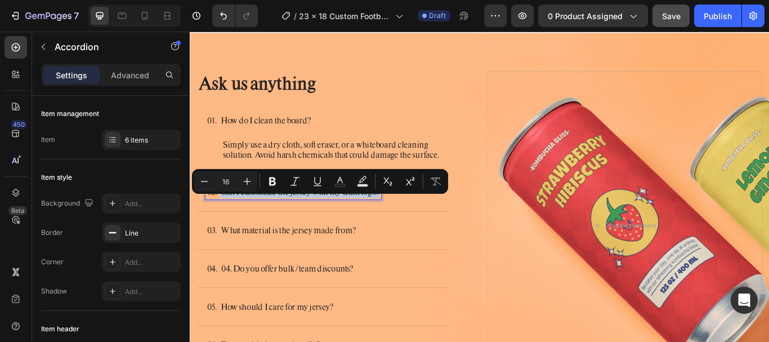
drag, startPoint x: 223, startPoint y: 229, endPoint x: 412, endPoint y: 229, distance: 188.6
click at [412, 227] on div "02. Can I customize the jersey with my team logo?" at bounding box center [310, 219] width 205 height 17
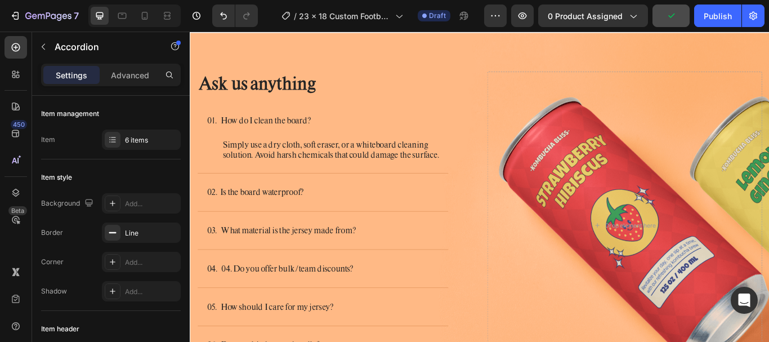
click at [357, 241] on div "02. Is the board waterproof?" at bounding box center [345, 219] width 292 height 44
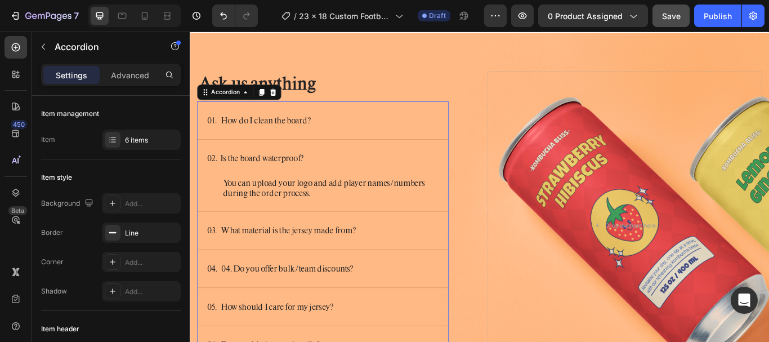
drag, startPoint x: 225, startPoint y: 206, endPoint x: 248, endPoint y: 220, distance: 27.2
click at [226, 206] on div "You can upload your logo and add player names/numbers during the order process.…" at bounding box center [345, 221] width 292 height 39
click at [256, 216] on p "You can upload your logo and add player names/numbers during the order process." at bounding box center [354, 215] width 253 height 24
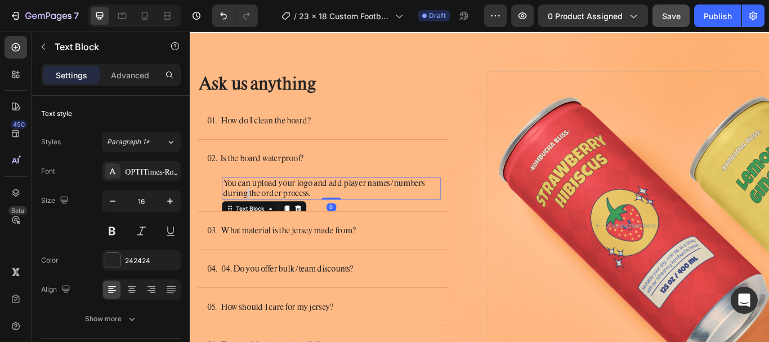
click at [256, 216] on p "You can upload your logo and add player names/numbers during the order process." at bounding box center [354, 215] width 253 height 24
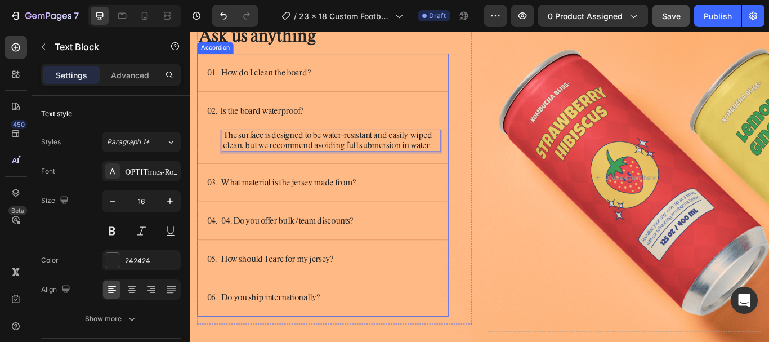
scroll to position [3265, 0]
click at [330, 199] on div "03. What material is the jersey made from?" at bounding box center [296, 207] width 177 height 17
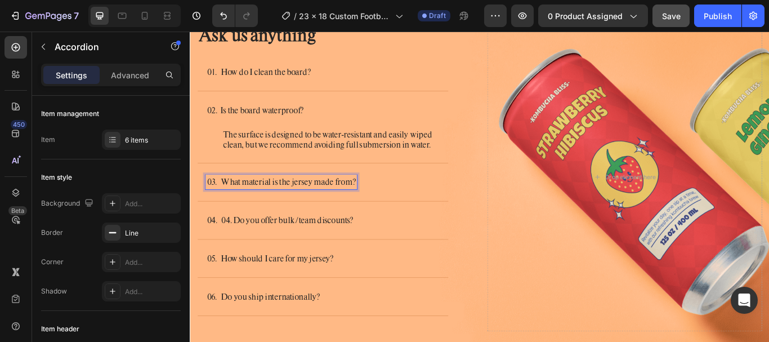
click at [241, 205] on p "03. What material is the jersey made from?" at bounding box center [295, 207] width 173 height 14
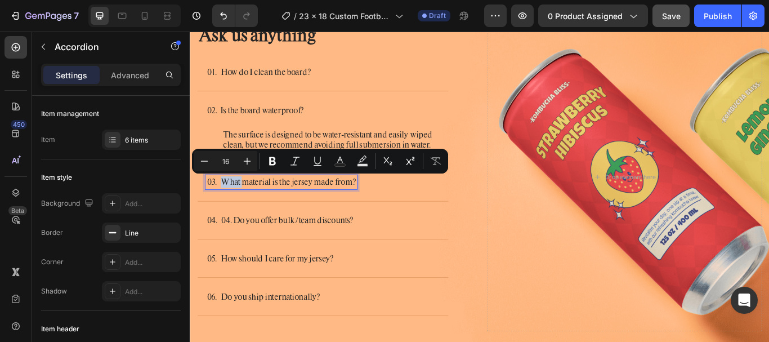
click at [230, 204] on p "03. What material is the jersey made from?" at bounding box center [295, 207] width 173 height 14
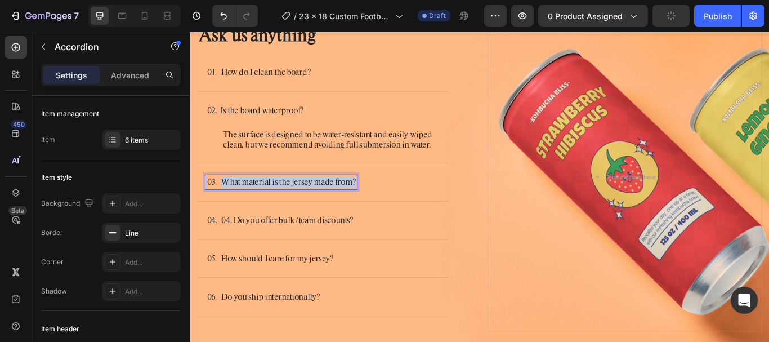
drag, startPoint x: 227, startPoint y: 205, endPoint x: 383, endPoint y: 205, distance: 155.9
click at [383, 205] on div "03. What material is the jersey made from?" at bounding box center [336, 207] width 256 height 17
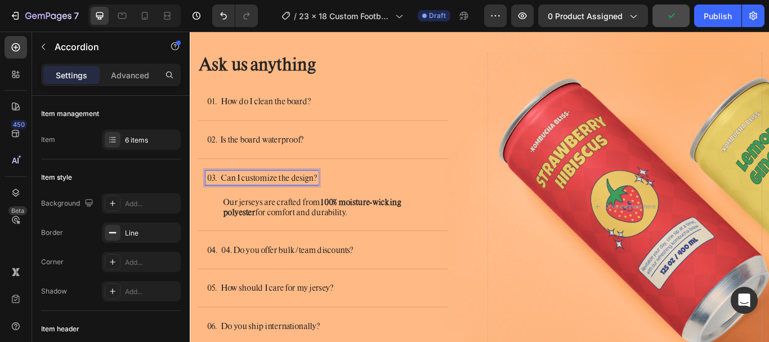
scroll to position [3225, 0]
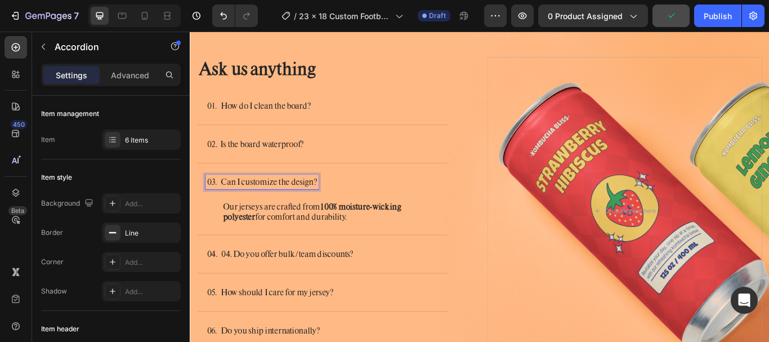
click at [344, 231] on strong "100% moisture-wicking polyester" at bounding box center [332, 241] width 208 height 25
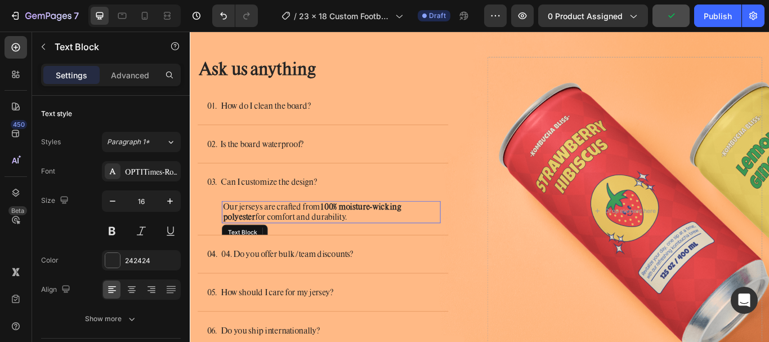
click at [325, 240] on p "Our jerseys are crafted from 100% moisture-wicking polyester for comfort and du…" at bounding box center [354, 242] width 253 height 24
click at [276, 243] on p "Our jerseys are crafted from 100% moisture-wicking polyester for comfort and du…" at bounding box center [354, 242] width 253 height 24
click at [277, 243] on p "Our jerseys are crafted from 100% moisture-wicking polyester for comfort and du…" at bounding box center [354, 242] width 253 height 24
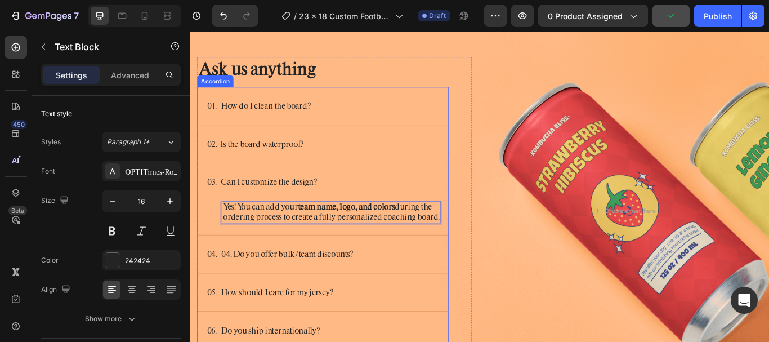
scroll to position [3282, 0]
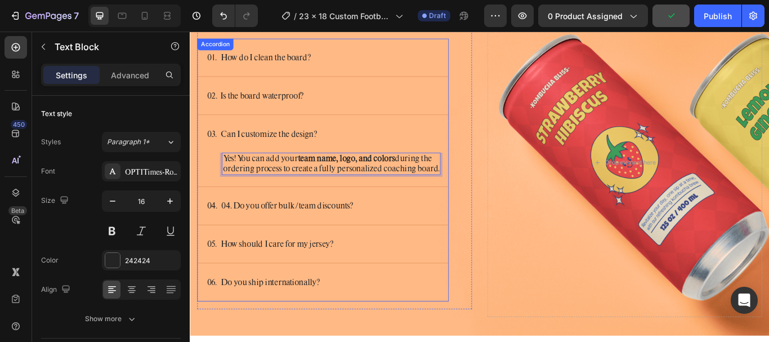
click at [299, 241] on p "04. 04. Do you offer bulk/team discounts?" at bounding box center [294, 235] width 171 height 14
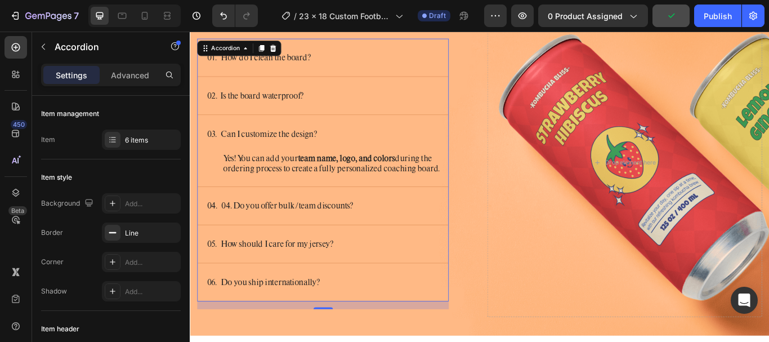
click at [243, 241] on p "04. 04. Do you offer bulk/team discounts?" at bounding box center [294, 235] width 171 height 14
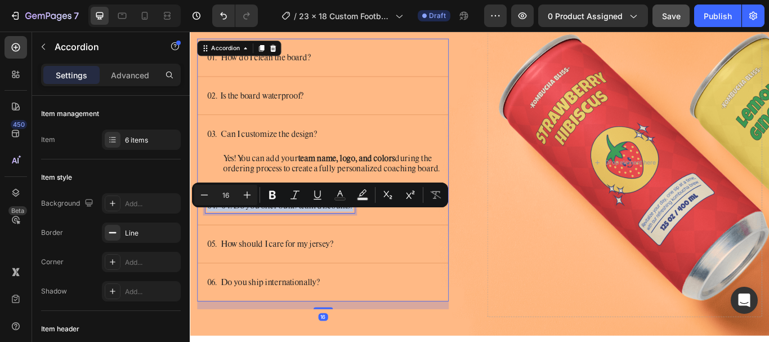
click at [229, 241] on p "04. 04. Do you offer bulk/team discounts?" at bounding box center [294, 235] width 171 height 14
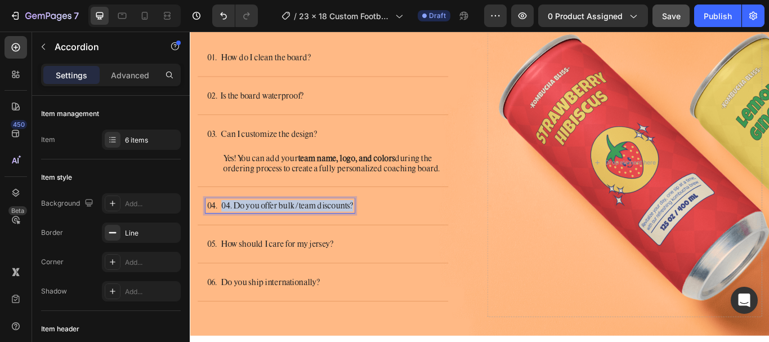
drag, startPoint x: 227, startPoint y: 247, endPoint x: 389, endPoint y: 243, distance: 162.2
click at [389, 243] on div "04. 04. Do you offer bulk/team discounts?" at bounding box center [336, 234] width 256 height 17
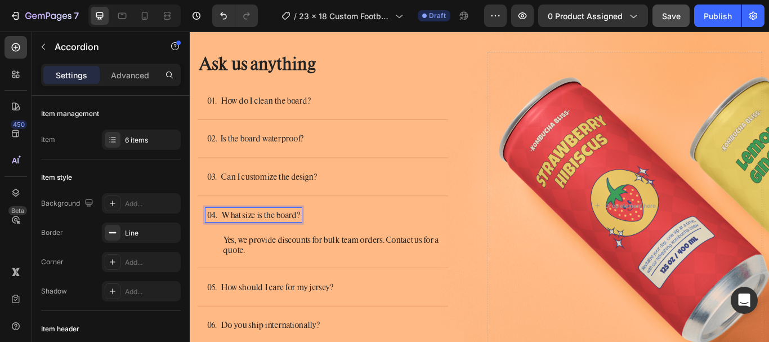
scroll to position [3230, 0]
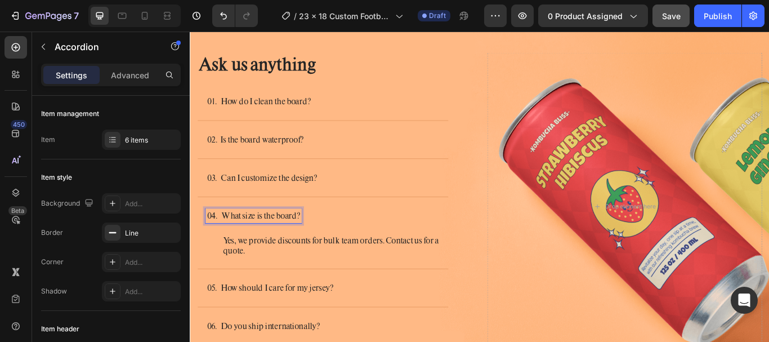
click at [285, 281] on p "Yes, we provide discounts for bulk team orders. Contact us for a quote." at bounding box center [354, 282] width 253 height 24
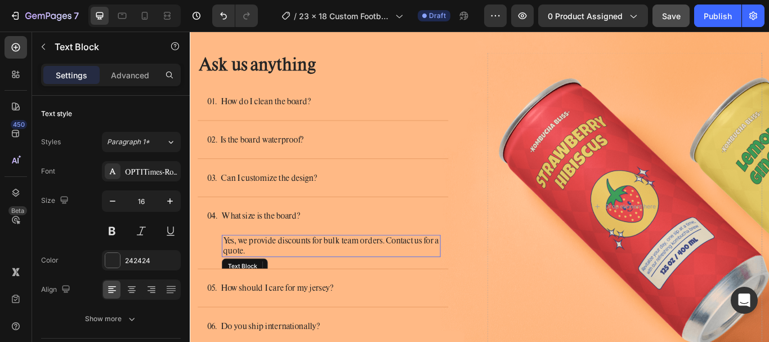
click at [287, 277] on p "Yes, we provide discounts for bulk team orders. Contact us for a quote." at bounding box center [354, 282] width 253 height 24
click at [262, 275] on p "Yes, we provide discounts for bulk team orders. Contact us for a quote." at bounding box center [354, 282] width 253 height 24
click at [265, 275] on p "Yes, we provide discounts for bulk team orders. Contact us for a quote." at bounding box center [354, 282] width 253 height 24
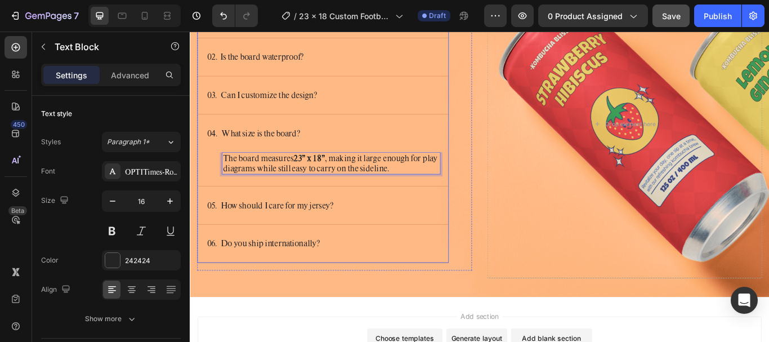
scroll to position [3343, 0]
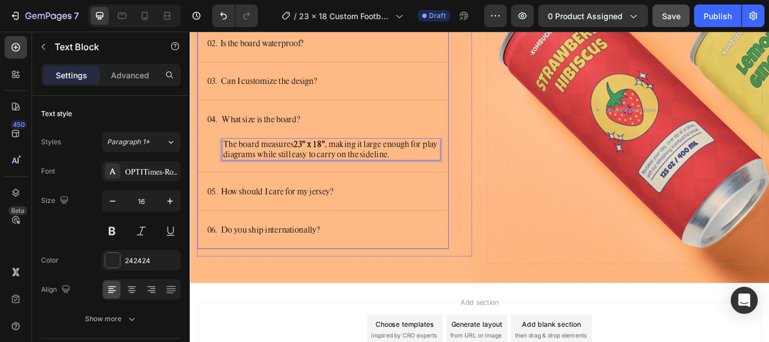
click at [287, 214] on p "05. How should I care for my jersey?" at bounding box center [282, 218] width 147 height 14
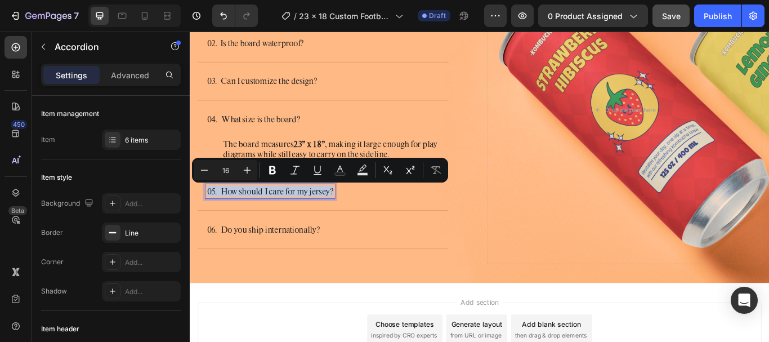
click at [250, 214] on p "05. How should I care for my jersey?" at bounding box center [282, 218] width 147 height 14
drag, startPoint x: 228, startPoint y: 216, endPoint x: 357, endPoint y: 220, distance: 129.5
click at [357, 220] on div "05. How should I care for my jersey?" at bounding box center [336, 217] width 256 height 17
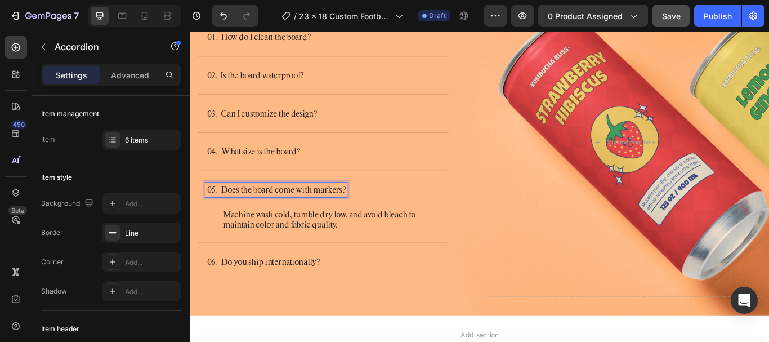
scroll to position [3304, 0]
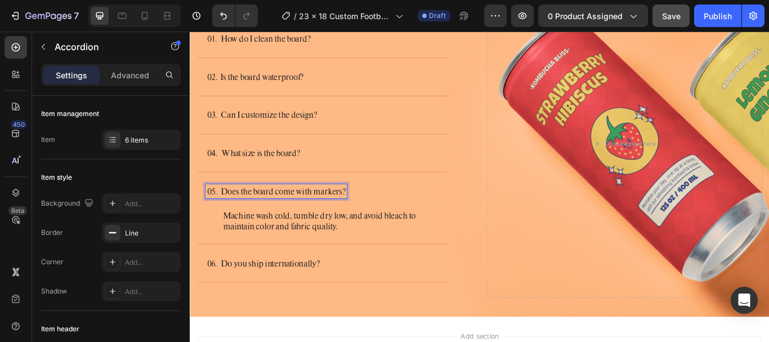
click at [339, 251] on p "Machine wash cold, tumble dry low, and avoid bleach to maintain color and fabri…" at bounding box center [354, 253] width 253 height 24
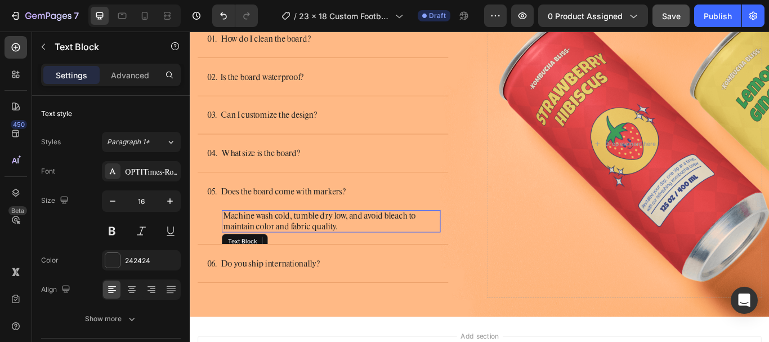
click at [341, 254] on p "Machine wash cold, tumble dry low, and avoid bleach to maintain color and fabri…" at bounding box center [354, 253] width 253 height 24
click at [298, 259] on p "Machine wash cold, tumble dry low, and avoid bleach to maintain color and fabri…" at bounding box center [354, 253] width 253 height 24
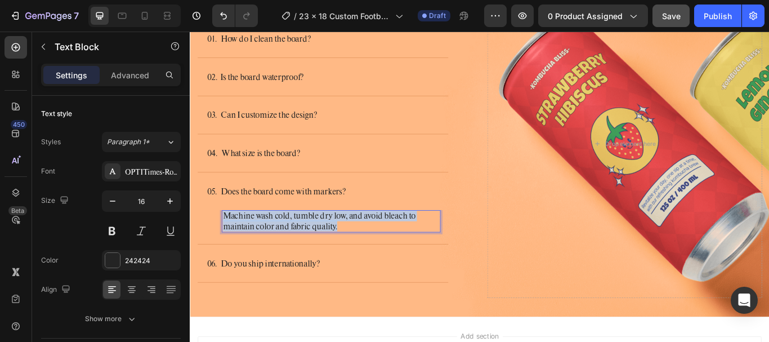
click at [298, 259] on p "Machine wash cold, tumble dry low, and avoid bleach to maintain color and fabri…" at bounding box center [354, 253] width 253 height 24
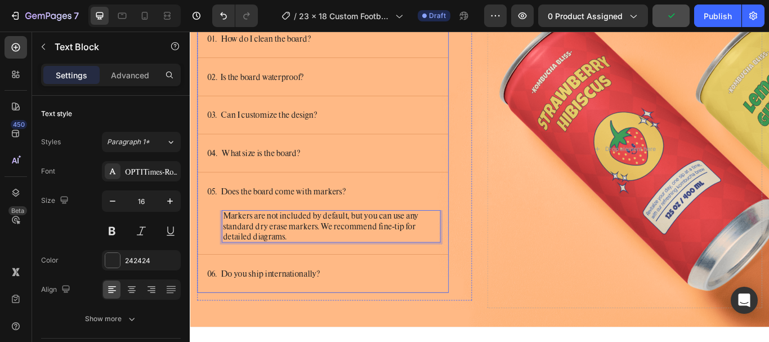
click at [285, 309] on p "06. Do you ship internationally?" at bounding box center [275, 314] width 132 height 14
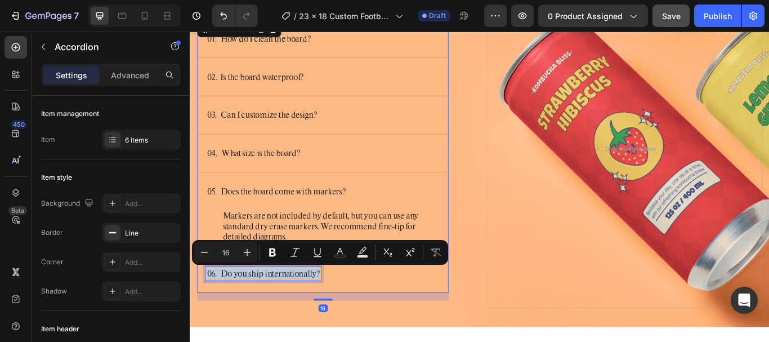
click at [231, 312] on p "06. Do you ship internationally?" at bounding box center [275, 314] width 132 height 14
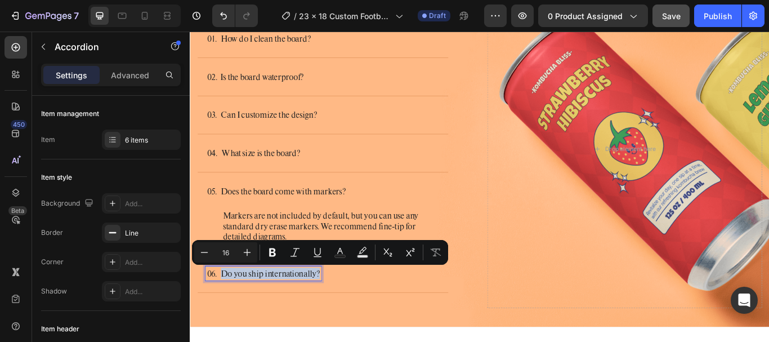
drag, startPoint x: 236, startPoint y: 311, endPoint x: 346, endPoint y: 305, distance: 110.5
click at [346, 305] on div "06. Do you ship internationally?" at bounding box center [336, 313] width 256 height 17
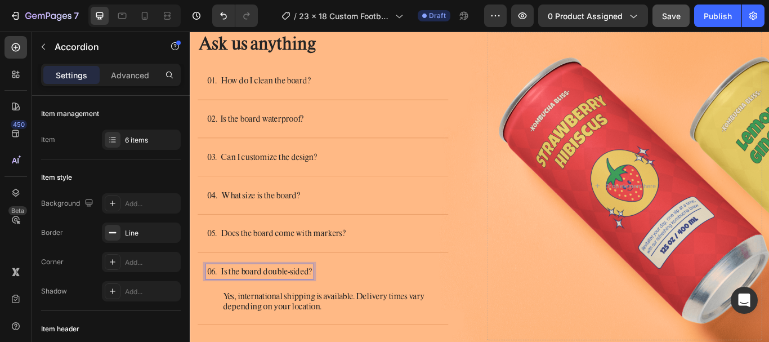
scroll to position [3252, 0]
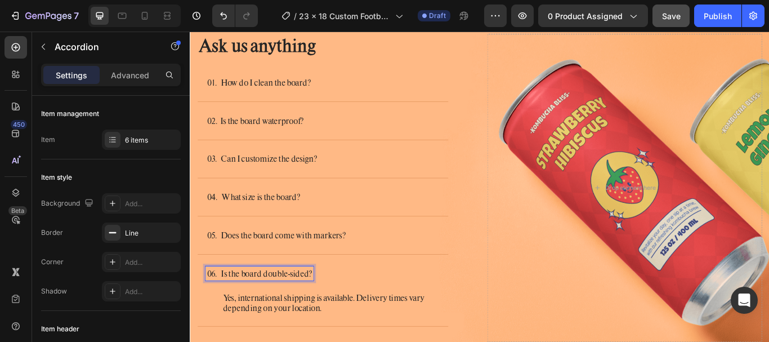
click at [342, 341] on p "Yes, international shipping is available. Delivery times vary depending on your…" at bounding box center [354, 349] width 253 height 24
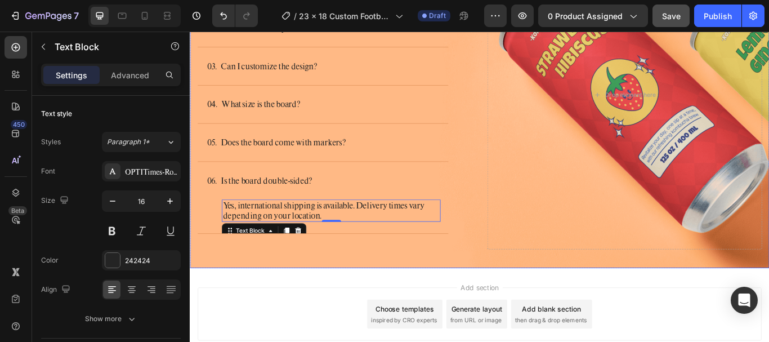
scroll to position [3365, 0]
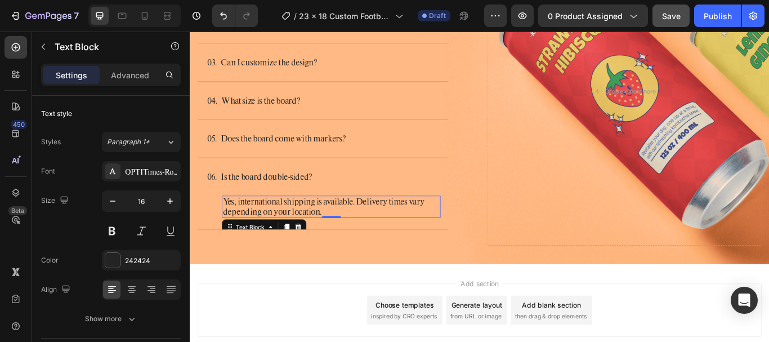
click at [322, 240] on p "Yes, international shipping is available. Delivery times vary depending on your…" at bounding box center [354, 236] width 253 height 24
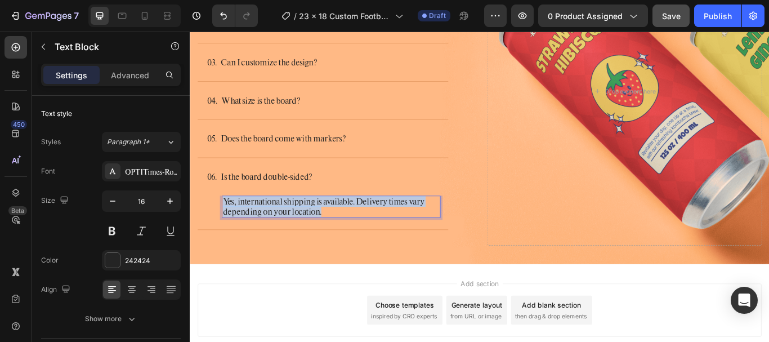
click at [321, 240] on p "Yes, international shipping is available. Delivery times vary depending on your…" at bounding box center [354, 236] width 253 height 24
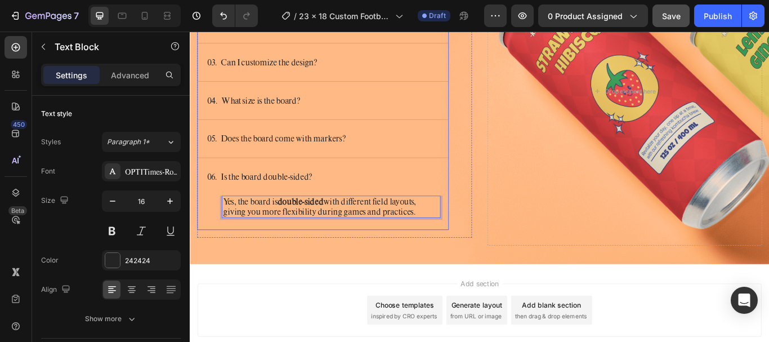
click at [308, 258] on div "Yes, the board is double-sided with different field layouts, giving you more fl…" at bounding box center [345, 242] width 292 height 39
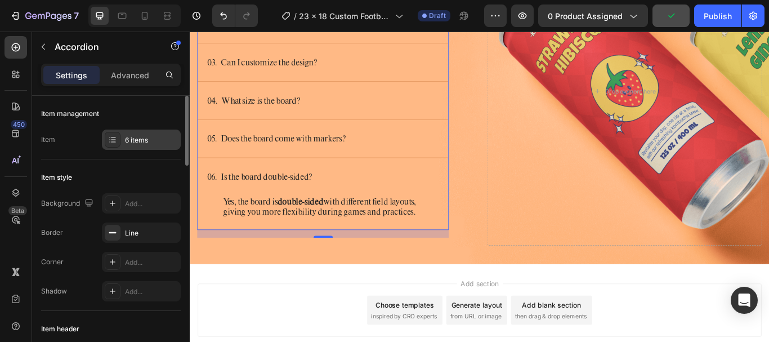
click at [120, 137] on div at bounding box center [113, 140] width 16 height 16
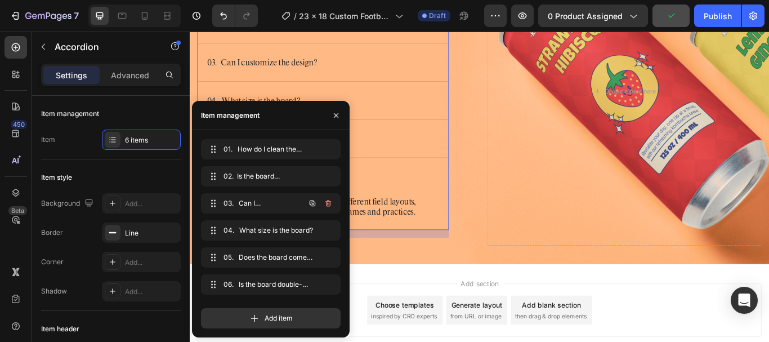
scroll to position [3436, 0]
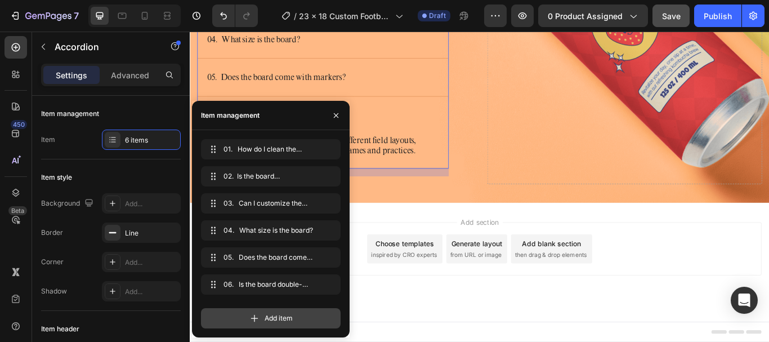
click at [284, 310] on div "Add item" at bounding box center [271, 318] width 140 height 20
click at [280, 317] on span "Add item" at bounding box center [279, 318] width 28 height 10
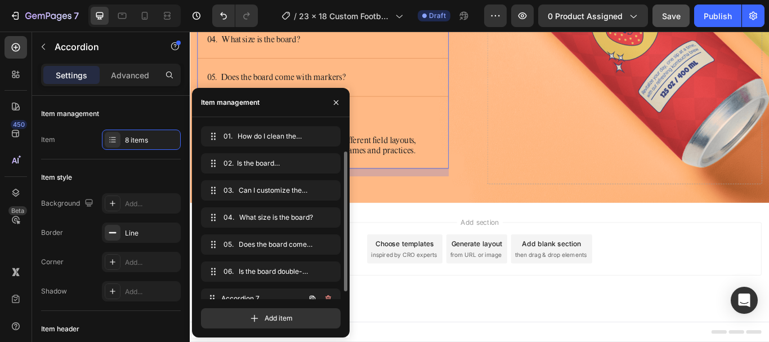
click at [277, 293] on span "Accordion 7" at bounding box center [262, 298] width 83 height 10
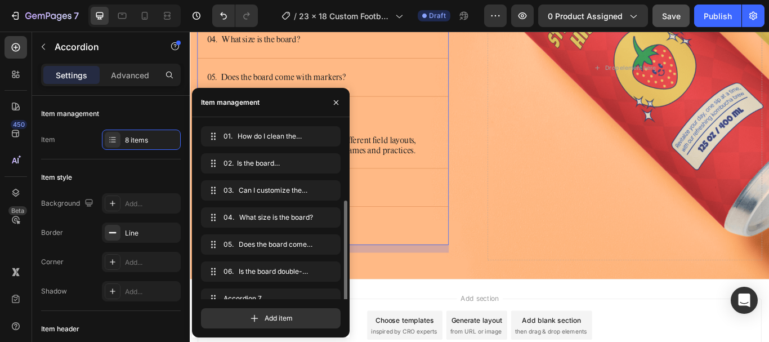
scroll to position [41, 0]
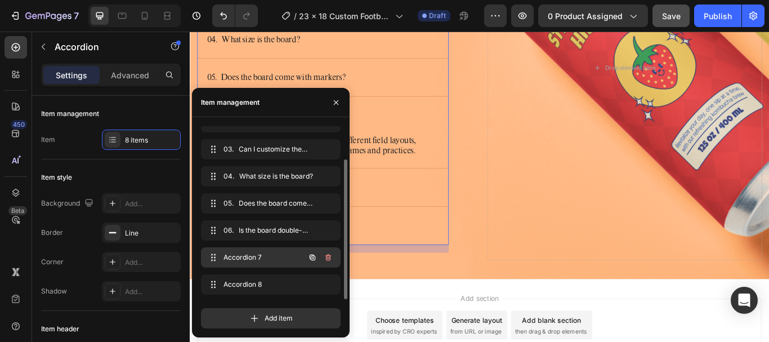
click at [271, 262] on span "Accordion 7" at bounding box center [255, 257] width 64 height 10
click at [259, 256] on span "Accordion 7" at bounding box center [255, 257] width 64 height 10
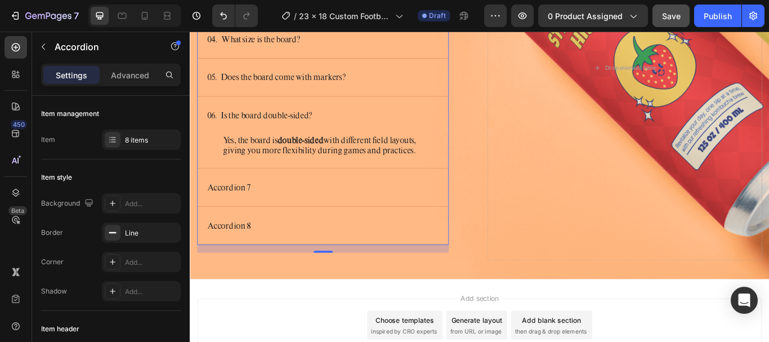
click at [421, 216] on div "Accordion 7" at bounding box center [336, 213] width 256 height 17
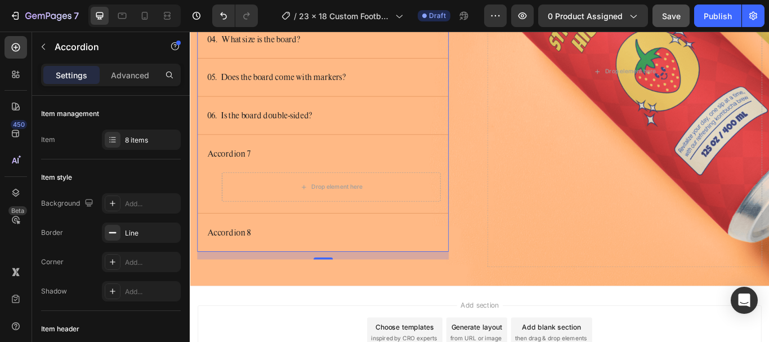
click at [252, 177] on div "Accordion 7" at bounding box center [235, 173] width 55 height 17
click at [258, 173] on p "Accordion 7" at bounding box center [234, 174] width 51 height 14
drag, startPoint x: 252, startPoint y: 177, endPoint x: 258, endPoint y: 173, distance: 7.3
click at [258, 173] on p "Accordion 7" at bounding box center [234, 174] width 51 height 14
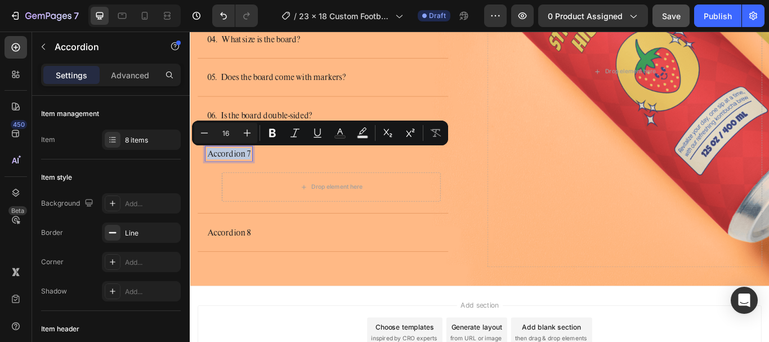
click at [259, 174] on p "Accordion 7" at bounding box center [234, 174] width 51 height 14
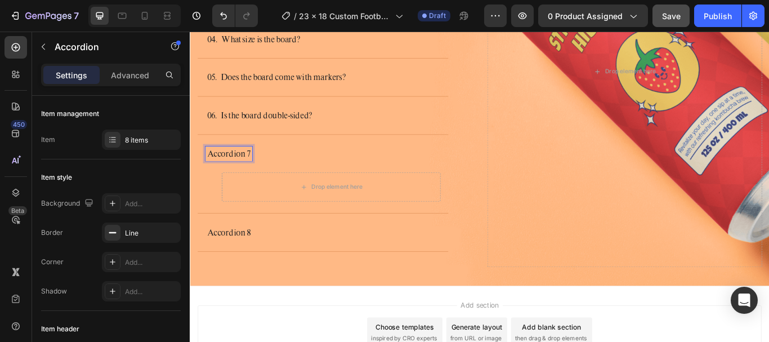
click at [256, 175] on p "Accordion 7" at bounding box center [234, 174] width 51 height 14
click at [226, 177] on p "07. How durable is the board?" at bounding box center [270, 174] width 122 height 14
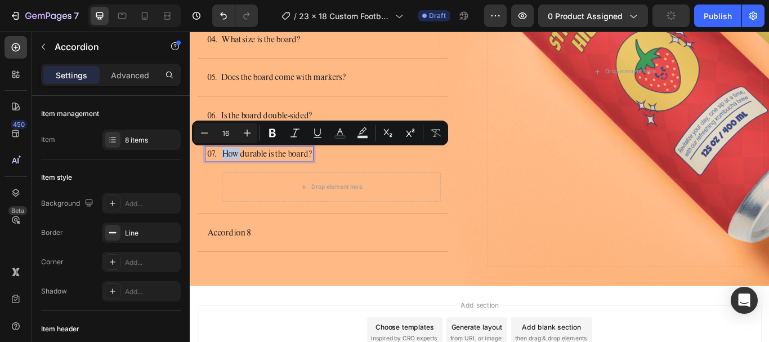
click at [227, 176] on p "07. How durable is the board?" at bounding box center [270, 174] width 122 height 14
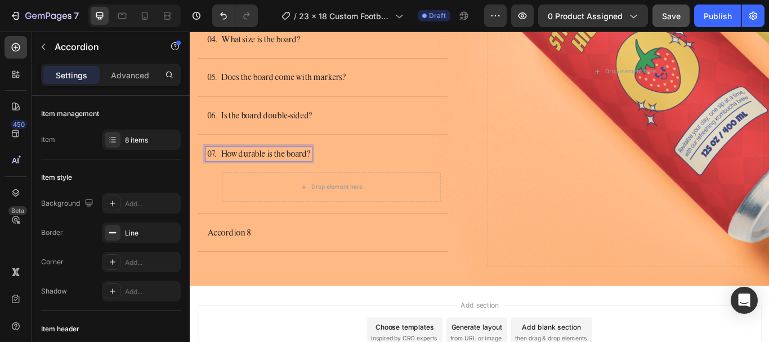
click at [344, 220] on div "Drop element here" at bounding box center [354, 213] width 91 height 18
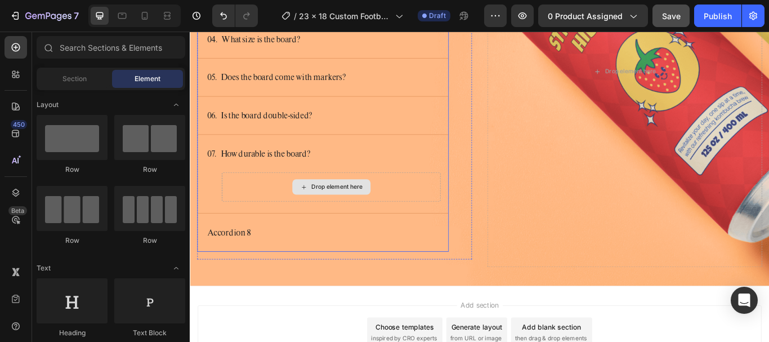
click at [357, 212] on div "Drop element here" at bounding box center [362, 212] width 60 height 9
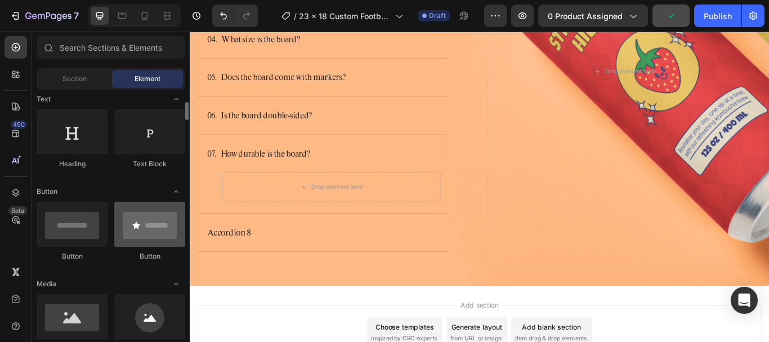
scroll to position [56, 0]
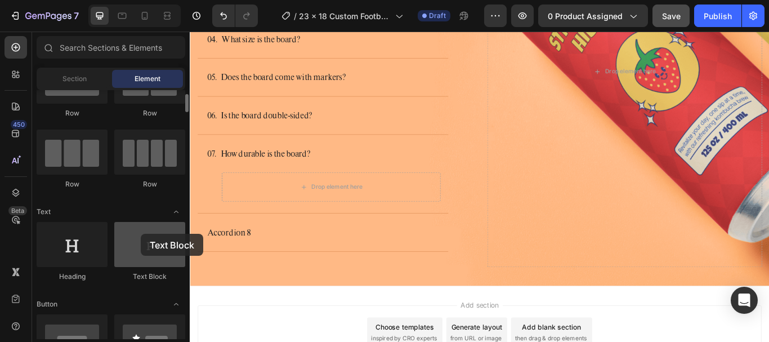
click at [141, 234] on div at bounding box center [149, 244] width 71 height 45
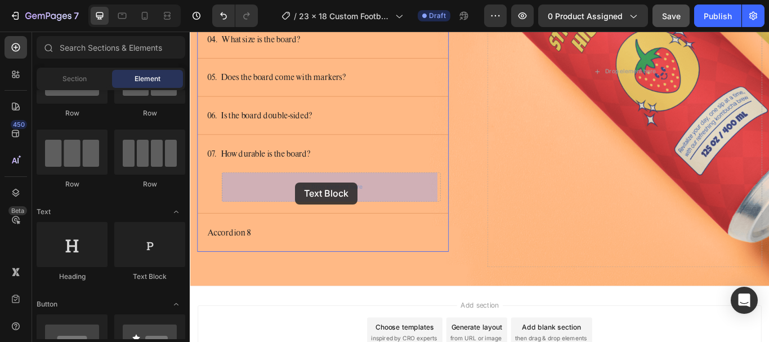
drag, startPoint x: 333, startPoint y: 269, endPoint x: 312, endPoint y: 207, distance: 65.2
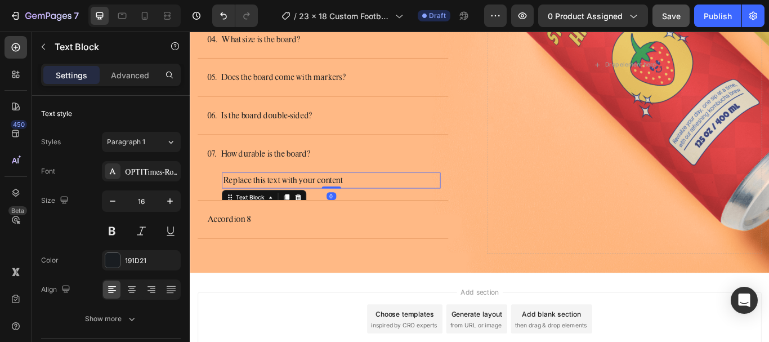
click at [389, 203] on div "Replace this text with your content" at bounding box center [354, 205] width 255 height 19
click at [389, 203] on p "Replace this text with your content" at bounding box center [354, 205] width 253 height 16
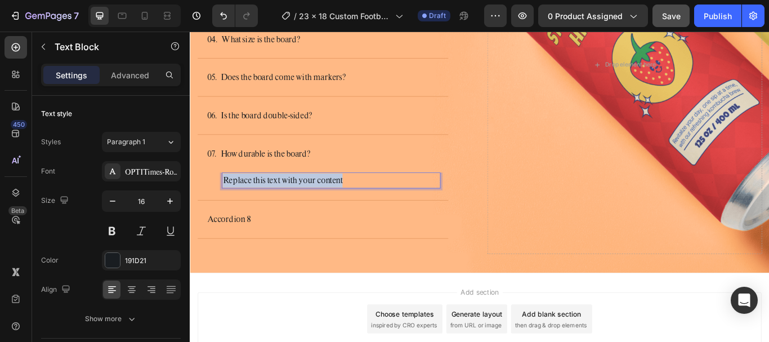
click at [389, 203] on p "Replace this text with your content" at bounding box center [354, 205] width 253 height 16
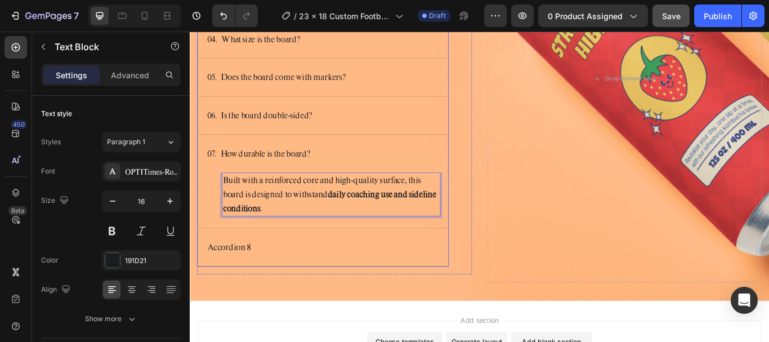
click at [235, 287] on p "Accordion 8" at bounding box center [234, 283] width 51 height 14
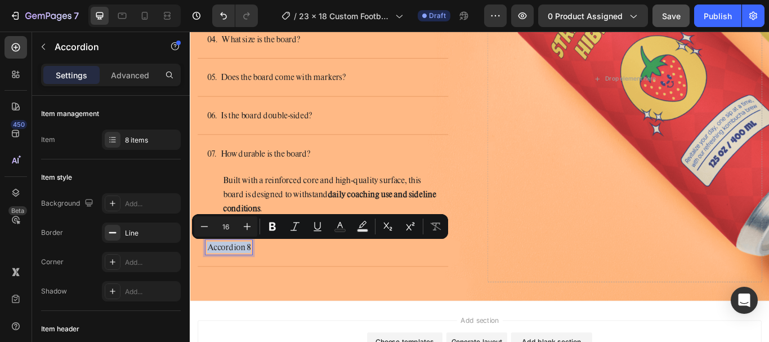
click at [256, 284] on p "Accordion 8" at bounding box center [234, 283] width 51 height 14
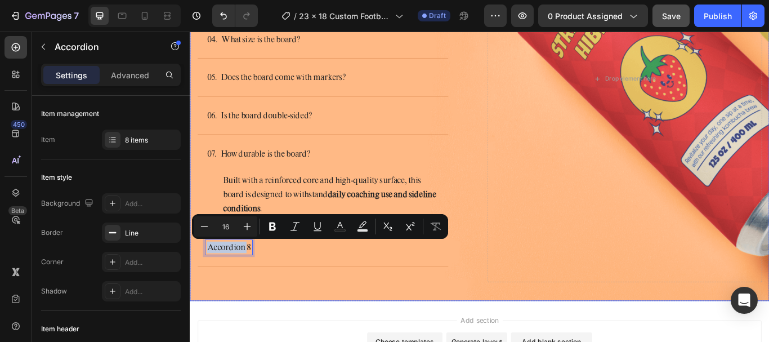
drag, startPoint x: 256, startPoint y: 284, endPoint x: 197, endPoint y: 285, distance: 58.6
click at [197, 285] on div "Image Ask us anything Heading 01. How do I clean the board? 02. Is the board wa…" at bounding box center [527, 75] width 675 height 540
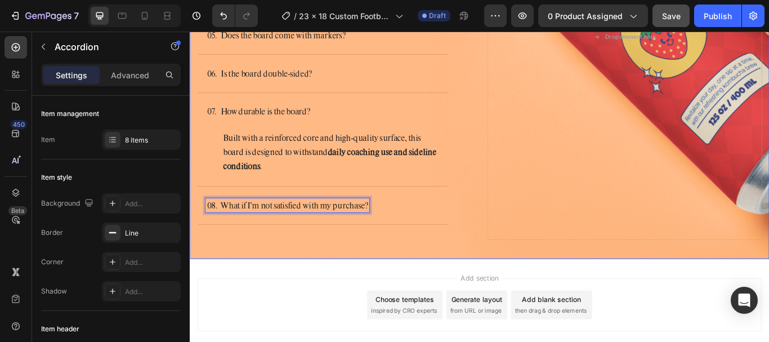
scroll to position [3493, 0]
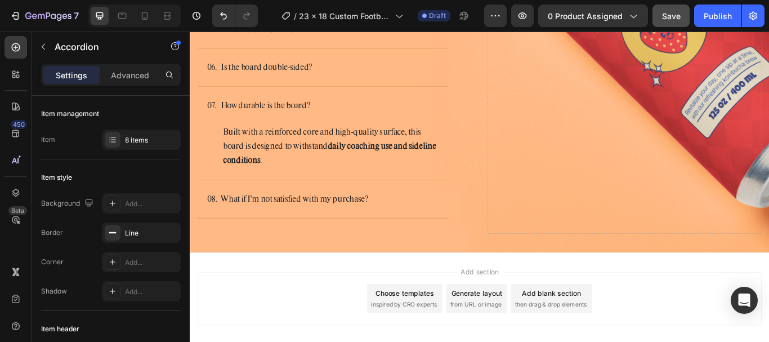
click at [450, 214] on div "08. What if I’m not satisfied with my purchase?" at bounding box center [345, 227] width 292 height 44
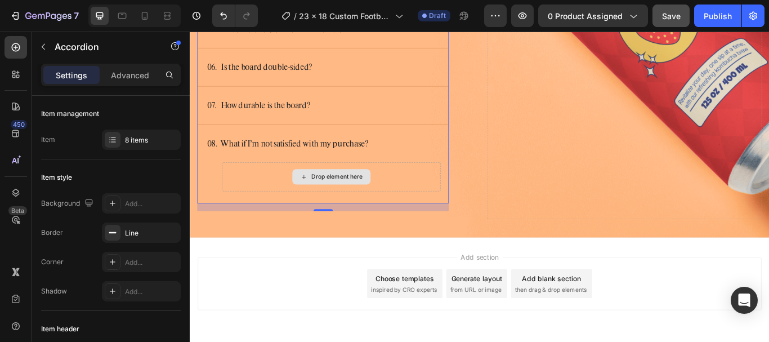
click at [344, 200] on div "Drop element here" at bounding box center [362, 200] width 60 height 9
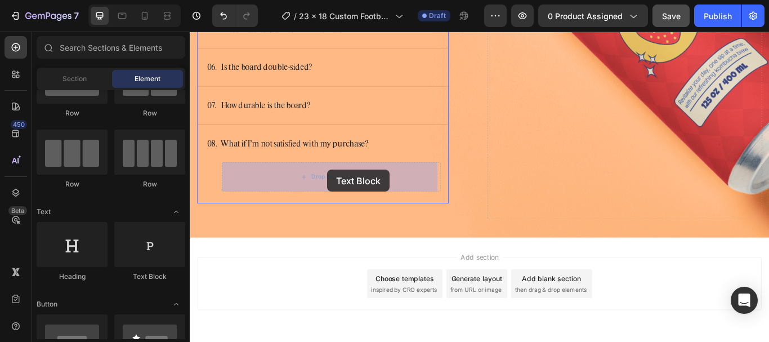
drag, startPoint x: 337, startPoint y: 269, endPoint x: 350, endPoint y: 193, distance: 77.6
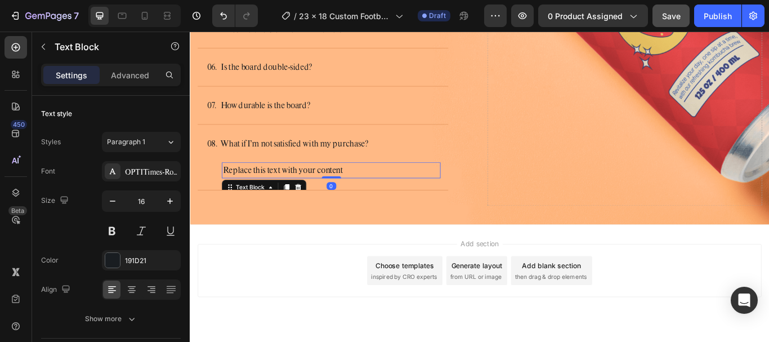
click at [386, 198] on div "Replace this text with your content" at bounding box center [354, 193] width 255 height 19
click at [386, 198] on p "Replace this text with your content" at bounding box center [354, 193] width 253 height 16
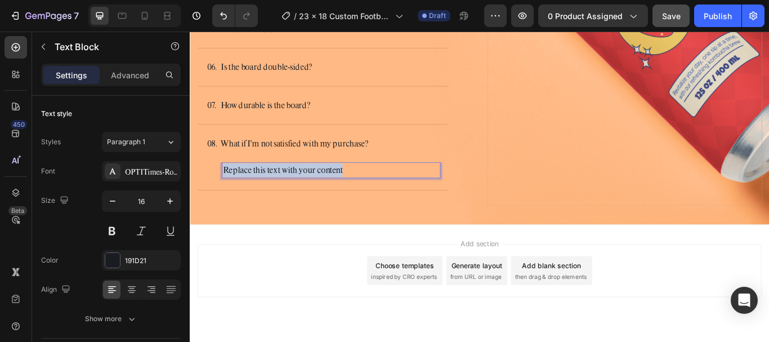
click at [386, 198] on p "Replace this text with your content" at bounding box center [354, 193] width 253 height 16
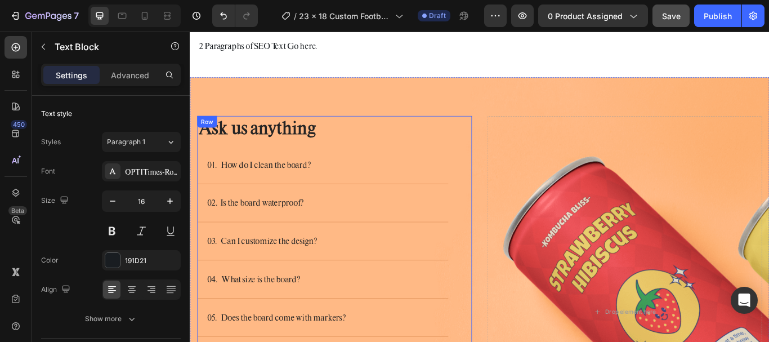
scroll to position [3155, 0]
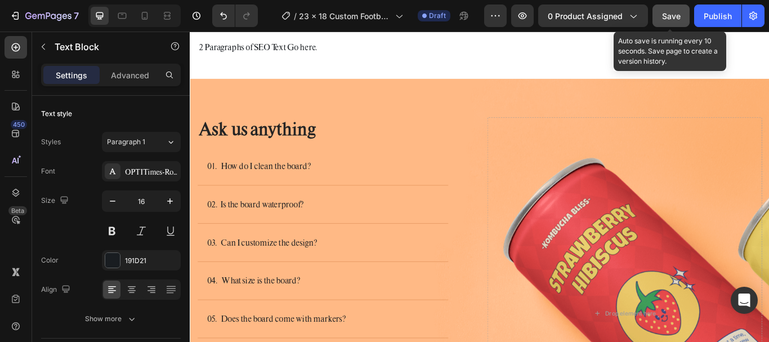
click at [678, 21] on div "Save" at bounding box center [671, 16] width 19 height 12
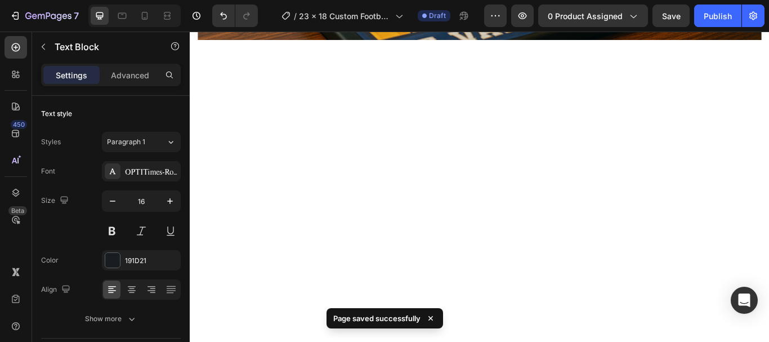
scroll to position [2650, 0]
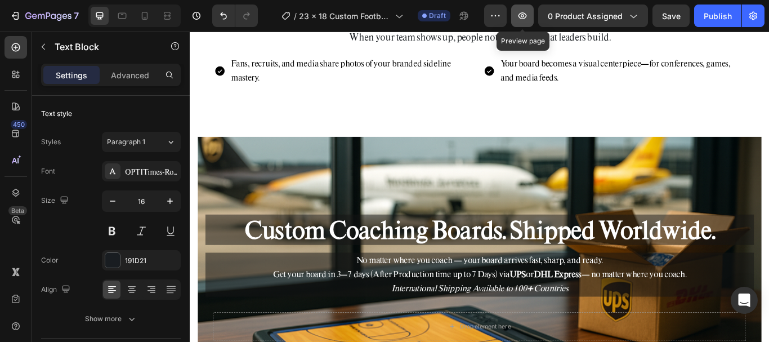
click at [520, 17] on icon "button" at bounding box center [522, 15] width 11 height 11
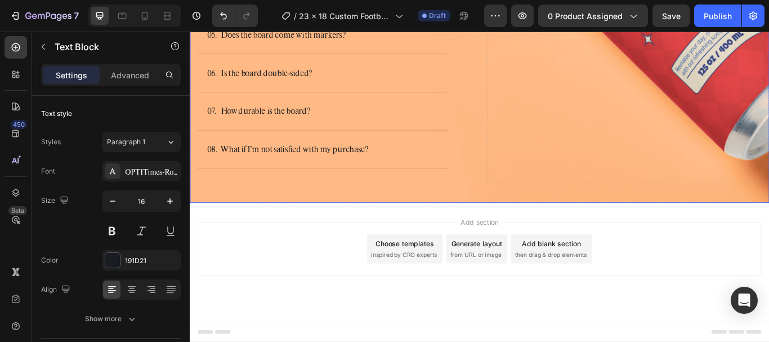
scroll to position [3537, 0]
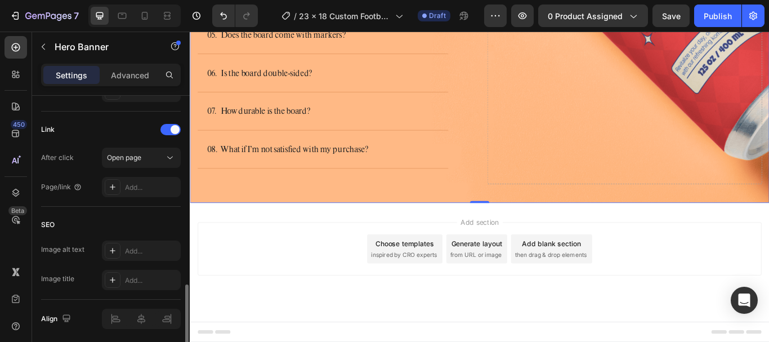
scroll to position [717, 0]
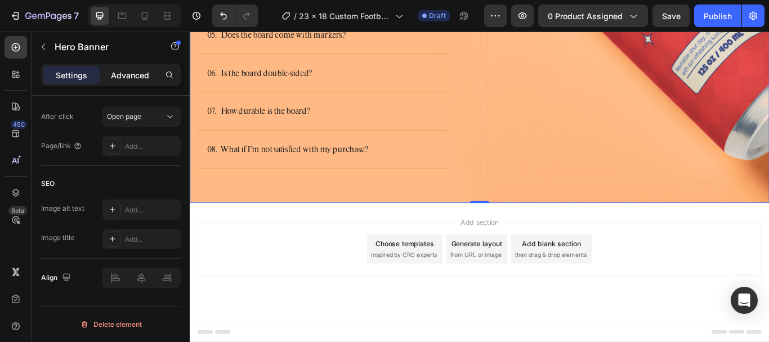
click at [126, 74] on p "Advanced" at bounding box center [130, 75] width 38 height 12
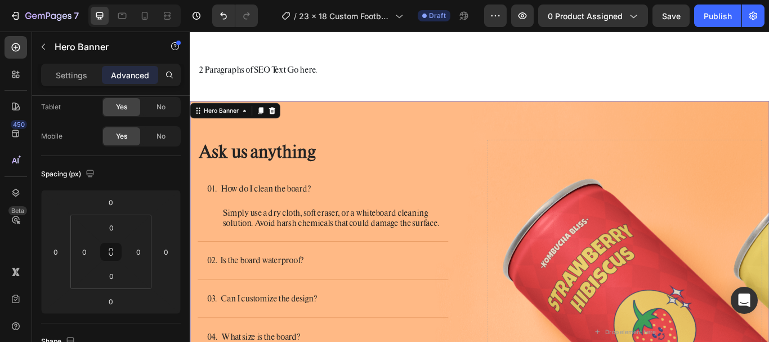
scroll to position [3087, 0]
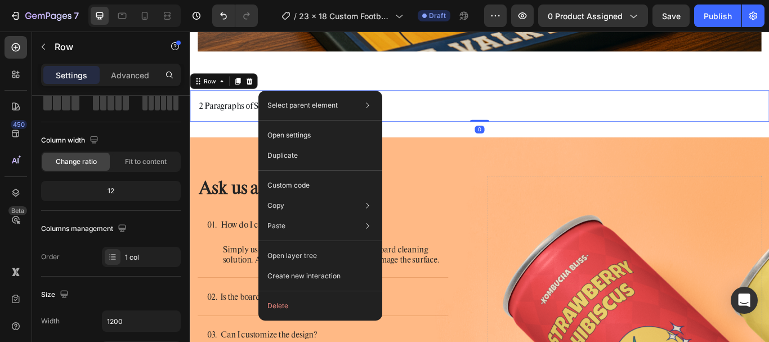
scroll to position [0, 0]
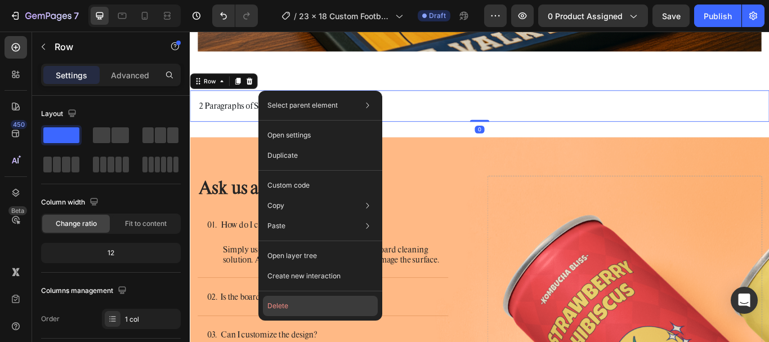
drag, startPoint x: 288, startPoint y: 302, endPoint x: 114, endPoint y: 317, distance: 175.1
click at [288, 302] on button "Delete" at bounding box center [320, 306] width 115 height 20
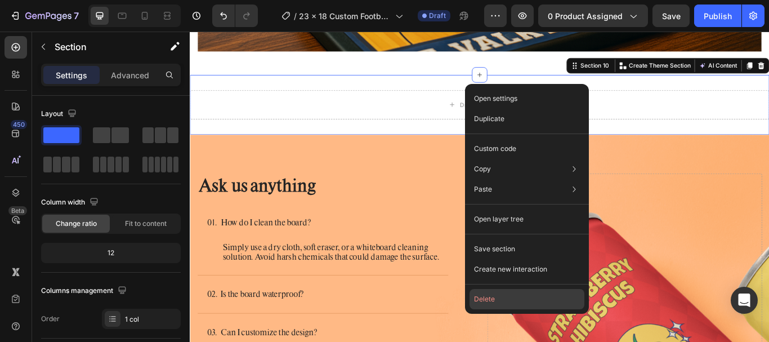
click at [489, 295] on button "Delete" at bounding box center [526, 299] width 115 height 20
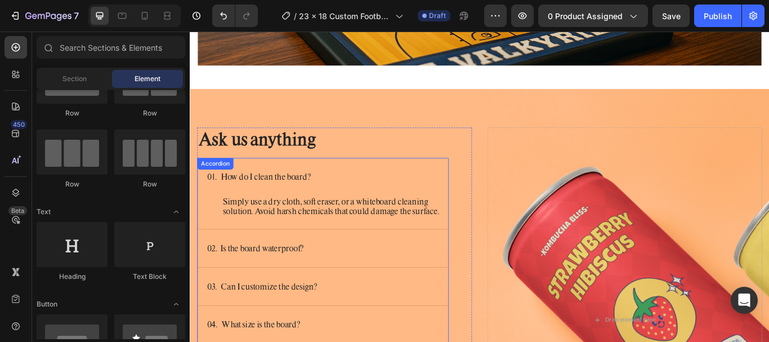
scroll to position [3014, 0]
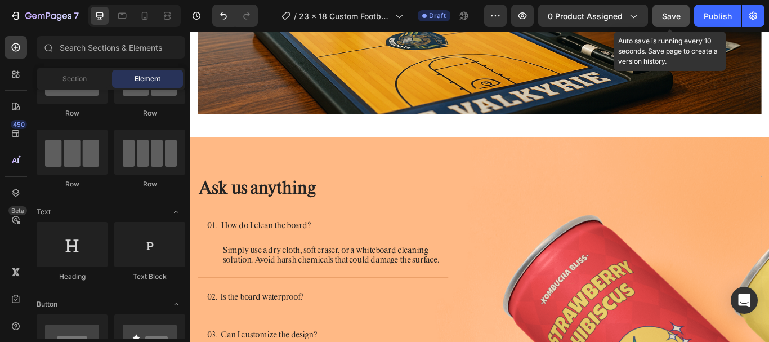
click at [689, 16] on button "Save" at bounding box center [670, 16] width 37 height 23
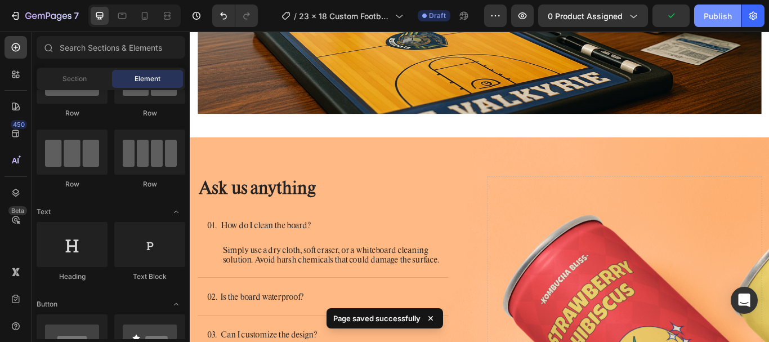
click at [710, 19] on div "Publish" at bounding box center [718, 16] width 28 height 12
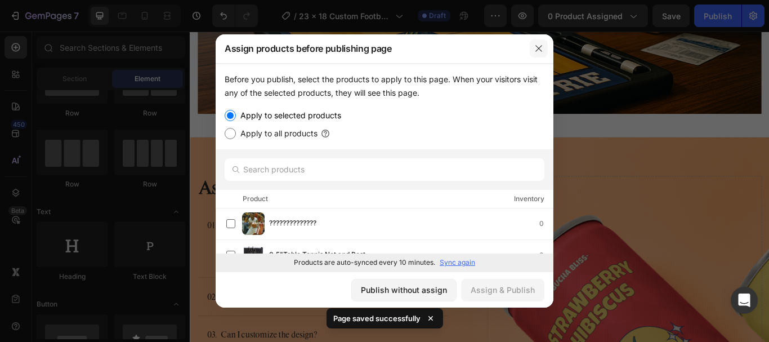
click at [539, 50] on icon "button" at bounding box center [538, 48] width 9 height 9
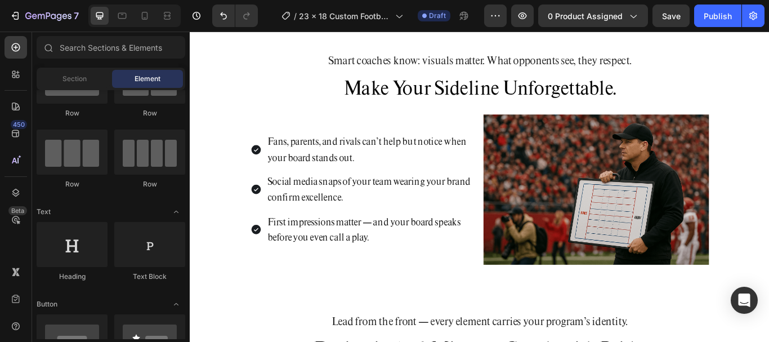
scroll to position [675, 0]
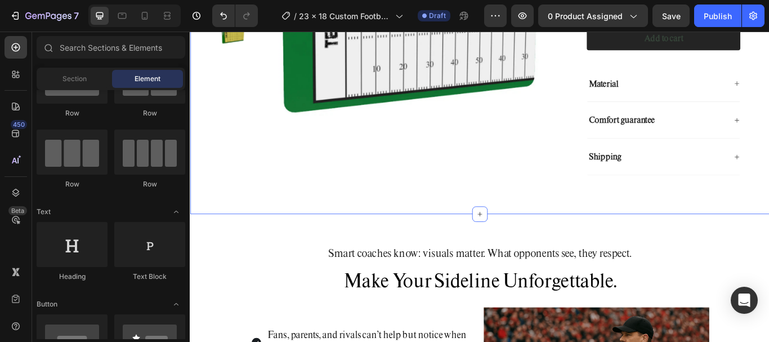
click at [636, 243] on div "Product Images 23 X 18 Custom Football Coaching Board Product Title Icon Icon I…" at bounding box center [527, 5] width 675 height 478
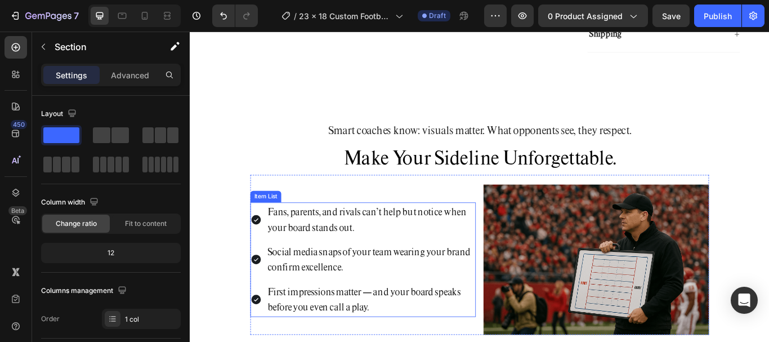
scroll to position [901, 0]
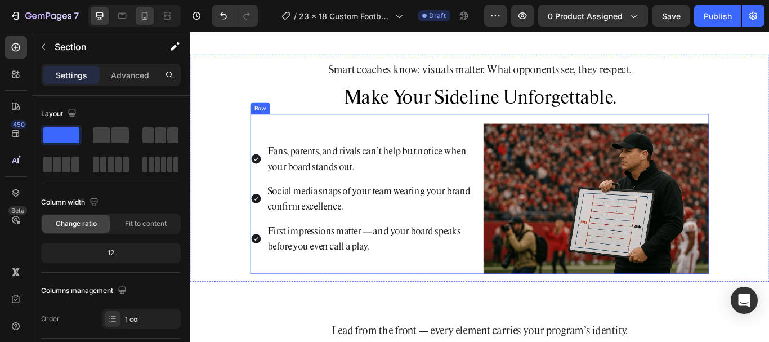
click at [140, 16] on icon at bounding box center [144, 15] width 11 height 11
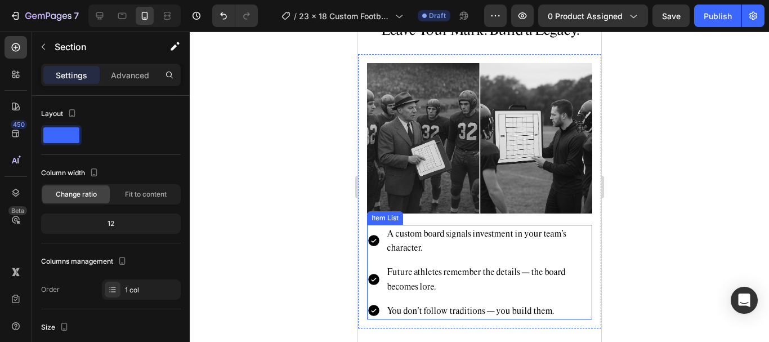
scroll to position [2477, 0]
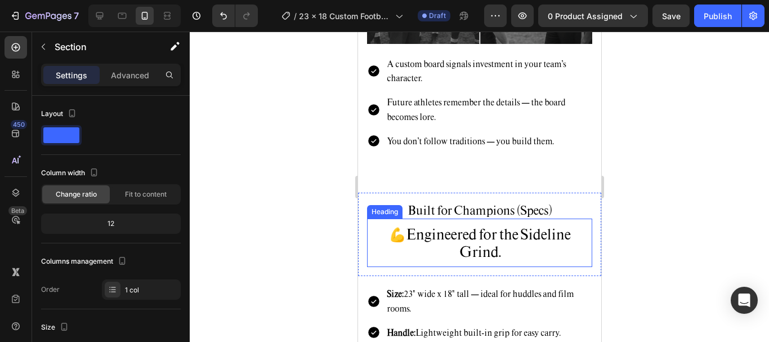
click at [480, 224] on span "💪Engineered for the Sideline Grind." at bounding box center [478, 242] width 181 height 37
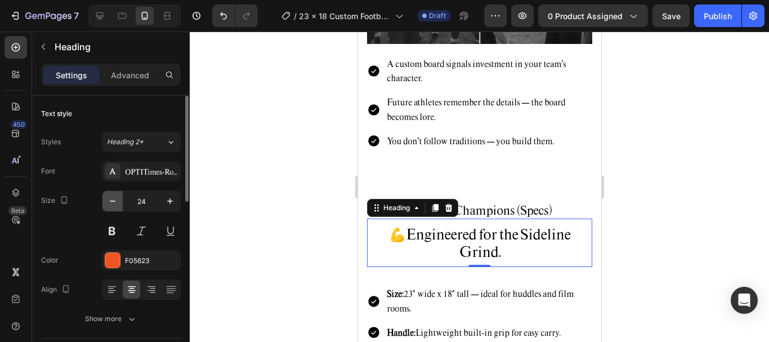
click at [122, 200] on button "button" at bounding box center [112, 201] width 20 height 20
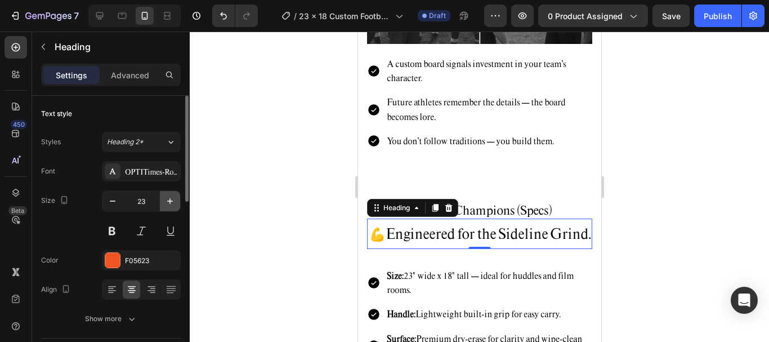
click at [173, 200] on icon "button" at bounding box center [169, 200] width 11 height 11
type input "24"
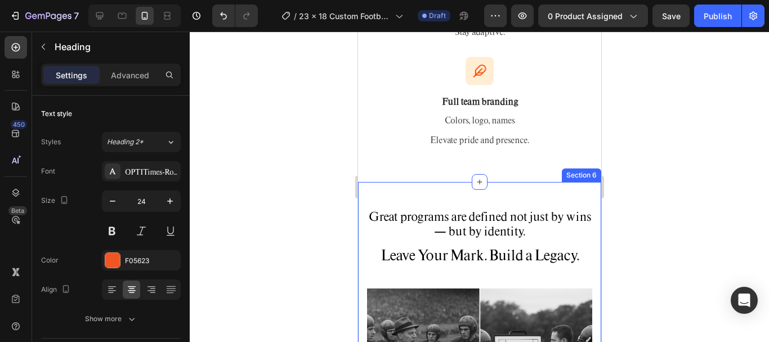
scroll to position [2083, 0]
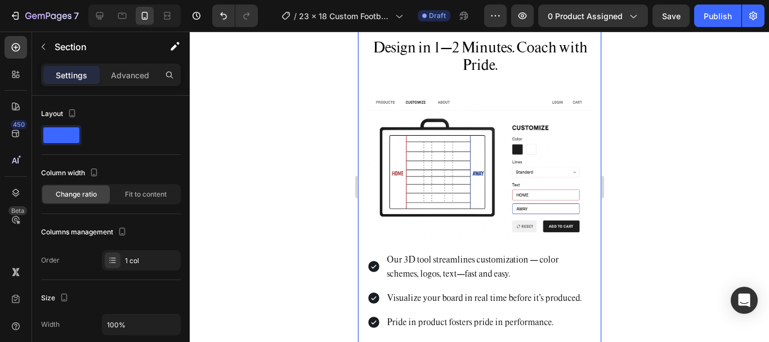
scroll to position [1238, 0]
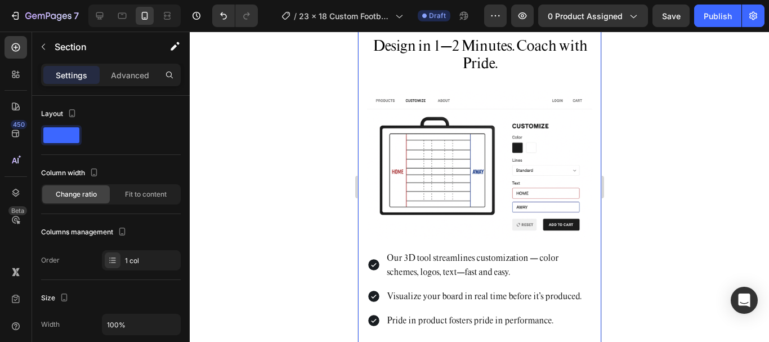
click at [517, 126] on div "Lead from the front — every element carries your program’s identity. Heading De…" at bounding box center [478, 164] width 243 height 382
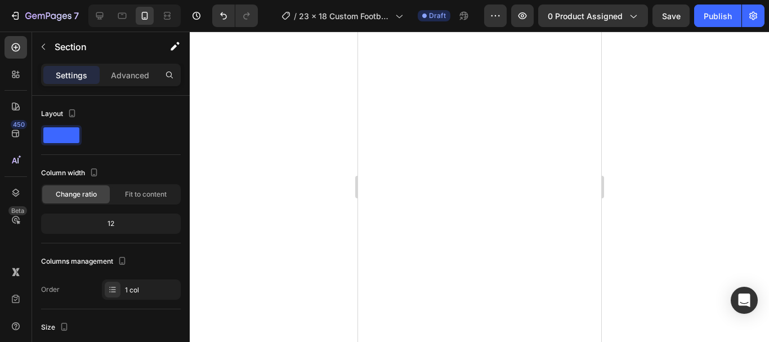
scroll to position [0, 0]
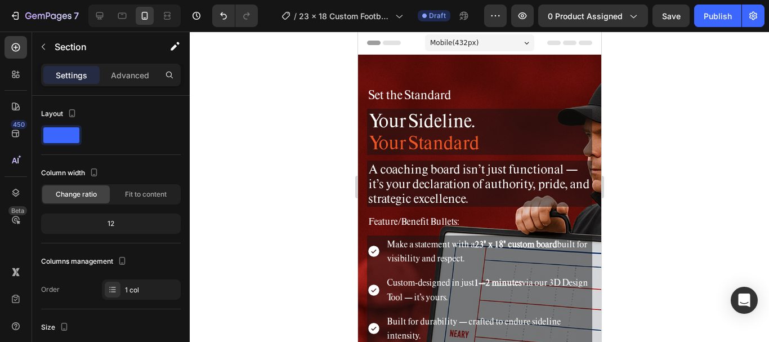
click at [489, 40] on div "Mobile ( 432 px)" at bounding box center [478, 42] width 109 height 17
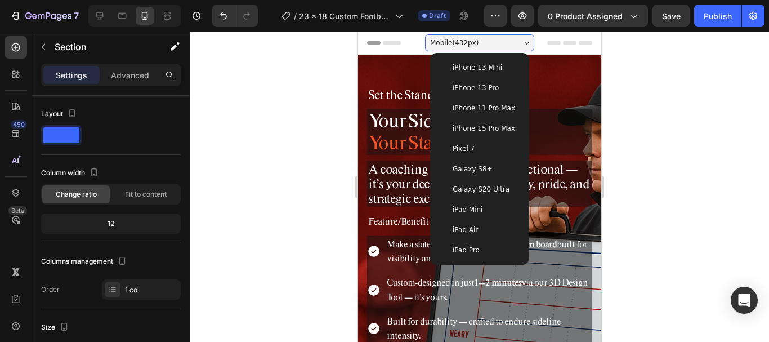
click at [476, 44] on div "Mobile ( 432 px)" at bounding box center [478, 42] width 109 height 17
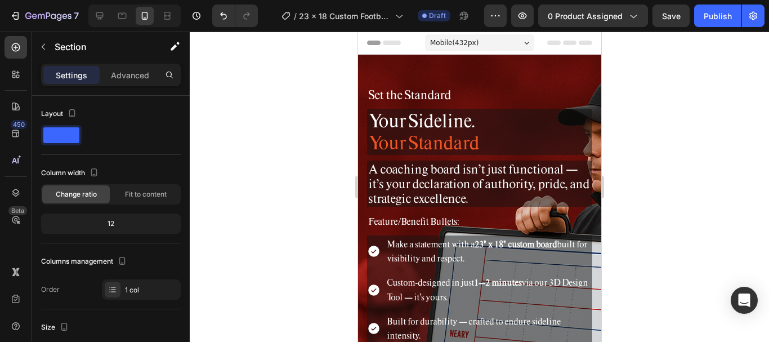
click at [476, 44] on div "Mobile ( 432 px)" at bounding box center [478, 42] width 109 height 17
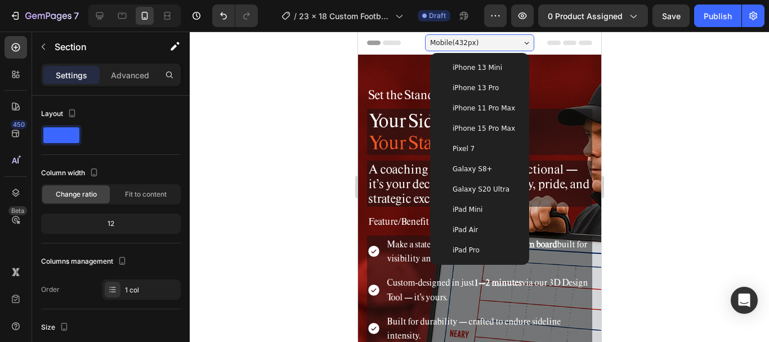
click at [482, 65] on span "iPhone 13 Mini" at bounding box center [477, 67] width 50 height 11
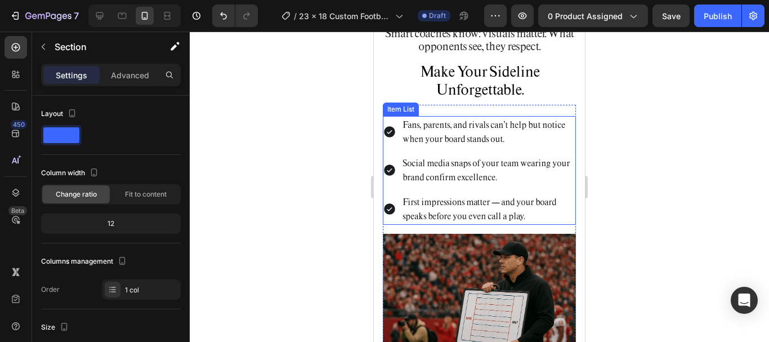
scroll to position [956, 0]
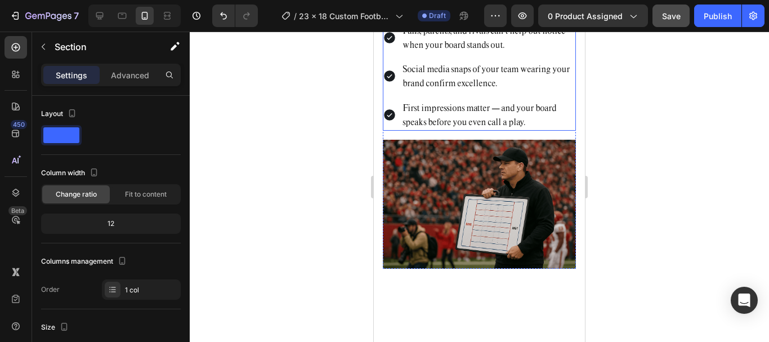
click at [665, 20] on span "Save" at bounding box center [671, 16] width 19 height 10
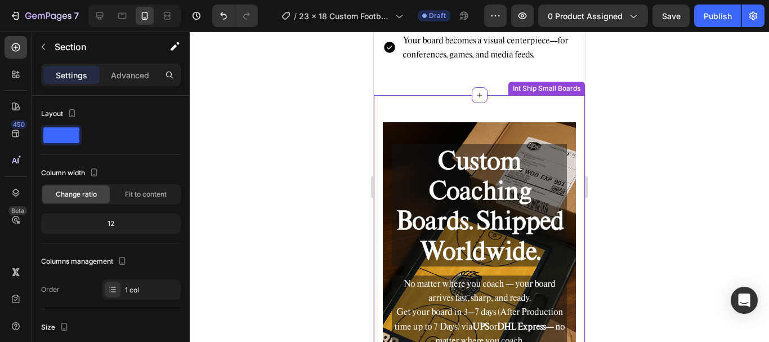
scroll to position [3152, 0]
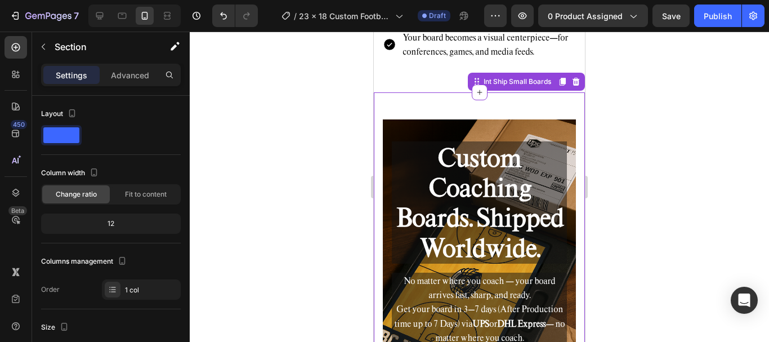
click at [498, 194] on strong "Custom Coaching Boards. Shipped Worldwide." at bounding box center [480, 202] width 168 height 123
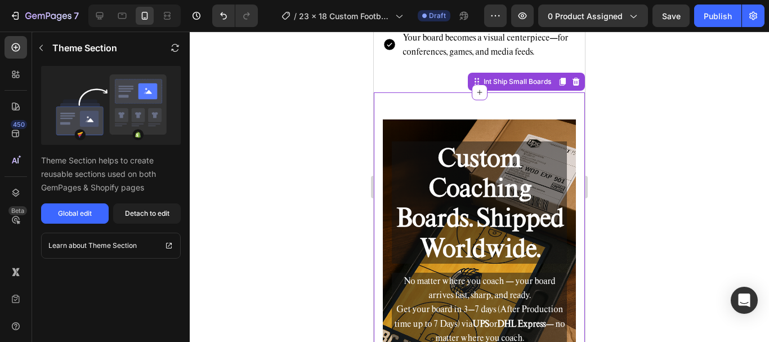
click at [466, 185] on strong "Custom Coaching Boards. Shipped Worldwide." at bounding box center [480, 202] width 168 height 123
click at [493, 183] on strong "Custom Coaching Boards. Shipped Worldwide." at bounding box center [480, 202] width 168 height 123
click at [132, 214] on div "Detach to edit" at bounding box center [147, 213] width 44 height 10
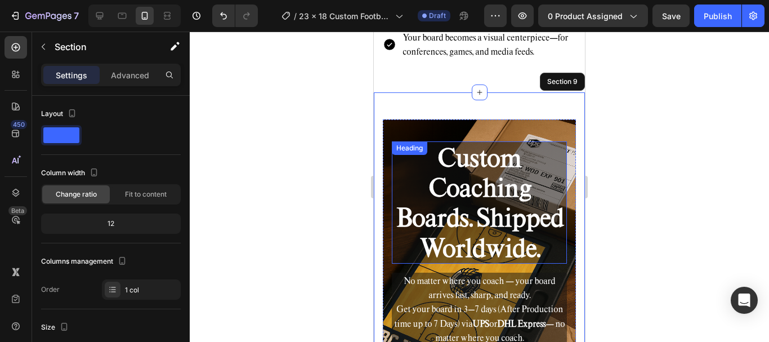
click at [532, 190] on h2 "Custom Coaching Boards. Shipped Worldwide." at bounding box center [479, 202] width 175 height 122
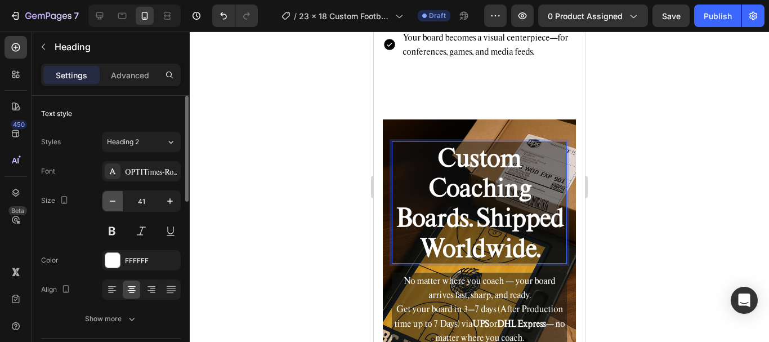
click at [109, 201] on icon "button" at bounding box center [112, 200] width 11 height 11
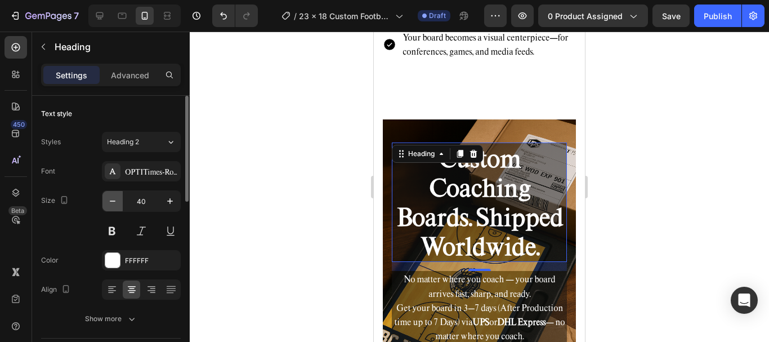
click at [109, 201] on icon "button" at bounding box center [112, 200] width 11 height 11
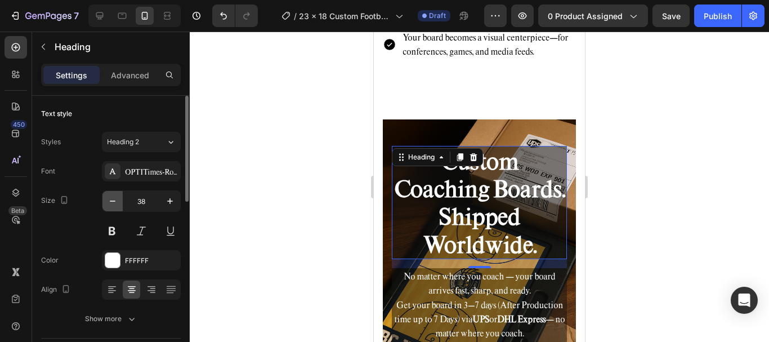
click at [109, 201] on icon "button" at bounding box center [112, 200] width 11 height 11
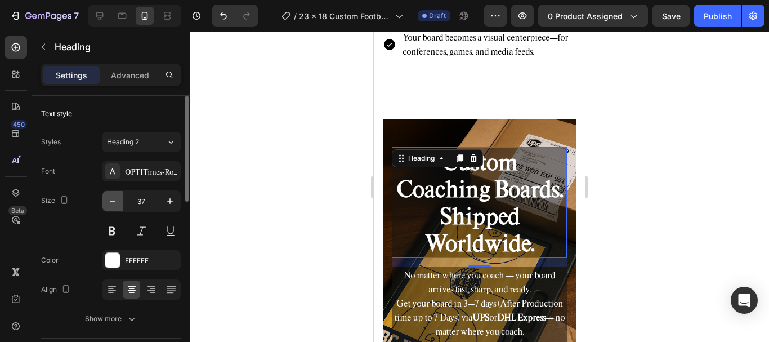
click at [109, 201] on icon "button" at bounding box center [112, 200] width 11 height 11
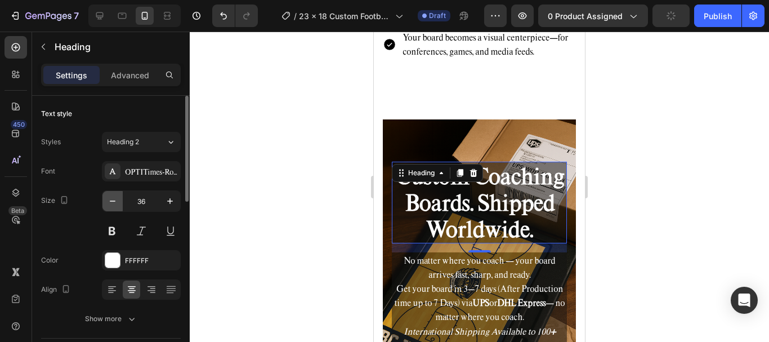
click at [109, 201] on icon "button" at bounding box center [112, 200] width 11 height 11
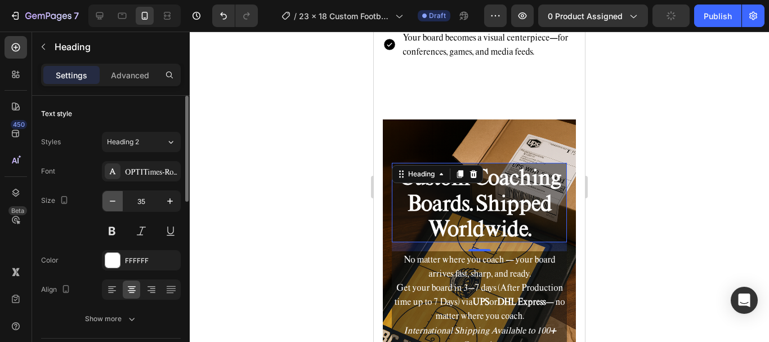
click at [109, 201] on icon "button" at bounding box center [112, 200] width 11 height 11
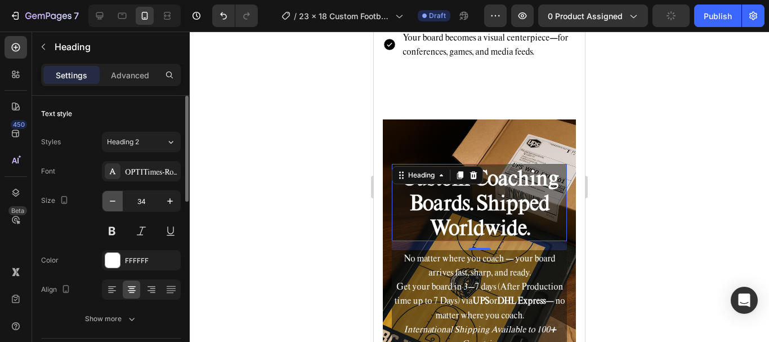
click at [109, 201] on icon "button" at bounding box center [112, 200] width 11 height 11
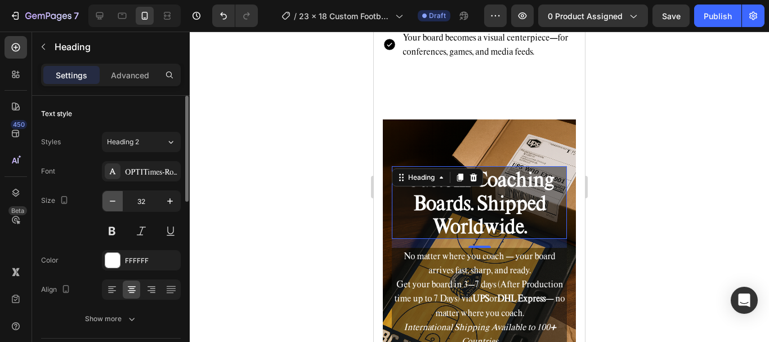
click at [109, 201] on icon "button" at bounding box center [112, 200] width 11 height 11
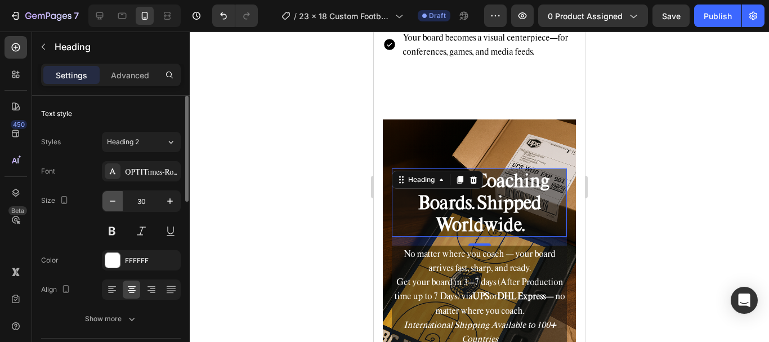
click at [109, 201] on icon "button" at bounding box center [112, 200] width 11 height 11
type input "28"
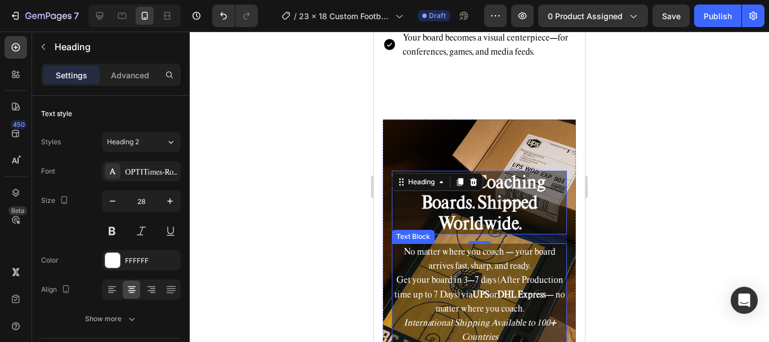
click at [545, 287] on p "No matter where you coach — your board arrives fast, sharp, and ready. Get your…" at bounding box center [479, 293] width 173 height 99
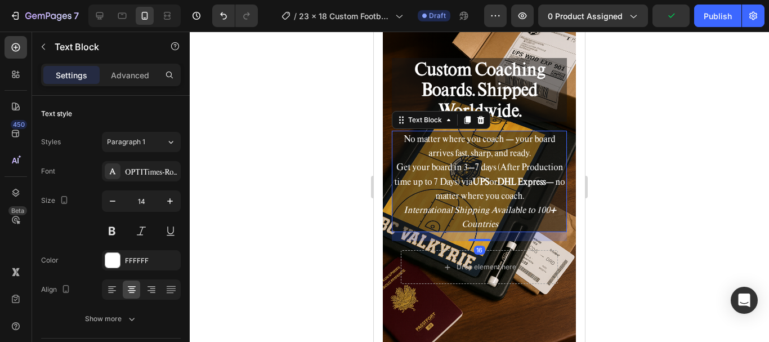
scroll to position [3434, 0]
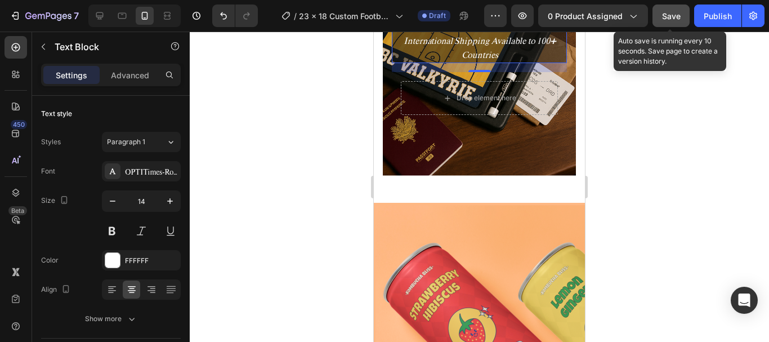
click at [678, 9] on button "Save" at bounding box center [670, 16] width 37 height 23
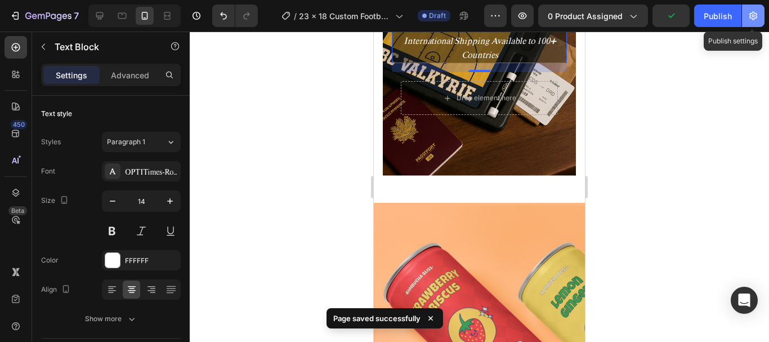
click at [742, 24] on button "button" at bounding box center [753, 16] width 23 height 23
click at [736, 0] on body "7 Version history / 23 x 18 Custom Football Coaching Board 1 for SOP - Duplicat…" at bounding box center [384, 0] width 769 height 0
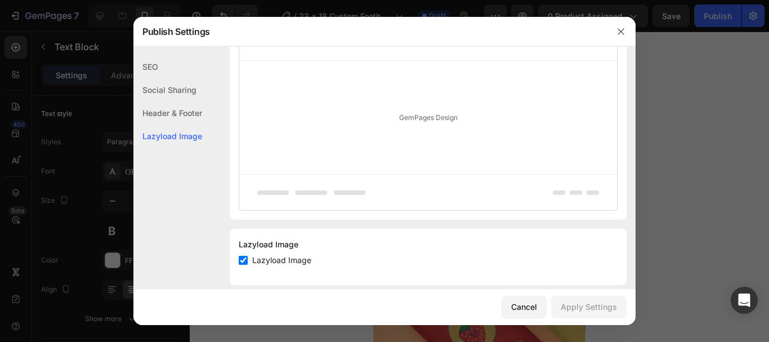
scroll to position [287, 0]
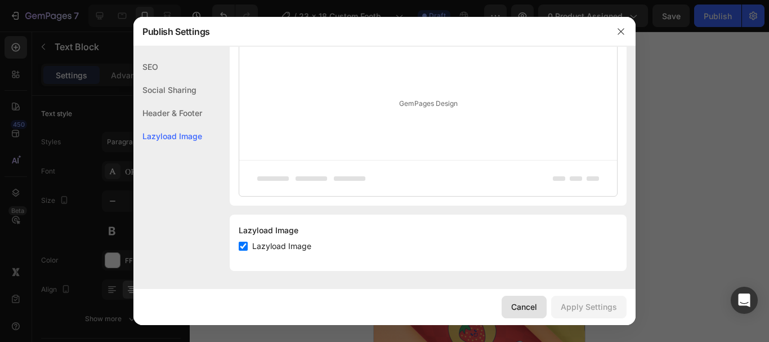
click at [522, 310] on div "Cancel" at bounding box center [524, 307] width 26 height 12
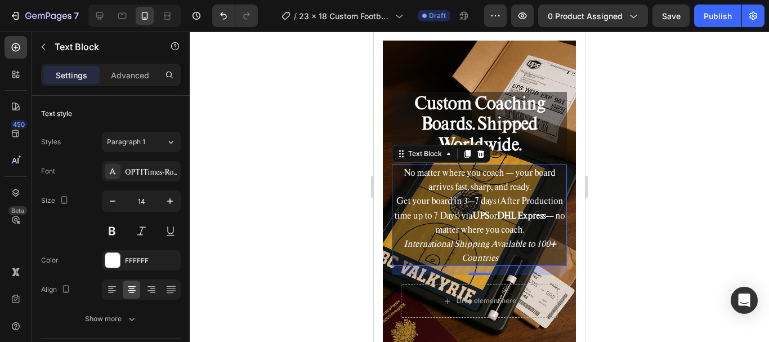
scroll to position [3152, 0]
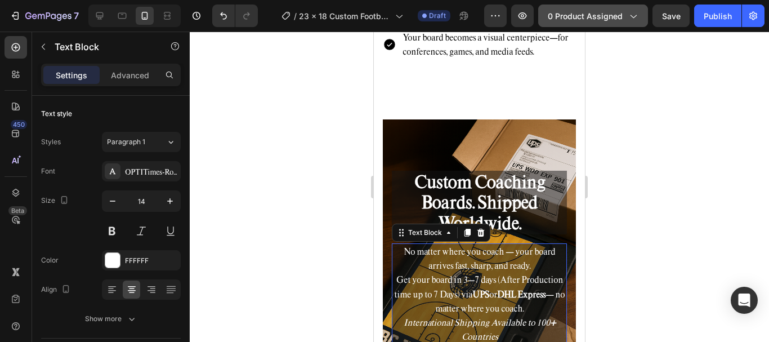
click at [583, 24] on button "0 product assigned" at bounding box center [593, 16] width 110 height 23
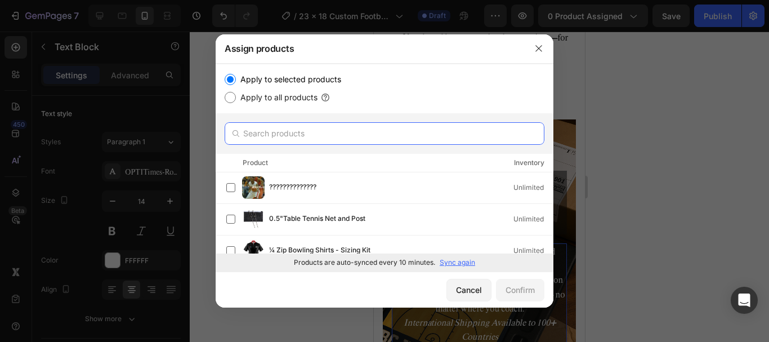
click at [339, 134] on input "text" at bounding box center [385, 133] width 320 height 23
paste input "23-x-18-custom-football-coaching-board-1"
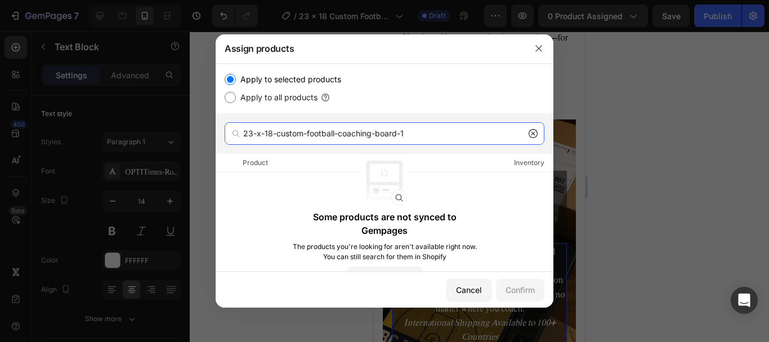
drag, startPoint x: 397, startPoint y: 130, endPoint x: 427, endPoint y: 131, distance: 29.3
click at [427, 131] on input "23-x-18-custom-football-coaching-board-1" at bounding box center [385, 133] width 320 height 23
type input "23-x-18-custom-football-coaching-board"
click at [540, 48] on icon "button" at bounding box center [538, 48] width 9 height 9
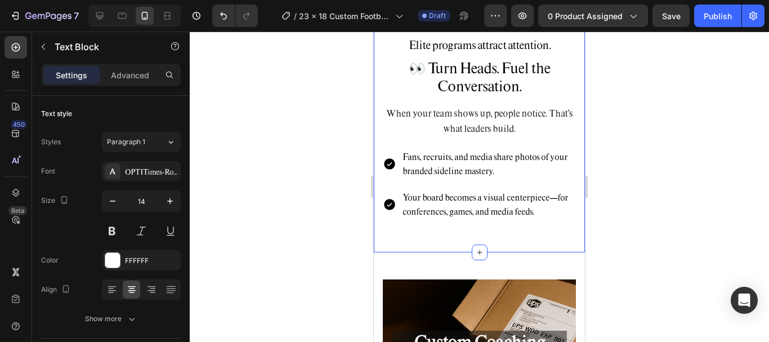
scroll to position [2983, 0]
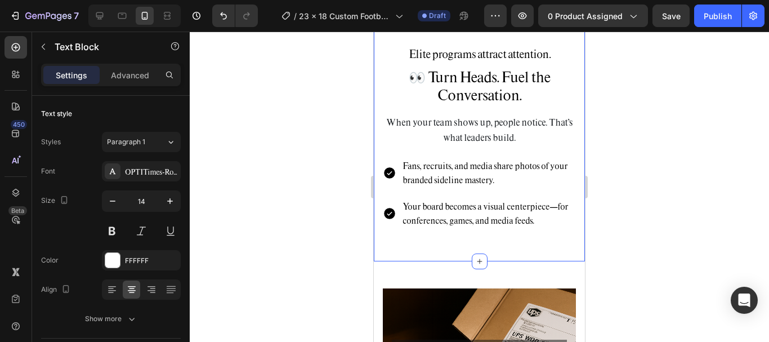
click at [523, 245] on div "Elite programs attract attention. Heading 👀 Turn Heads. Fuel the Conversation. …" at bounding box center [479, 138] width 211 height 247
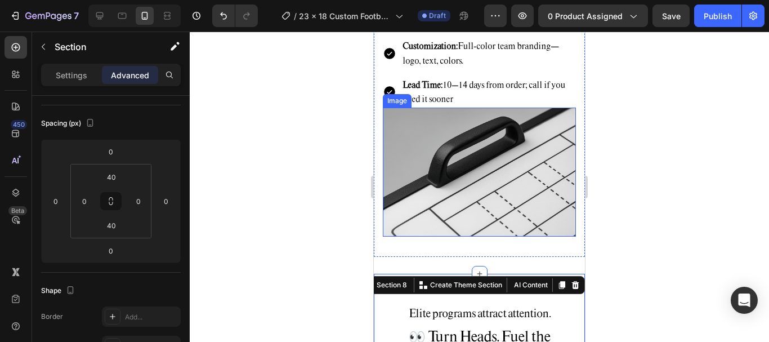
scroll to position [2758, 0]
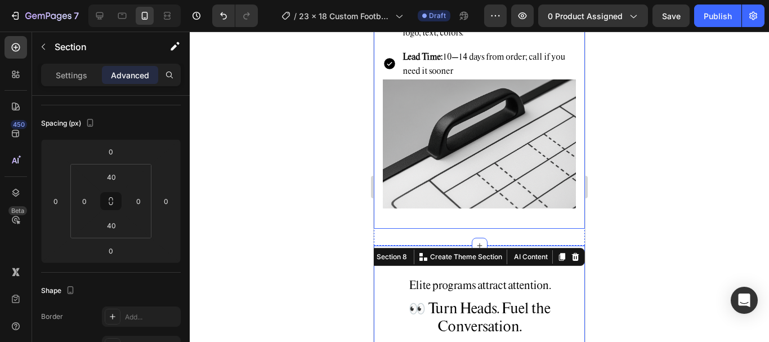
click at [457, 218] on div "Size: 23" wide x 18" tall — ideal for huddles and film rooms. Handle: Lightweig…" at bounding box center [479, 57] width 211 height 344
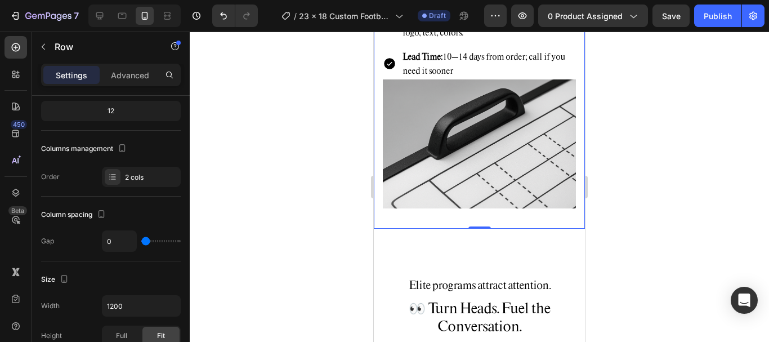
scroll to position [0, 0]
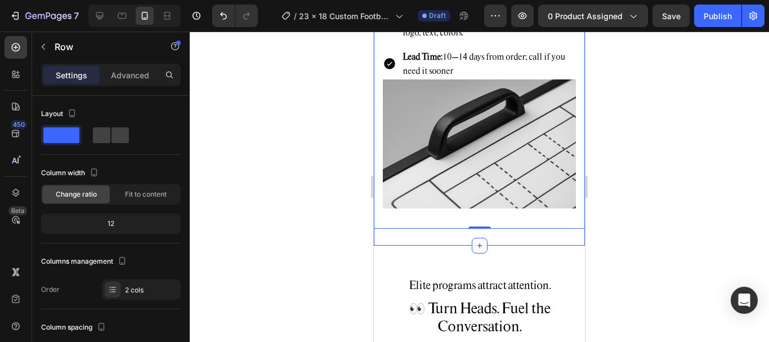
click at [428, 230] on div "Built for Champions (Specs) Heading 💪Engineered for the Sideline Grind. Heading…" at bounding box center [479, 14] width 211 height 461
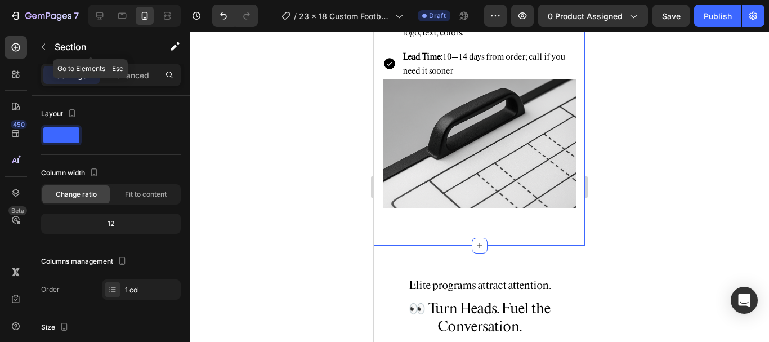
click at [131, 62] on div "Section" at bounding box center [90, 48] width 117 height 32
click at [130, 68] on div "Advanced" at bounding box center [130, 75] width 56 height 18
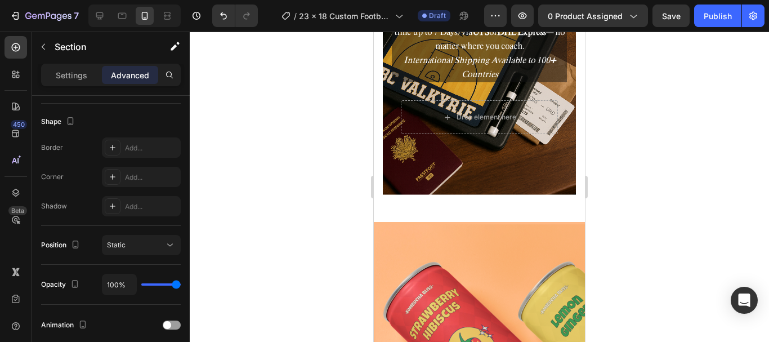
scroll to position [3377, 0]
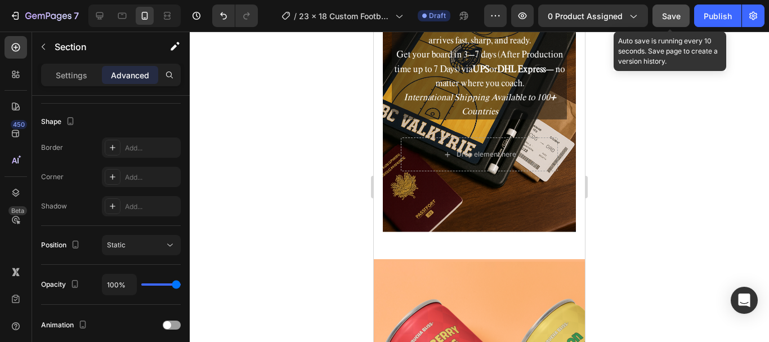
click at [681, 12] on button "Save" at bounding box center [670, 16] width 37 height 23
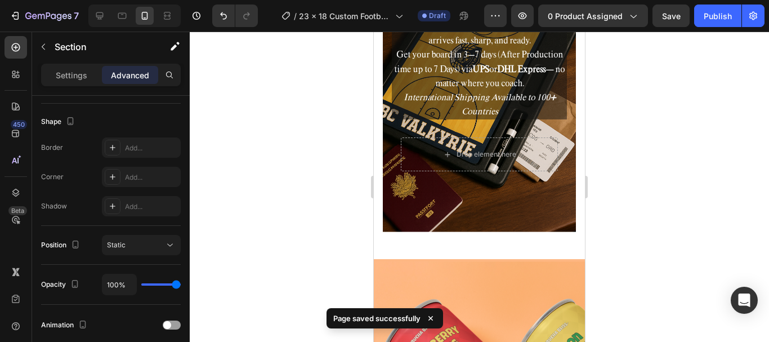
click at [90, 15] on div at bounding box center [134, 16] width 92 height 23
click at [98, 17] on icon at bounding box center [99, 15] width 7 height 7
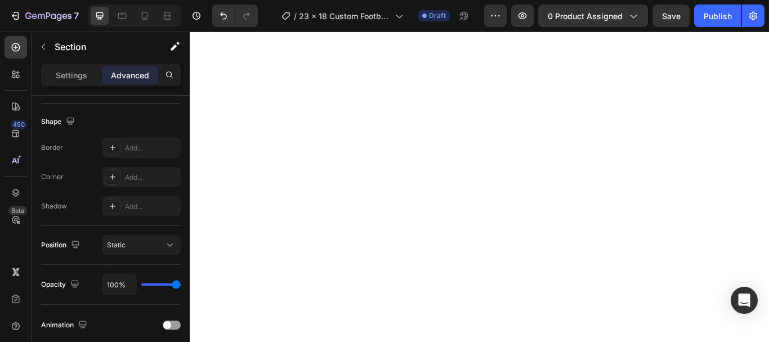
scroll to position [1341, 0]
